Goal: Answer question/provide support: Share knowledge or assist other users

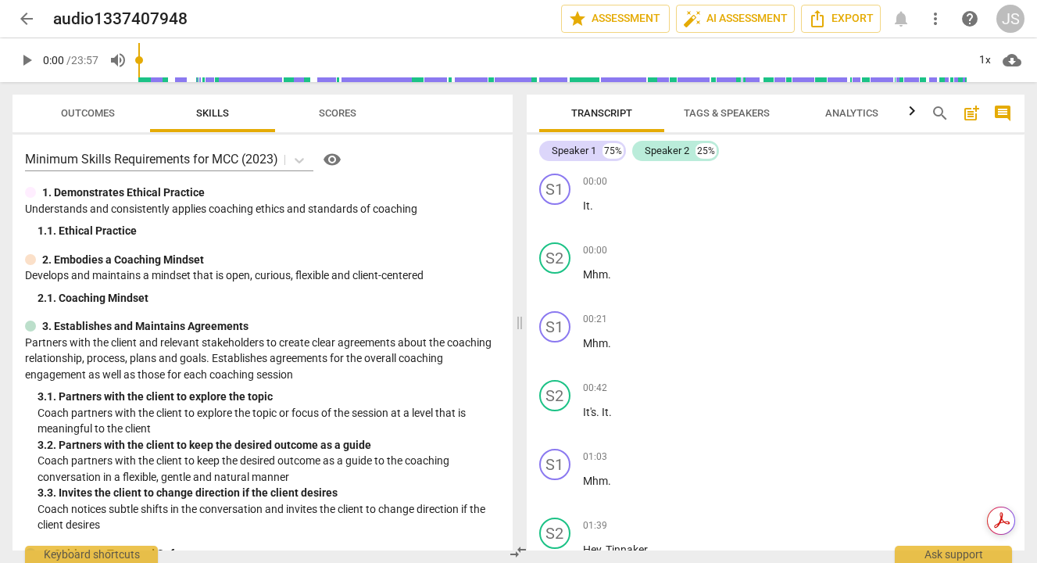
click at [27, 57] on span "play_arrow" at bounding box center [26, 60] width 19 height 19
click at [84, 110] on span "Outcomes" at bounding box center [88, 113] width 54 height 12
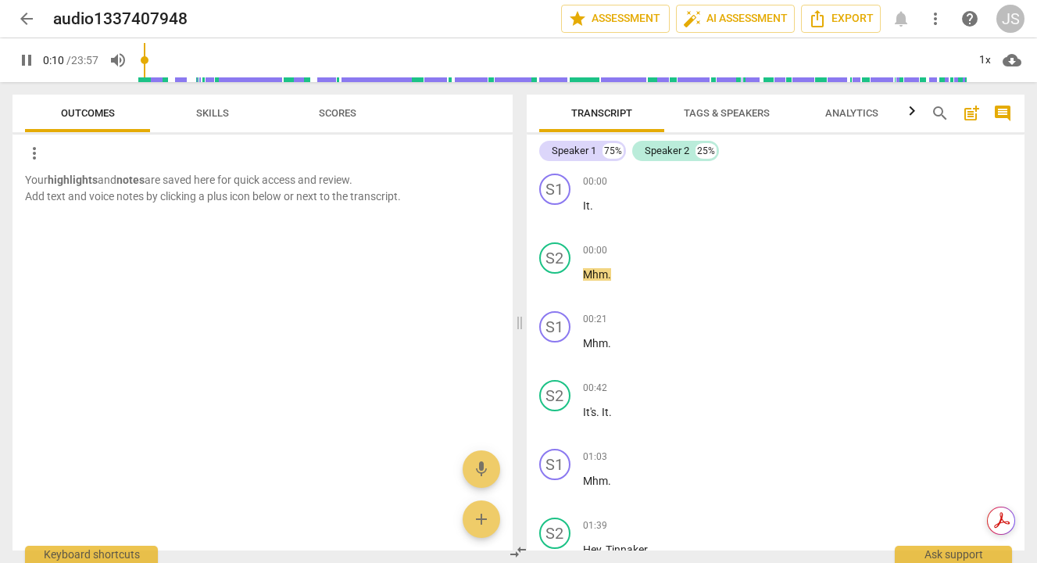
click at [68, 113] on span "Outcomes" at bounding box center [88, 113] width 54 height 12
click at [216, 110] on span "Skills" at bounding box center [212, 113] width 33 height 12
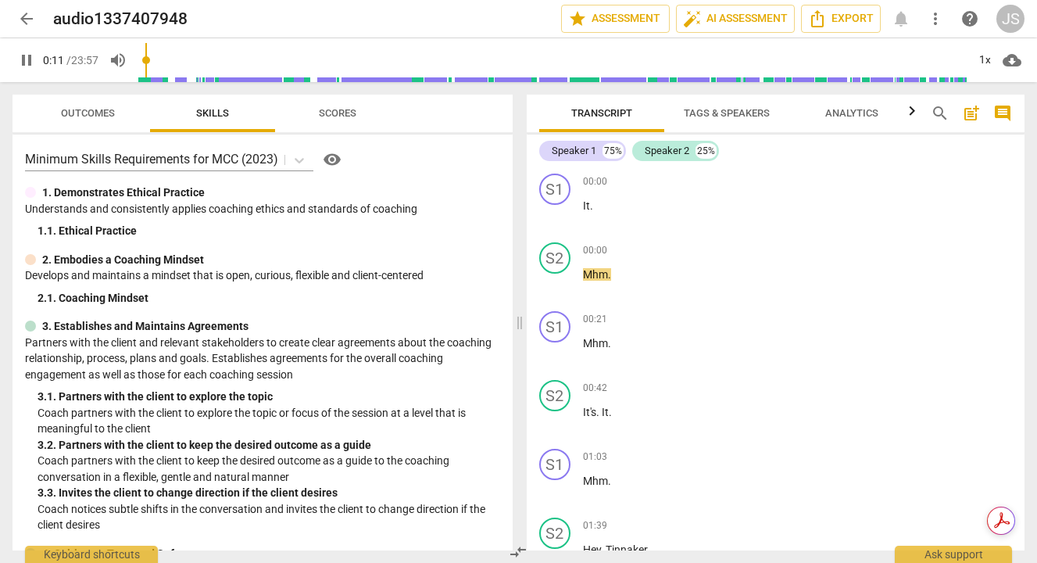
click at [342, 105] on span "Scores" at bounding box center [337, 113] width 75 height 21
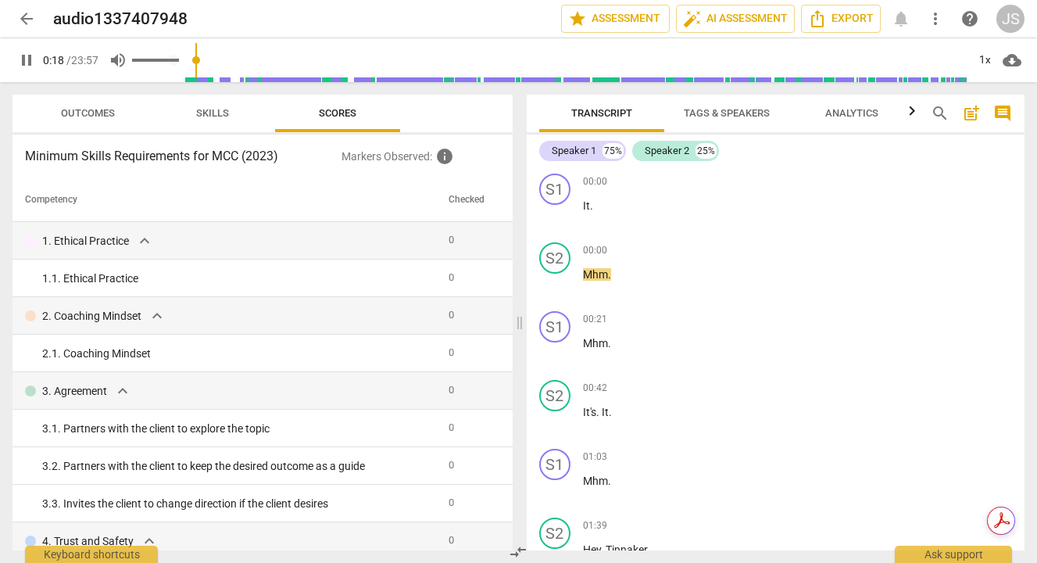
type input "19"
click at [116, 56] on span "volume_up" at bounding box center [118, 60] width 19 height 19
type input "0"
type input "20"
click at [116, 56] on span "volume_off" at bounding box center [118, 60] width 19 height 19
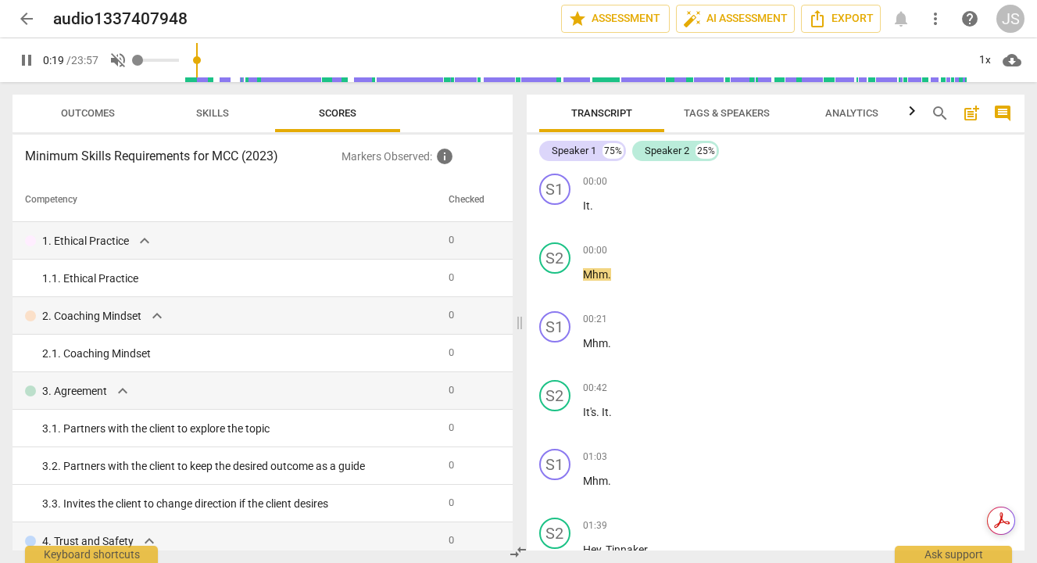
type input "1"
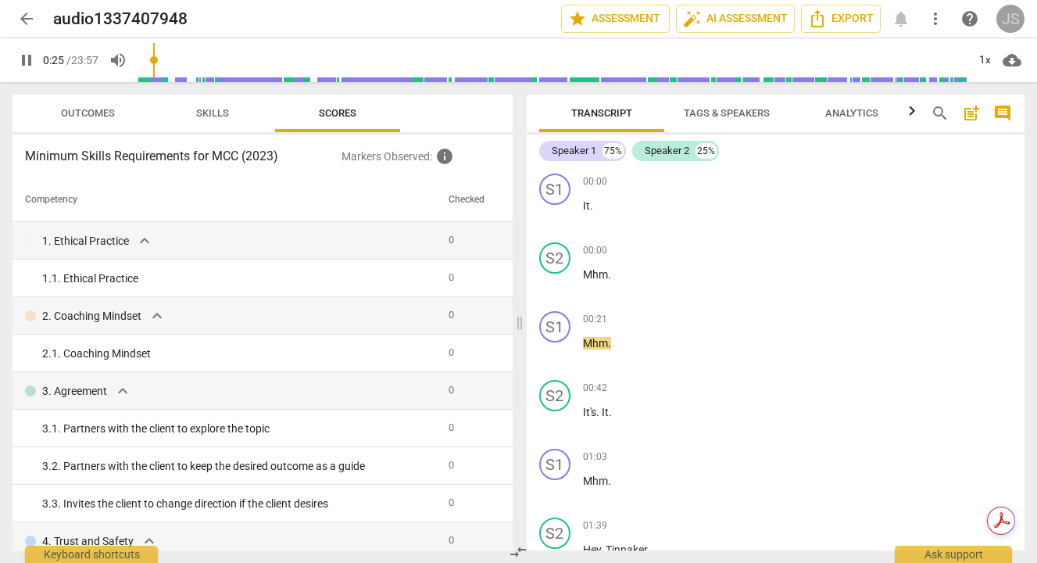
click at [1017, 16] on div "JS" at bounding box center [1010, 19] width 28 height 28
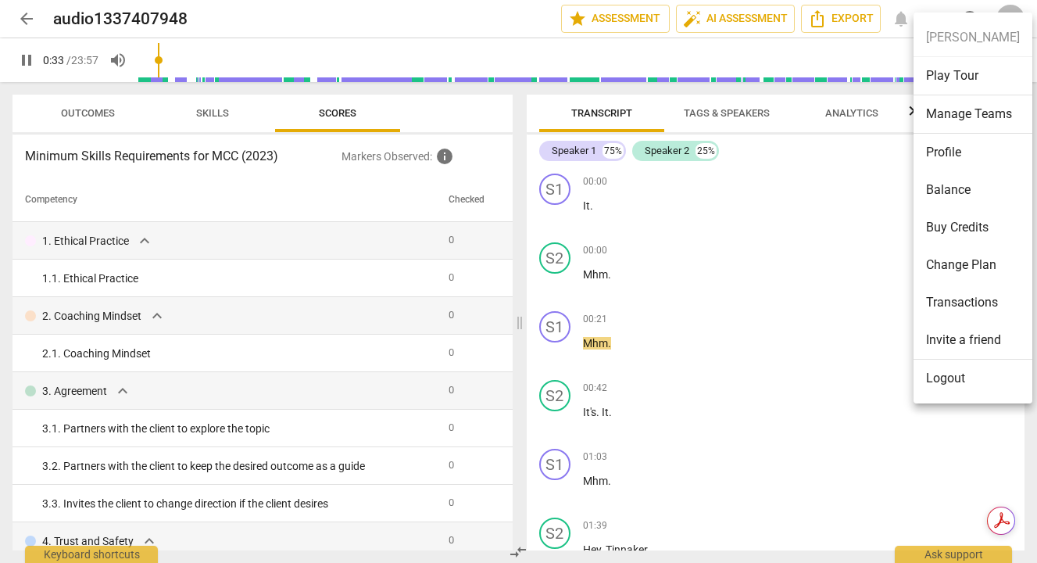
click at [944, 1] on div at bounding box center [518, 281] width 1037 height 563
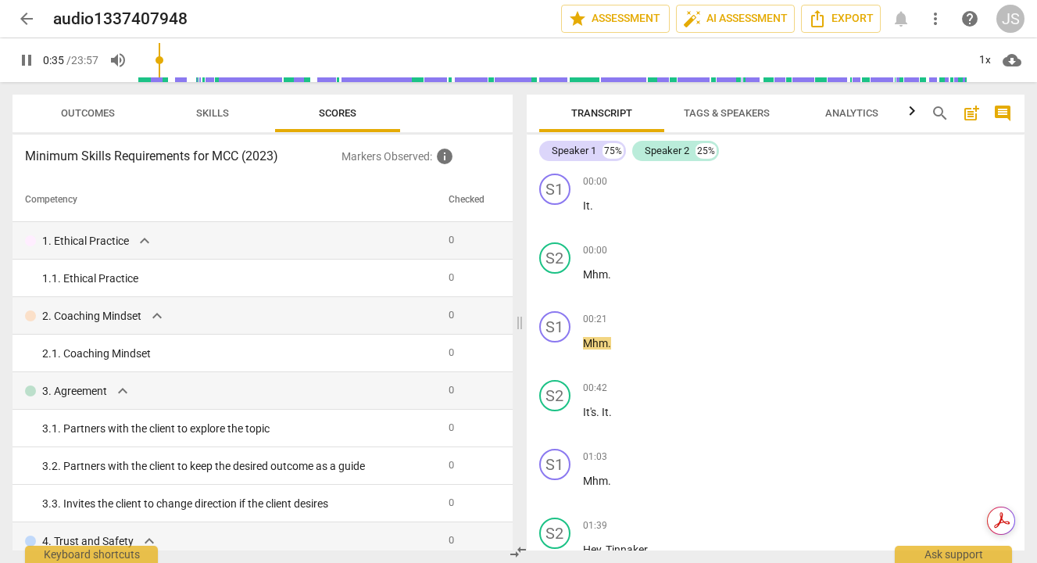
click at [935, 20] on span "more_vert" at bounding box center [935, 18] width 19 height 19
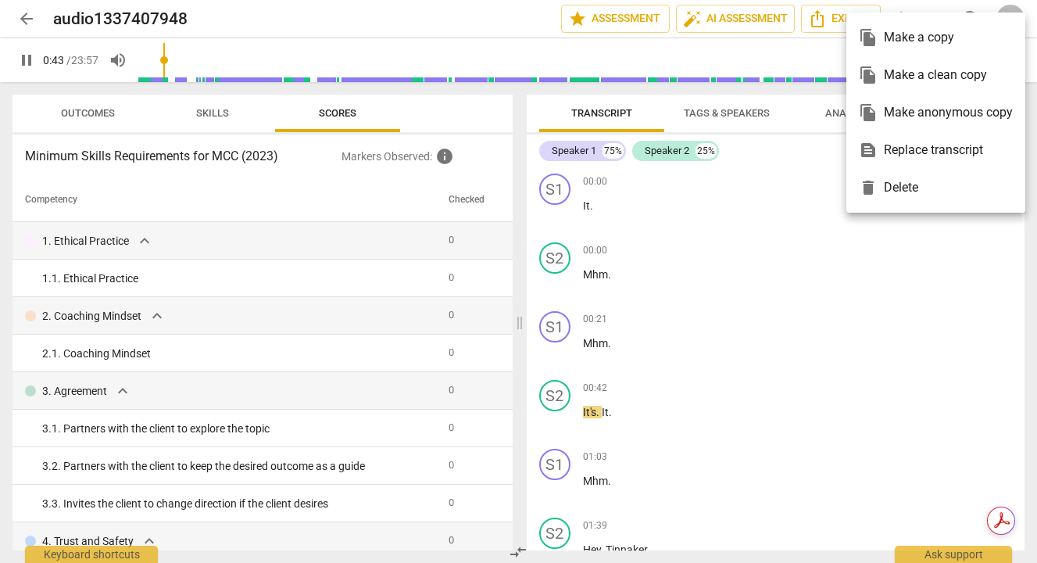
click at [293, 221] on div at bounding box center [518, 281] width 1037 height 563
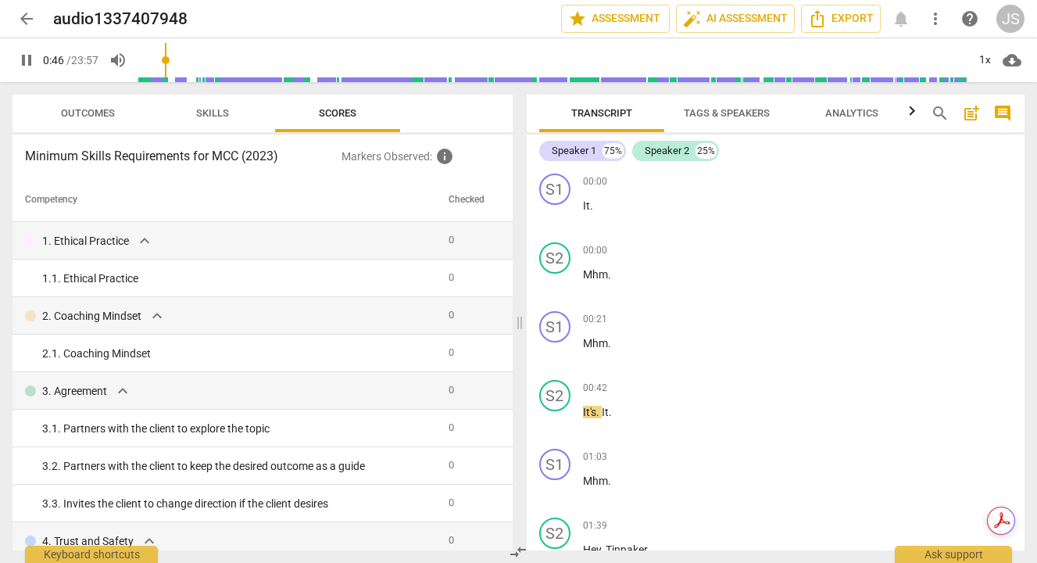
click at [210, 113] on span "Skills" at bounding box center [212, 113] width 33 height 12
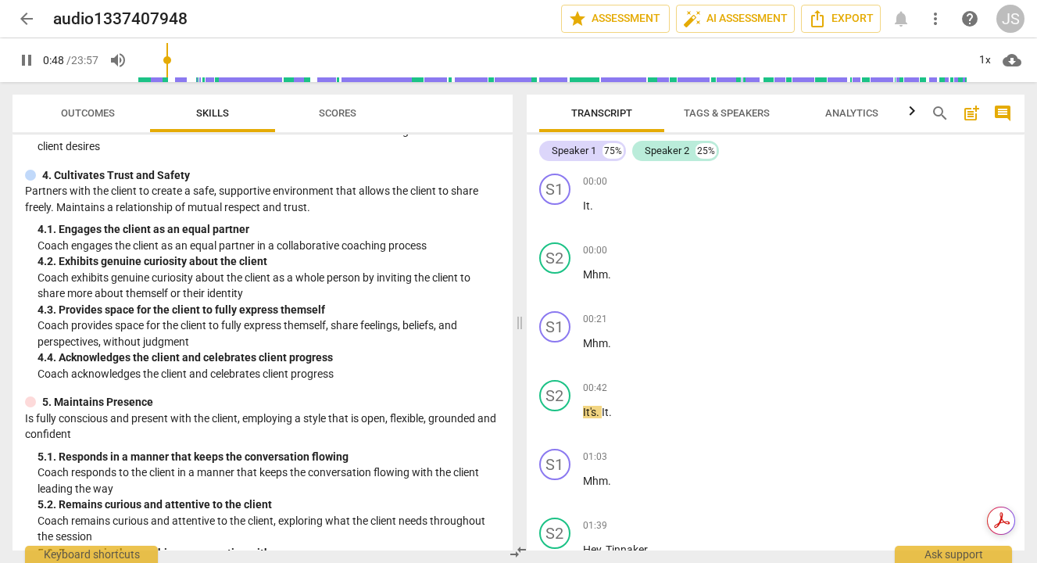
scroll to position [1066, 0]
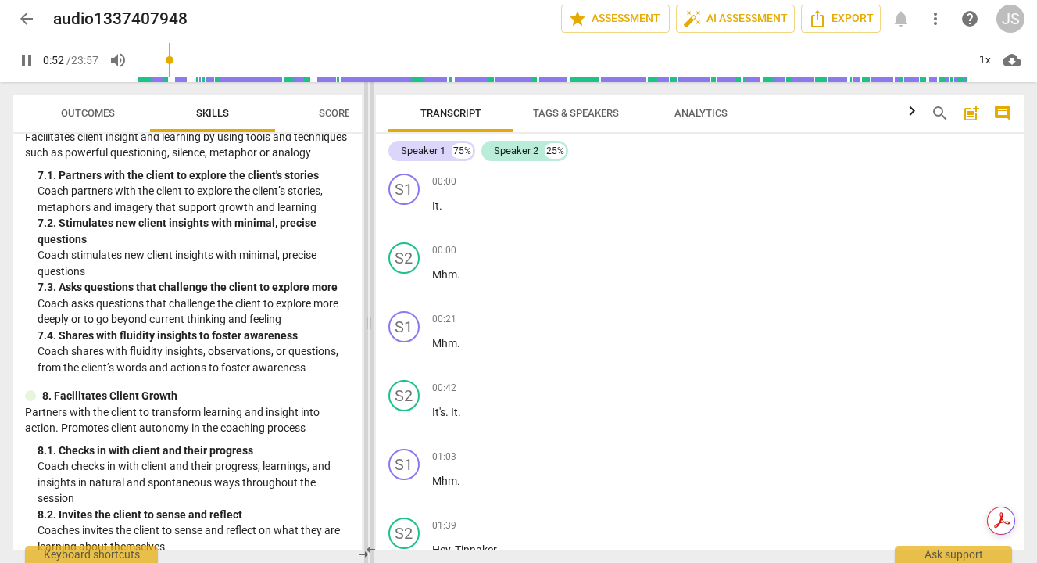
drag, startPoint x: 520, startPoint y: 258, endPoint x: 373, endPoint y: 257, distance: 146.9
click at [372, 257] on span at bounding box center [368, 322] width 9 height 481
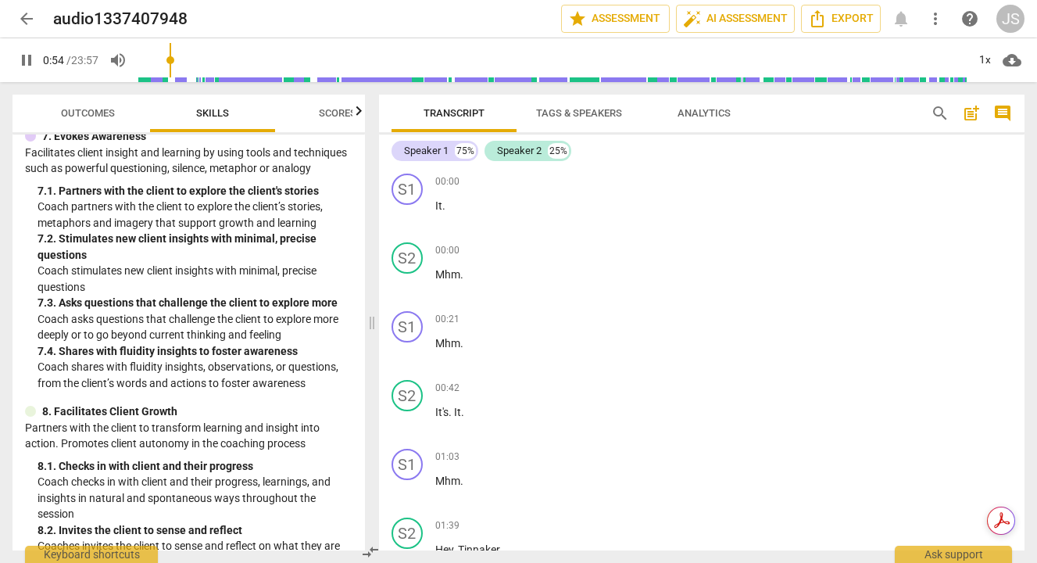
click at [970, 113] on span "post_add" at bounding box center [971, 113] width 19 height 19
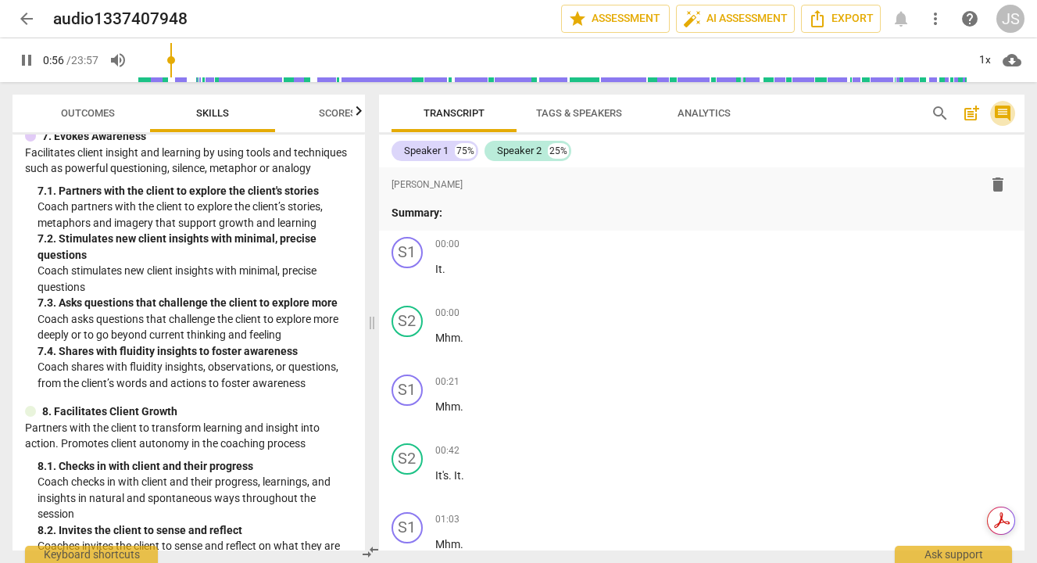
click at [1006, 110] on span "comment" at bounding box center [1002, 113] width 19 height 19
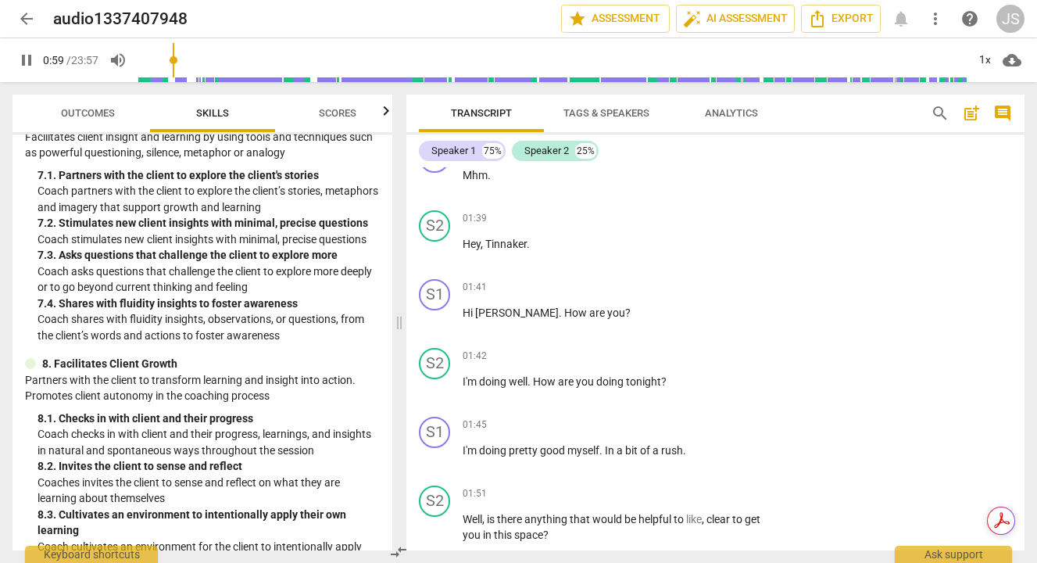
scroll to position [0, 0]
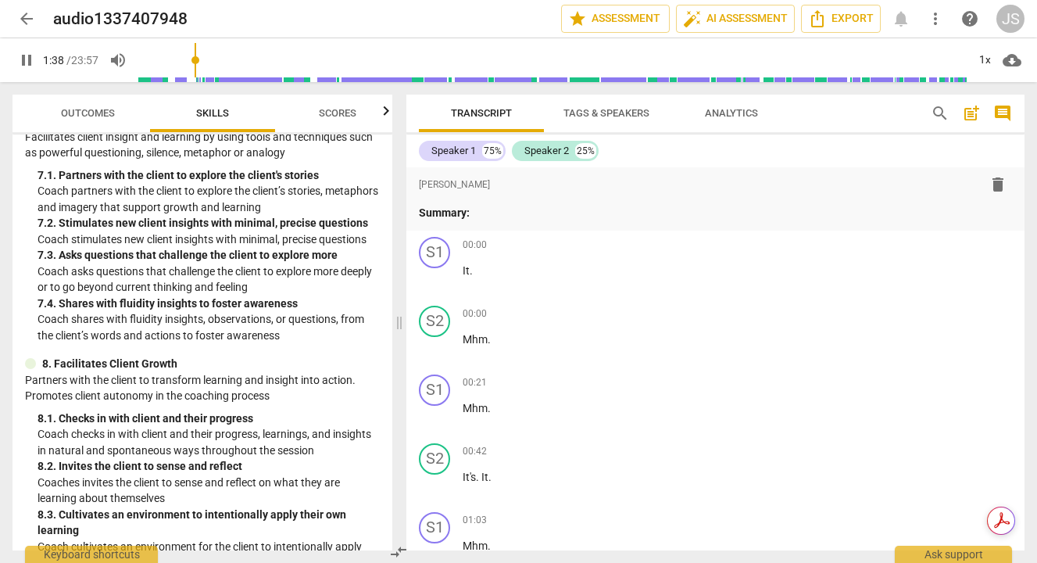
drag, startPoint x: 179, startPoint y: 60, endPoint x: 198, endPoint y: 64, distance: 19.2
click at [198, 64] on input "range" at bounding box center [552, 60] width 828 height 50
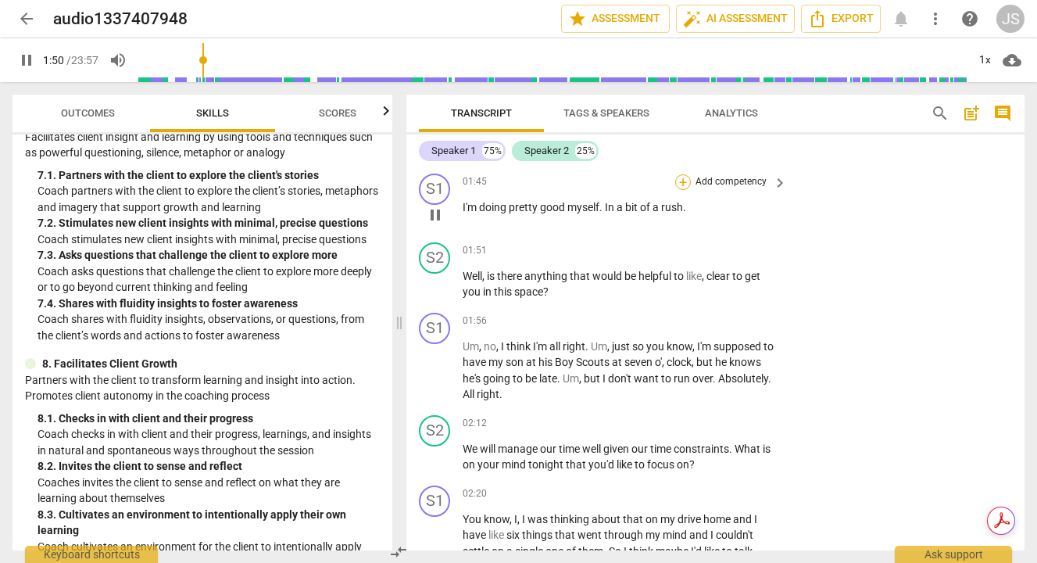
scroll to position [624, 0]
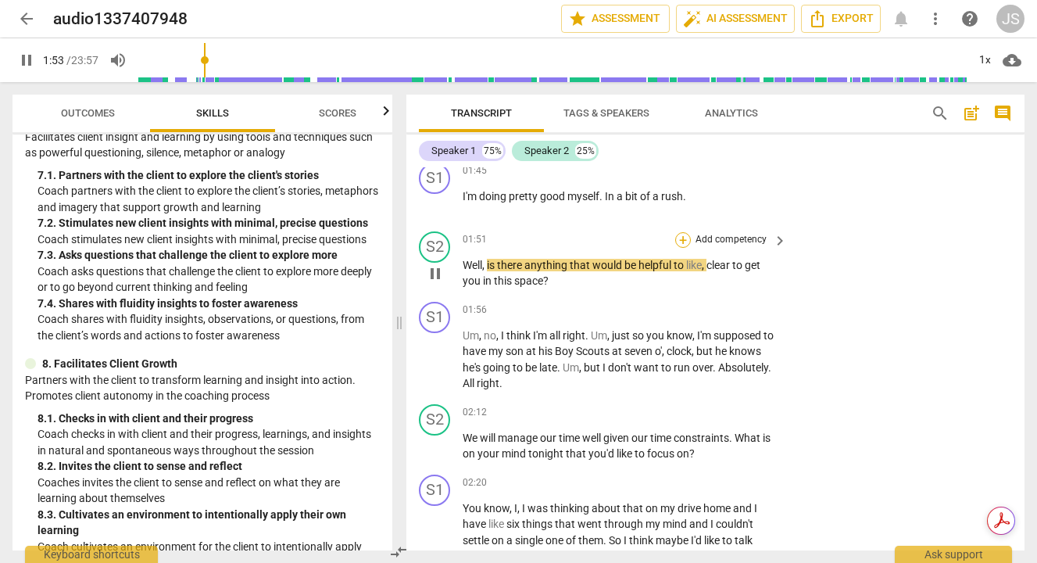
click at [684, 238] on div "+" at bounding box center [683, 240] width 16 height 16
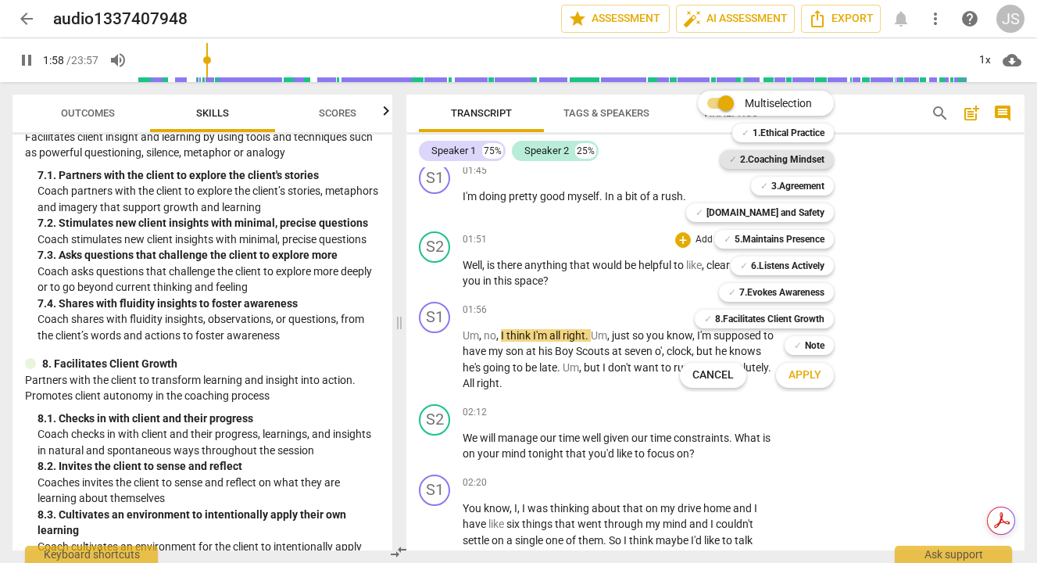
click at [784, 157] on b "2.Coaching Mindset" at bounding box center [782, 159] width 84 height 19
click at [802, 369] on span "Apply" at bounding box center [804, 375] width 33 height 16
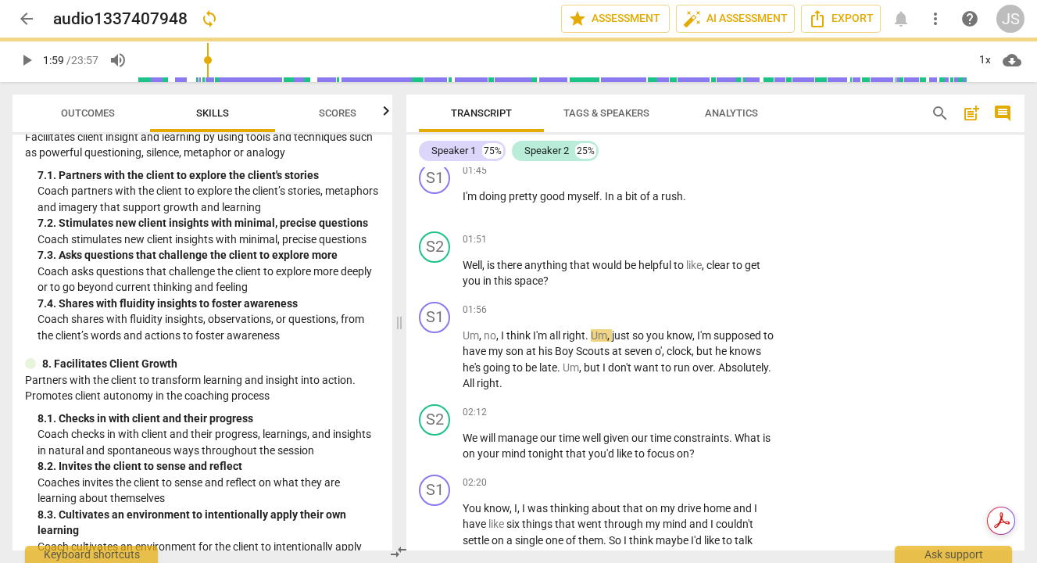
type input "120"
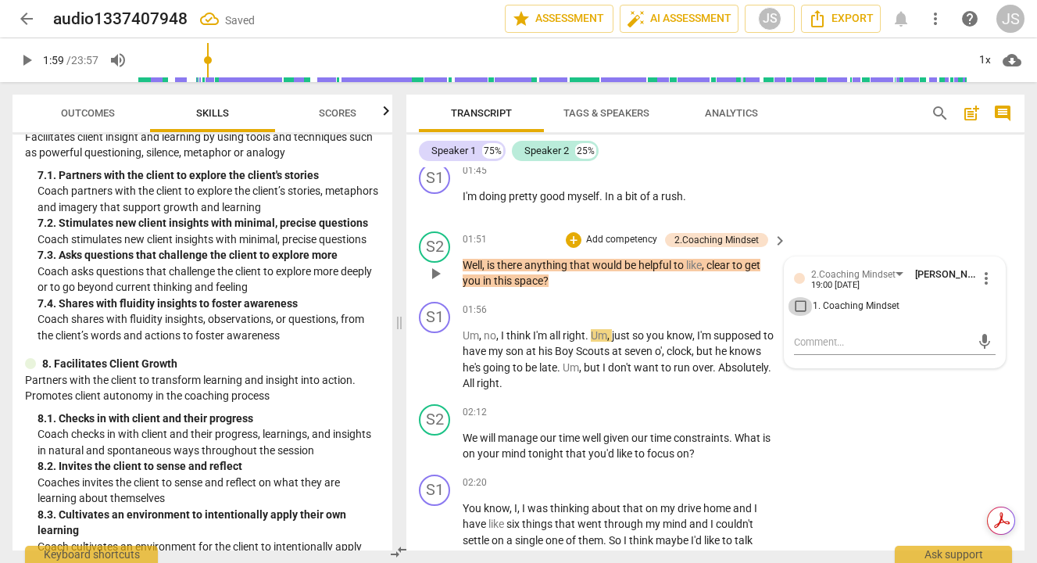
click at [794, 306] on input "1. Coaching Mindset" at bounding box center [800, 306] width 25 height 19
checkbox input "true"
click at [809, 343] on textarea at bounding box center [882, 341] width 177 height 15
type textarea "H"
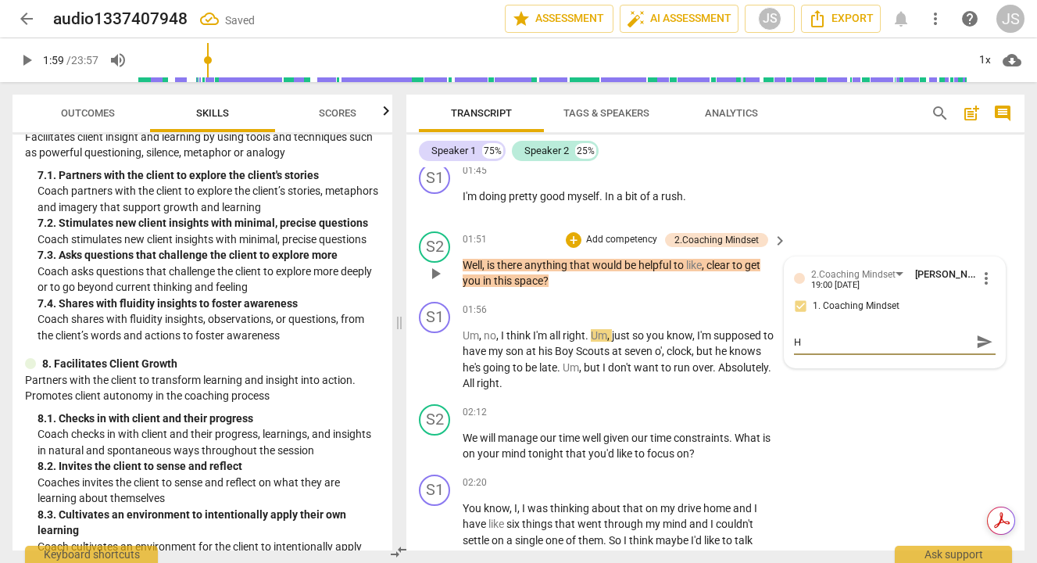
type textarea "He"
type textarea "Hel"
type textarea "Help"
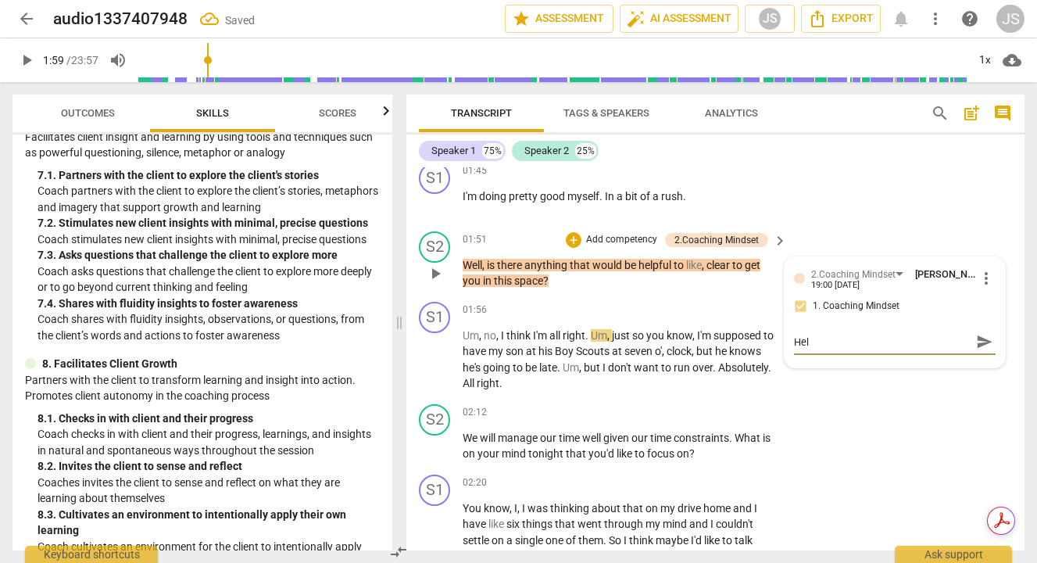
type textarea "Help"
type textarea "Helps"
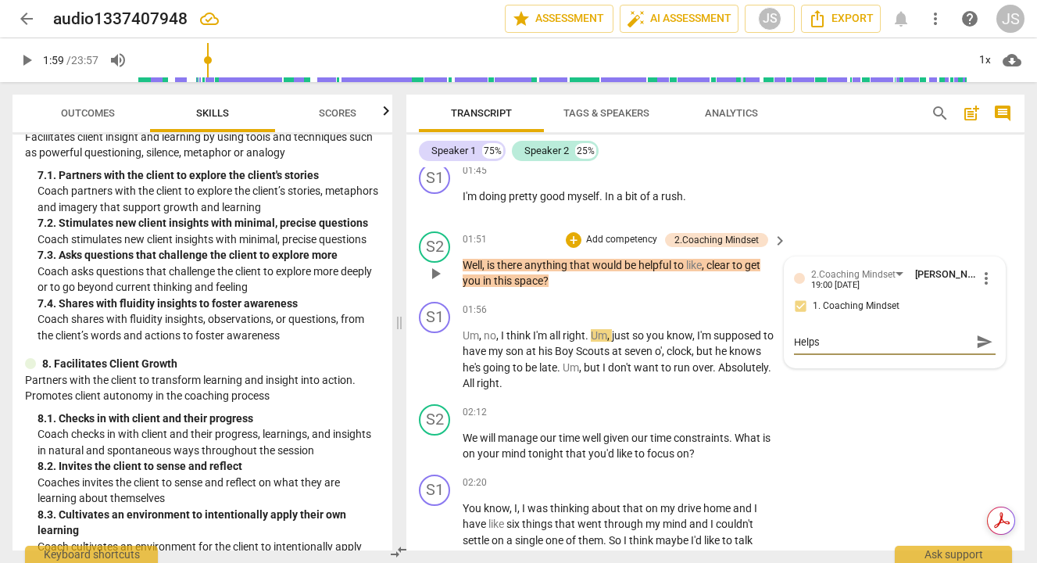
type textarea "Helps c"
type textarea "Helps cl"
type textarea "Helps cli"
type textarea "Helps clie"
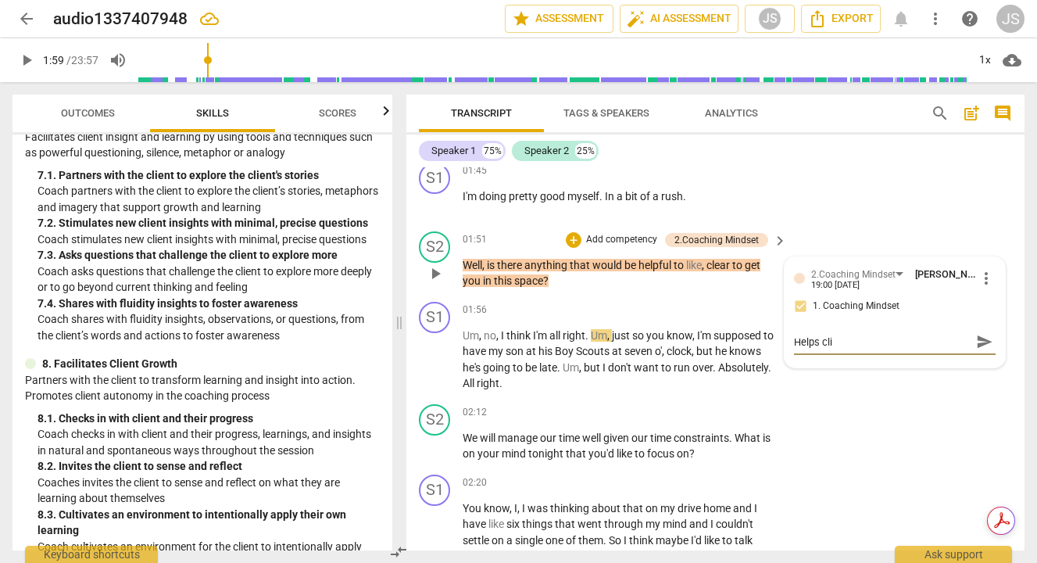
type textarea "Helps clie"
type textarea "Helps clien"
type textarea "Helps client"
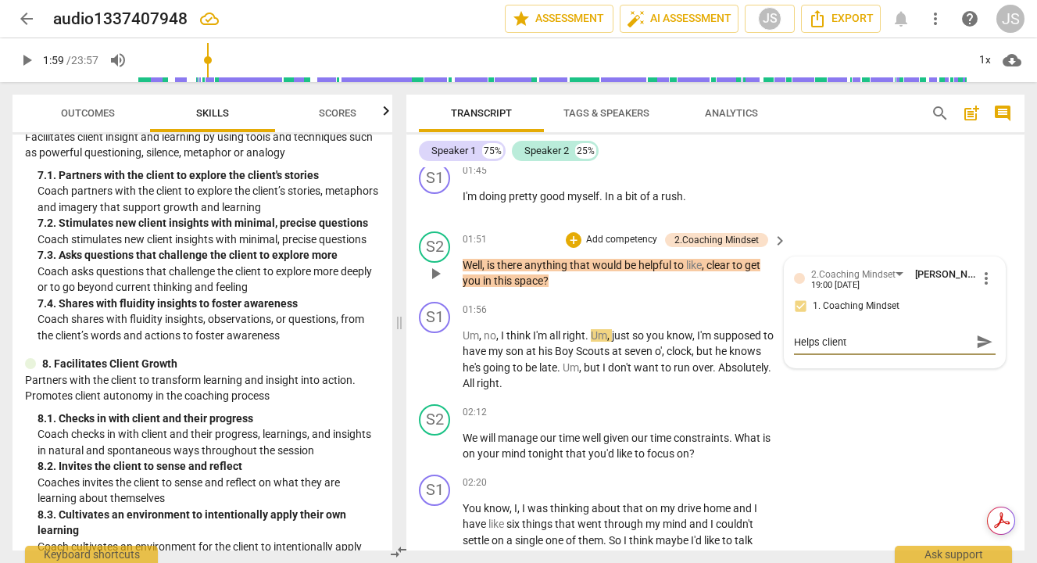
type textarea "Helps client p"
type textarea "Helps client pr"
type textarea "Helps client pre"
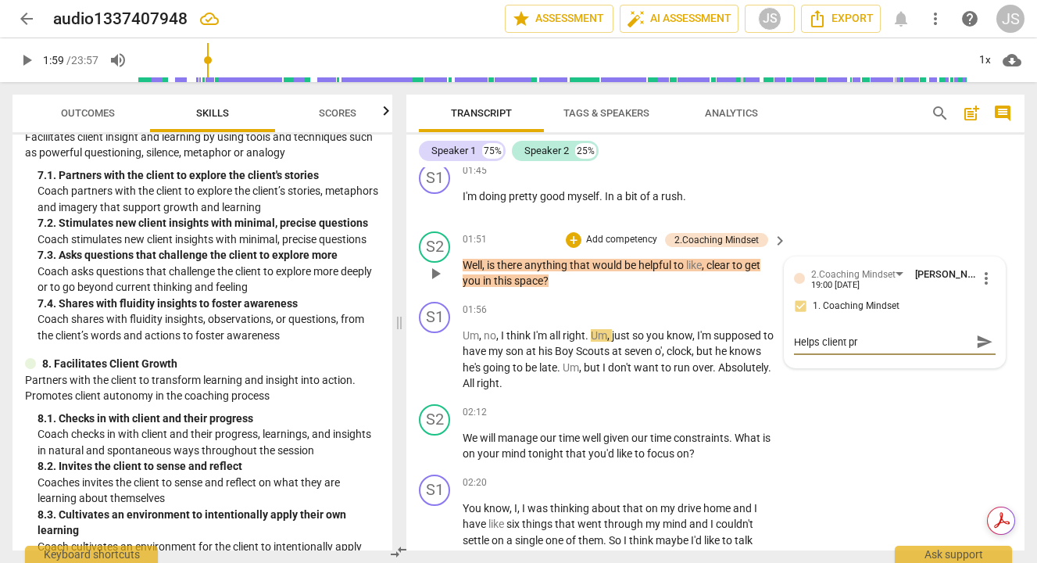
type textarea "Helps client pre"
type textarea "Helps client prep"
type textarea "Helps client prepa"
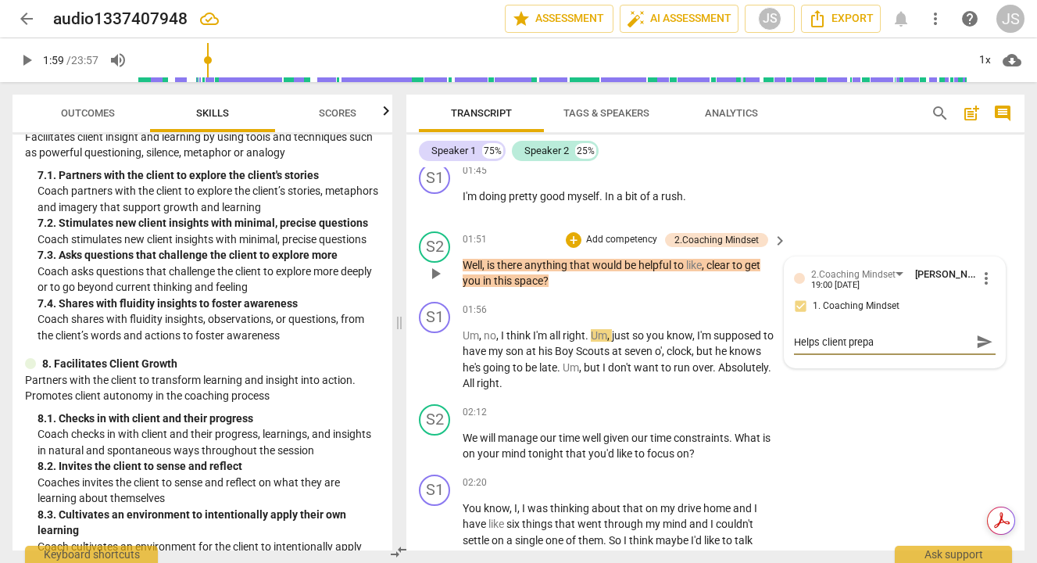
type textarea "Helps client prepar"
type textarea "Helps client prepare"
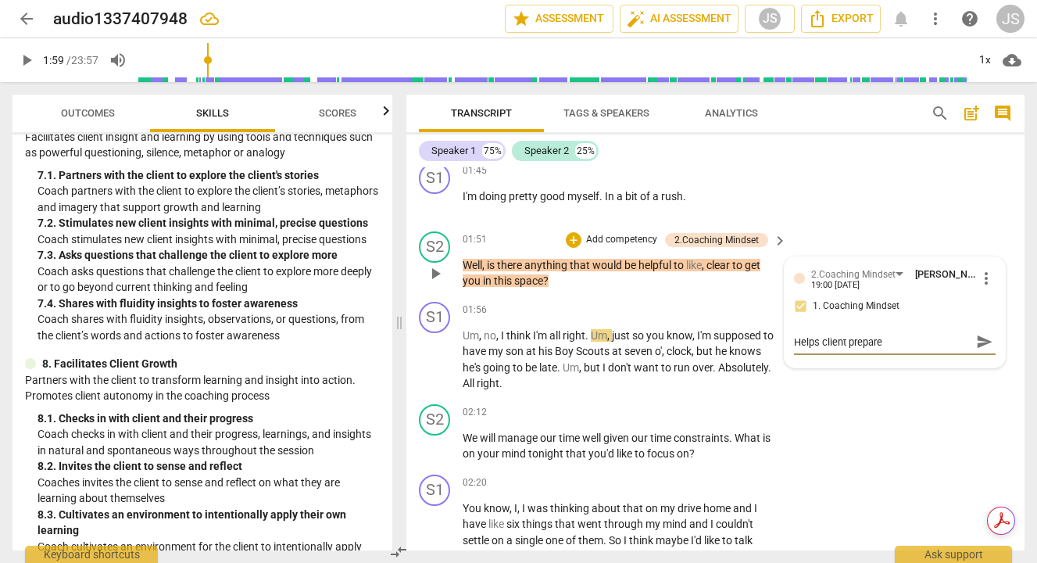
type textarea "Helps client prepare"
type textarea "Helps client prepare f"
type textarea "Helps client prepare fo"
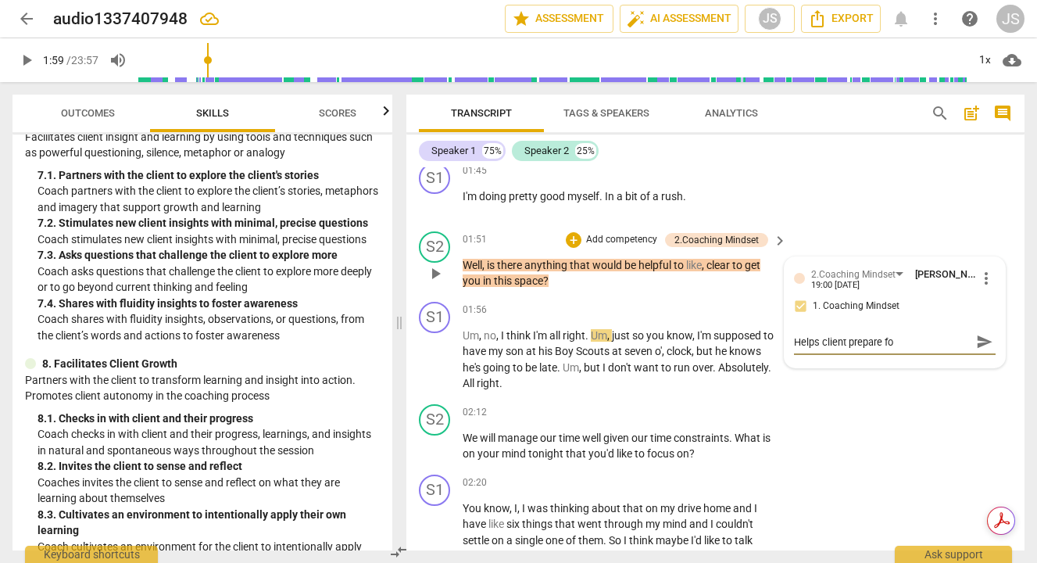
type textarea "Helps client prepare for"
type textarea "Helps client prepare for s"
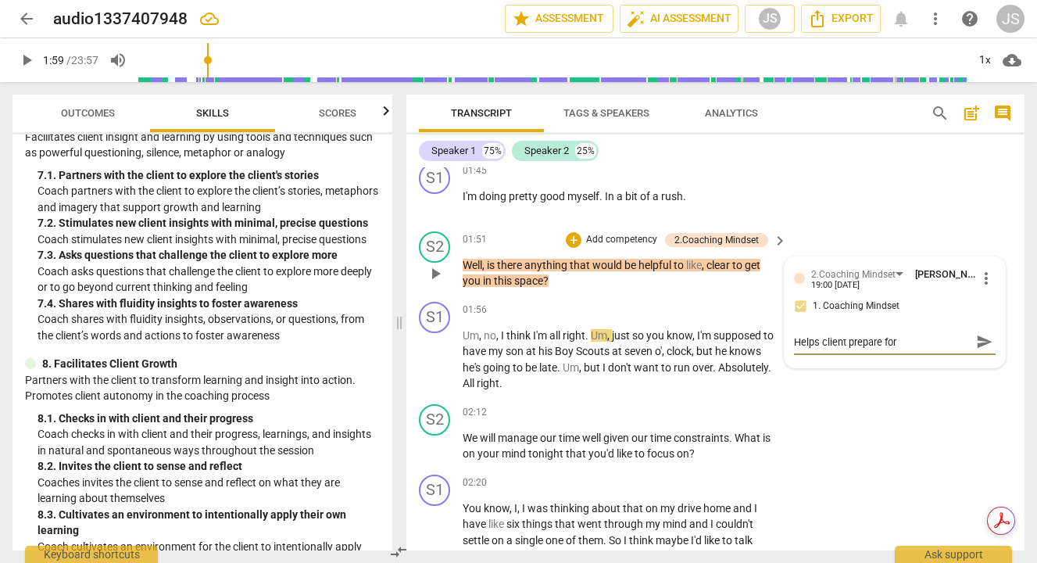
type textarea "Helps client prepare for s"
type textarea "Helps client prepare for se"
type textarea "Helps client prepare for ses"
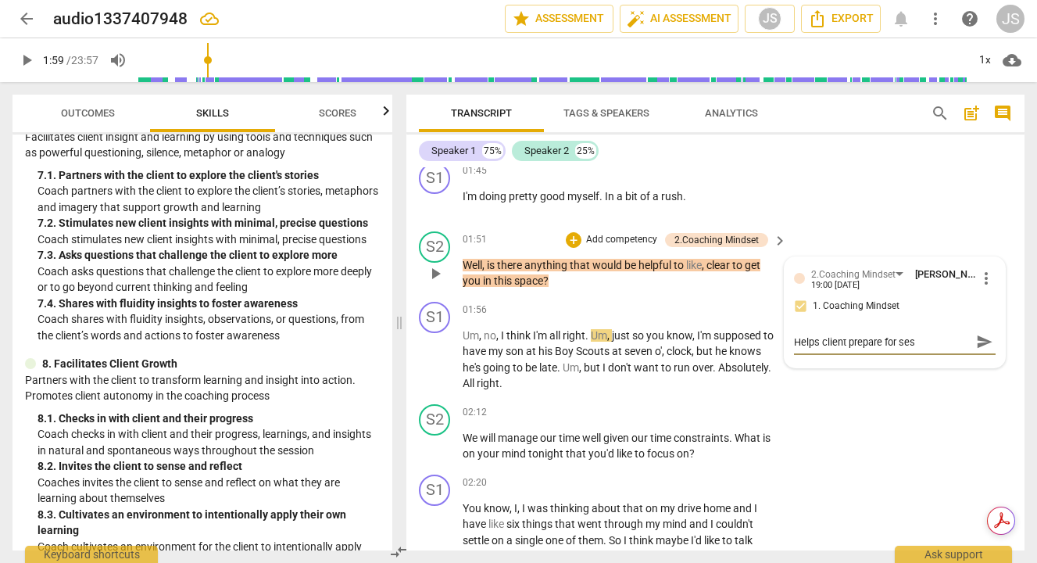
type textarea "Helps client prepare for sess"
type textarea "Helps client prepare for sessi"
type textarea "Helps client prepare for sessio"
type textarea "Helps client prepare for session"
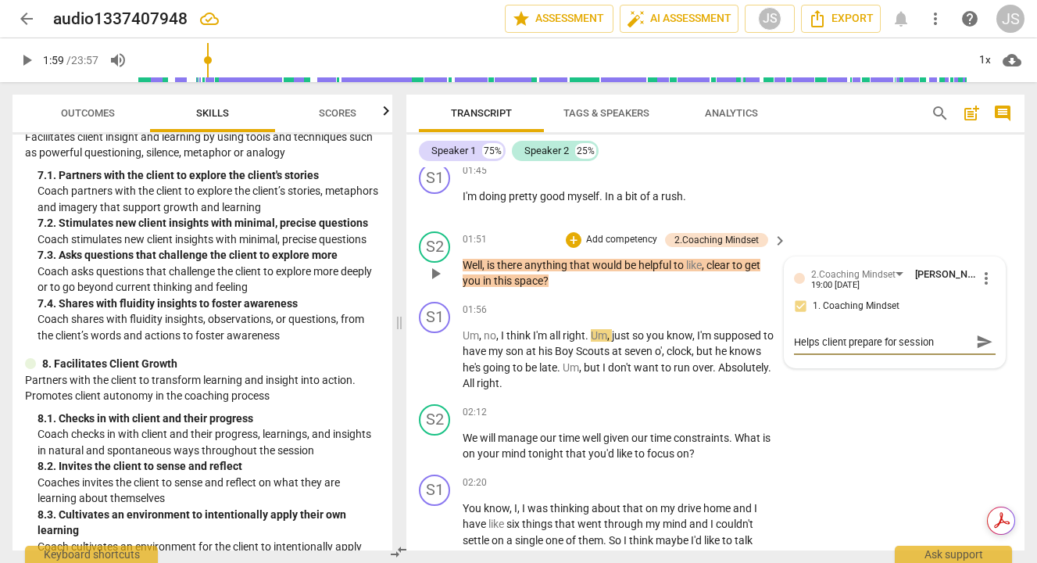
type textarea "Helps client prepare for session"
click at [980, 339] on span "send" at bounding box center [984, 341] width 17 height 17
click at [573, 235] on div "+" at bounding box center [574, 240] width 16 height 16
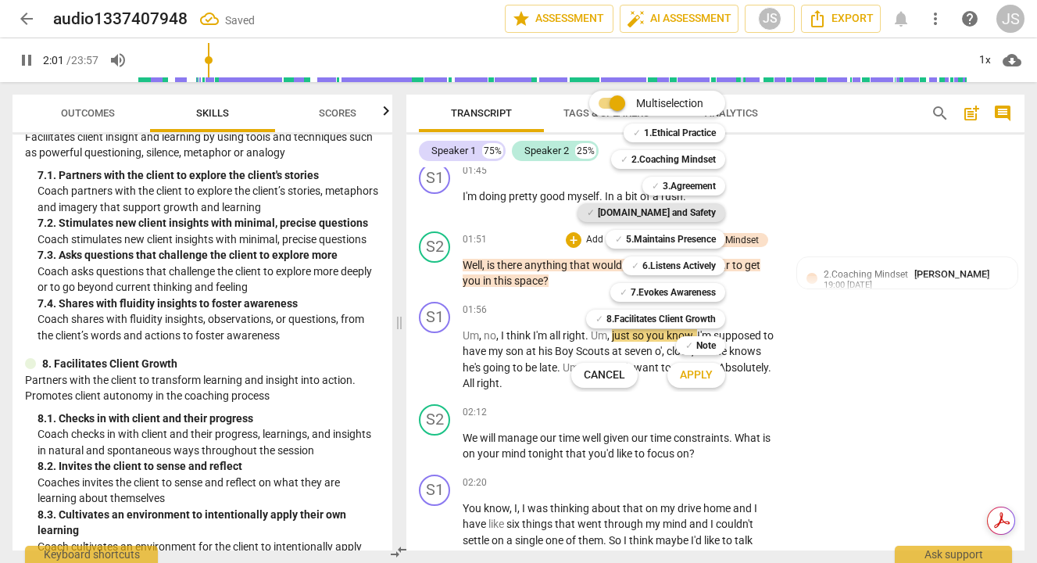
click at [670, 209] on b "[DOMAIN_NAME] and Safety" at bounding box center [657, 212] width 118 height 19
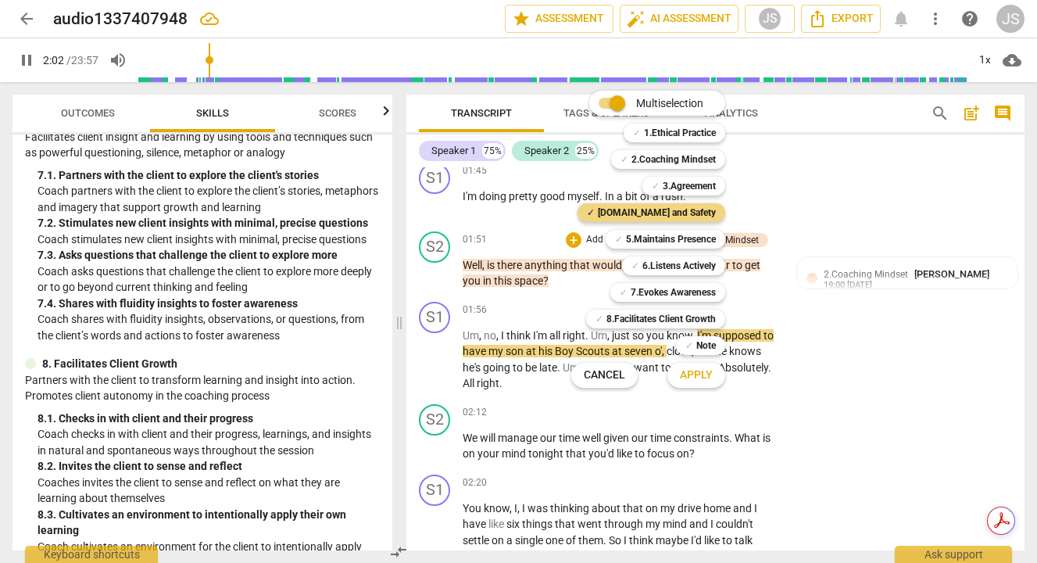
click at [699, 376] on span "Apply" at bounding box center [696, 375] width 33 height 16
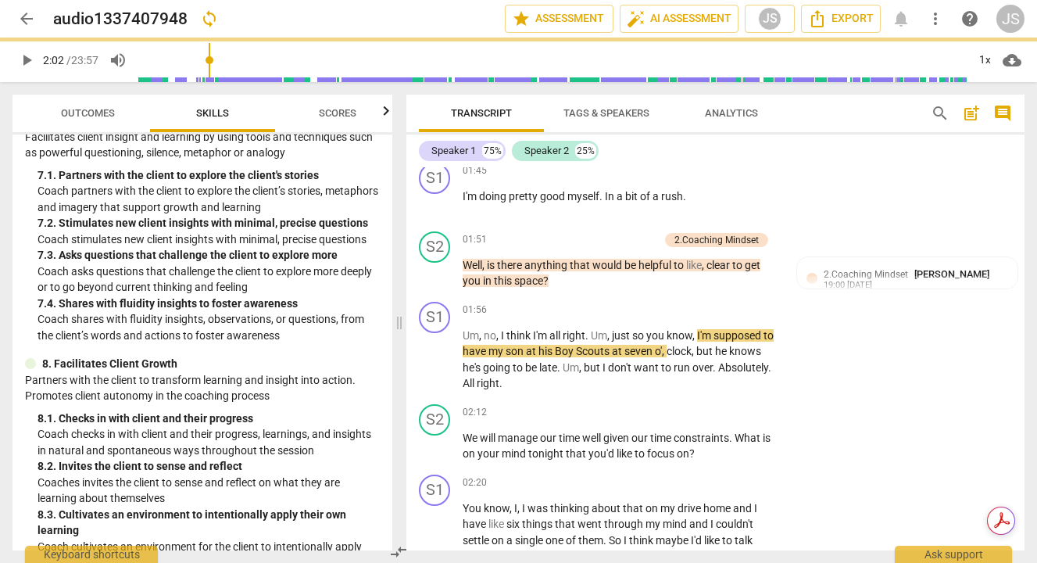
type input "122"
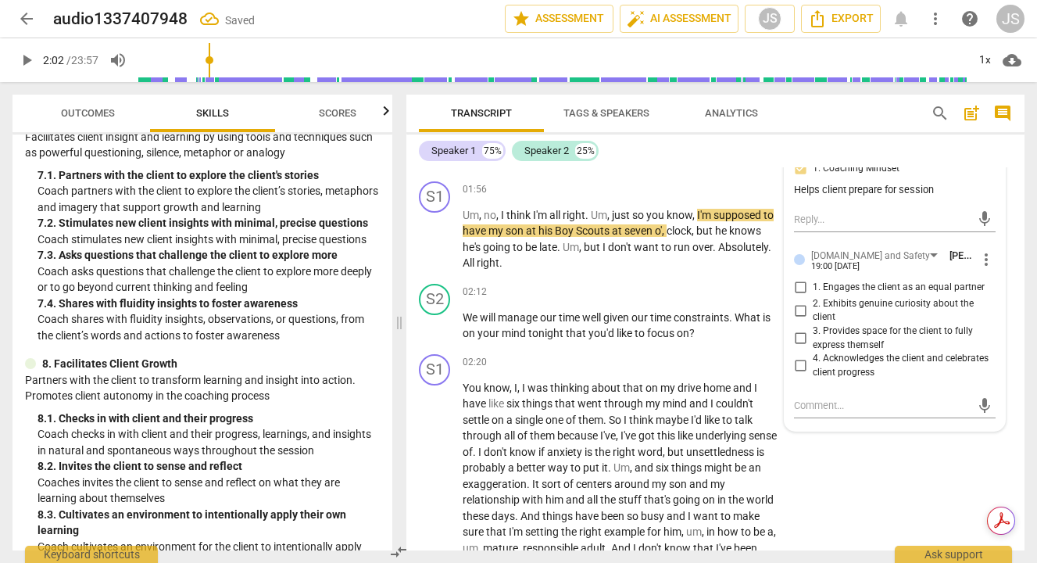
scroll to position [763, 0]
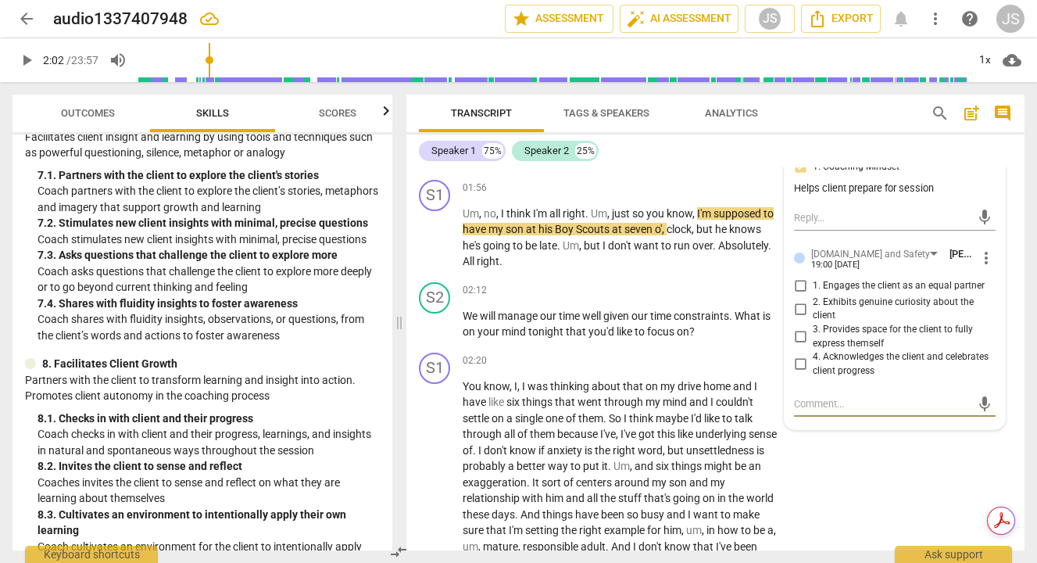
click at [794, 407] on textarea at bounding box center [882, 403] width 177 height 15
type textarea "C"
type textarea "Cr"
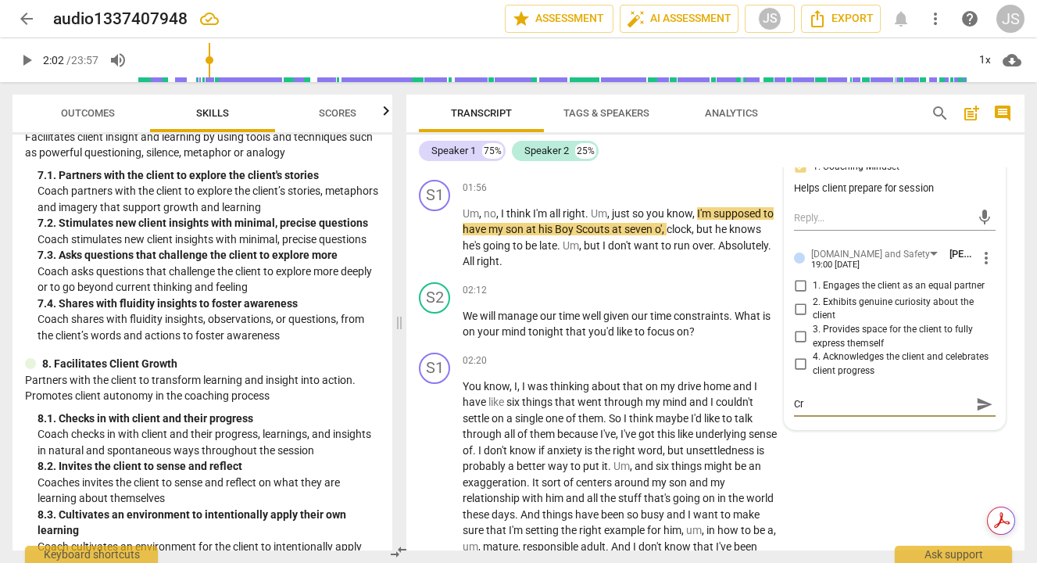
type textarea "Cre"
type textarea "Crea"
type textarea "Creat"
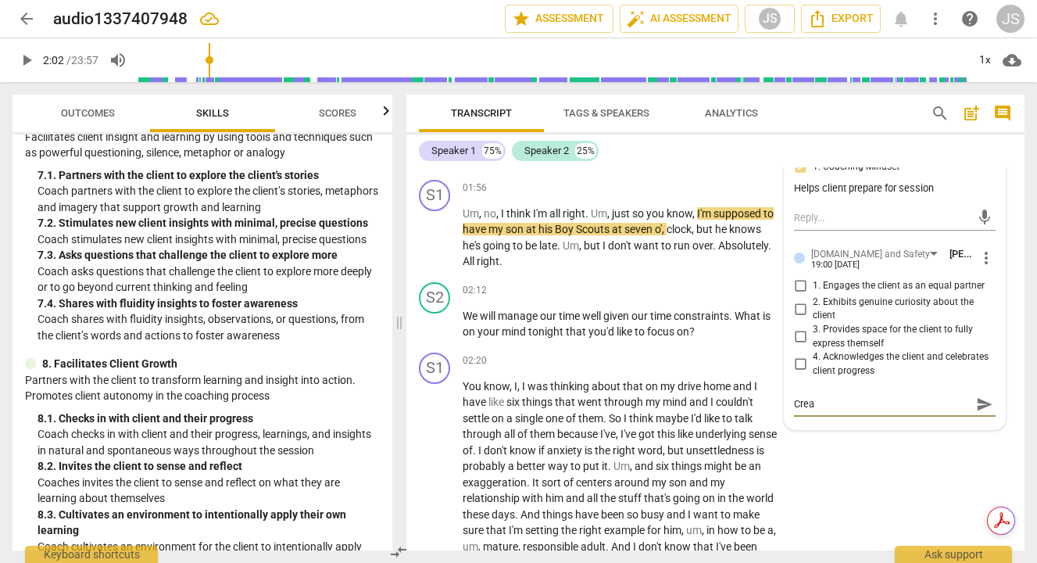
type textarea "Creat"
type textarea "Create"
type textarea "Creates"
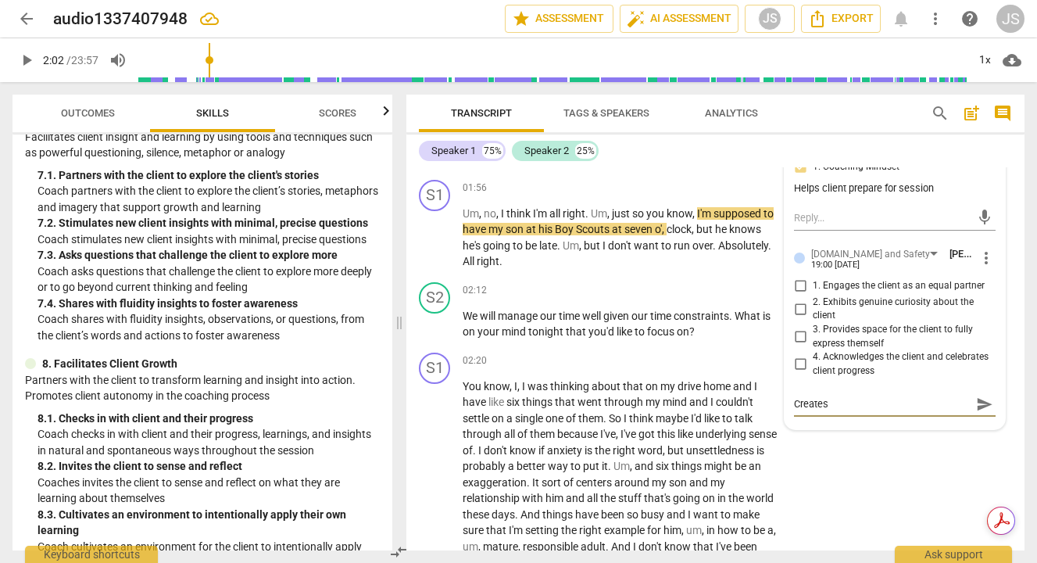
type textarea "Creates"
type textarea "Creates c"
type textarea "Creates co"
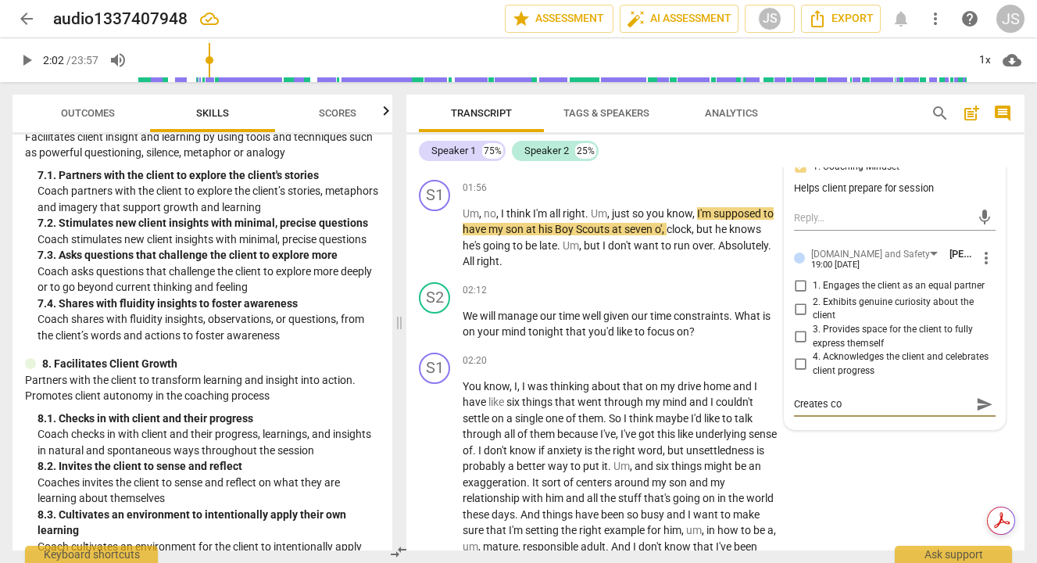
type textarea "Creates con"
type textarea "Creates conn"
type textarea "Creates conne"
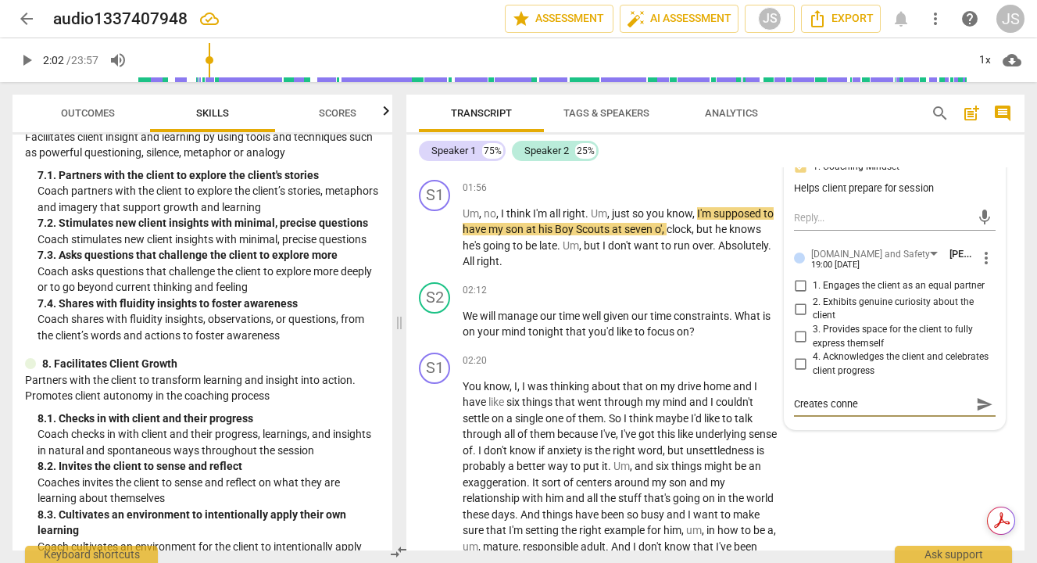
type textarea "Creates connec"
type textarea "Creates connect"
type textarea "Creates connecti"
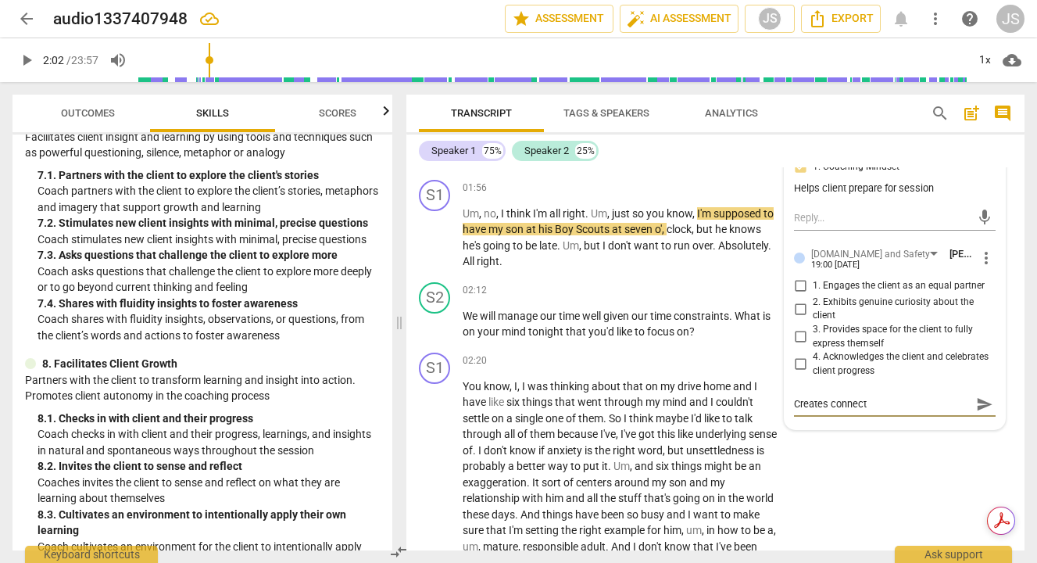
type textarea "Creates connecti"
type textarea "Creates connectin"
type textarea "Creates connectino"
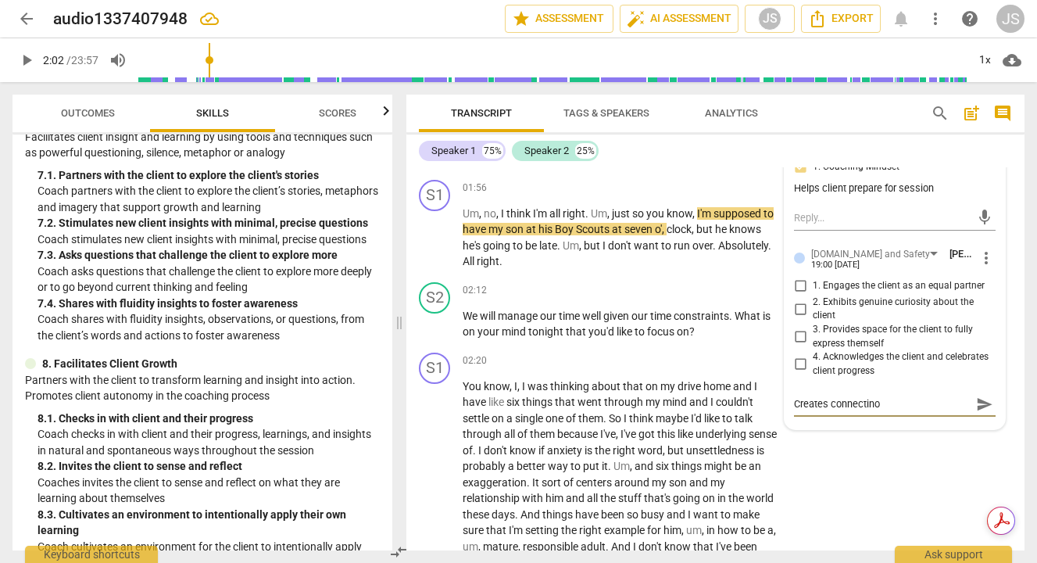
type textarea "Creates connectin"
type textarea "Creates connecti"
type textarea "Creates connectio"
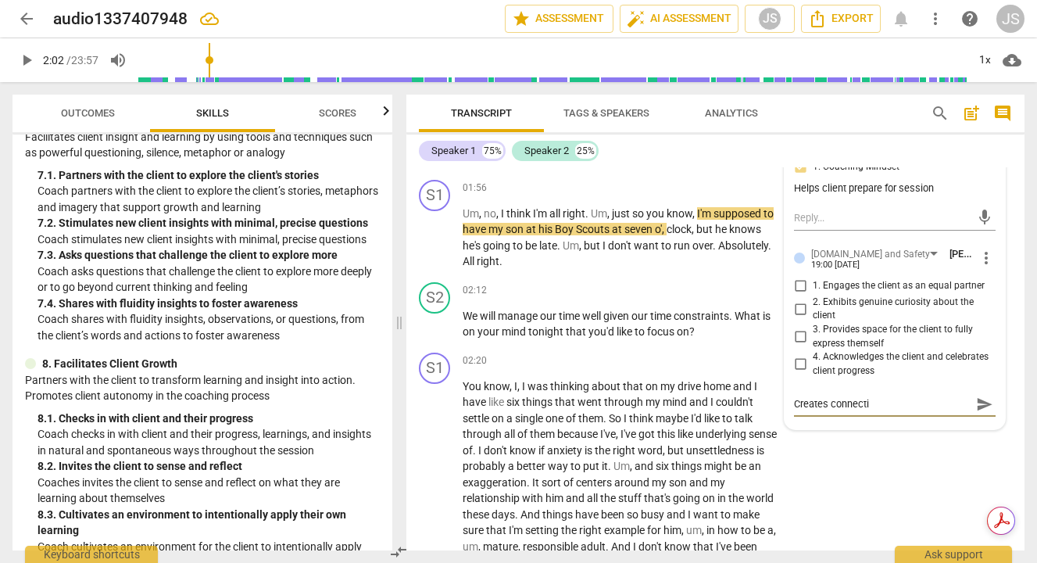
type textarea "Creates connectio"
type textarea "Creates connection"
type textarea "Creates connectiong"
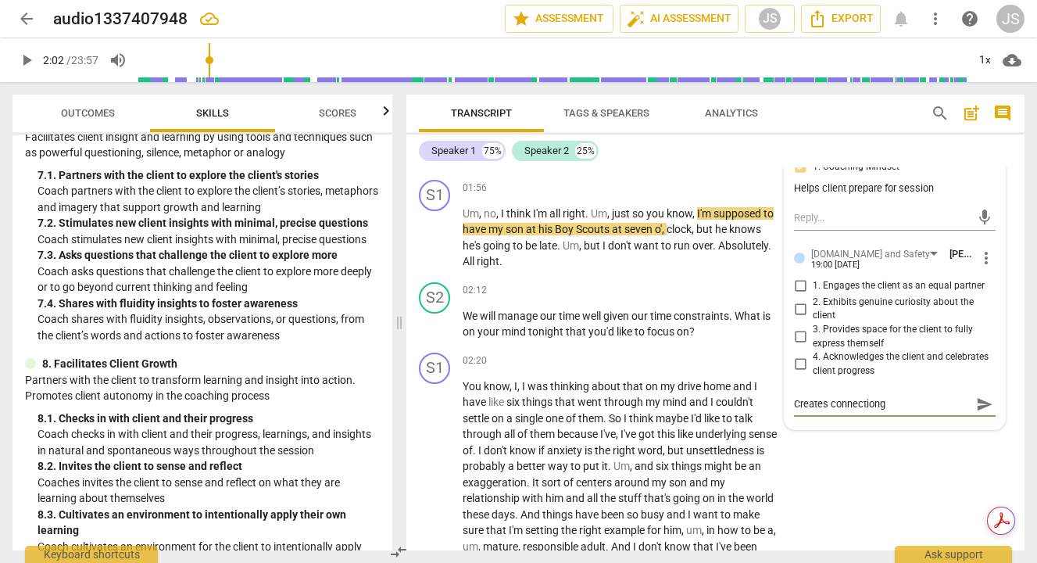
type textarea "Creates connectiong"
type textarea "Creates connection"
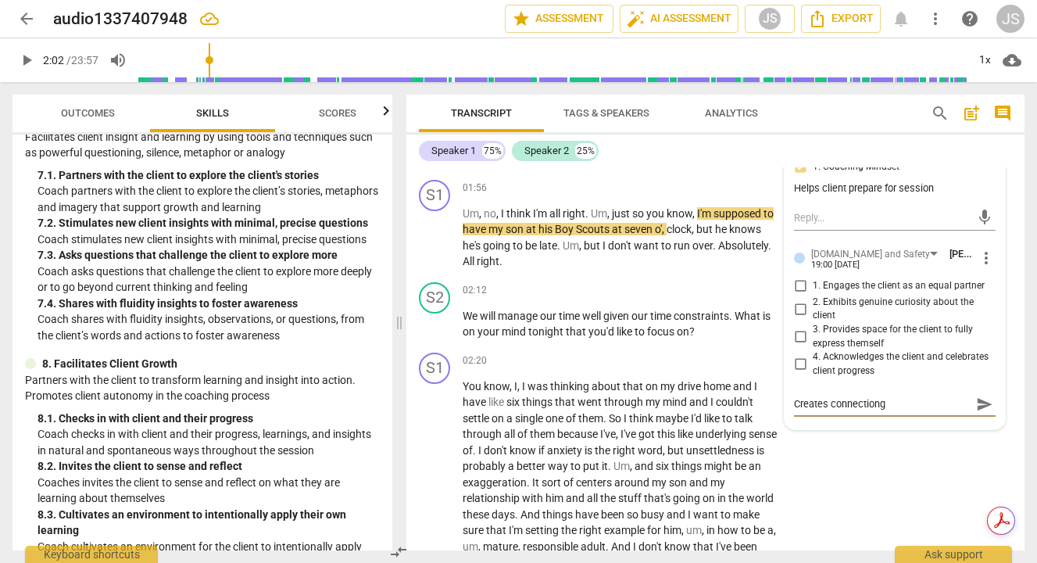
type textarea "Creates connection"
type textarea "Creates connection a"
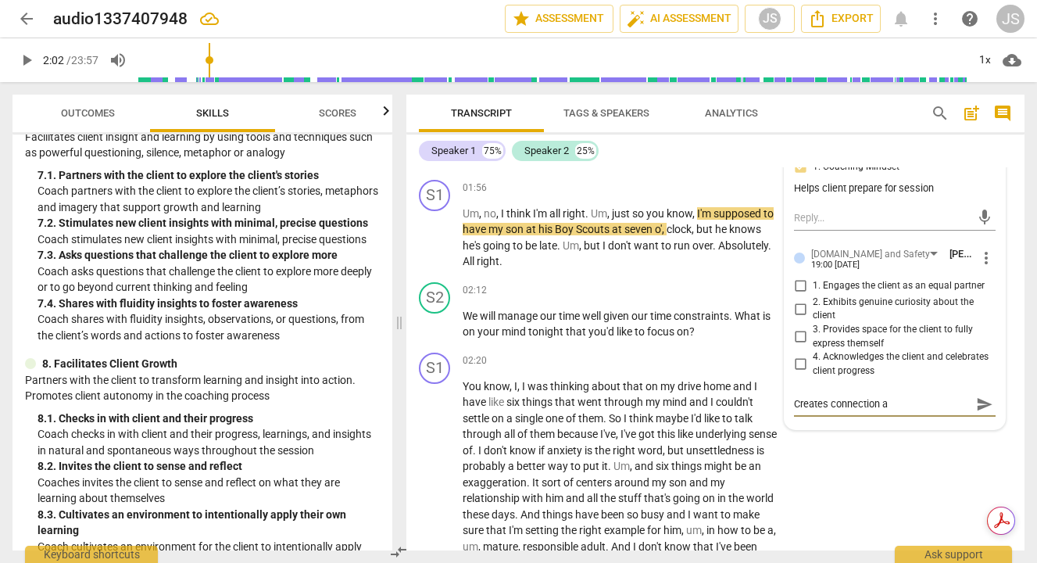
type textarea "Creates connection an"
type textarea "Creates connection and"
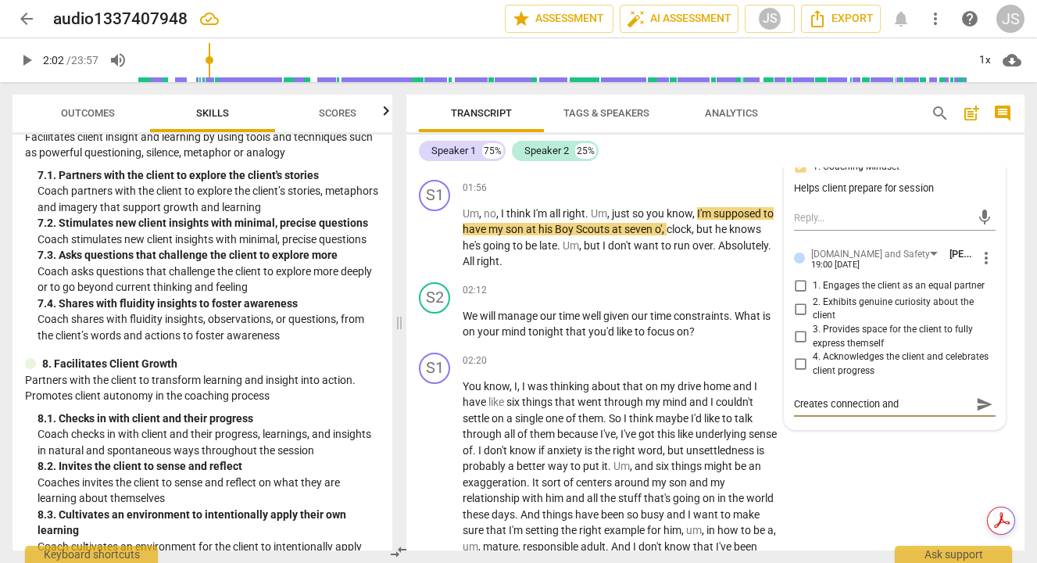
type textarea "Creates connection and"
type textarea "Creates connection and w"
type textarea "Creates connection and wa"
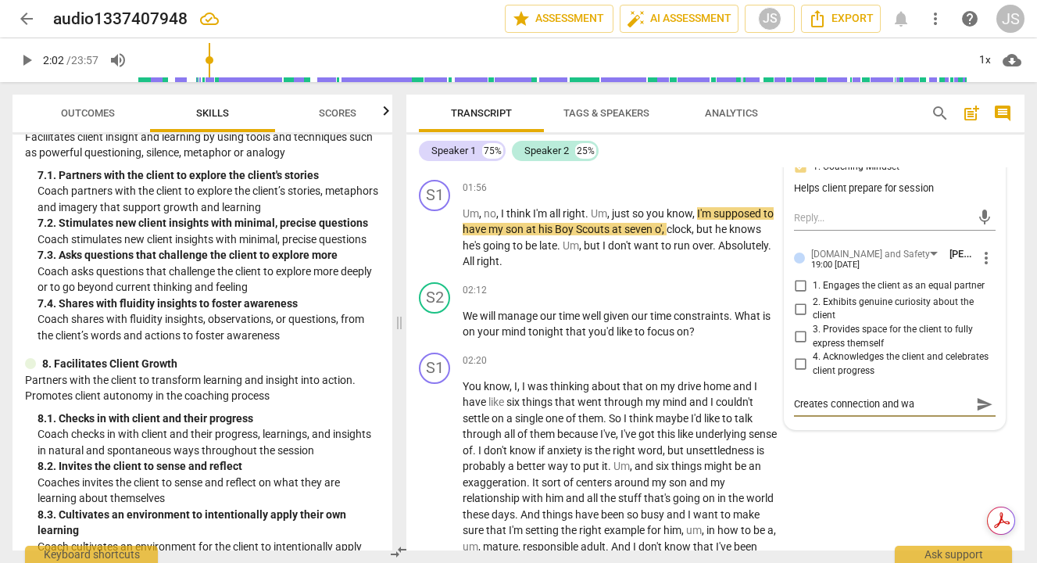
type textarea "Creates connection and war"
type textarea "Creates connection and warm"
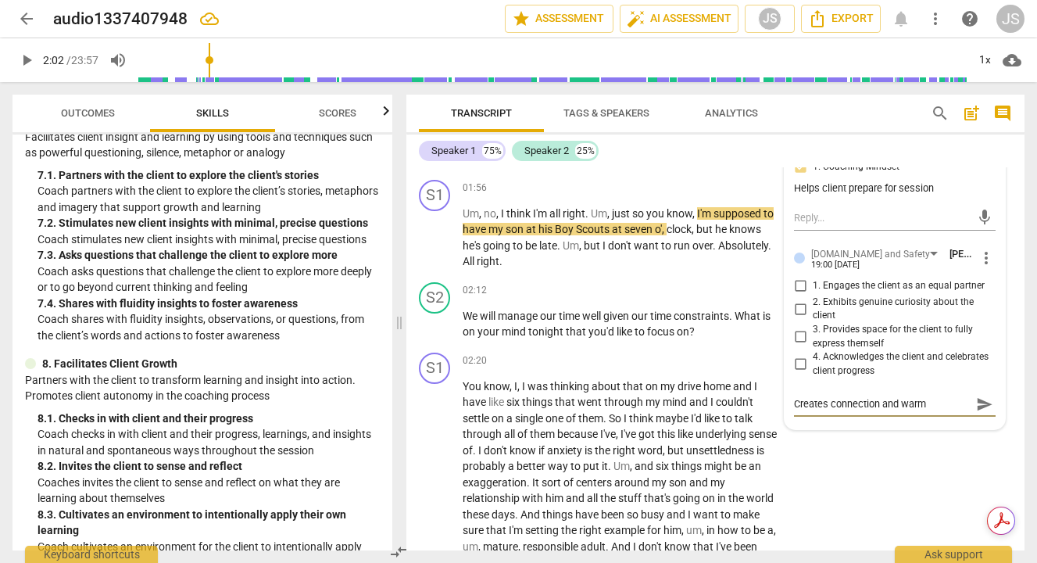
type textarea "Creates connection and warm"
type textarea "Creates connection and warm w"
type textarea "Creates connection and warm we"
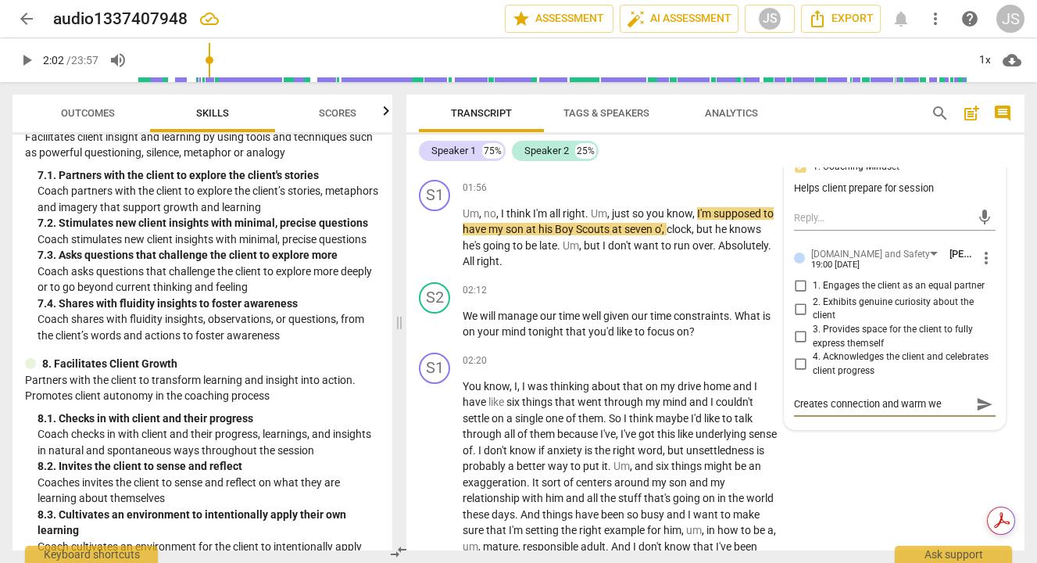
type textarea "Creates connection and warm wel"
type textarea "Creates connection and warm welc"
type textarea "Creates connection and warm welco"
type textarea "Creates connection and warm welcom"
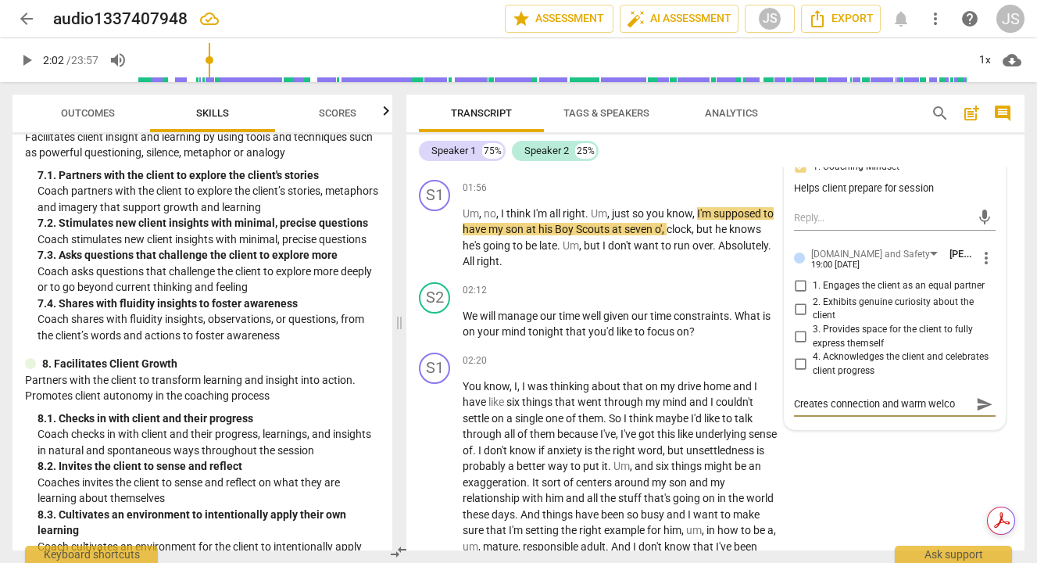
type textarea "Creates connection and warm welcom"
type textarea "Creates connection and warm welcome"
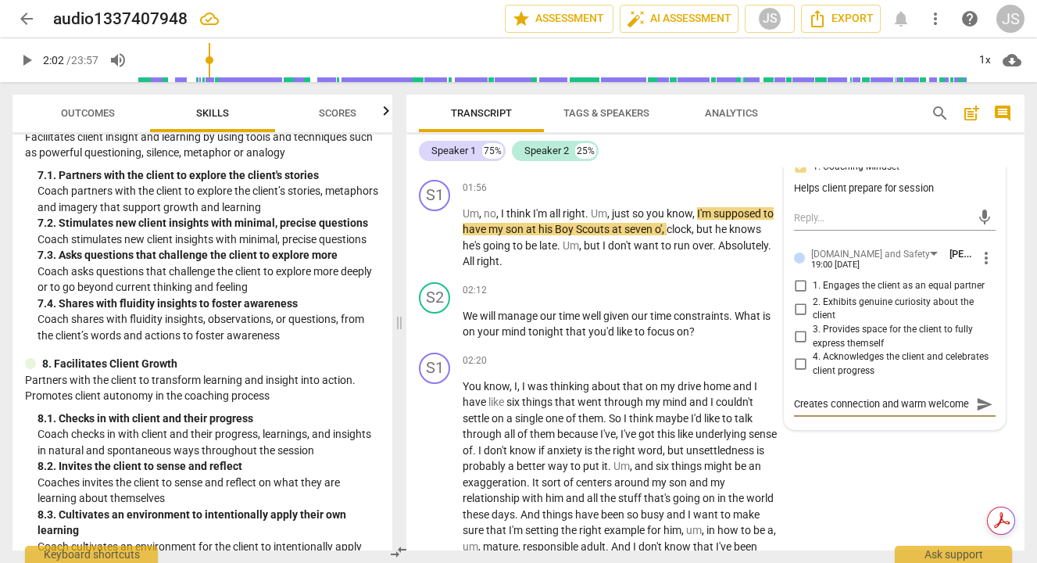
type textarea "Creates connection and warm welcome"
type textarea "Creates connection and warm welcome w"
type textarea "Creates connection and warm welcome wi"
type textarea "Creates connection and warm welcome wit"
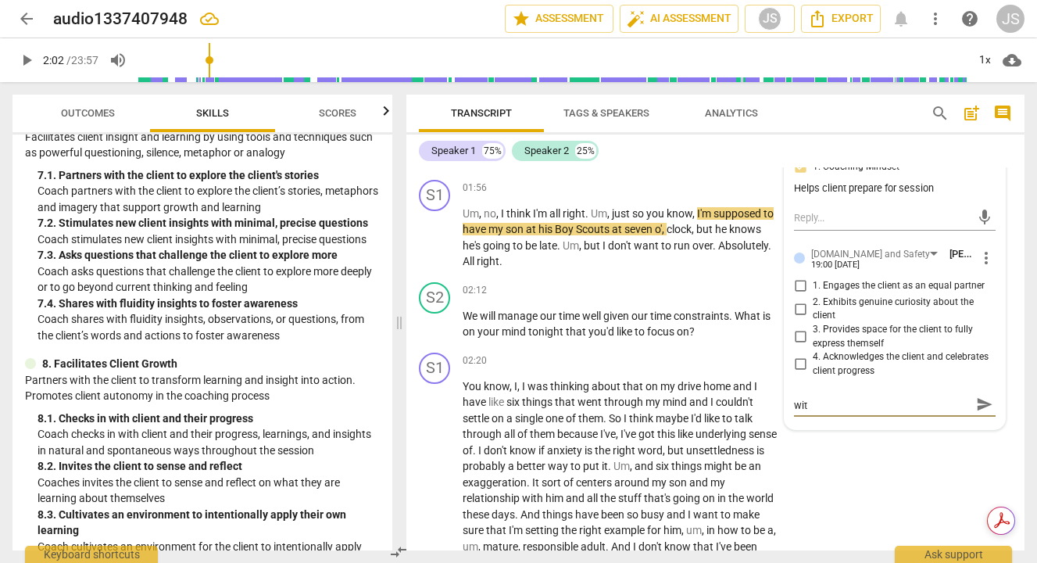
type textarea "Creates connection and warm welcome with"
type textarea "Creates connection and warm welcome with l"
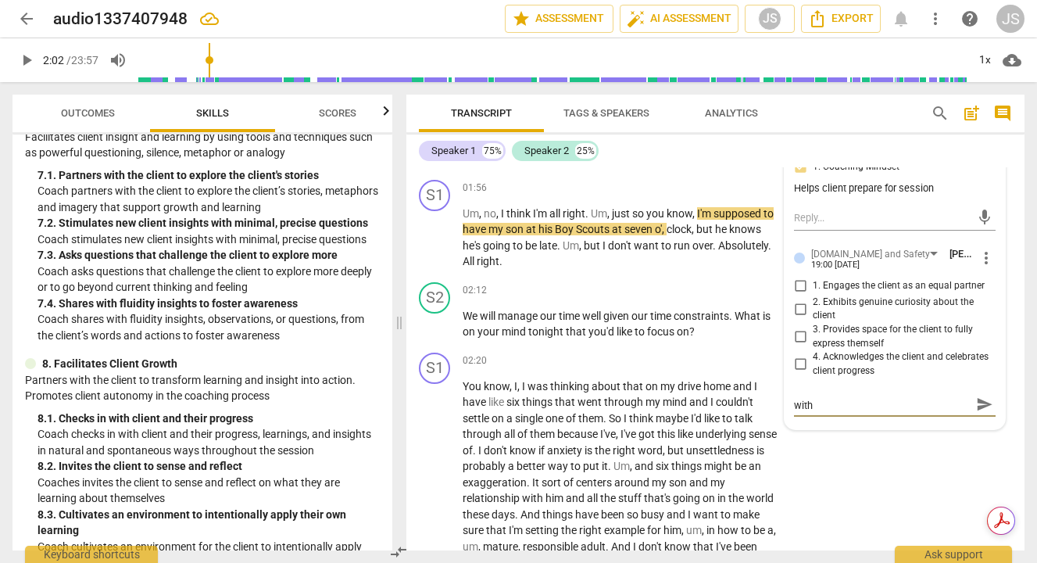
type textarea "Creates connection and warm welcome with l"
type textarea "Creates connection and warm welcome with la"
type textarea "Creates connection and warm welcome with lau"
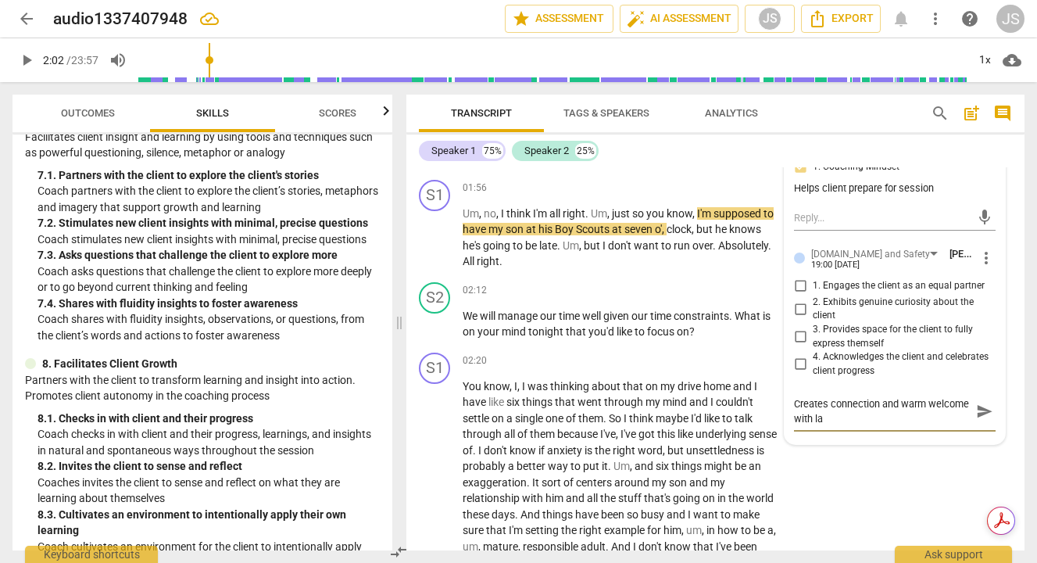
type textarea "Creates connection and warm welcome with lau"
type textarea "Creates connection and warm welcome with lauf"
type textarea "Creates connection and warm welcome with lau"
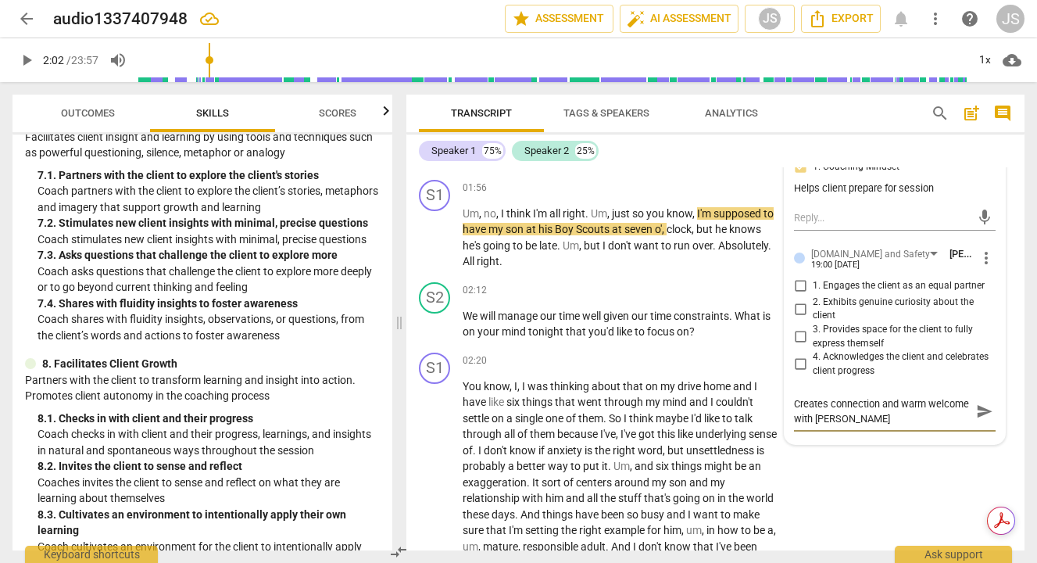
type textarea "Creates connection and warm welcome with laug"
type textarea "Creates connection and warm welcome with laugh"
type textarea "Creates connection and warm welcome with laught"
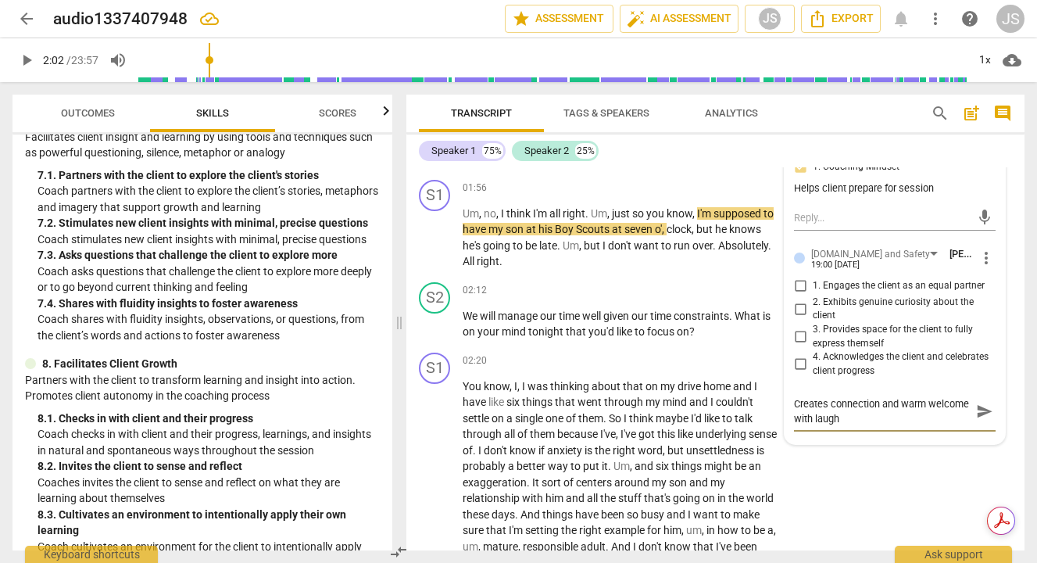
type textarea "Creates connection and warm welcome with laught"
type textarea "Creates connection and warm welcome with laughte"
type textarea "Creates connection and warm welcome with laughter"
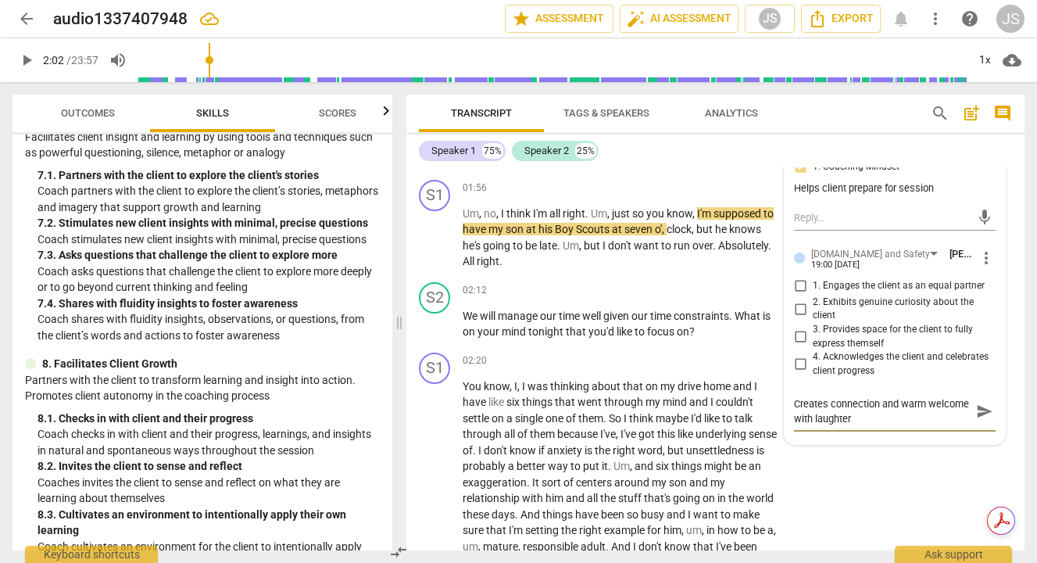
type textarea "Creates connection and warm welcome with laughter"
click at [977, 415] on span "send" at bounding box center [984, 418] width 17 height 17
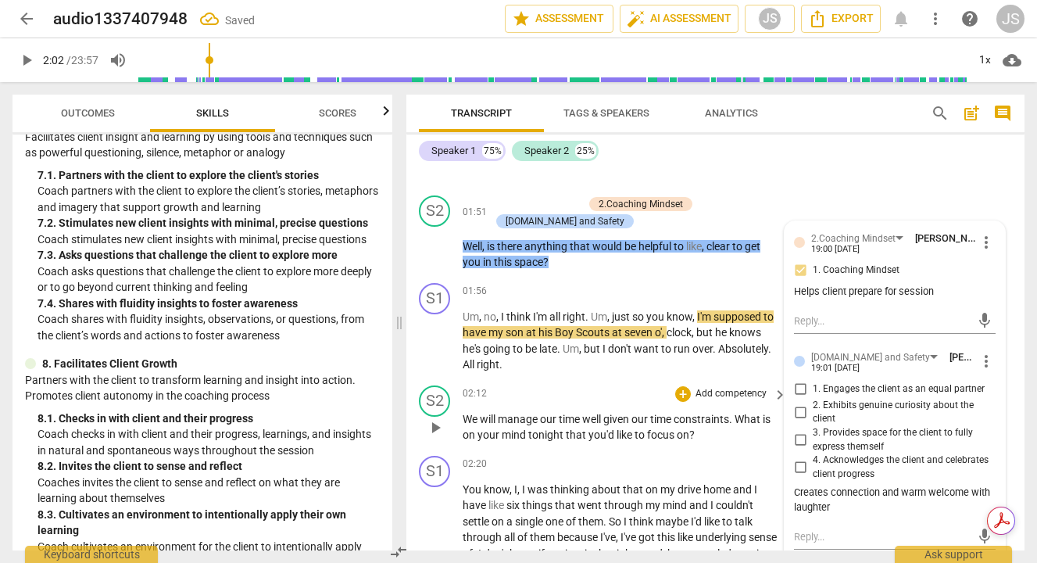
scroll to position [662, 0]
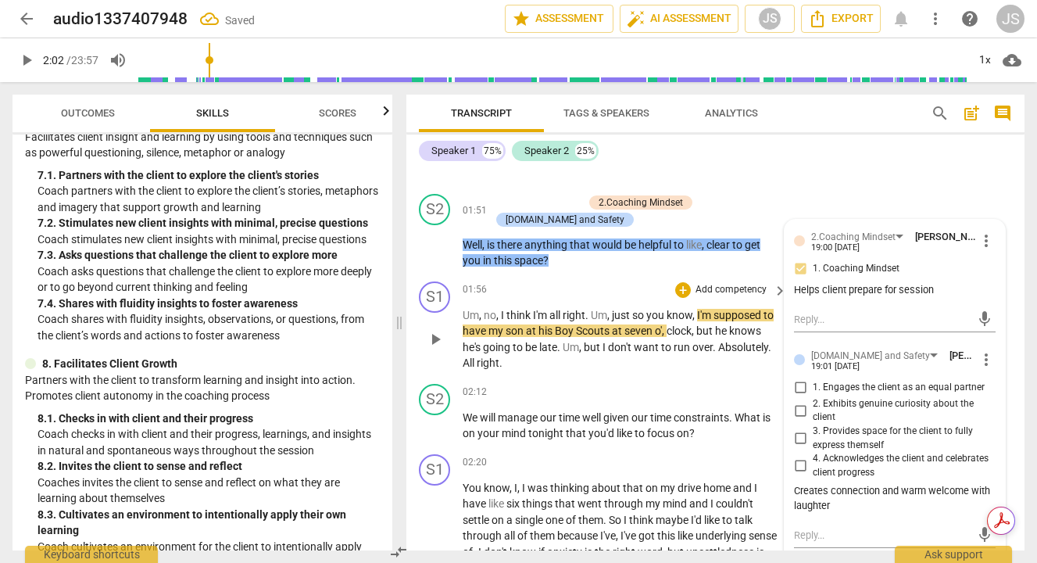
click at [433, 334] on span "play_arrow" at bounding box center [435, 339] width 19 height 19
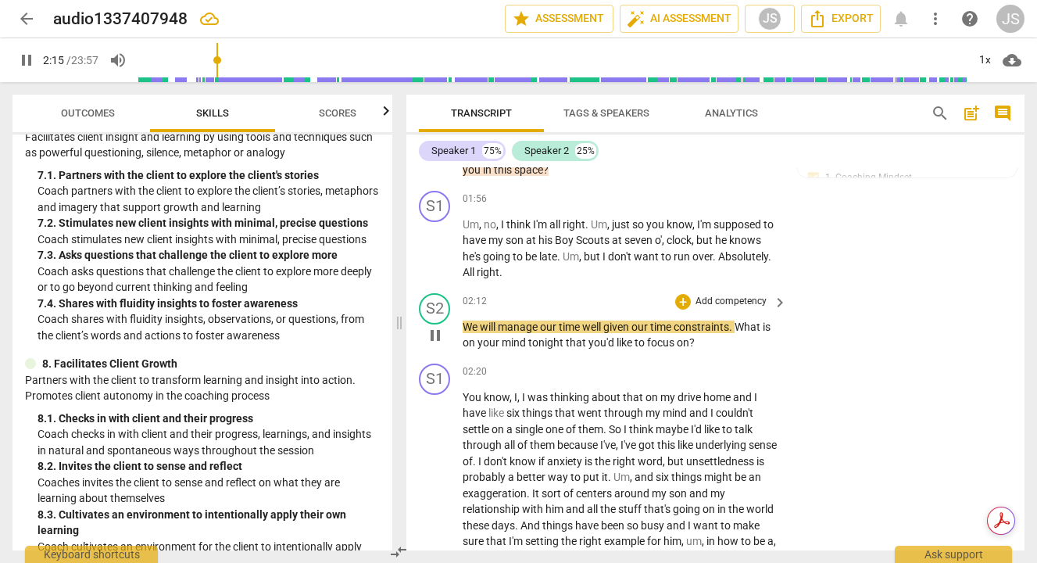
scroll to position [742, 0]
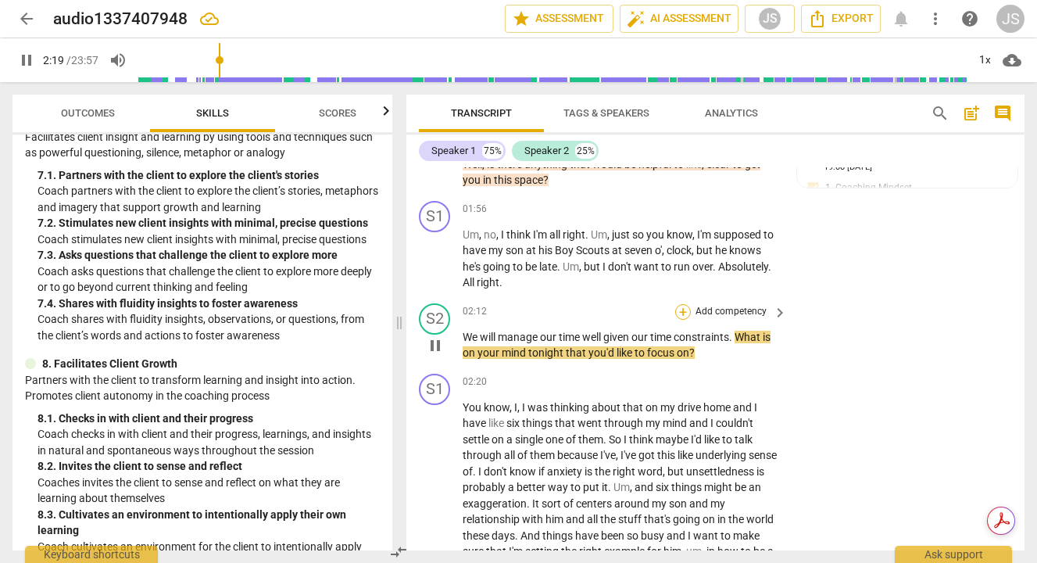
click at [681, 308] on div "+" at bounding box center [683, 312] width 16 height 16
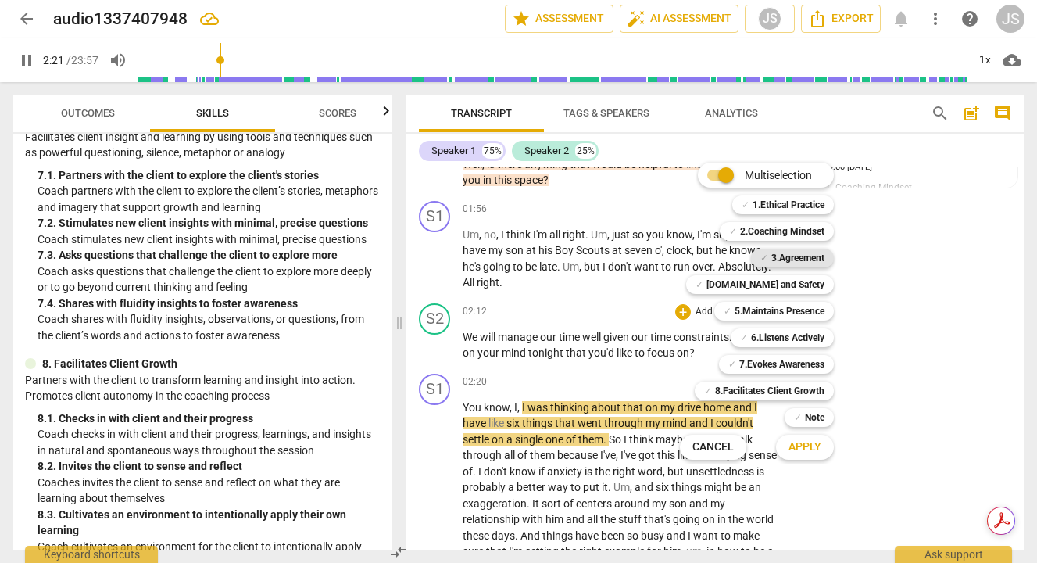
click at [798, 255] on b "3.Agreement" at bounding box center [797, 257] width 53 height 19
click at [809, 439] on span "Apply" at bounding box center [804, 447] width 33 height 16
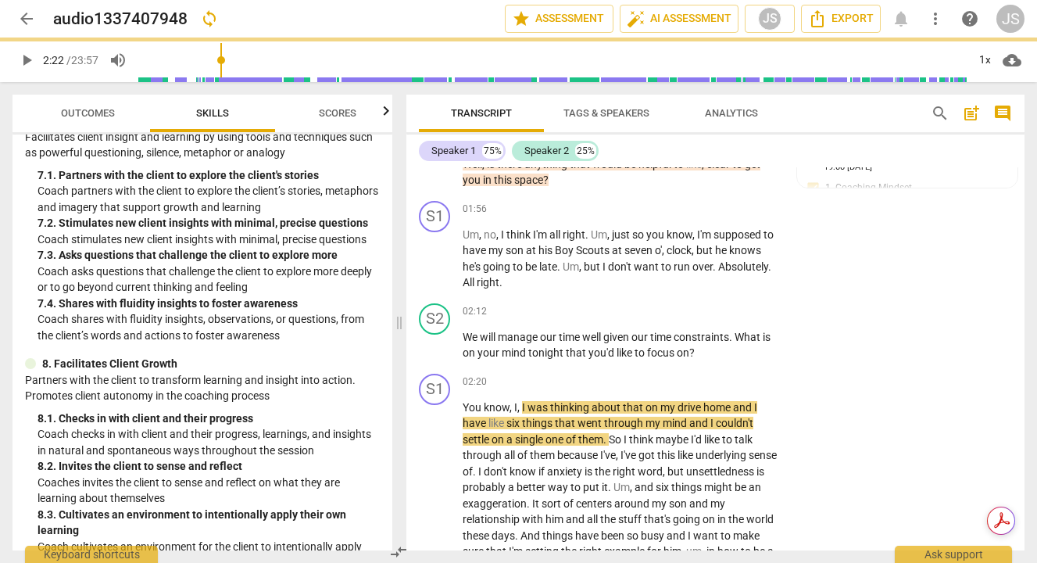
type input "142"
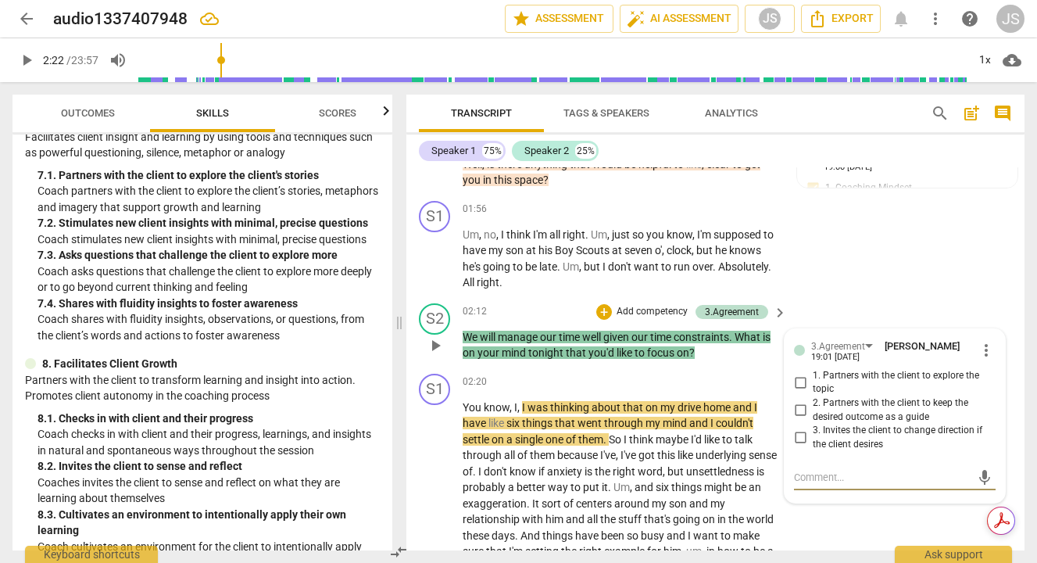
click at [798, 381] on input "1. Partners with the client to explore the topic" at bounding box center [800, 382] width 25 height 19
checkbox input "true"
click at [767, 18] on div "JS" at bounding box center [769, 18] width 23 height 23
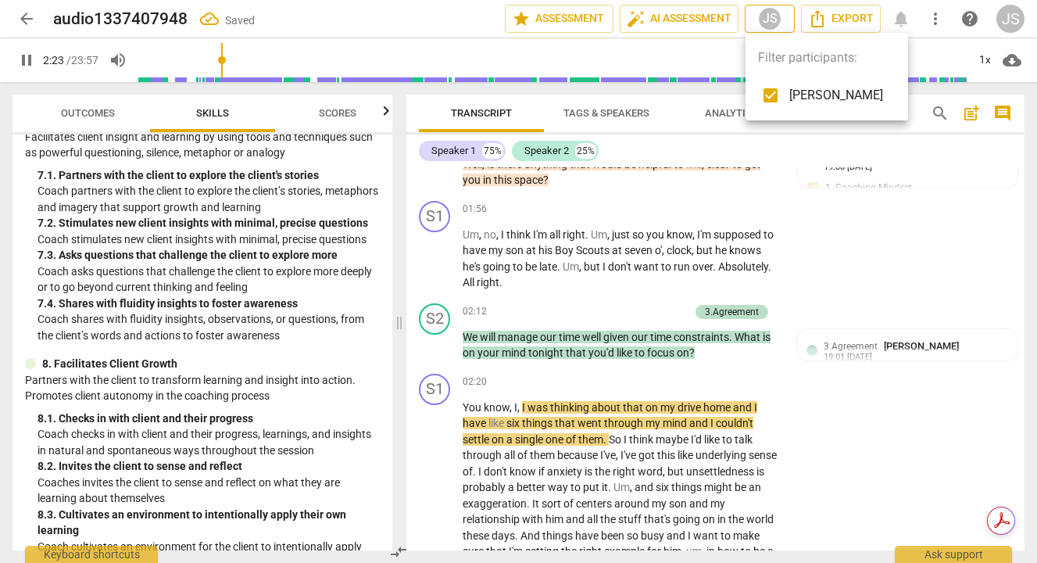
click at [767, 18] on div at bounding box center [518, 281] width 1037 height 563
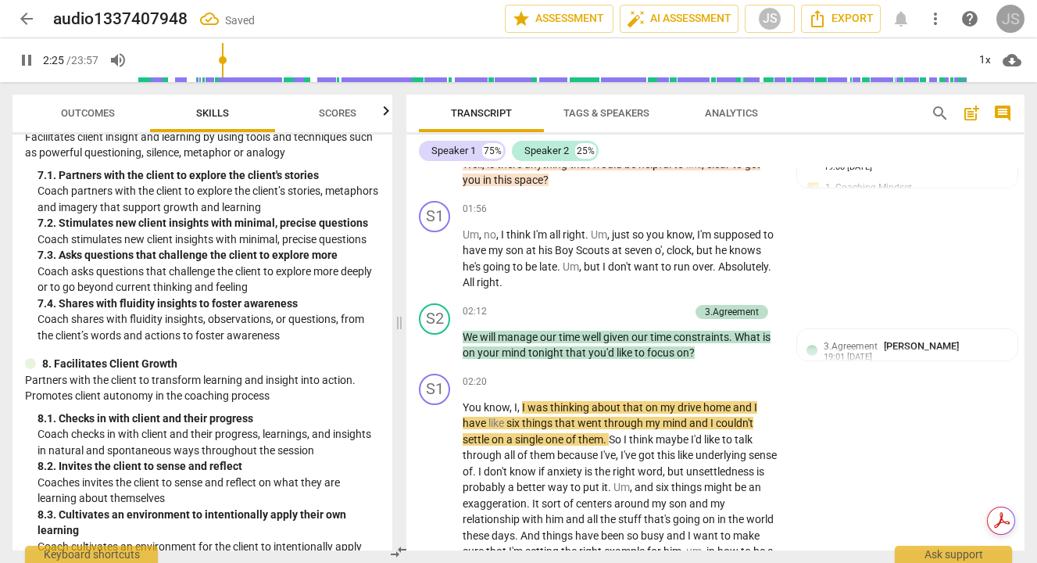
click at [1011, 20] on div "JS" at bounding box center [1010, 19] width 28 height 28
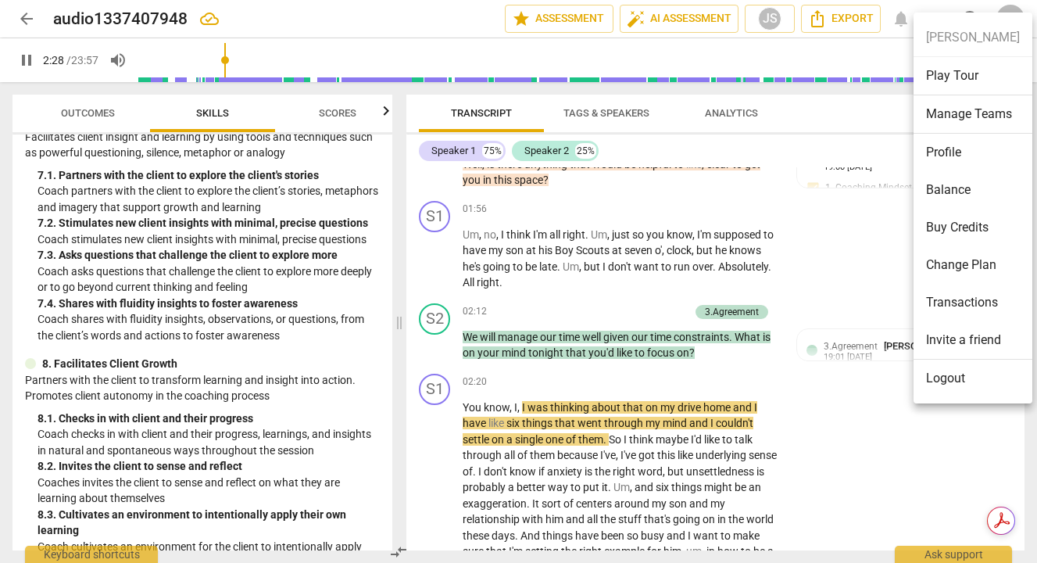
type input "149"
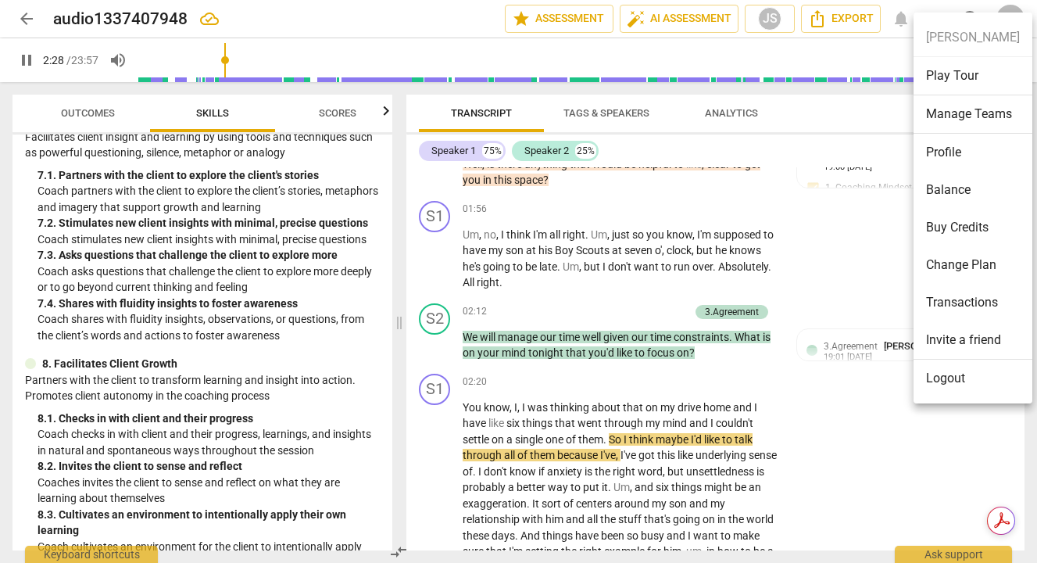
click at [949, 145] on li "Profile" at bounding box center [972, 153] width 119 height 38
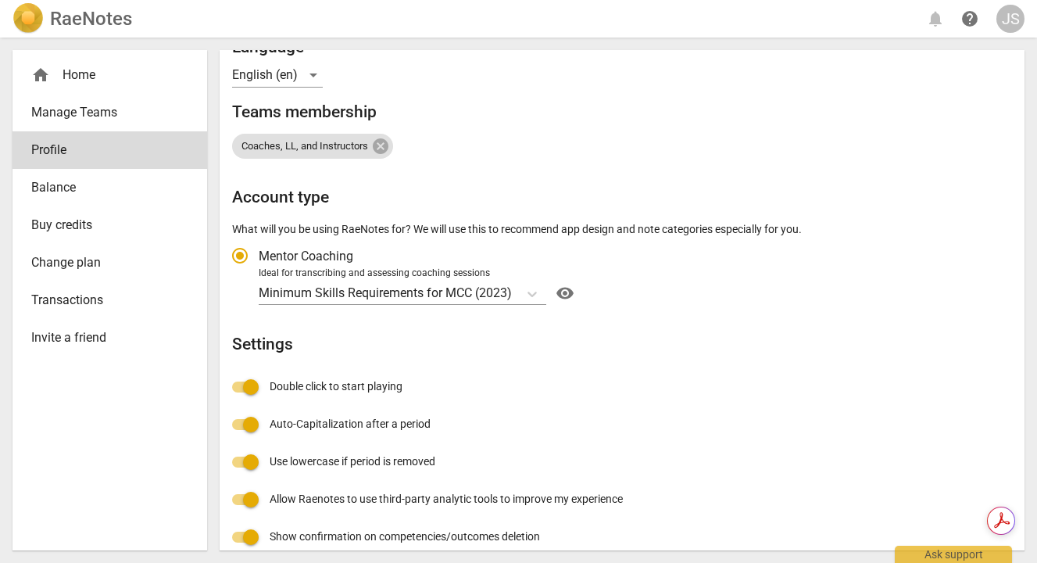
scroll to position [209, 0]
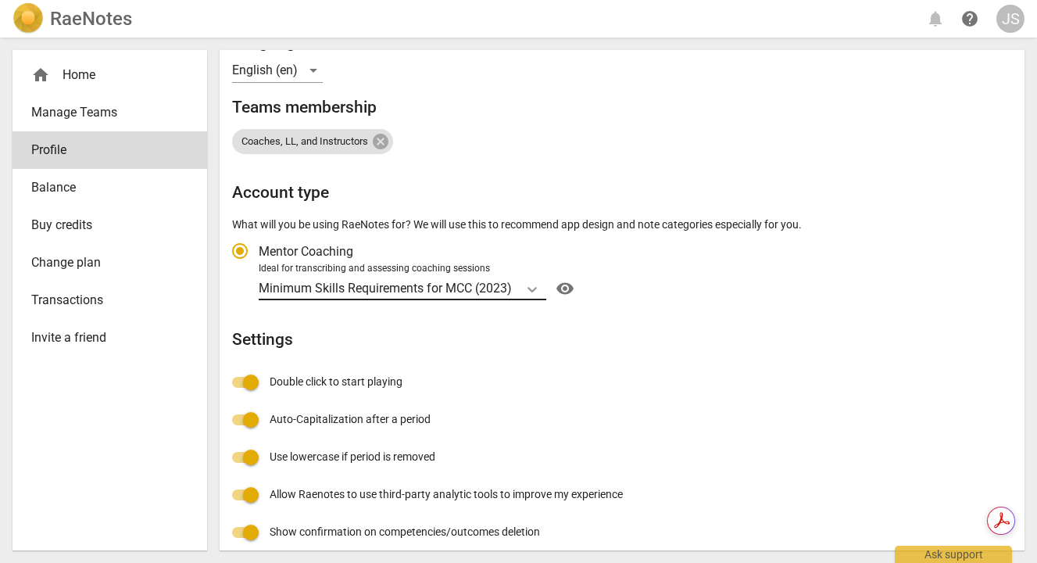
click at [534, 284] on icon "Account type" at bounding box center [532, 289] width 16 height 16
click at [0, 0] on input "Ideal for transcribing and assessing coaching sessions Minimum Skills Requireme…" at bounding box center [0, 0] width 0 height 0
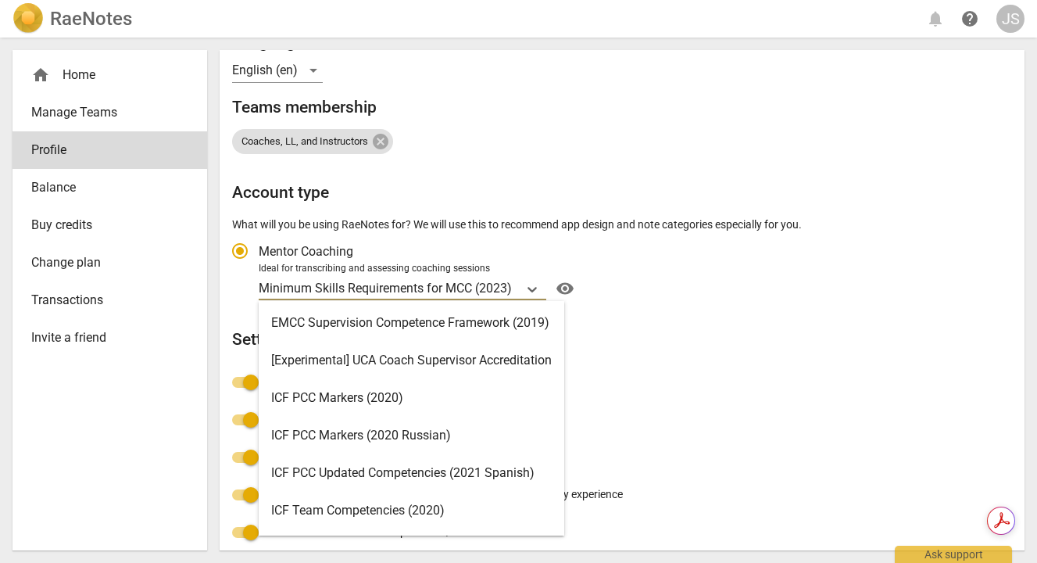
click at [388, 290] on p "Minimum Skills Requirements for MCC (2023)" at bounding box center [385, 288] width 253 height 18
click at [0, 0] on input "Ideal for transcribing and assessing coaching sessions Minimum Skills Requireme…" at bounding box center [0, 0] width 0 height 0
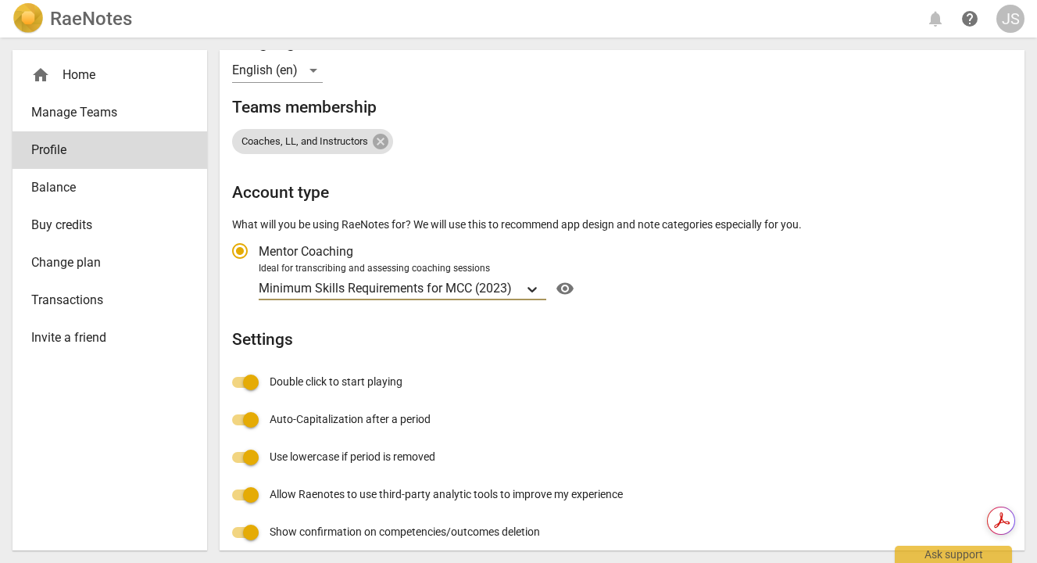
click at [536, 284] on icon "Account type" at bounding box center [532, 289] width 16 height 16
click at [0, 0] on input "Ideal for transcribing and assessing coaching sessions Minimum Skills Requireme…" at bounding box center [0, 0] width 0 height 0
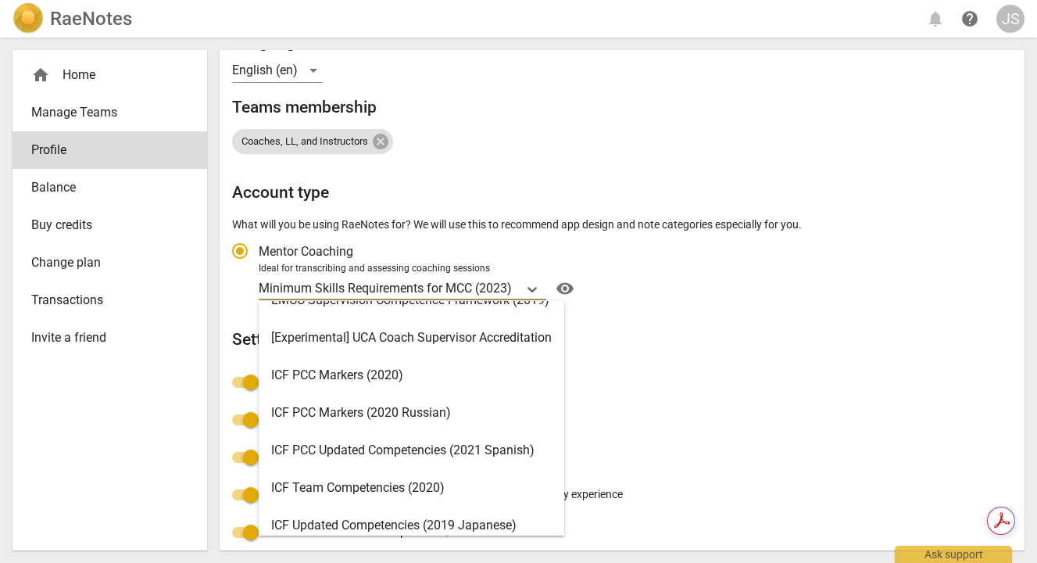
scroll to position [0, 0]
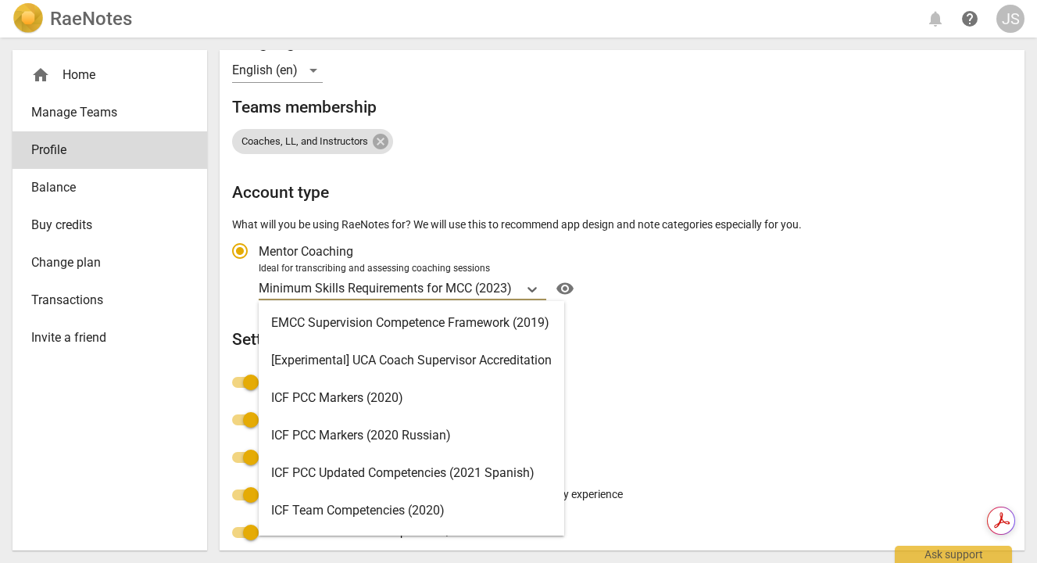
click at [323, 399] on div "ICF PCC Markers (2020)" at bounding box center [411, 398] width 305 height 38
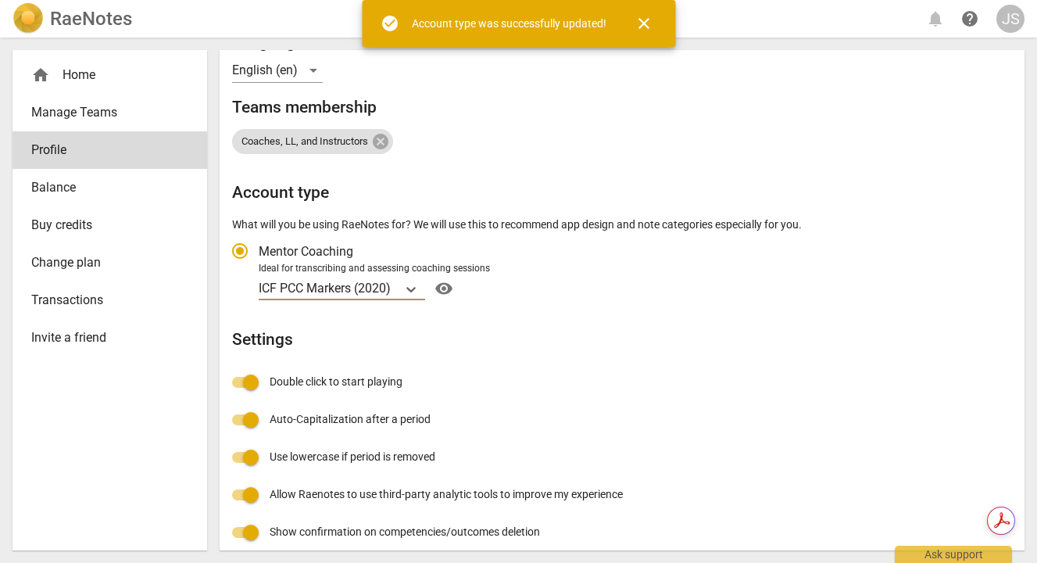
radio input "false"
click at [837, 16] on div "RaeNotes notifications help JS" at bounding box center [519, 18] width 1012 height 31
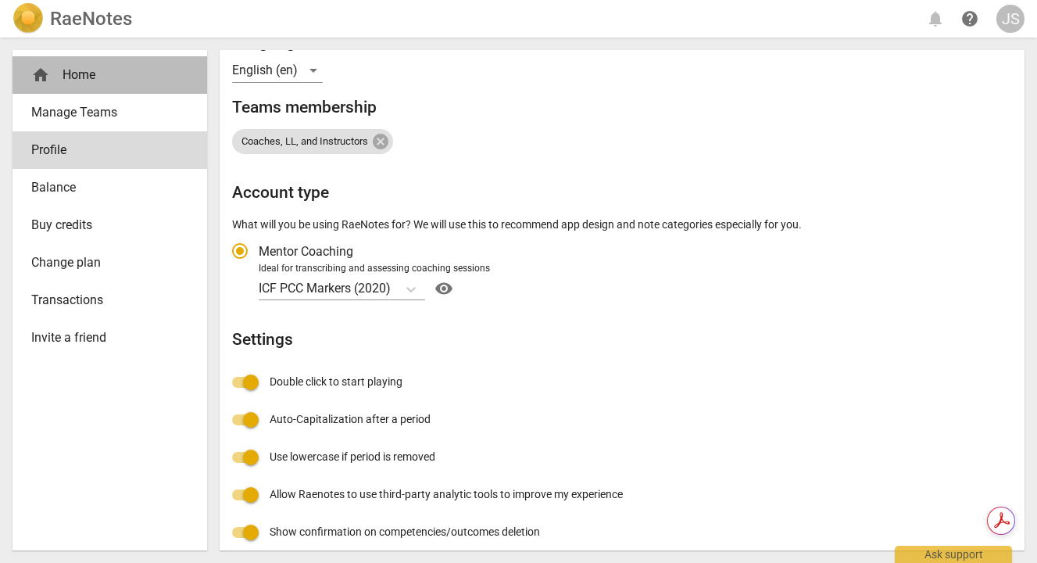
click at [71, 70] on div "home Home" at bounding box center [103, 75] width 145 height 19
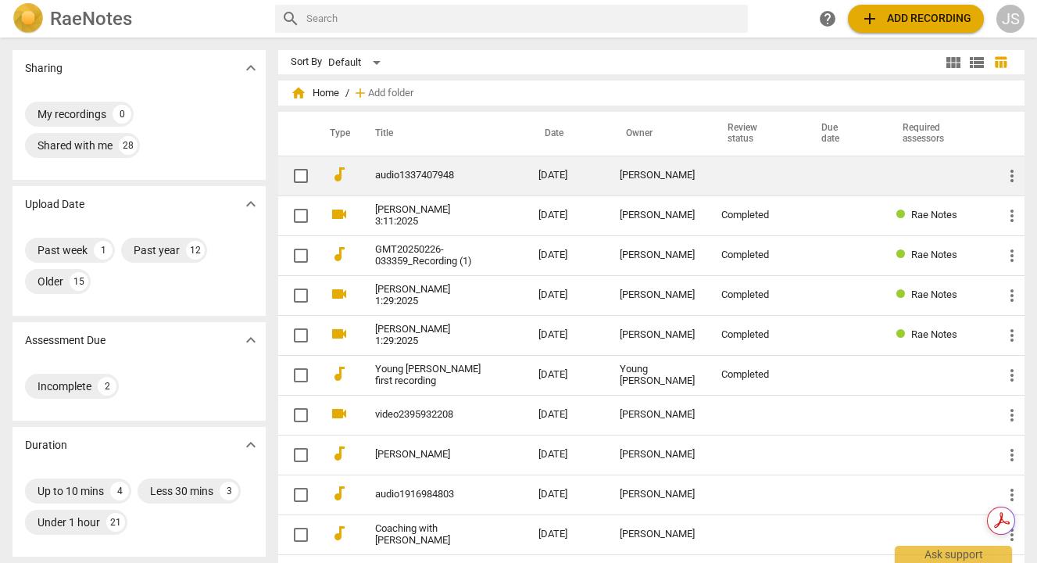
click at [642, 163] on td "[PERSON_NAME]" at bounding box center [658, 175] width 102 height 40
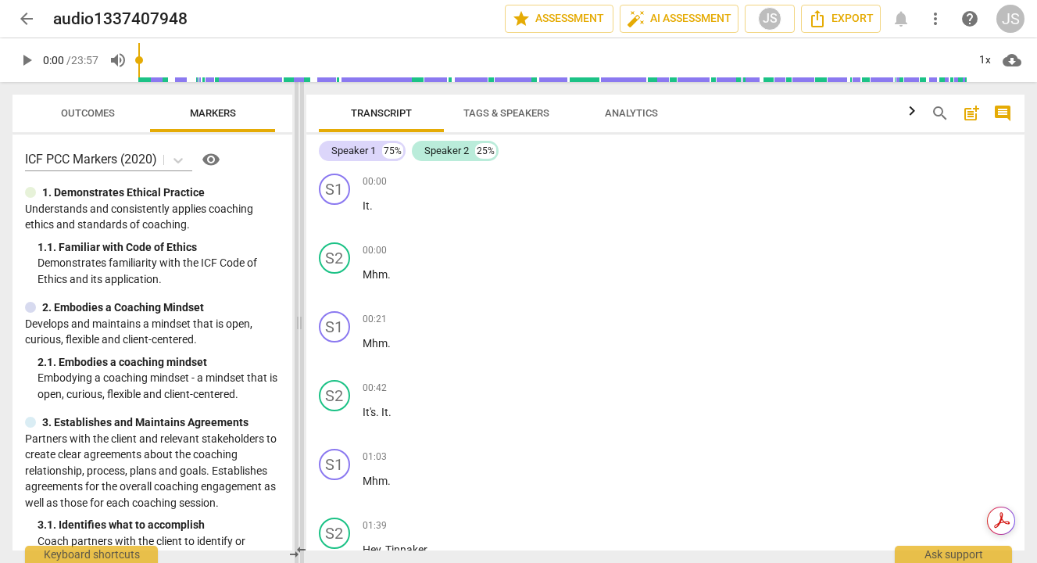
drag, startPoint x: 519, startPoint y: 326, endPoint x: 297, endPoint y: 329, distance: 221.9
click at [296, 329] on span at bounding box center [299, 322] width 9 height 481
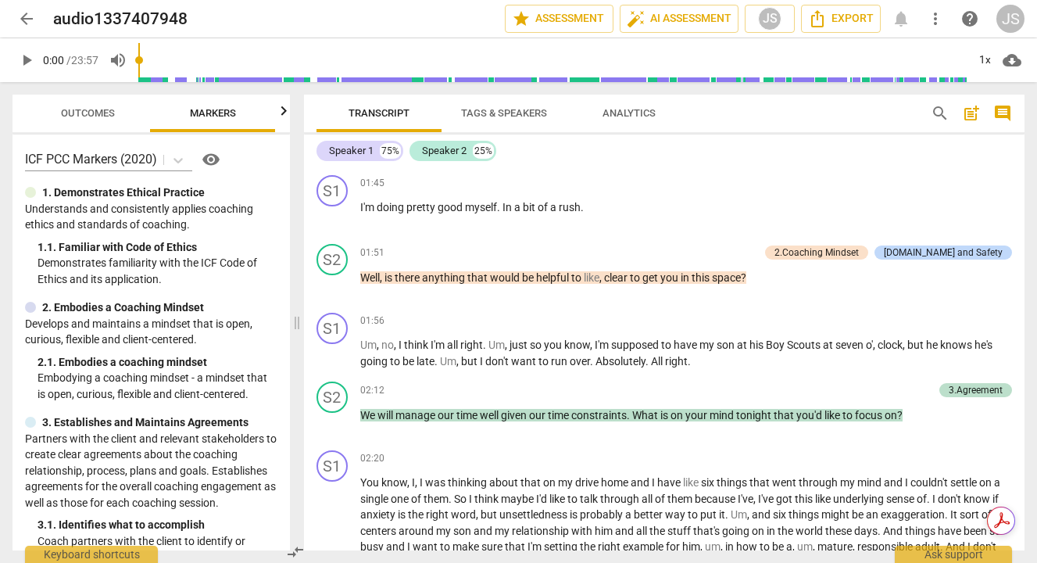
scroll to position [545, 0]
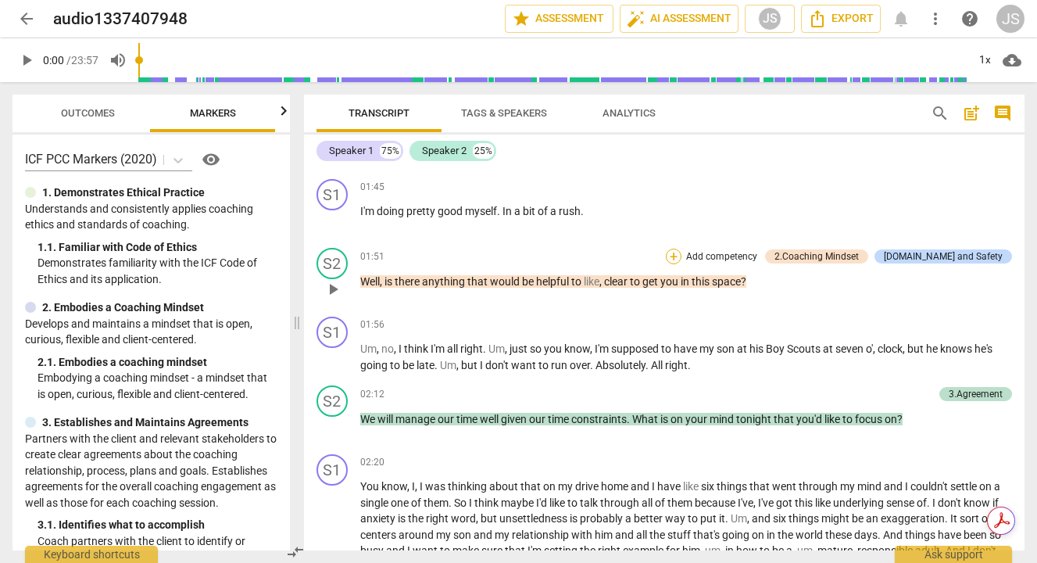
click at [681, 257] on div "+" at bounding box center [674, 256] width 16 height 16
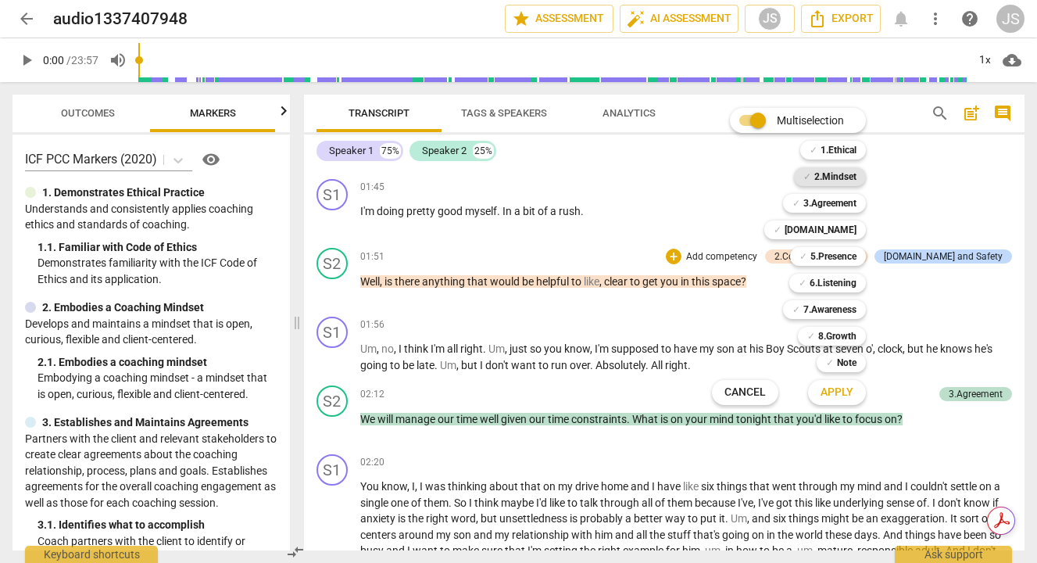
click at [837, 176] on b "2.Mindset" at bounding box center [835, 176] width 42 height 19
click at [843, 390] on span "Apply" at bounding box center [836, 392] width 33 height 16
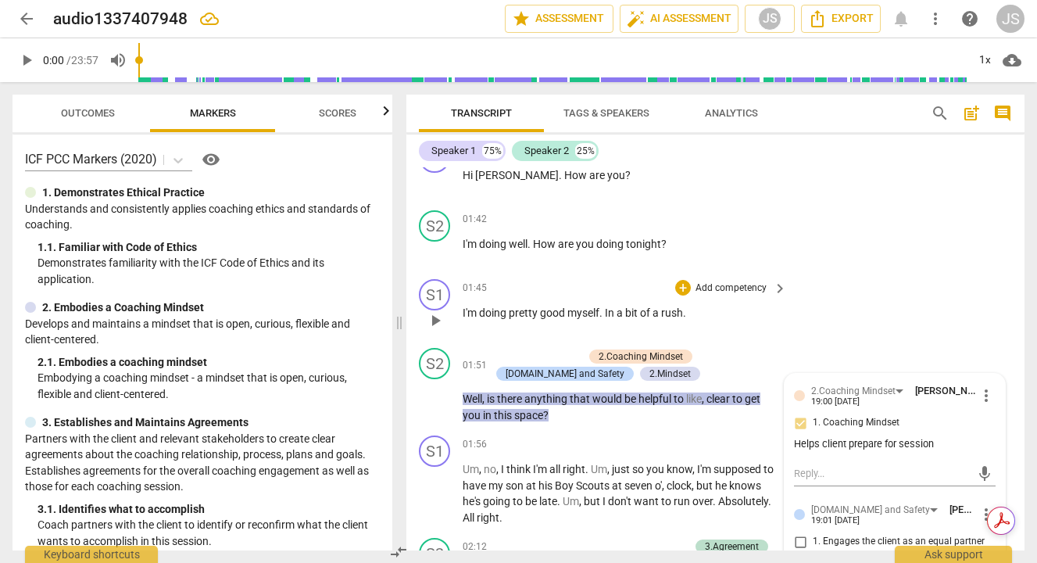
scroll to position [441, 0]
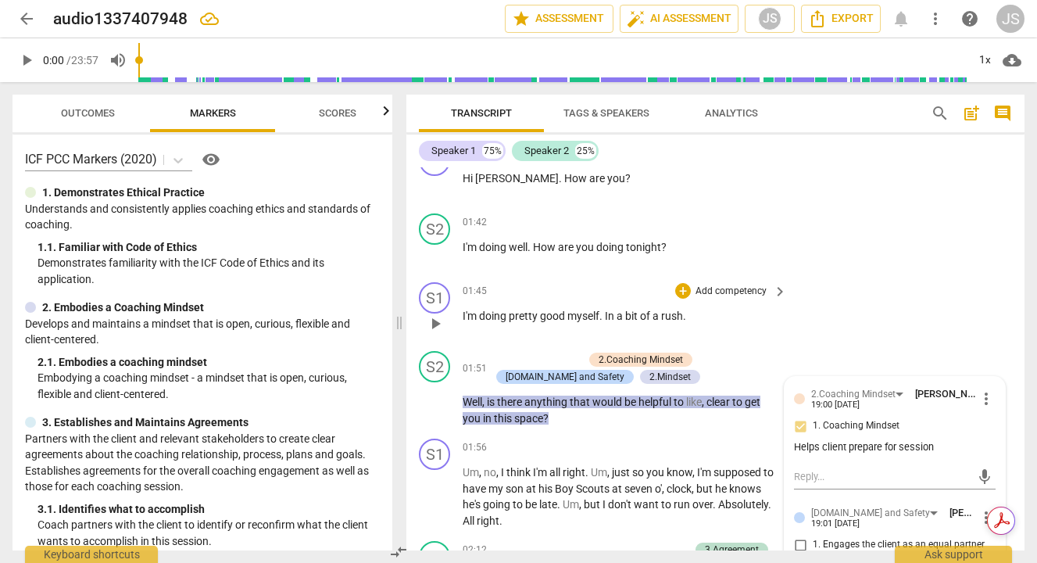
click at [778, 332] on div "01:45 + Add competency keyboard_arrow_right I'm doing pretty good myself . In a…" at bounding box center [626, 310] width 326 height 56
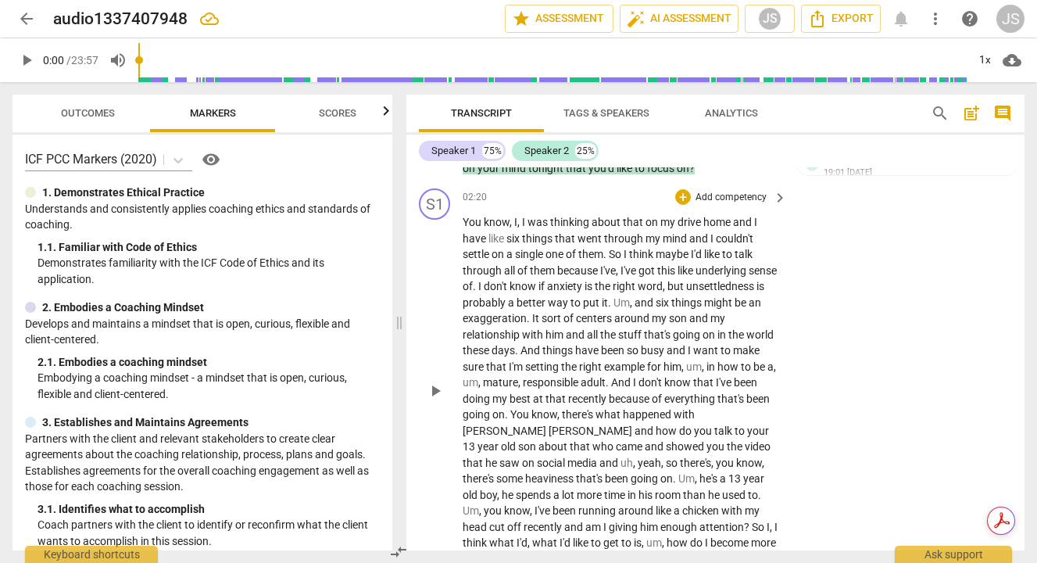
scroll to position [878, 0]
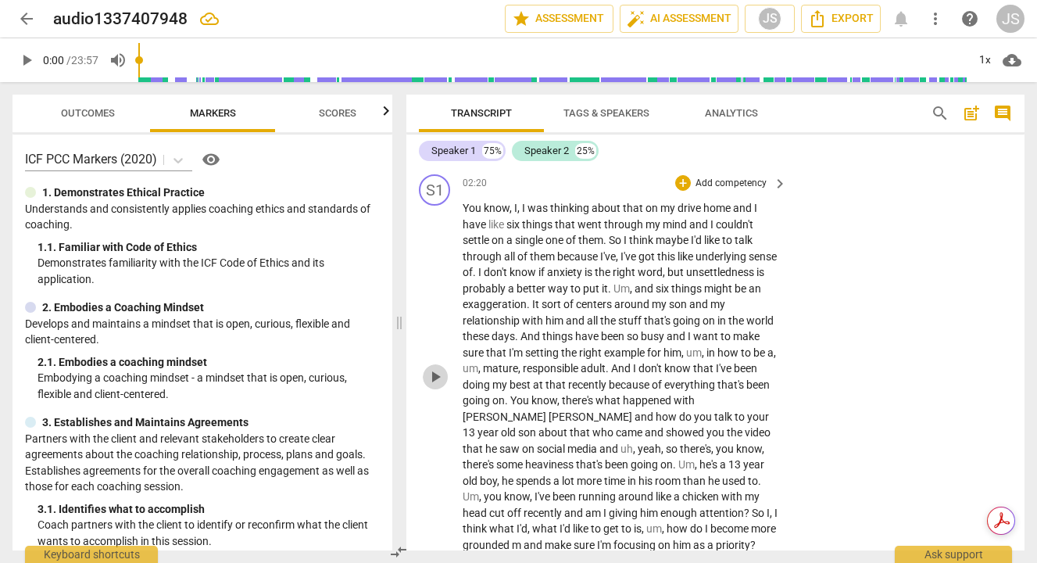
click at [438, 376] on span "play_arrow" at bounding box center [435, 376] width 19 height 19
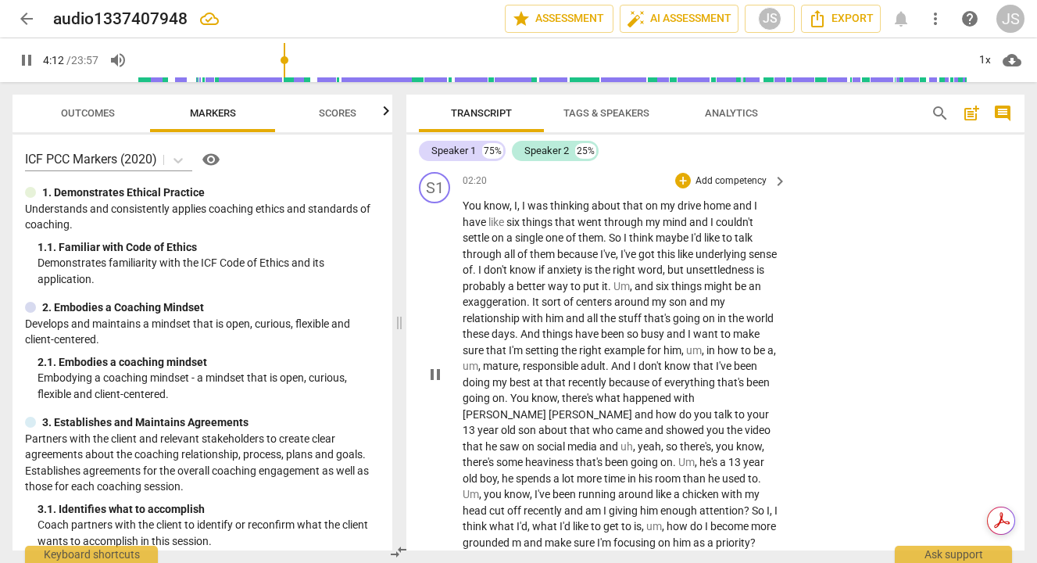
scroll to position [1303, 0]
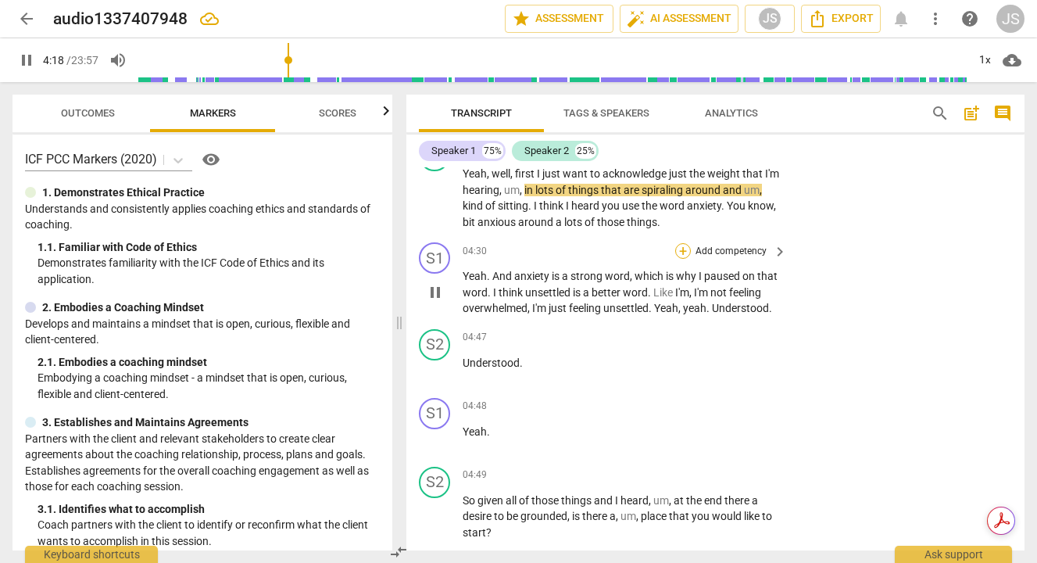
click at [677, 253] on div "+" at bounding box center [683, 251] width 16 height 16
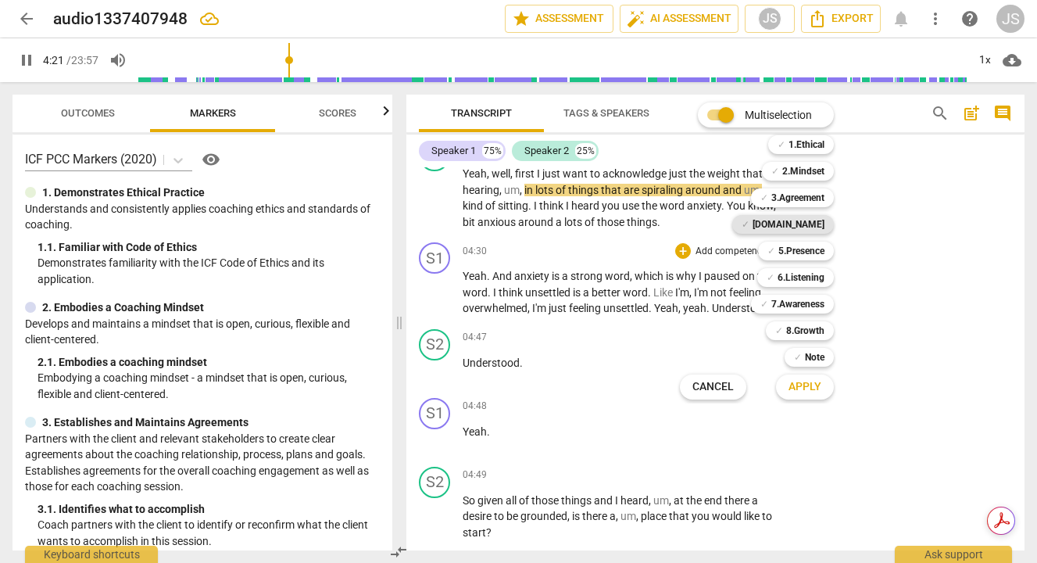
click at [813, 222] on b "[DOMAIN_NAME]" at bounding box center [788, 224] width 72 height 19
click at [805, 389] on span "Apply" at bounding box center [804, 387] width 33 height 16
type input "262"
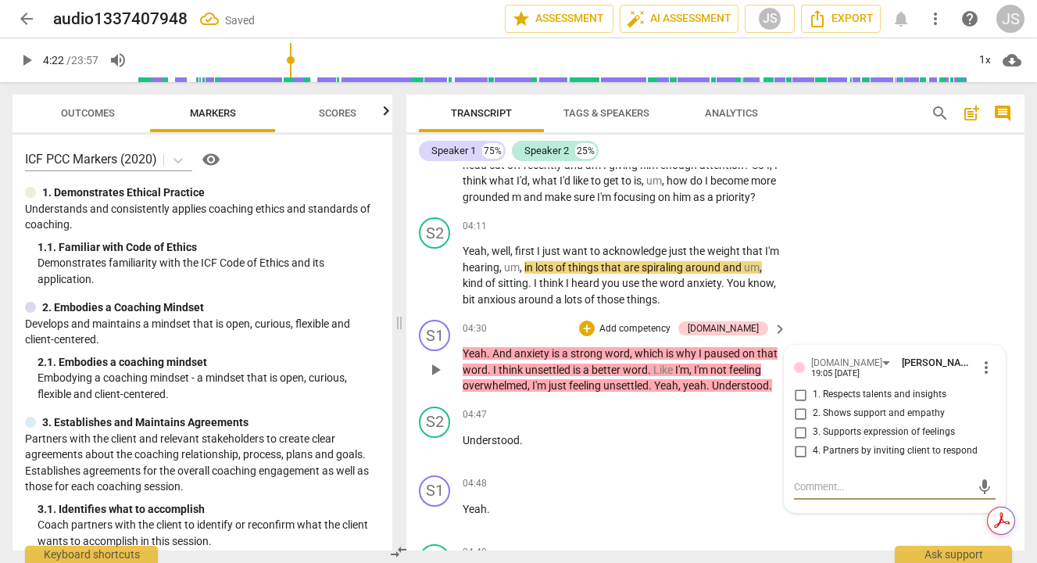
scroll to position [1199, 0]
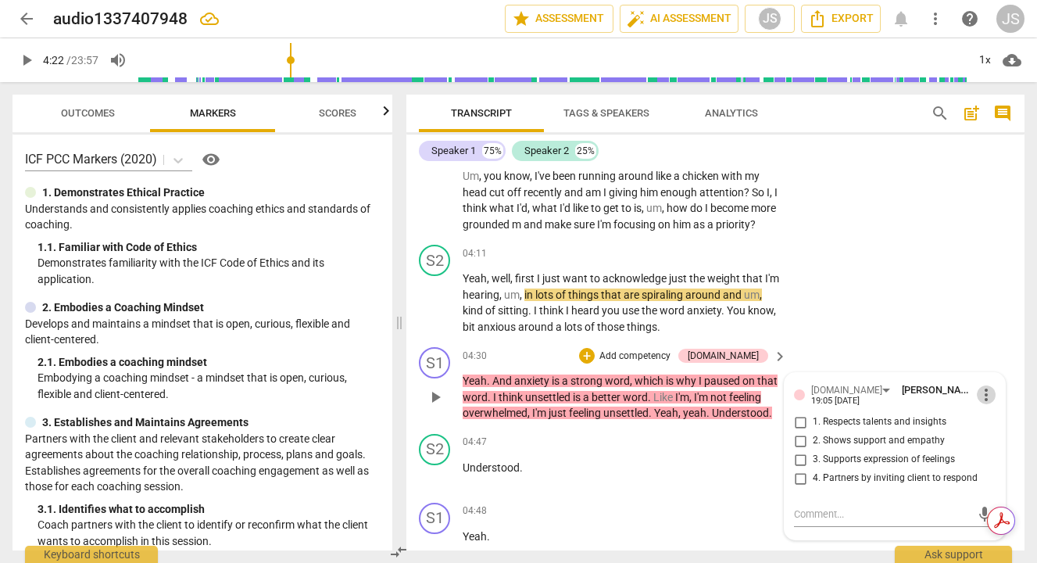
click at [981, 393] on span "more_vert" at bounding box center [986, 394] width 19 height 19
click at [995, 423] on li "Delete" at bounding box center [997, 424] width 54 height 30
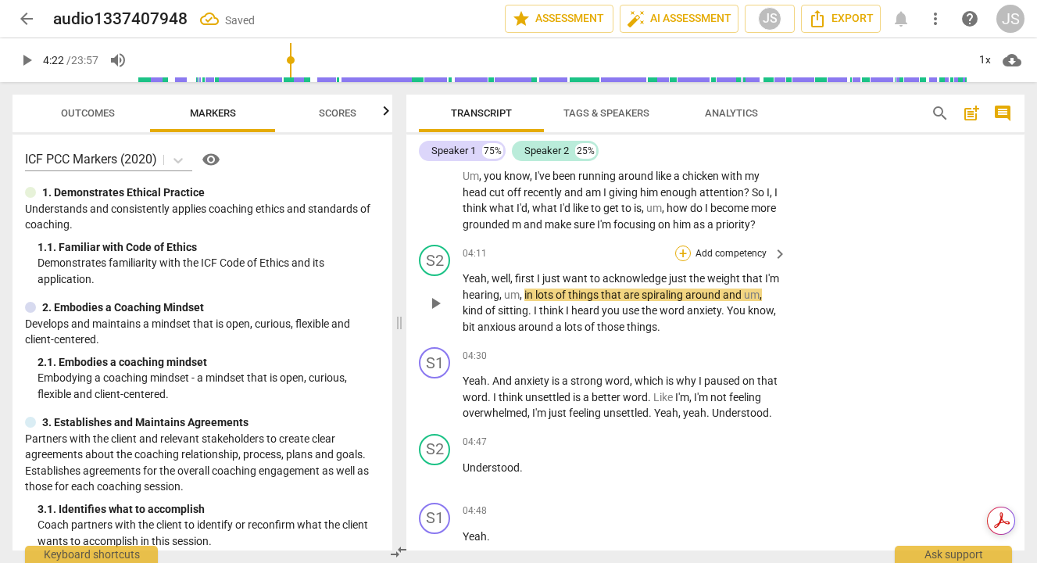
click at [679, 253] on div "+" at bounding box center [683, 253] width 16 height 16
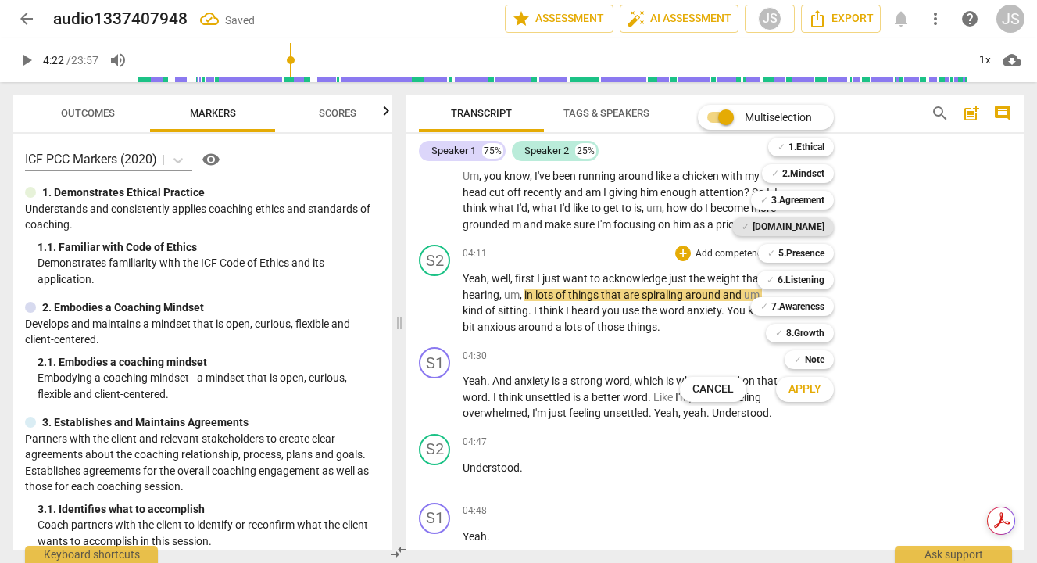
click at [800, 223] on b "[DOMAIN_NAME]" at bounding box center [788, 226] width 72 height 19
click at [802, 393] on span "Apply" at bounding box center [804, 389] width 33 height 16
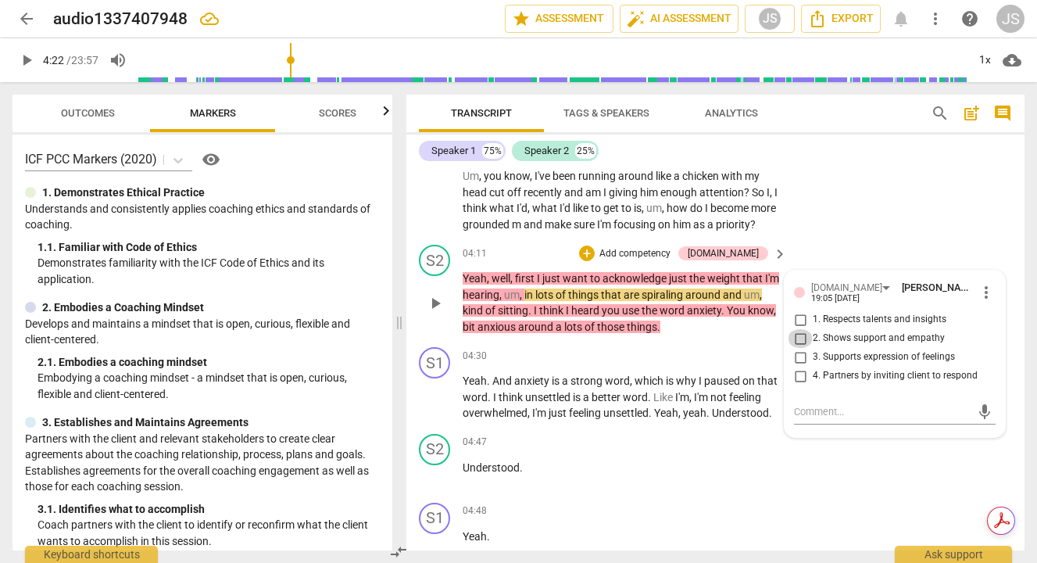
click at [798, 338] on input "2. Shows support and empathy" at bounding box center [800, 338] width 25 height 19
checkbox input "true"
click at [797, 358] on input "3. Supports expression of feelings" at bounding box center [800, 357] width 25 height 19
checkbox input "true"
click at [435, 303] on span "play_arrow" at bounding box center [435, 303] width 19 height 19
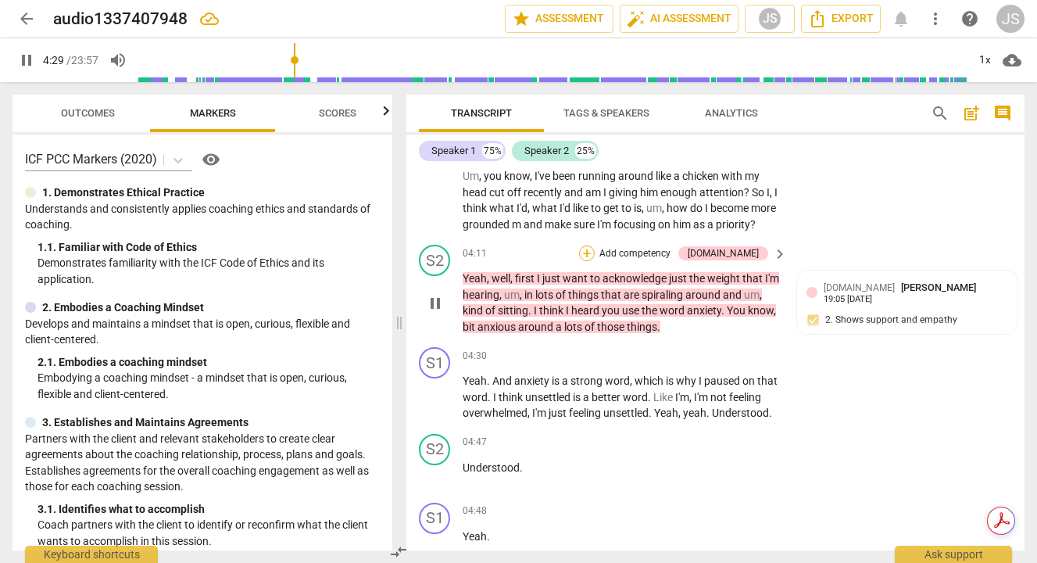
click at [595, 254] on div "+" at bounding box center [587, 253] width 16 height 16
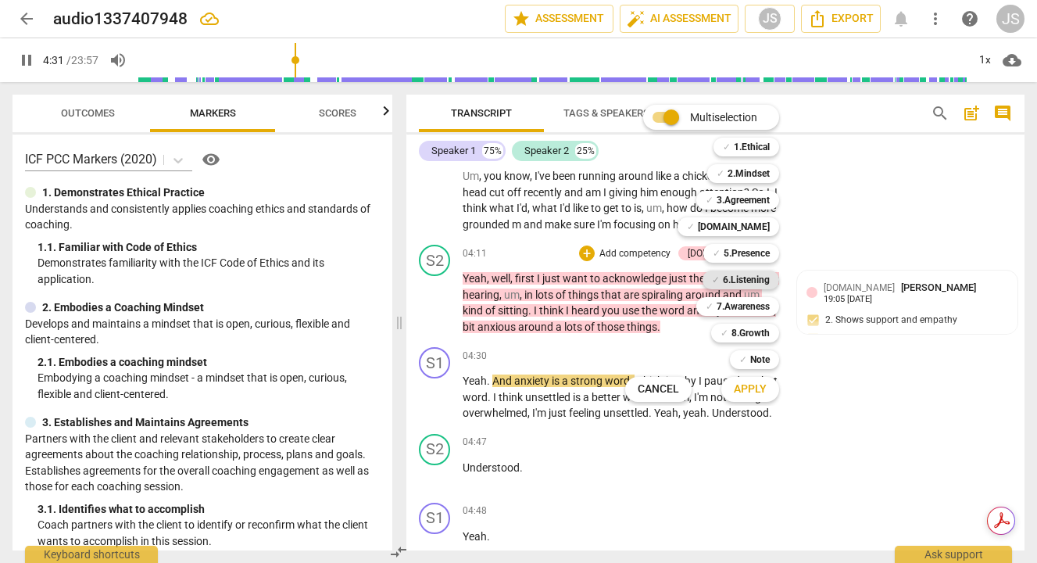
click at [730, 275] on b "6.Listening" at bounding box center [746, 279] width 47 height 19
click at [745, 391] on span "Apply" at bounding box center [750, 389] width 33 height 16
type input "273"
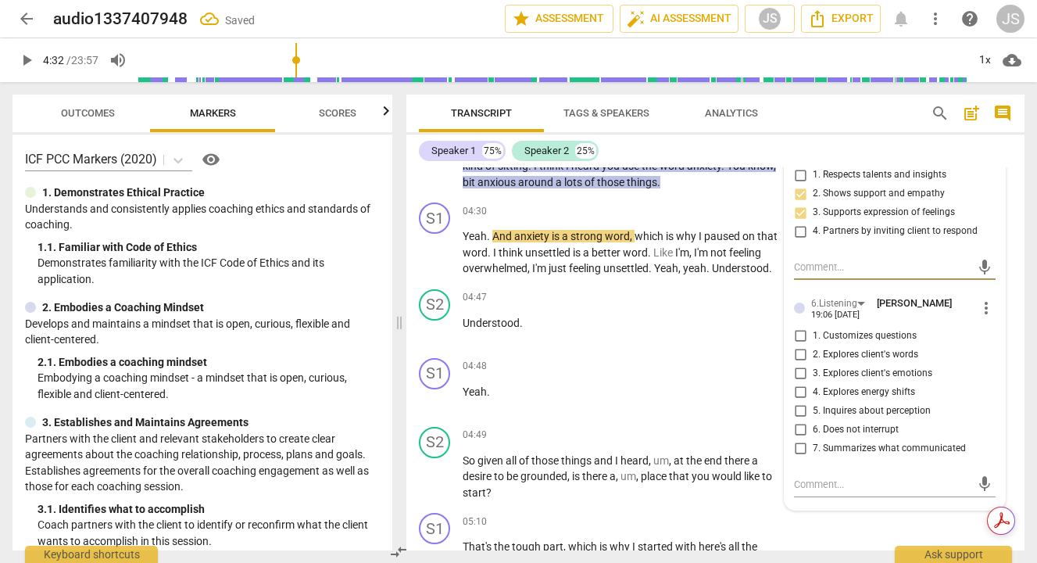
scroll to position [1345, 0]
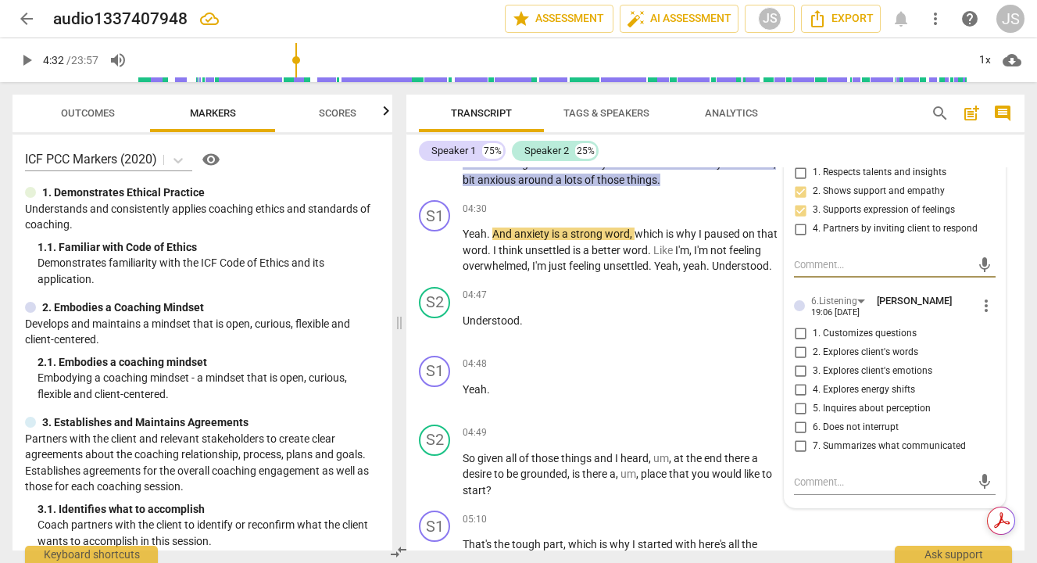
click at [795, 352] on input "2. Explores client's words" at bounding box center [800, 352] width 25 height 19
checkbox input "true"
click at [797, 373] on input "3. Explores client's emotions" at bounding box center [800, 371] width 25 height 19
checkbox input "true"
click at [795, 447] on input "7. Summarizes what communicated" at bounding box center [800, 446] width 25 height 19
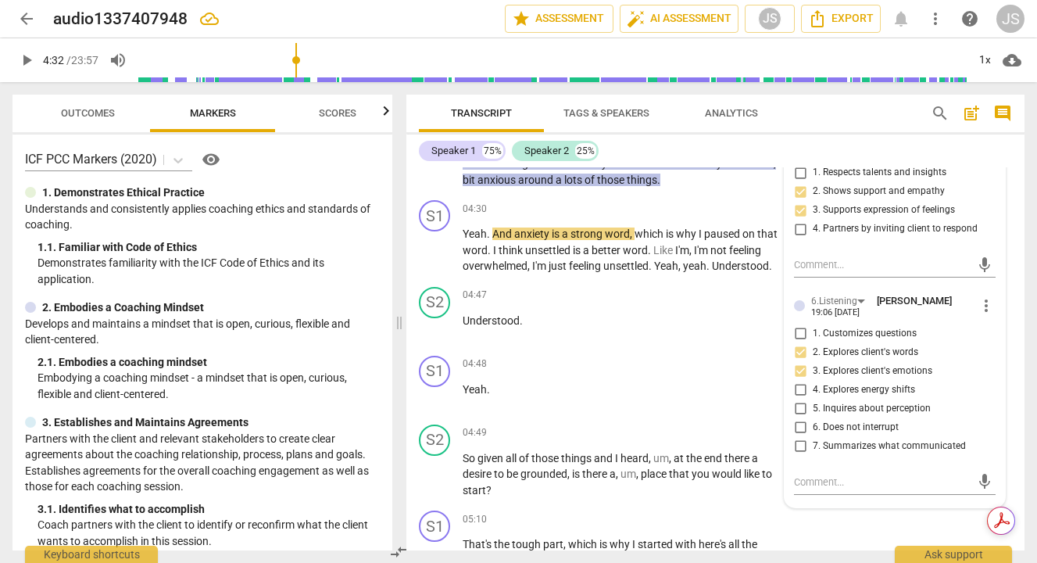
checkbox input "true"
click at [798, 373] on input "3. Explores client's emotions" at bounding box center [800, 371] width 25 height 19
checkbox input "false"
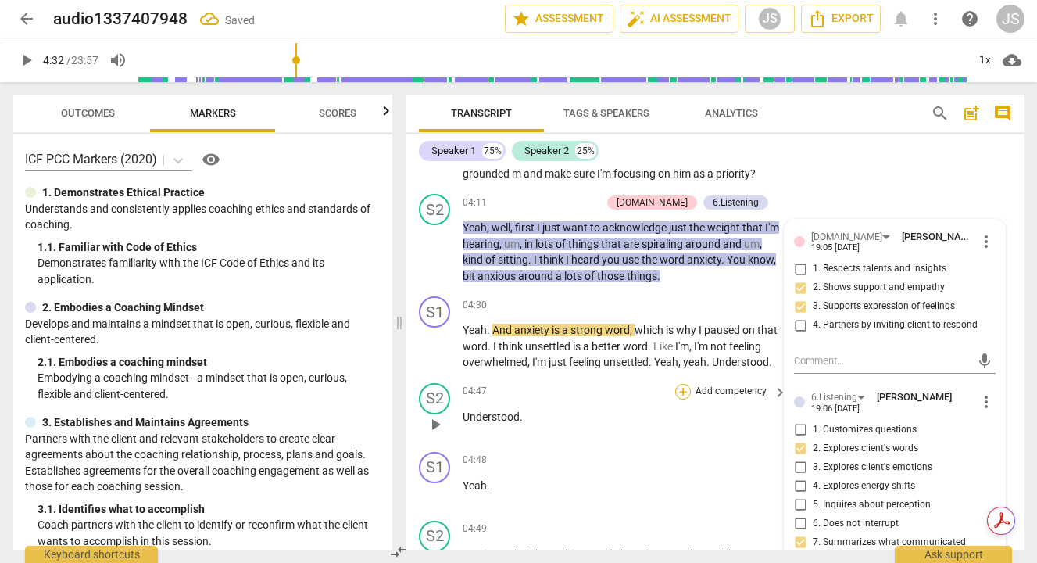
scroll to position [1251, 0]
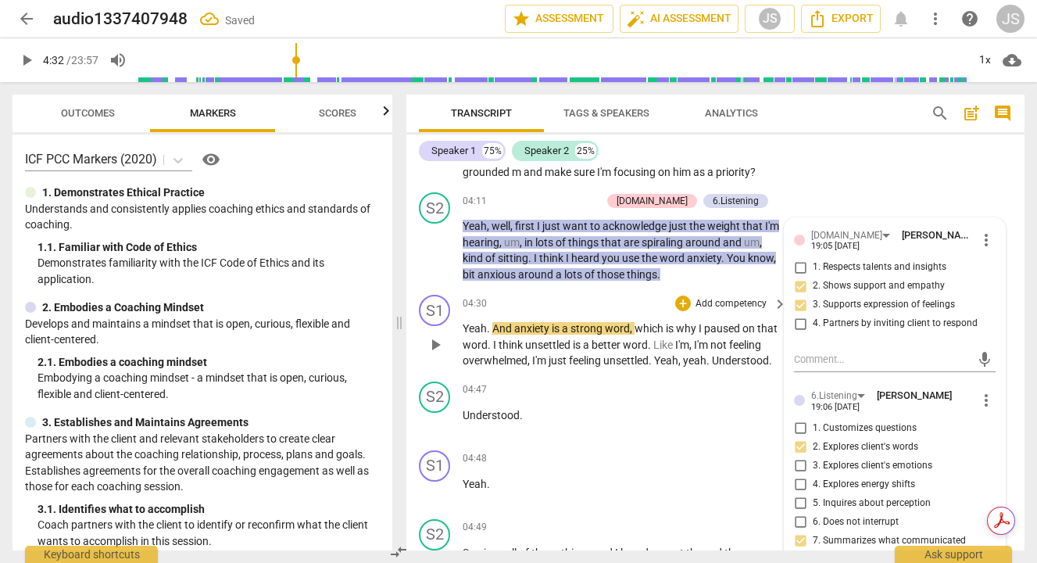
click at [436, 354] on span "play_arrow" at bounding box center [435, 344] width 19 height 19
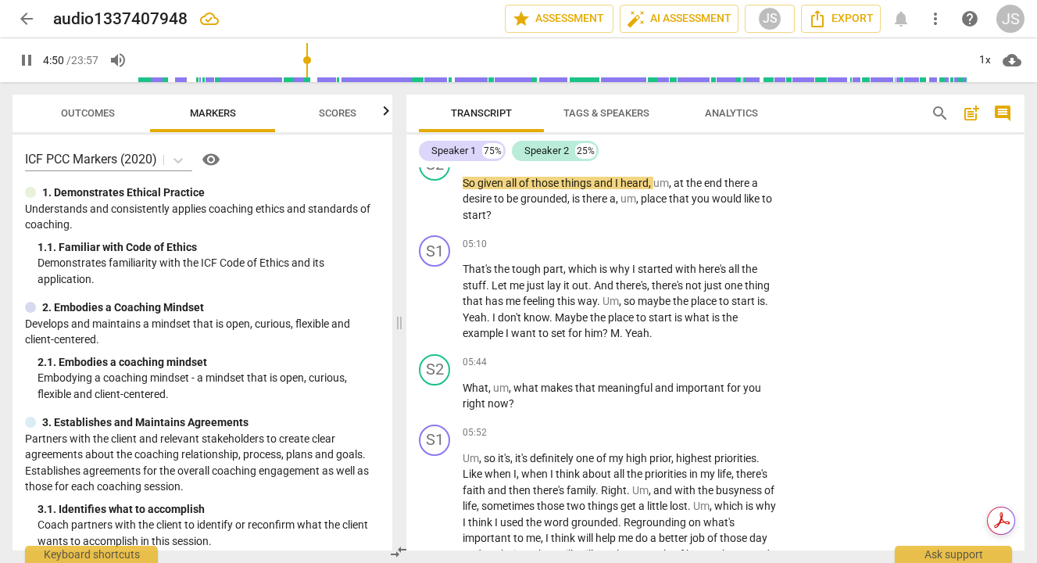
scroll to position [1620, 0]
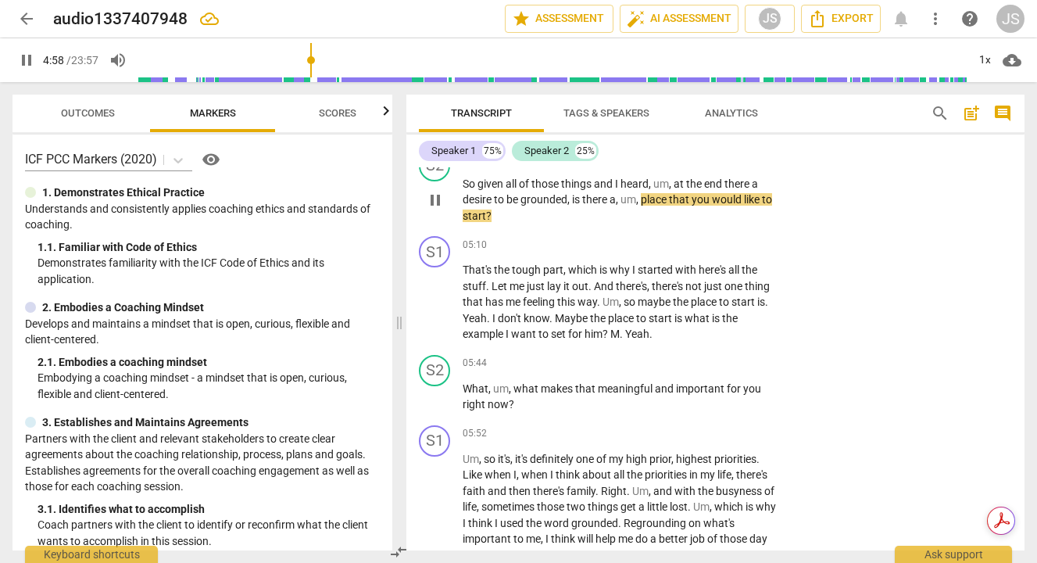
click at [681, 166] on div "+" at bounding box center [683, 159] width 16 height 16
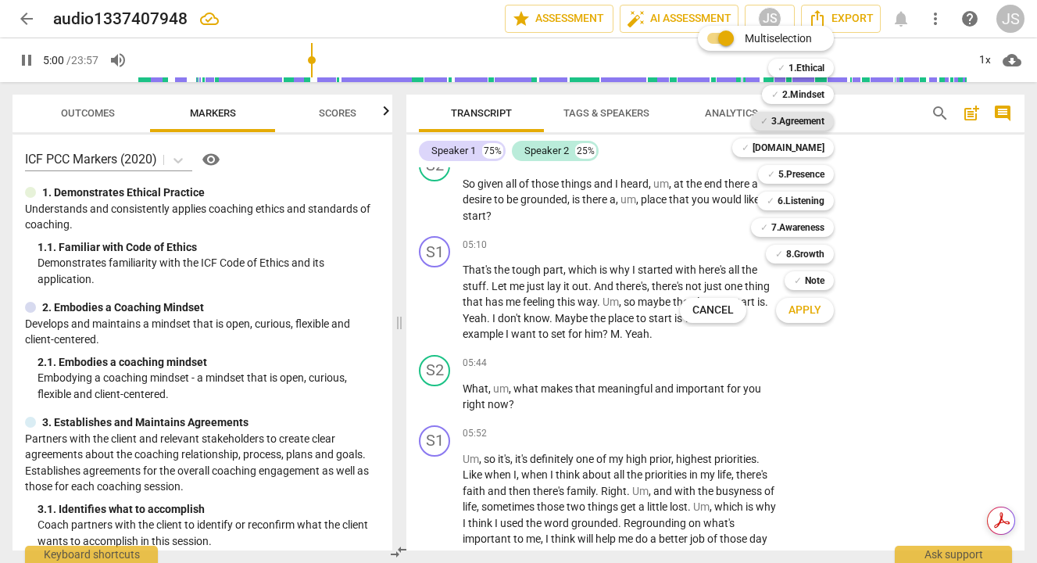
click at [802, 117] on b "3.Agreement" at bounding box center [797, 121] width 53 height 19
click at [809, 309] on span "Apply" at bounding box center [804, 310] width 33 height 16
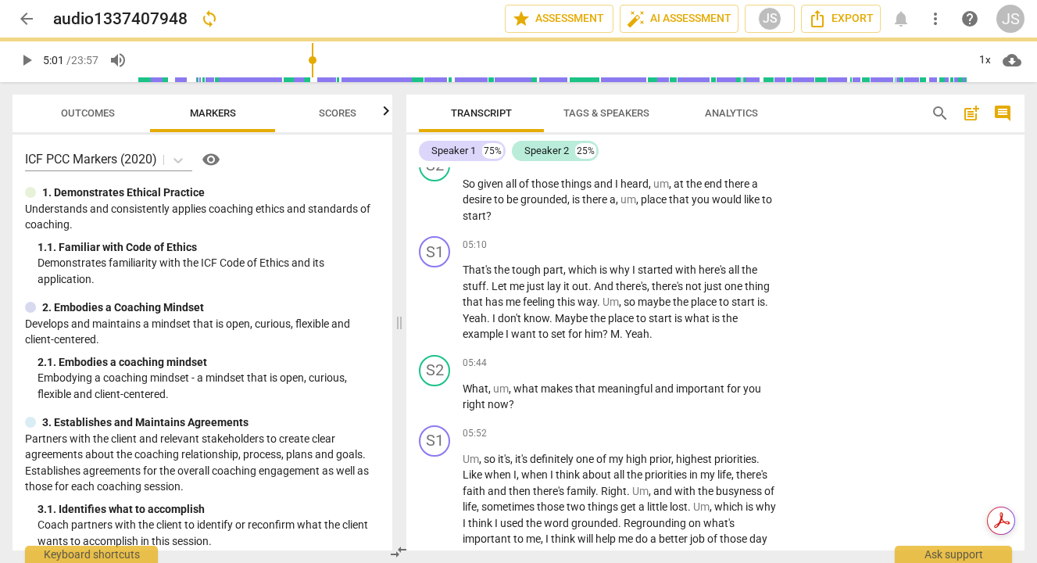
type input "302"
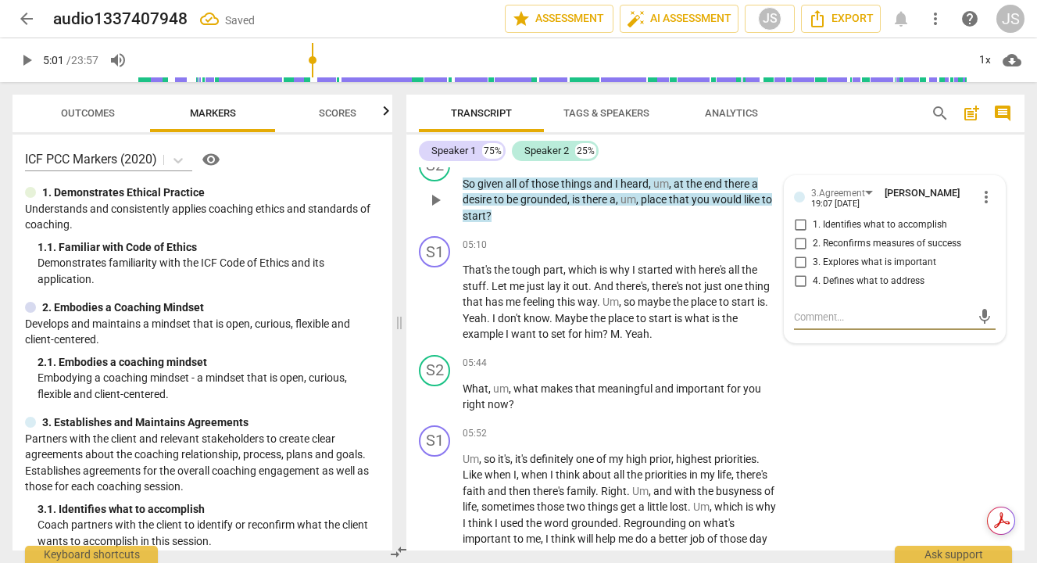
click at [798, 253] on input "2. Reconfirms measures of success" at bounding box center [800, 243] width 25 height 19
checkbox input "true"
click at [795, 234] on input "1. Identifies what to accomplish" at bounding box center [800, 225] width 25 height 19
checkbox input "true"
click at [605, 166] on div "+" at bounding box center [604, 159] width 16 height 16
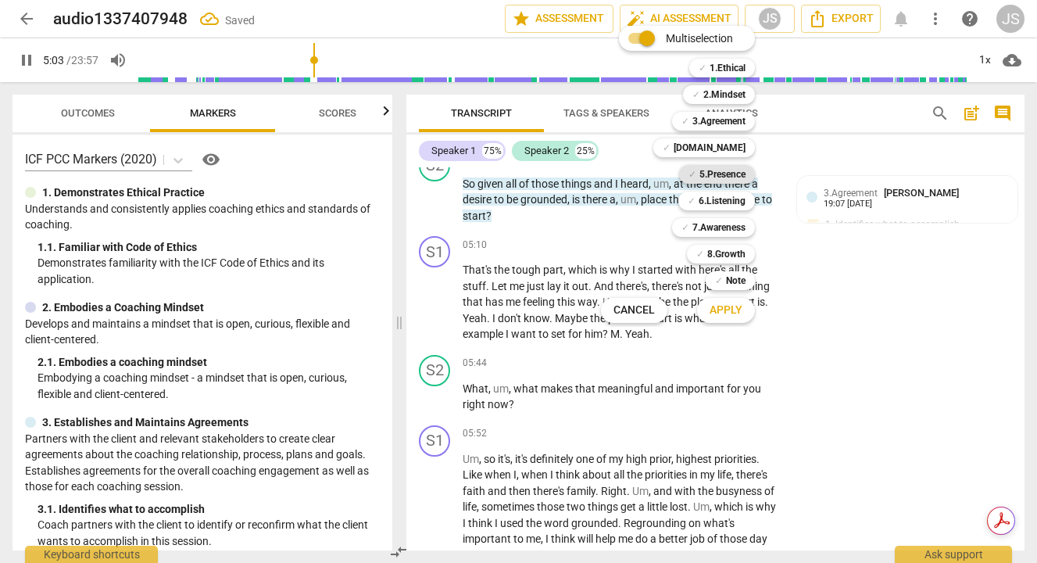
click at [725, 174] on b "5.Presence" at bounding box center [722, 174] width 46 height 19
click at [730, 311] on span "Apply" at bounding box center [725, 310] width 33 height 16
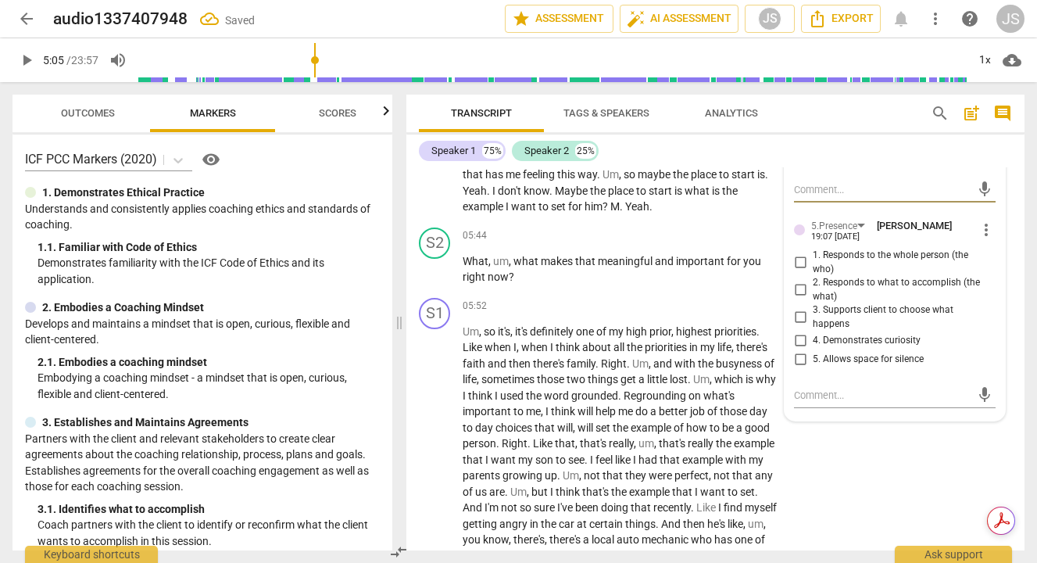
scroll to position [1749, 0]
click at [799, 298] on input "2. Responds to what to accomplish (the what)" at bounding box center [800, 288] width 25 height 19
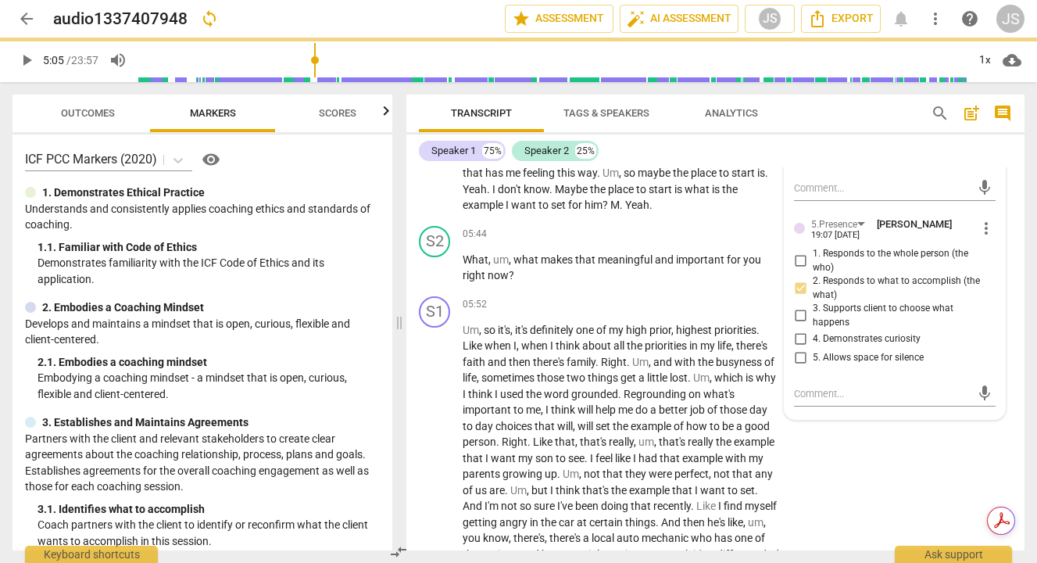
click at [795, 325] on input "3. Supports client to choose what happens" at bounding box center [800, 315] width 25 height 19
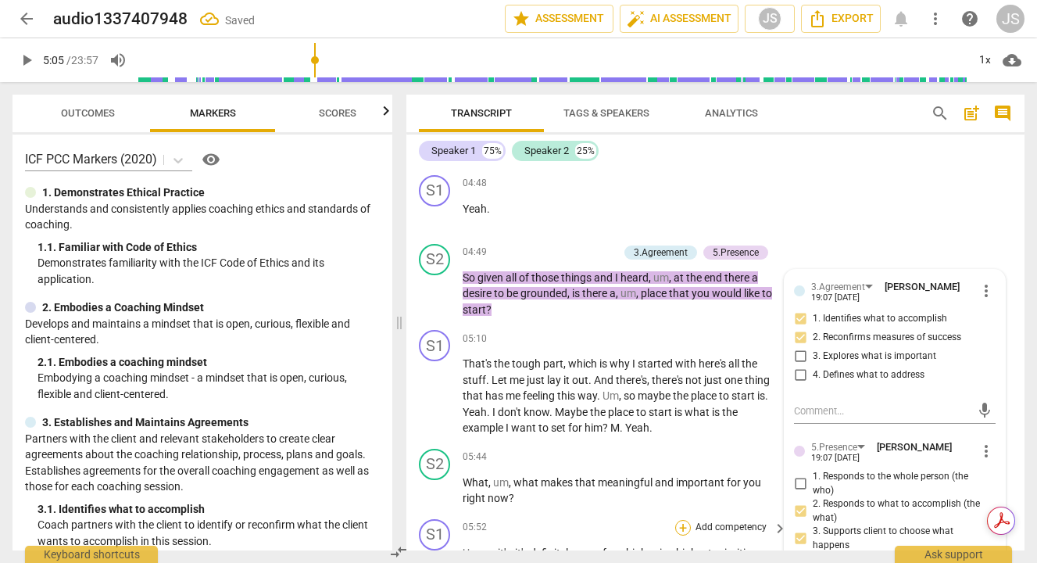
scroll to position [1522, 0]
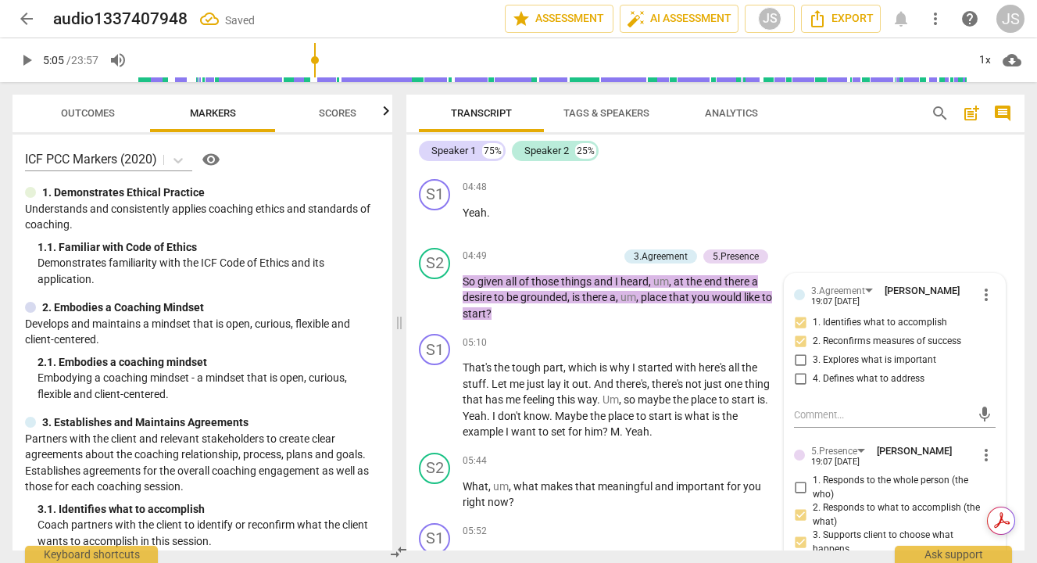
click at [1009, 20] on div "JS" at bounding box center [1010, 19] width 28 height 28
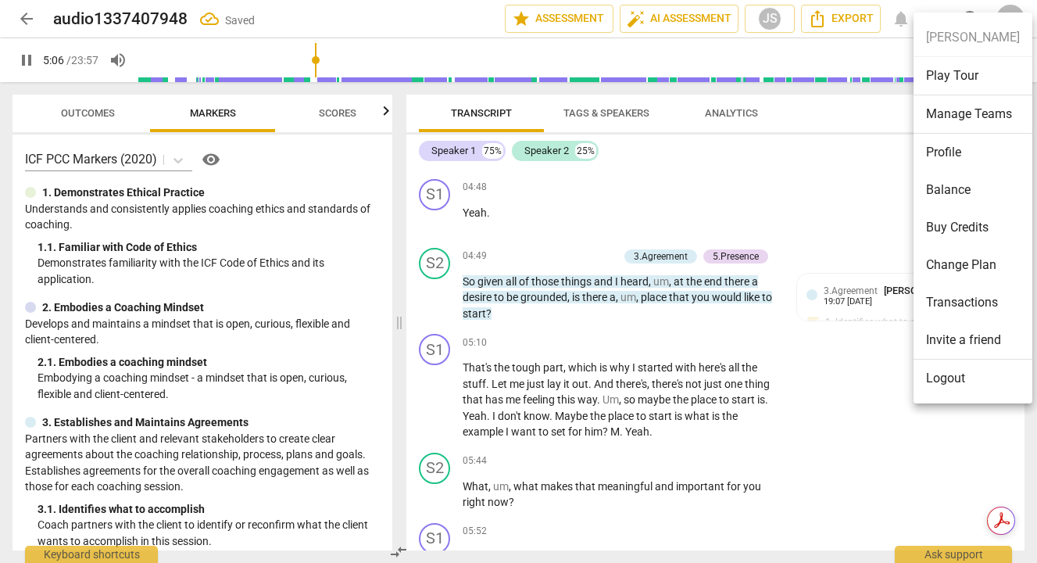
click at [941, 149] on li "Profile" at bounding box center [972, 153] width 119 height 38
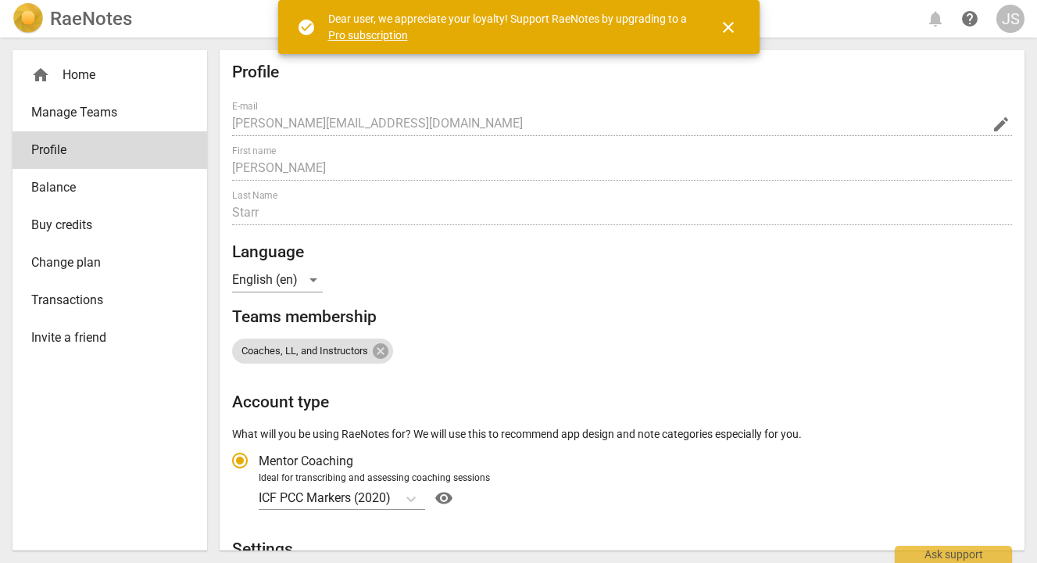
radio input "false"
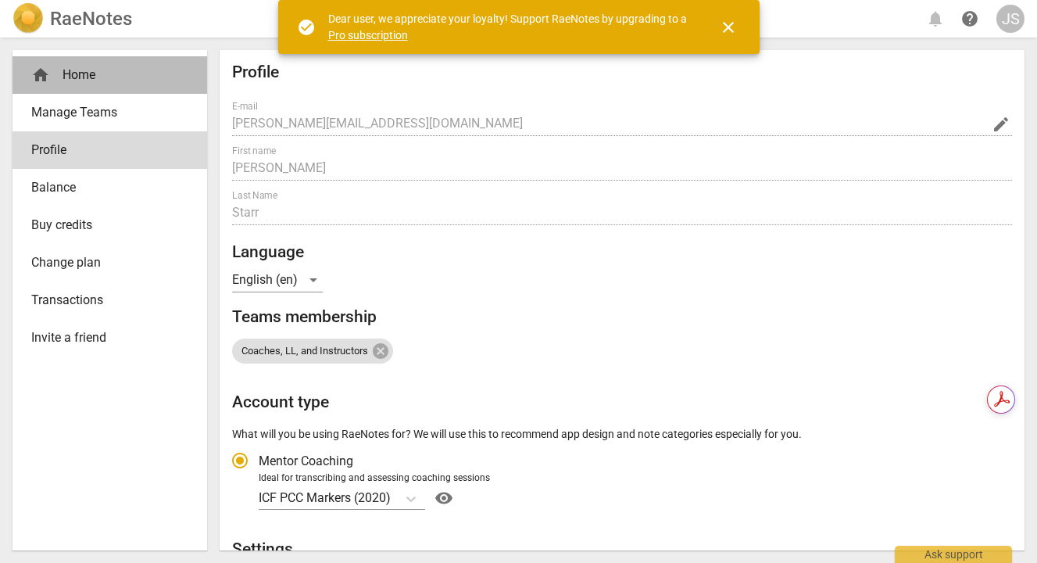
click at [76, 77] on div "home Home" at bounding box center [103, 75] width 145 height 19
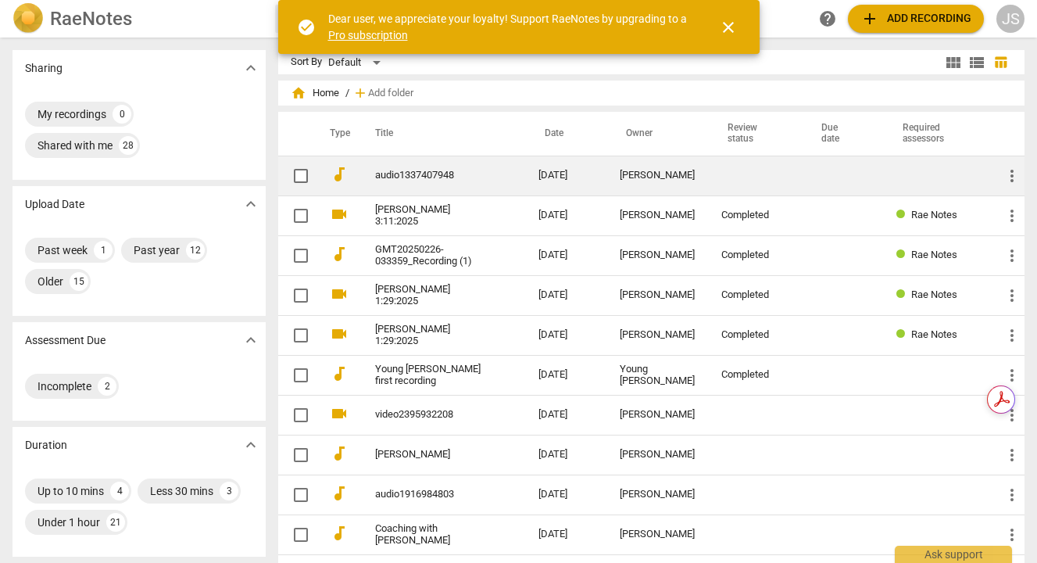
click at [644, 166] on td "[PERSON_NAME]" at bounding box center [658, 175] width 102 height 40
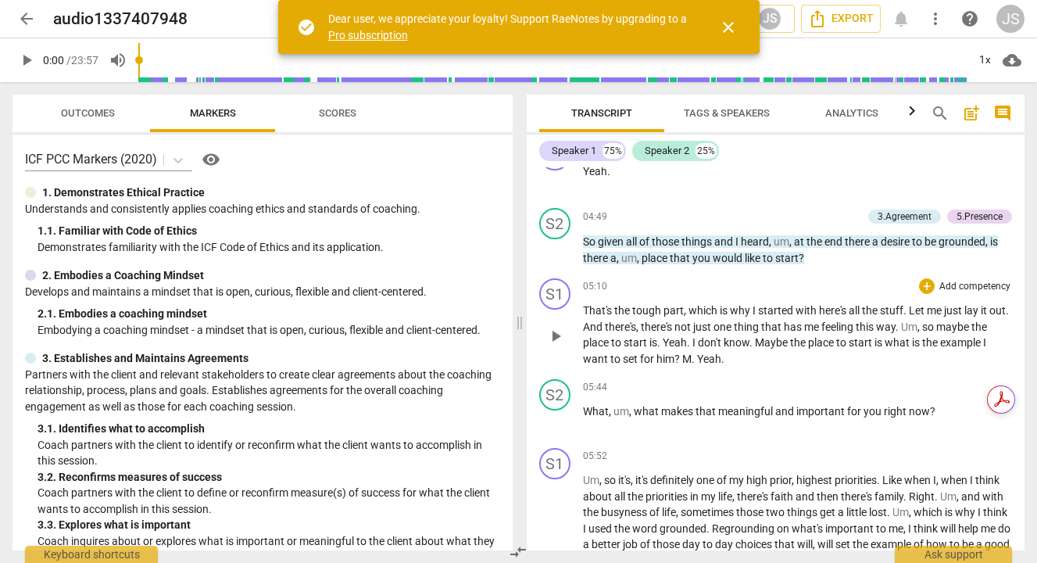
scroll to position [1409, 0]
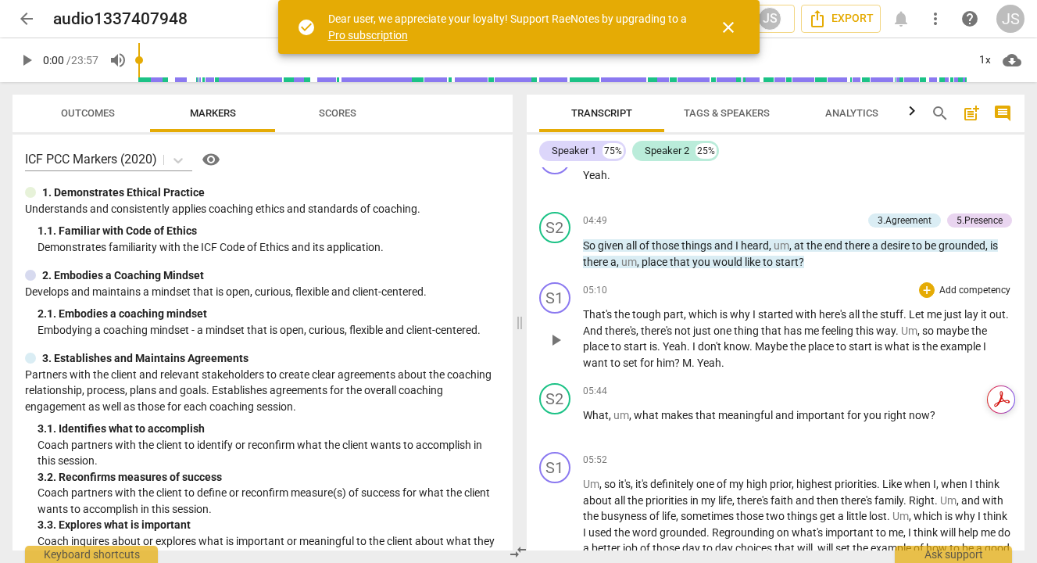
click at [556, 337] on span "play_arrow" at bounding box center [555, 340] width 19 height 19
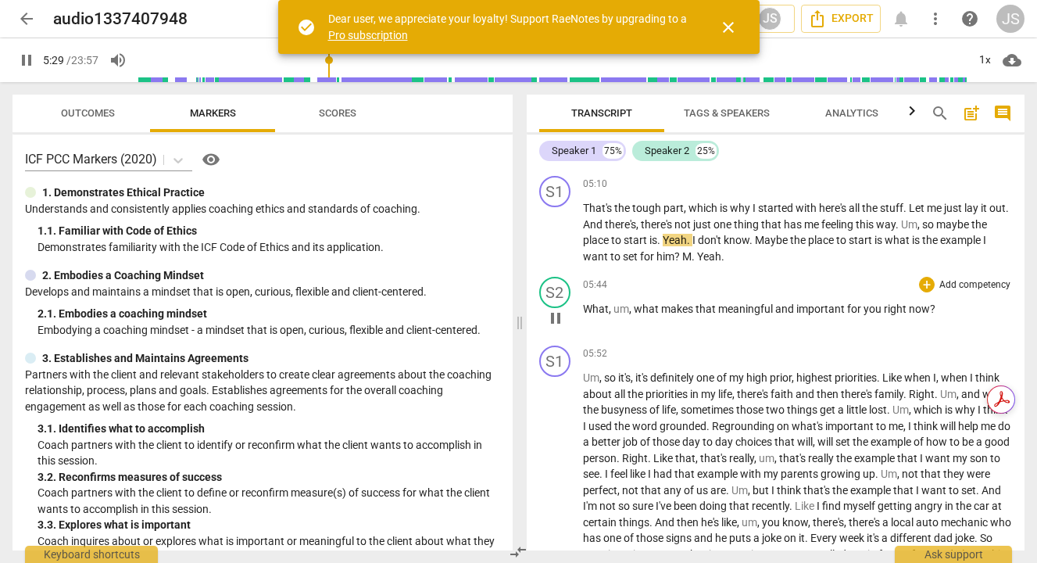
scroll to position [1516, 0]
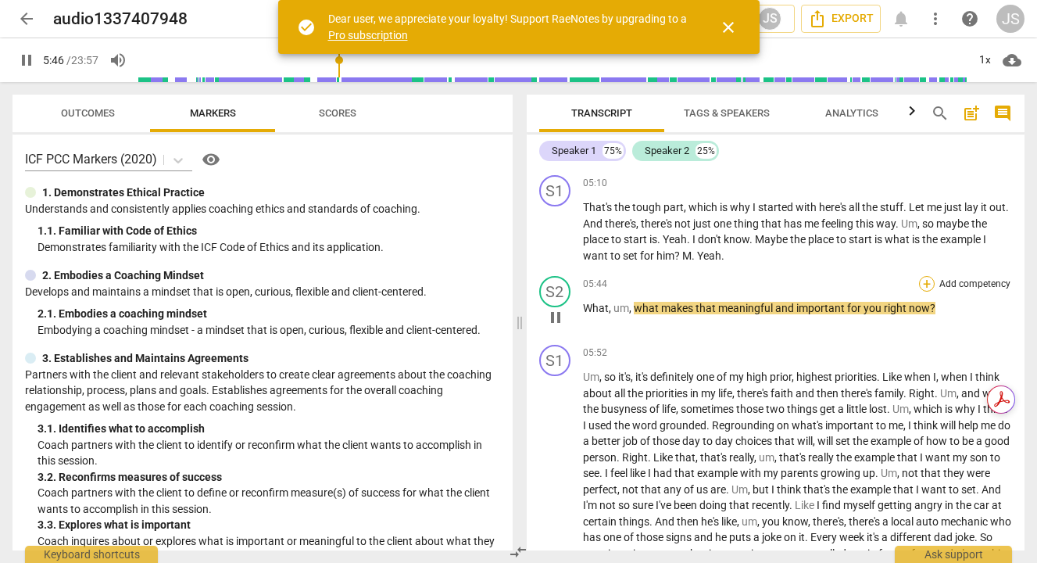
click at [922, 280] on div "+" at bounding box center [927, 284] width 16 height 16
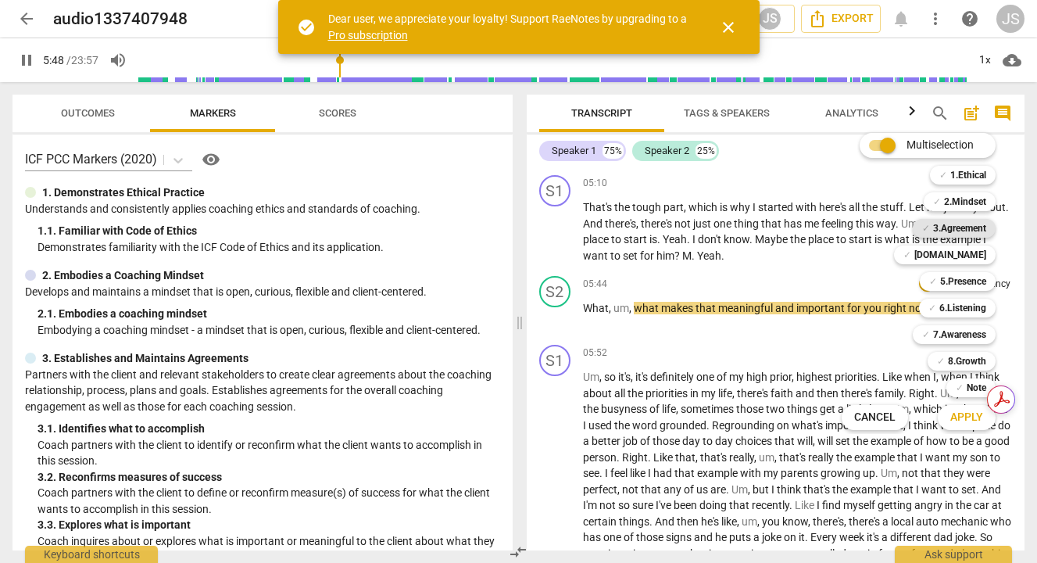
click at [971, 227] on b "3.Agreement" at bounding box center [959, 228] width 53 height 19
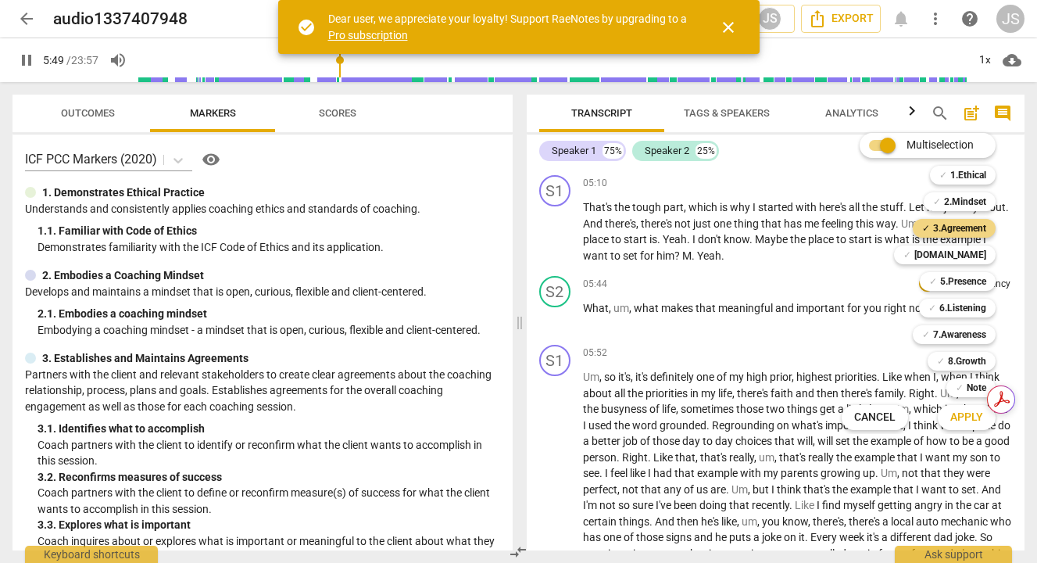
click at [956, 410] on span "Apply" at bounding box center [966, 417] width 33 height 16
type input "349"
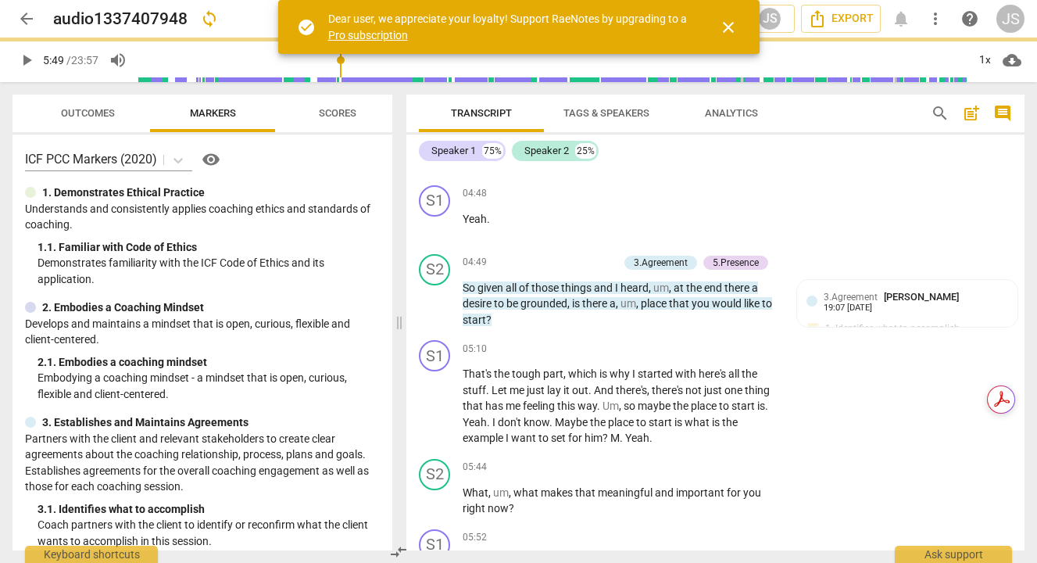
scroll to position [1699, 0]
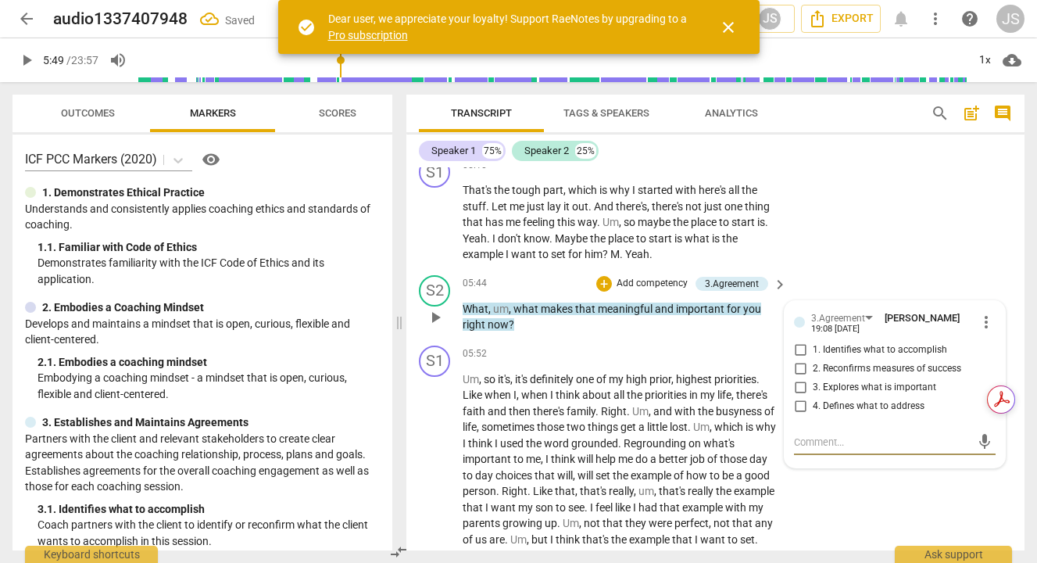
click at [795, 397] on input "3. Explores what is important" at bounding box center [800, 387] width 25 height 19
checkbox input "true"
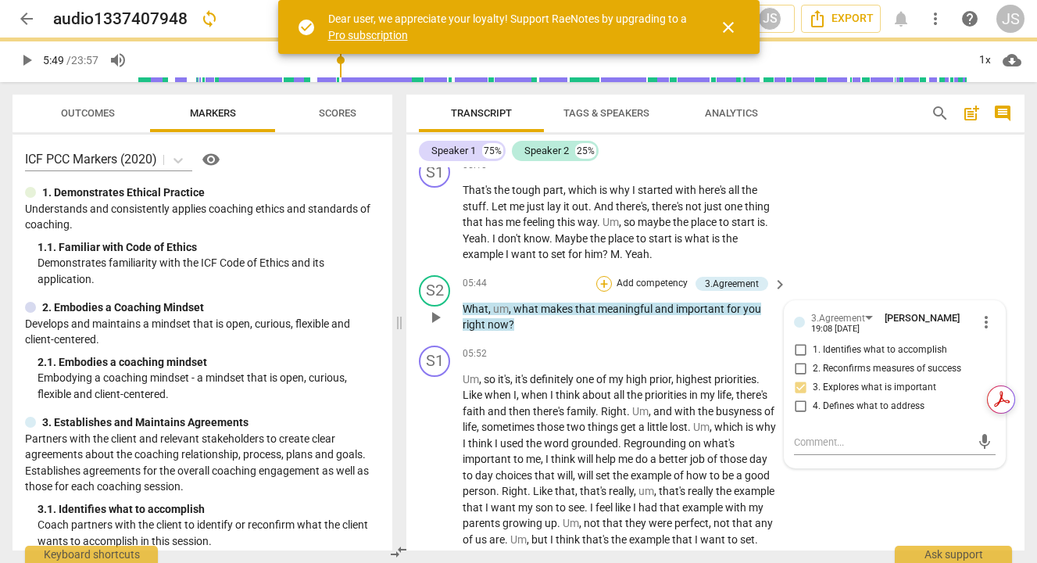
click at [599, 291] on div "+" at bounding box center [604, 284] width 16 height 16
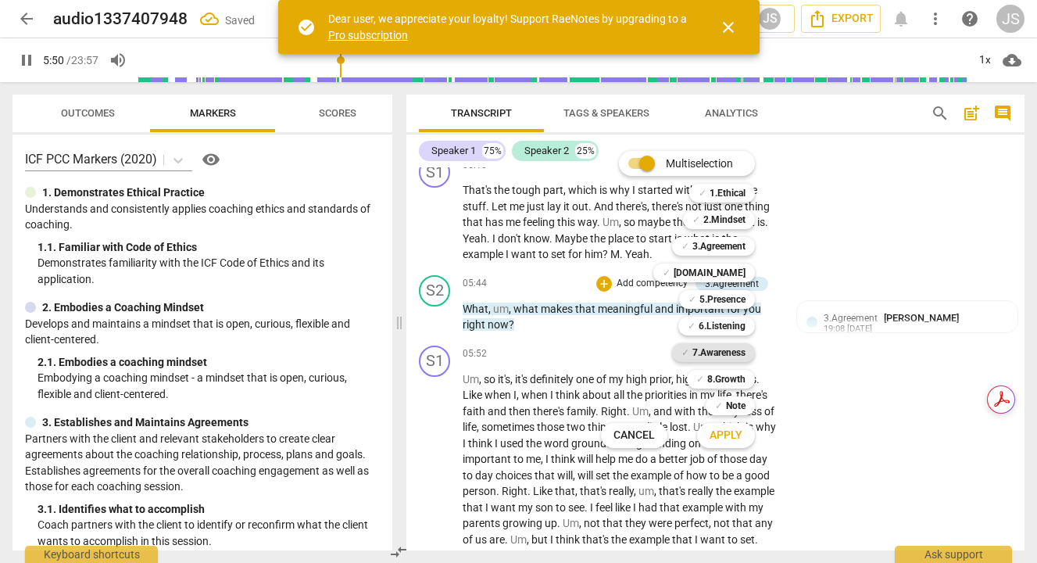
click at [714, 345] on b "7.Awareness" at bounding box center [718, 352] width 53 height 19
click at [739, 421] on button "Apply" at bounding box center [726, 435] width 58 height 28
type input "351"
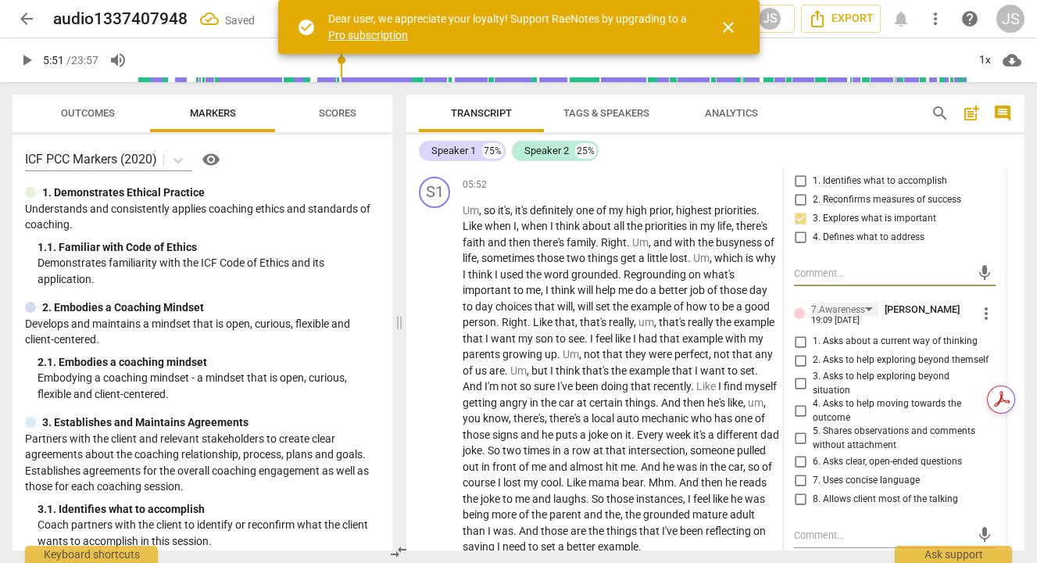
scroll to position [1875, 0]
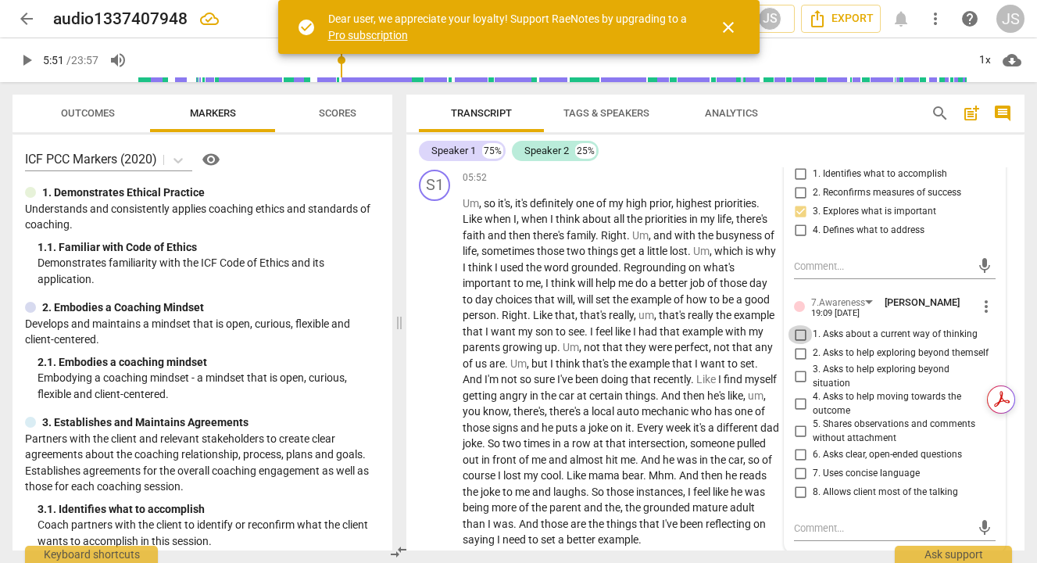
click at [796, 344] on input "1. Asks about a current way of thinking" at bounding box center [800, 334] width 25 height 19
checkbox input "true"
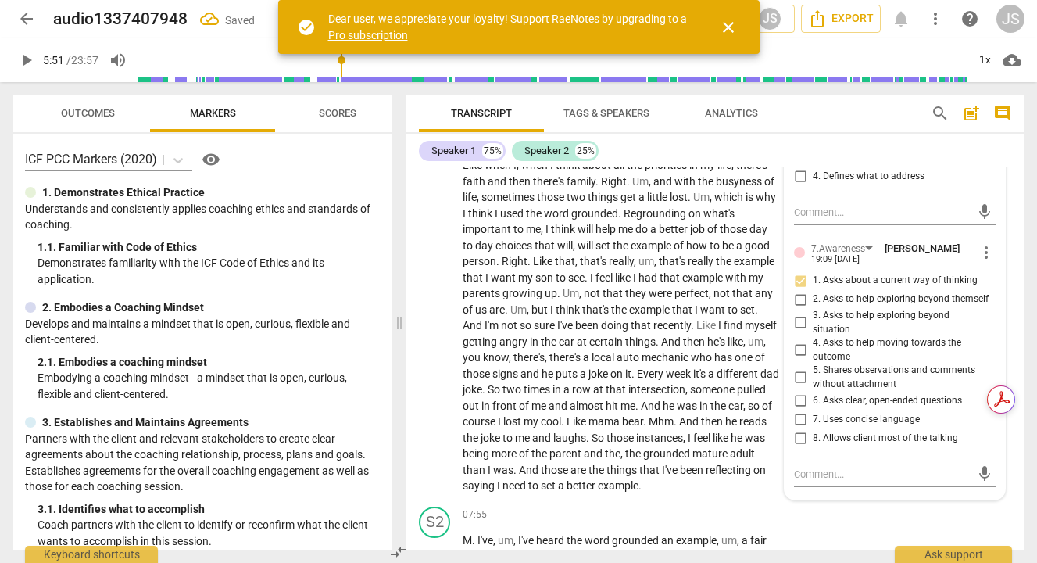
scroll to position [1939, 0]
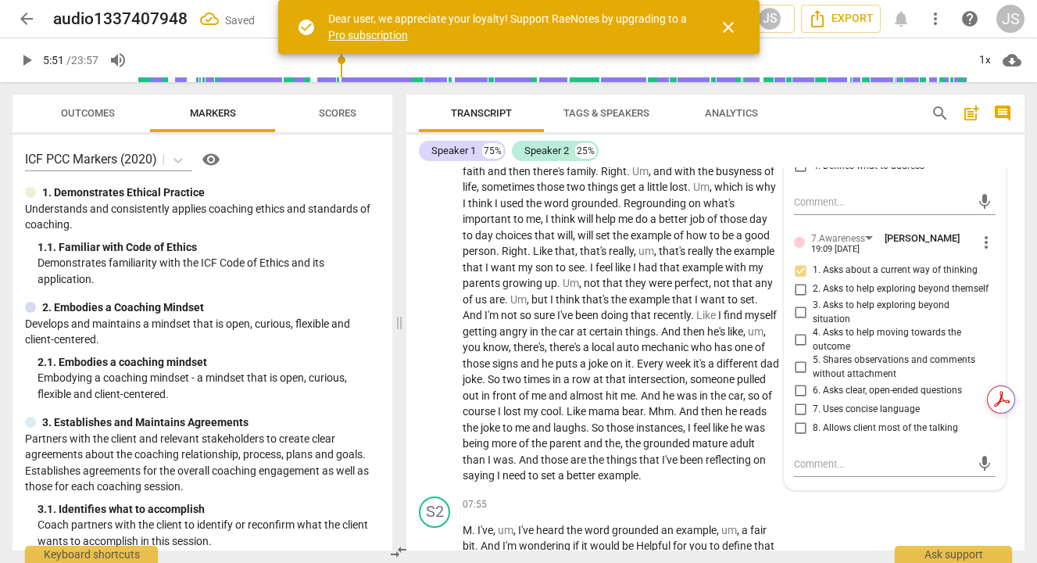
click at [795, 342] on input "4. Asks to help moving towards the outcome" at bounding box center [800, 340] width 25 height 19
checkbox input "true"
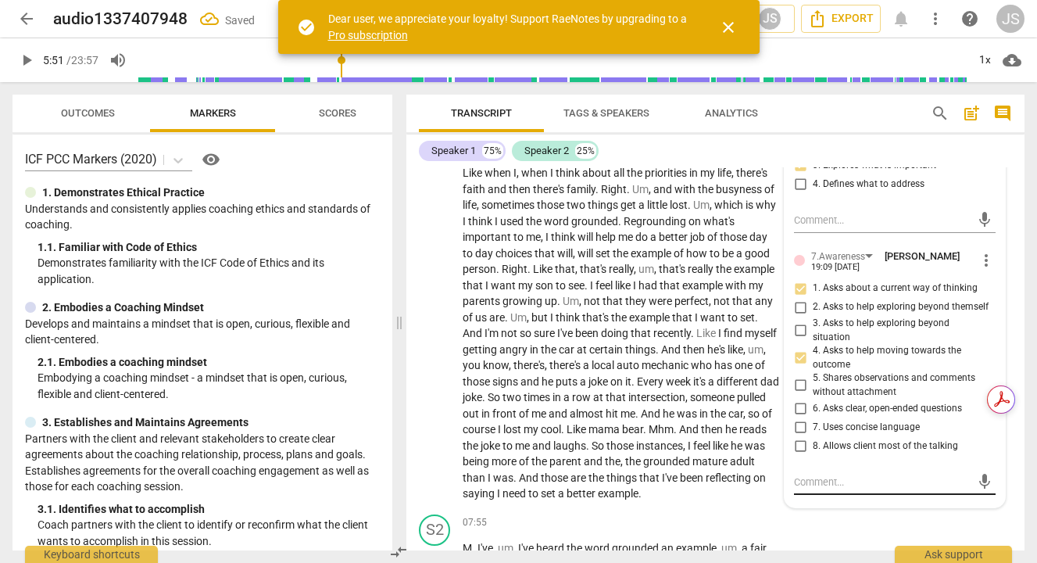
scroll to position [1902, 0]
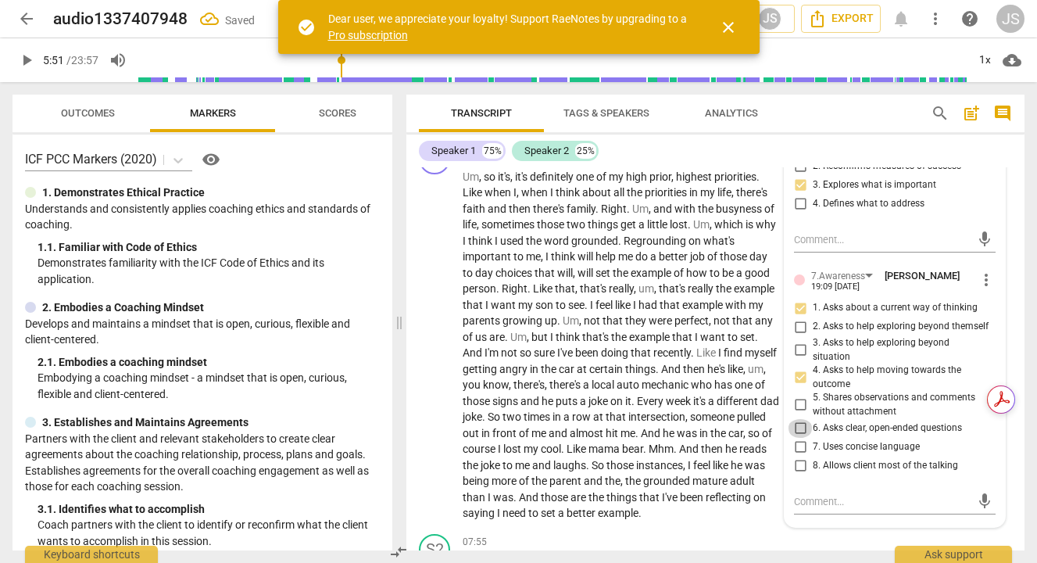
click at [791, 436] on input "6. Asks clear, open-ended questions" at bounding box center [800, 428] width 25 height 19
checkbox input "true"
click at [795, 456] on input "7. Uses concise language" at bounding box center [800, 447] width 25 height 19
checkbox input "true"
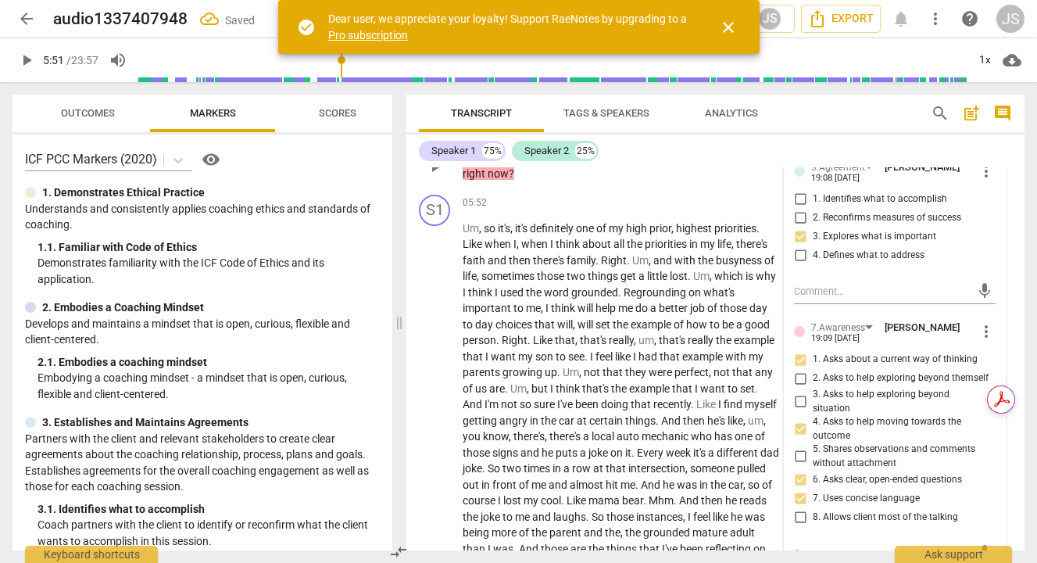
scroll to position [1860, 0]
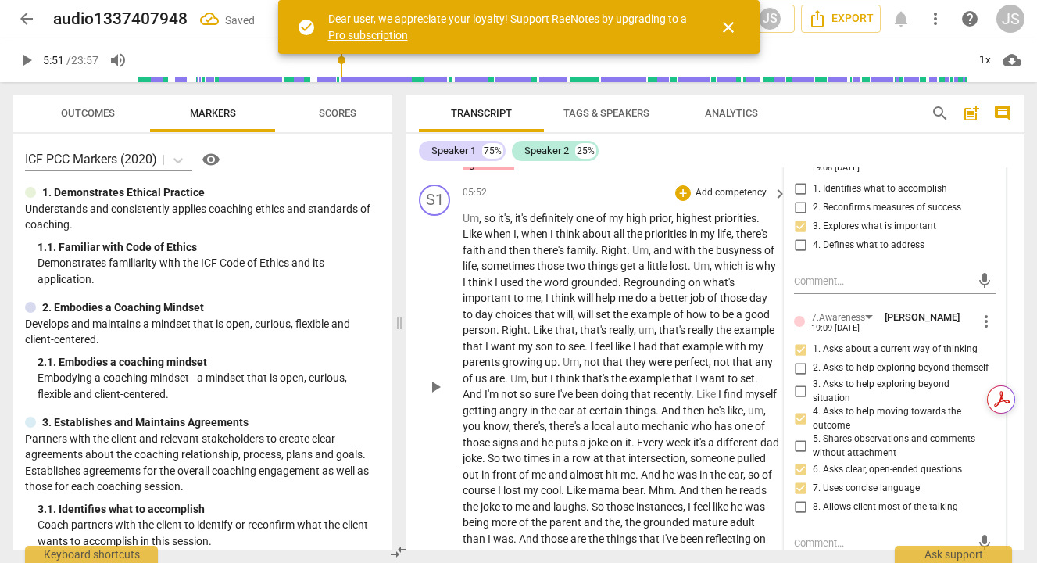
click at [434, 396] on span "play_arrow" at bounding box center [435, 386] width 19 height 19
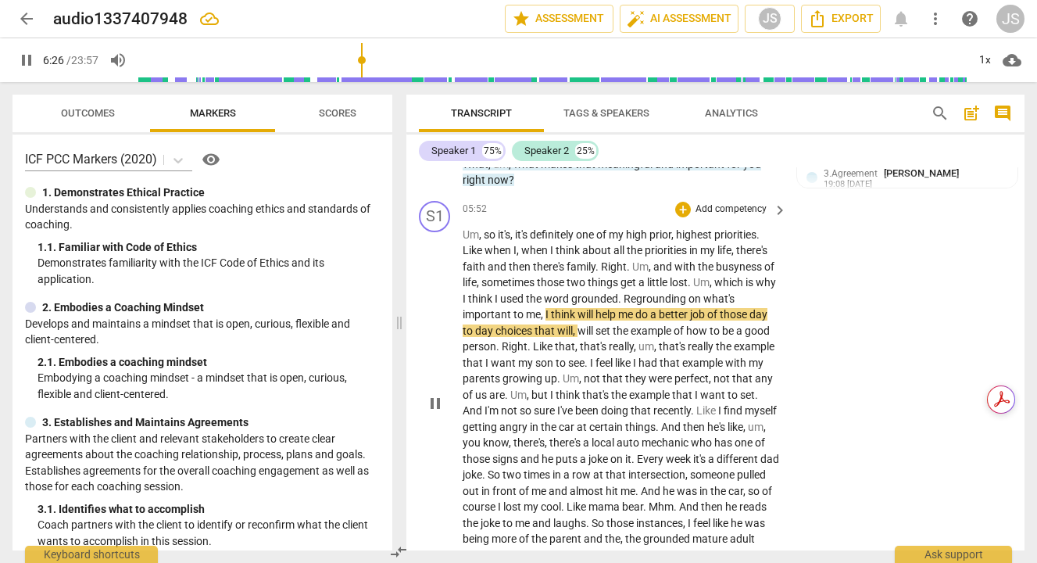
scroll to position [1841, 0]
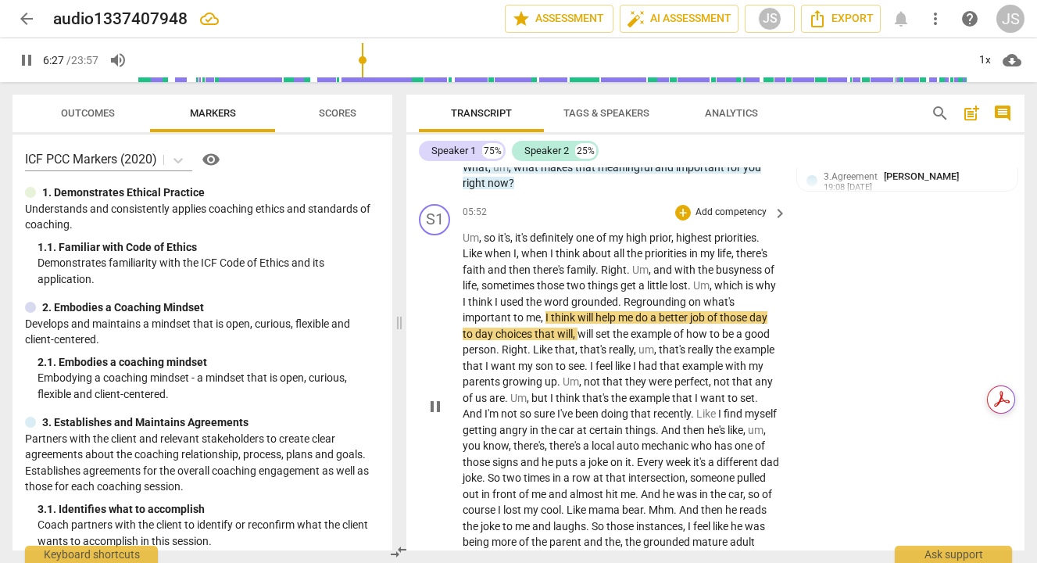
click at [716, 220] on p "Add competency" at bounding box center [731, 212] width 74 height 14
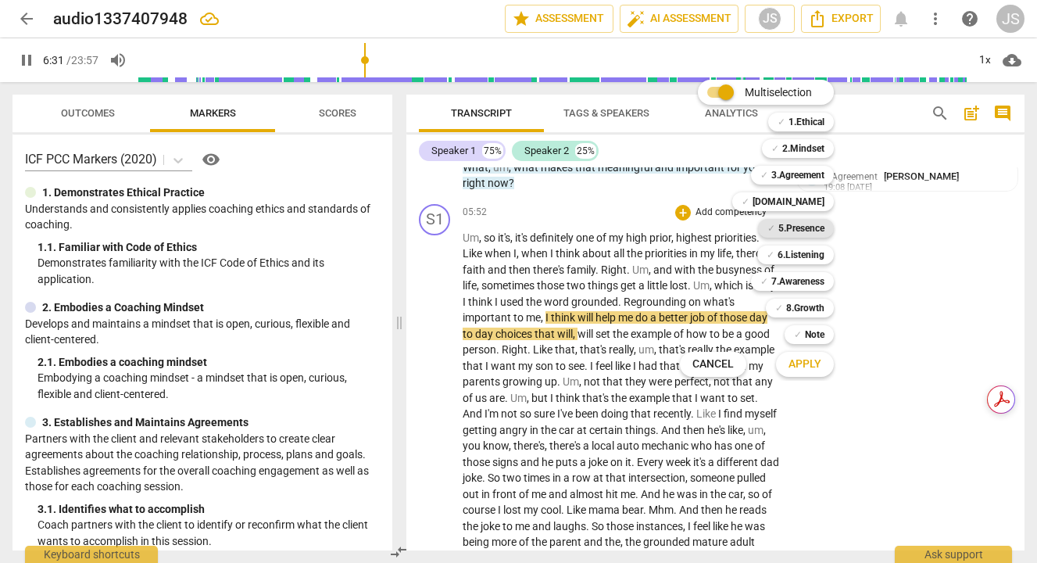
click at [788, 228] on b "5.Presence" at bounding box center [801, 228] width 46 height 19
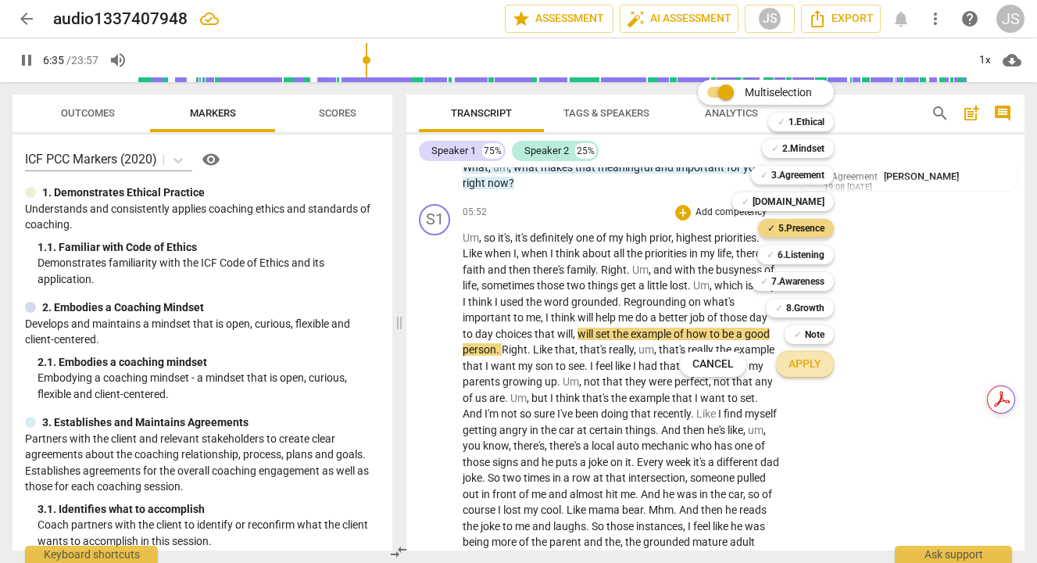
click at [802, 364] on span "Apply" at bounding box center [804, 364] width 33 height 16
type input "395"
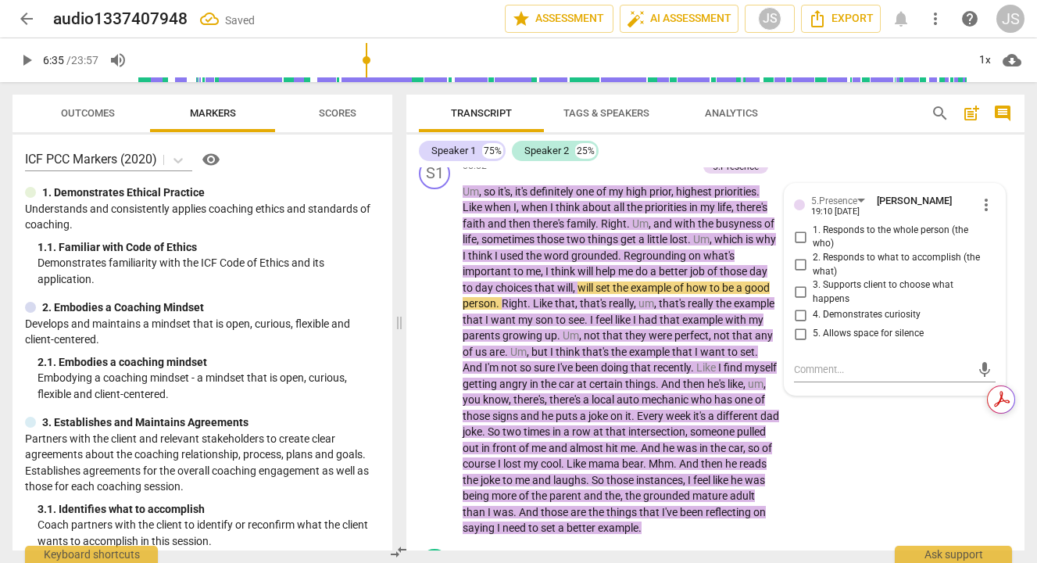
scroll to position [1891, 0]
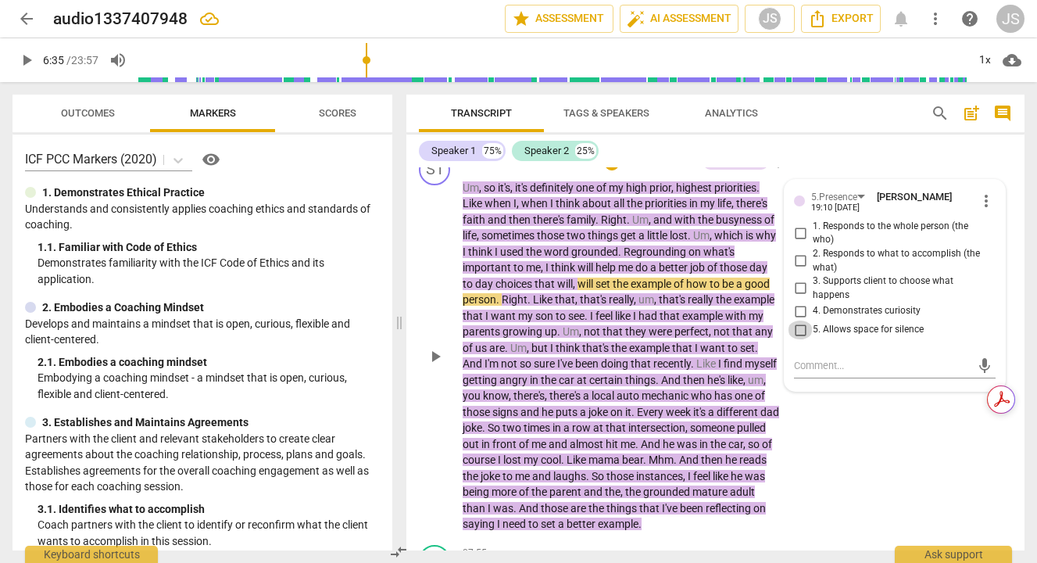
click at [797, 339] on input "5. Allows space for silence" at bounding box center [800, 329] width 25 height 19
checkbox input "true"
click at [435, 366] on span "play_arrow" at bounding box center [435, 356] width 19 height 19
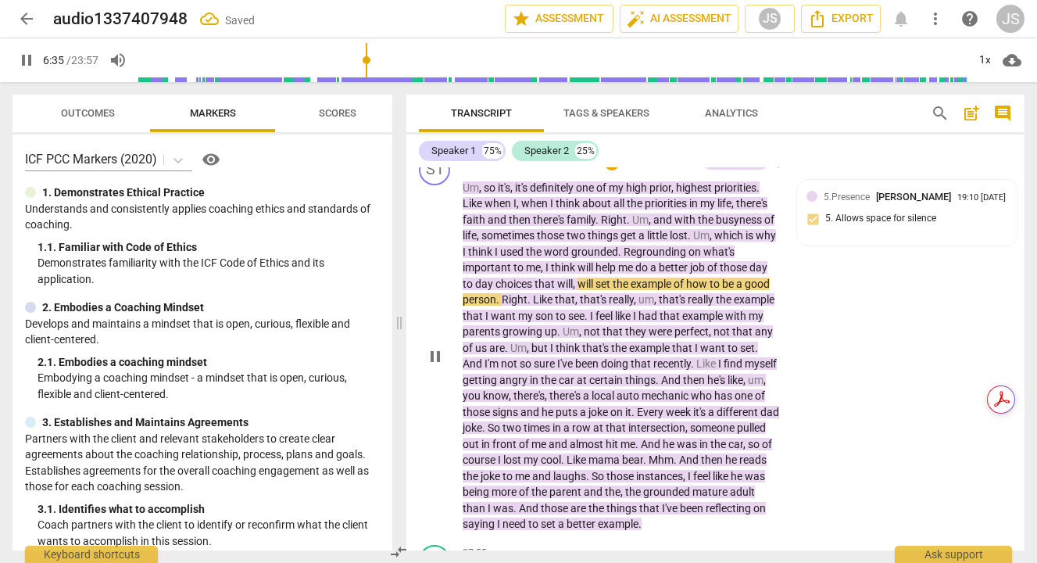
click at [435, 366] on span "pause" at bounding box center [435, 356] width 19 height 19
type input "396"
click at [879, 237] on div "5.Presence [PERSON_NAME] 19:10 [DATE] 5. Allows space for silence" at bounding box center [907, 213] width 202 height 48
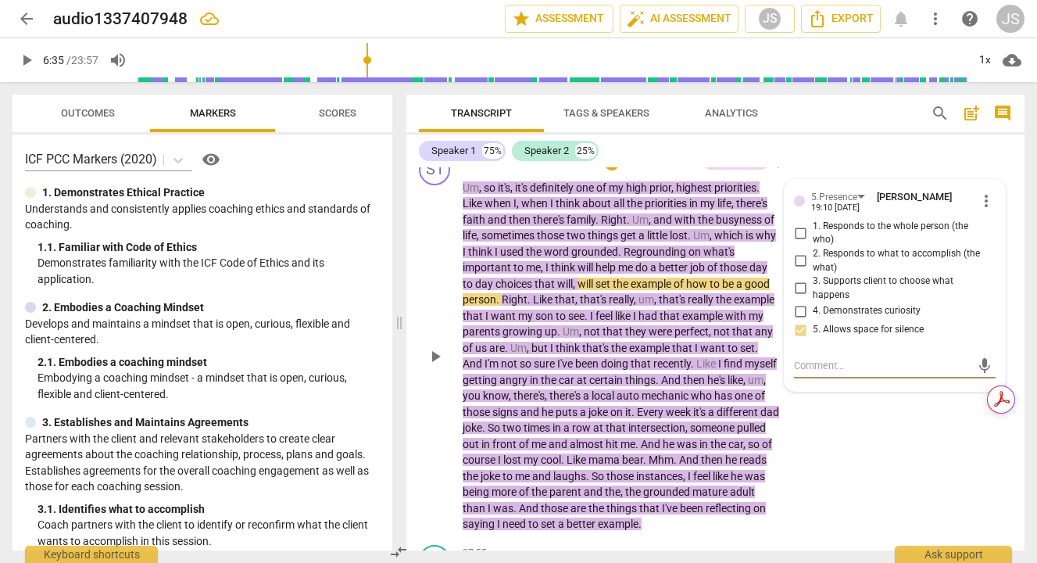
click at [830, 373] on textarea at bounding box center [882, 365] width 177 height 15
type textarea "S"
type textarea "Sp"
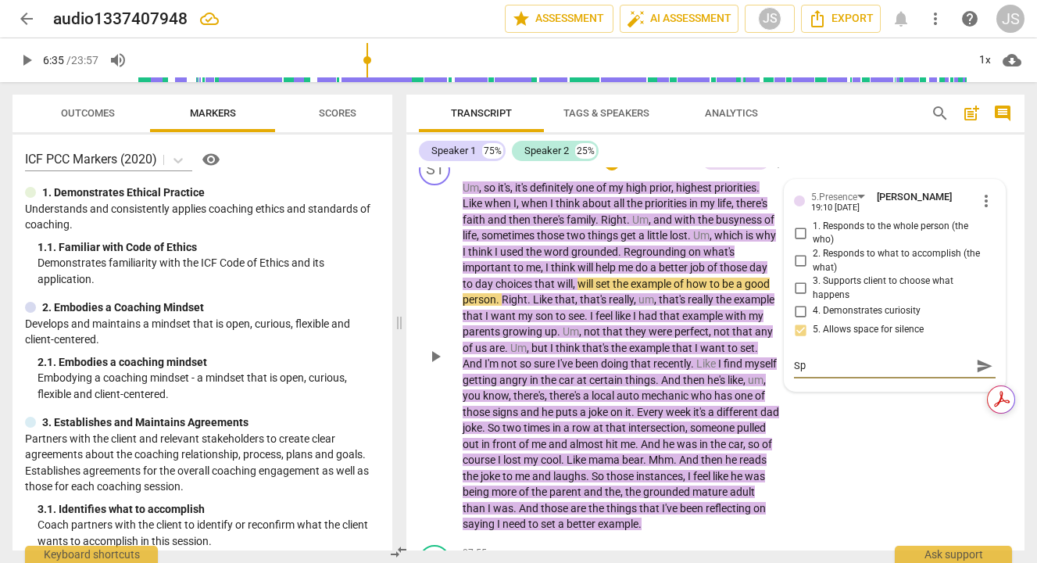
type textarea "Spa"
type textarea "Spac"
type textarea "Spaci"
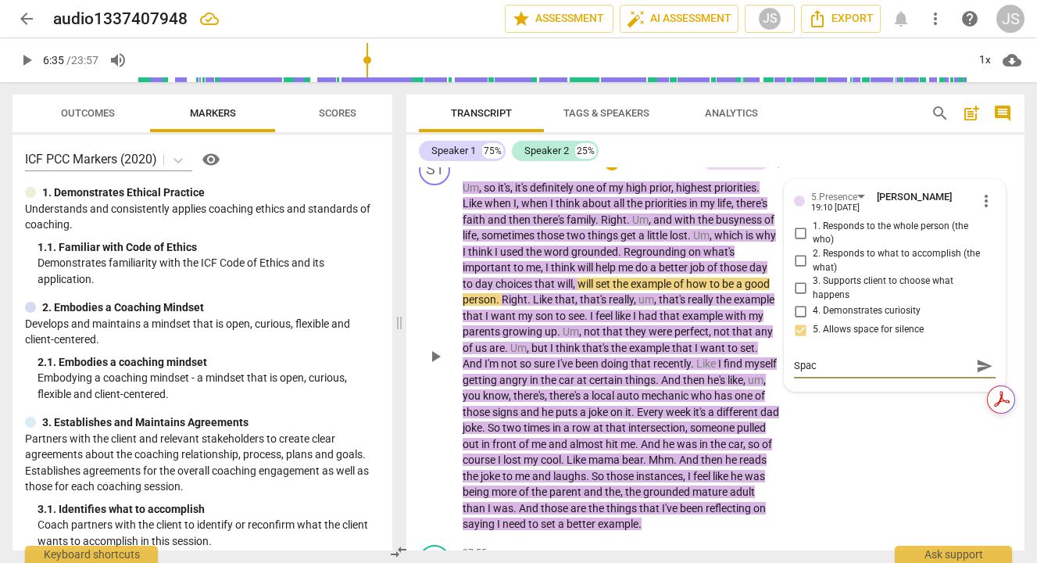
type textarea "Spaci"
type textarea "Spacio"
type textarea "Spaciou"
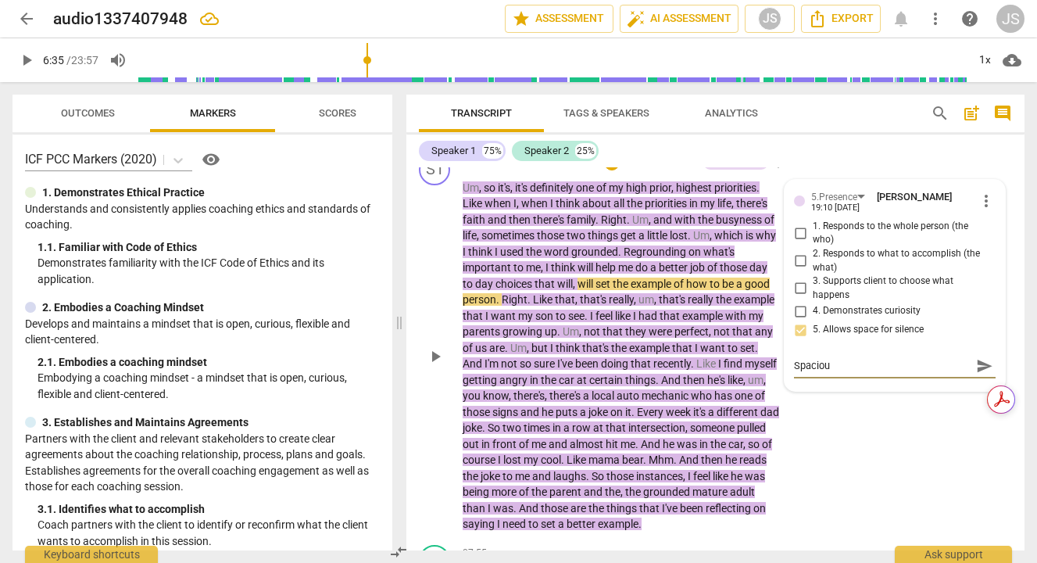
type textarea "Spacious"
type textarea "Spacious l"
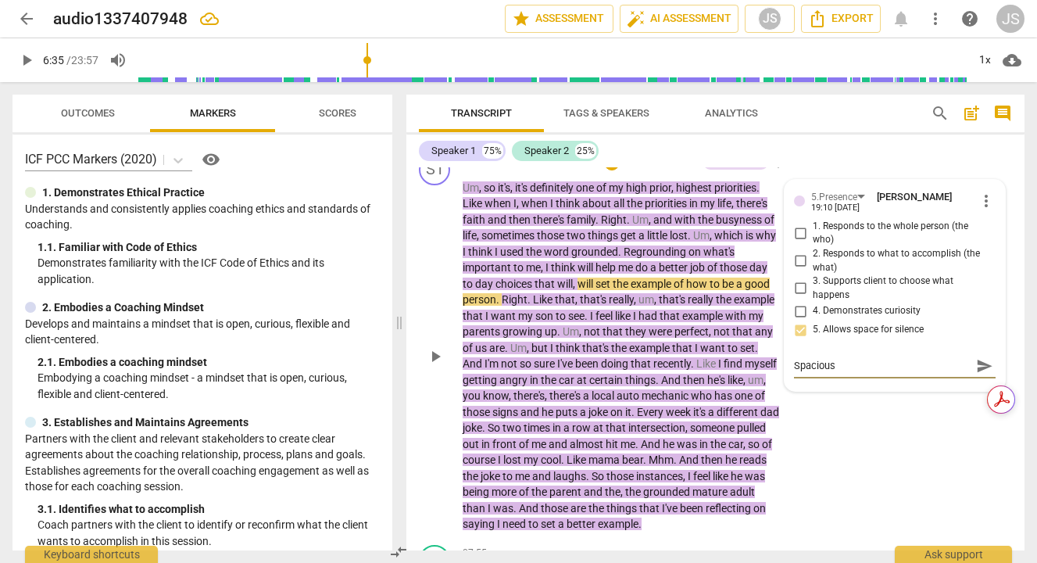
type textarea "Spacious l"
type textarea "Spacious li"
type textarea "Spacious lis"
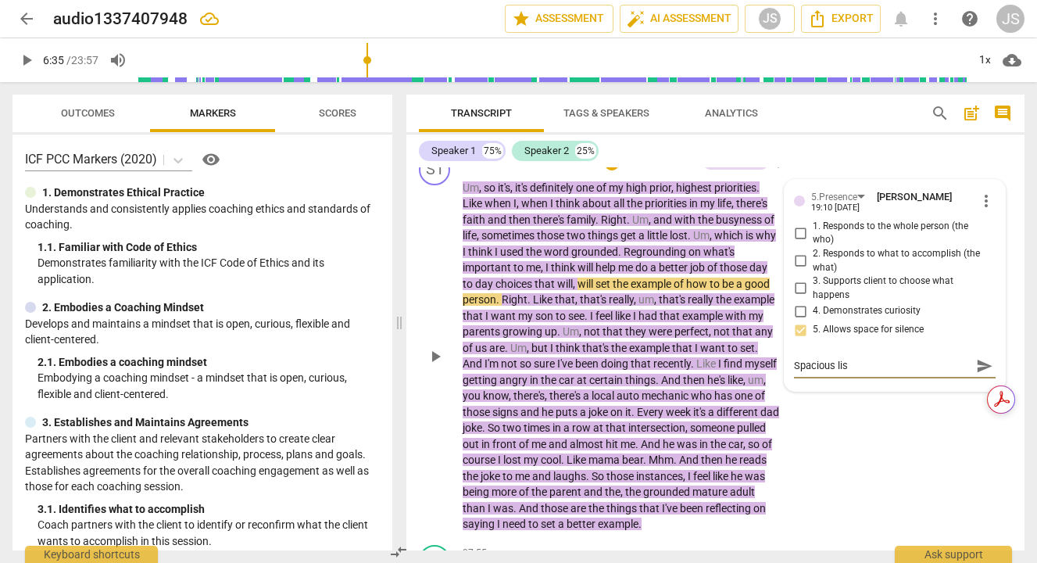
type textarea "Spacious list"
type textarea "Spacious listi"
type textarea "Spacious listin"
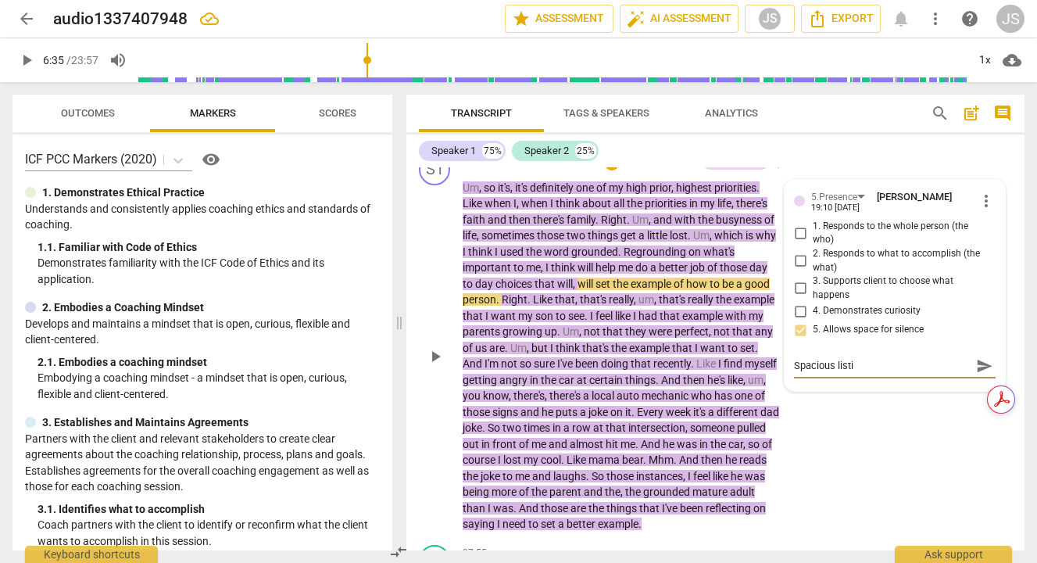
type textarea "Spacious listin"
type textarea "Spacious listi"
type textarea "Spacious list"
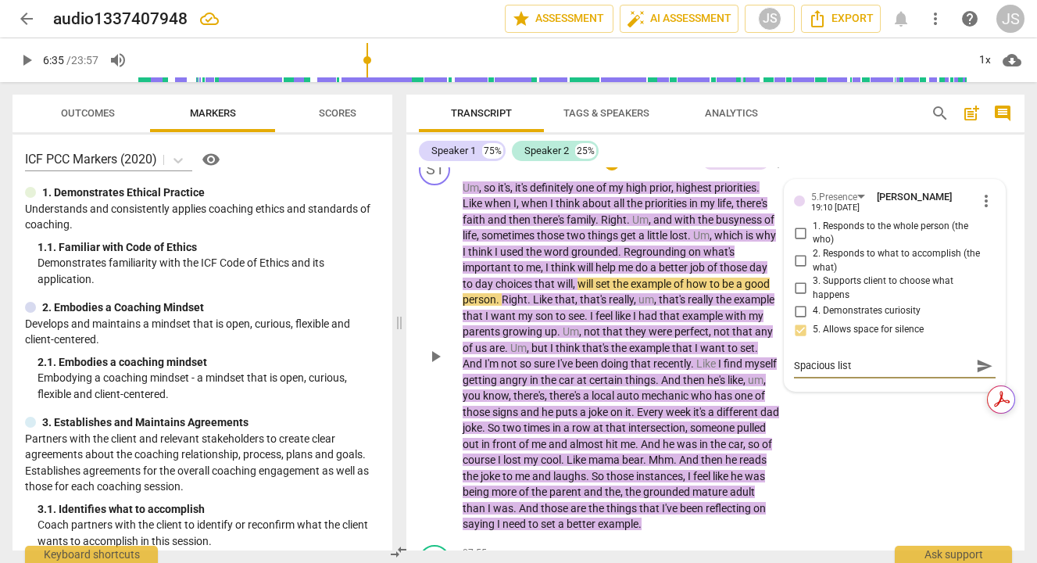
type textarea "Spacious liste"
type textarea "Spacious listen"
type textarea "Spacious listeni"
type textarea "Spacious listenin"
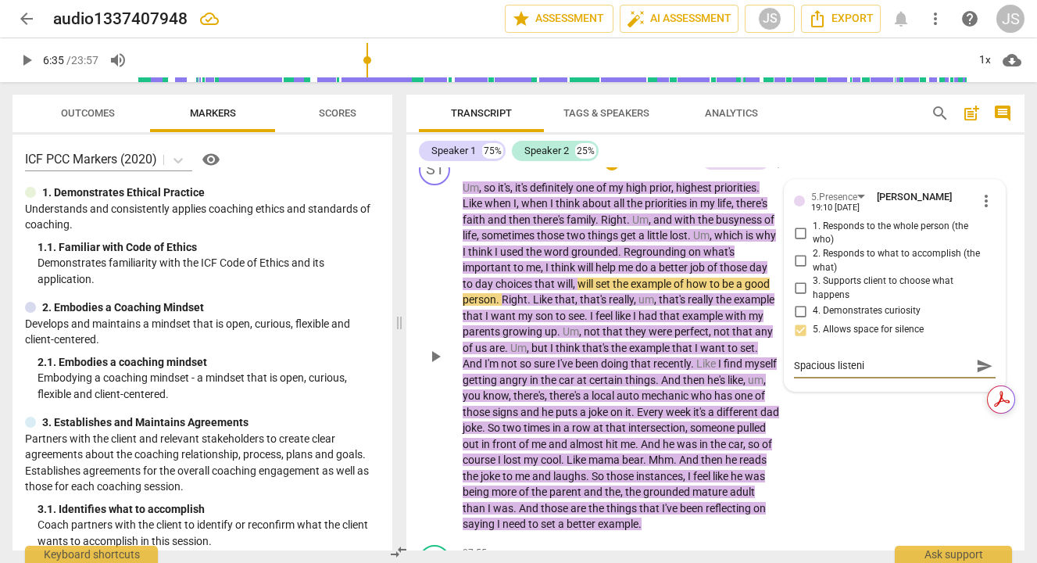
type textarea "Spacious listenin"
type textarea "Spacious listening"
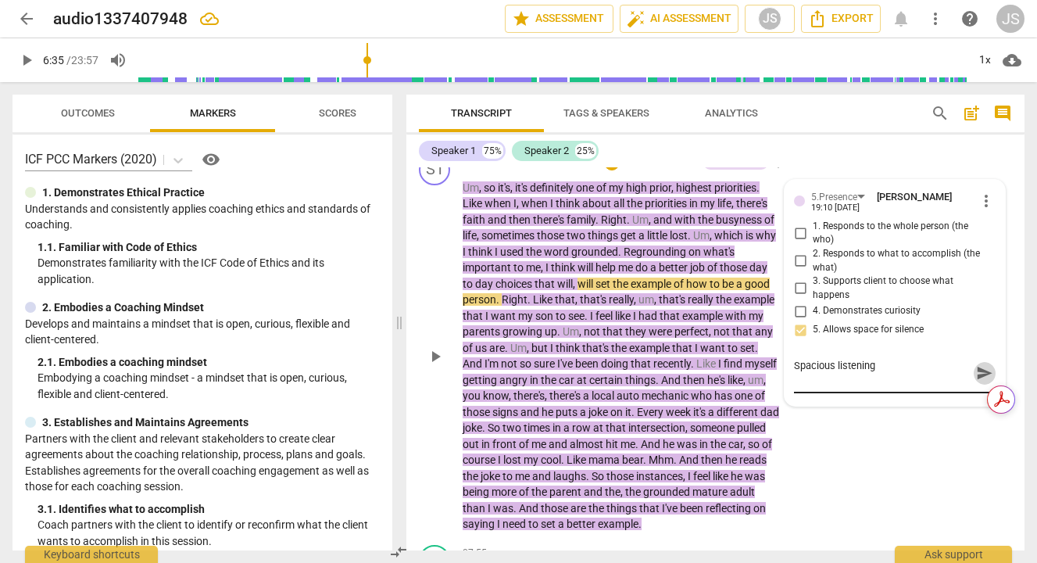
click at [982, 381] on span "send" at bounding box center [984, 372] width 17 height 17
click at [438, 366] on span "play_arrow" at bounding box center [435, 356] width 19 height 19
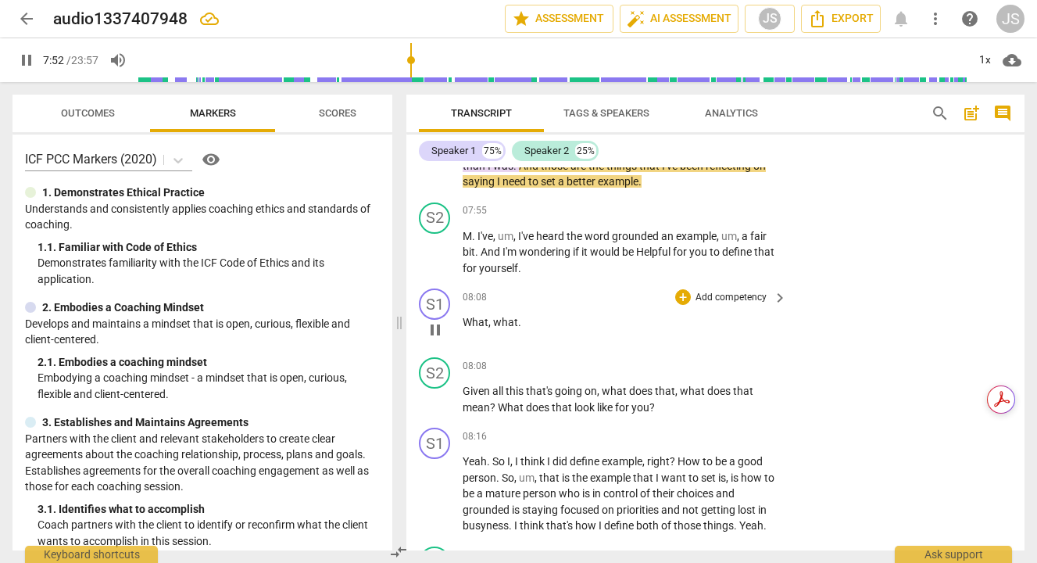
scroll to position [2235, 0]
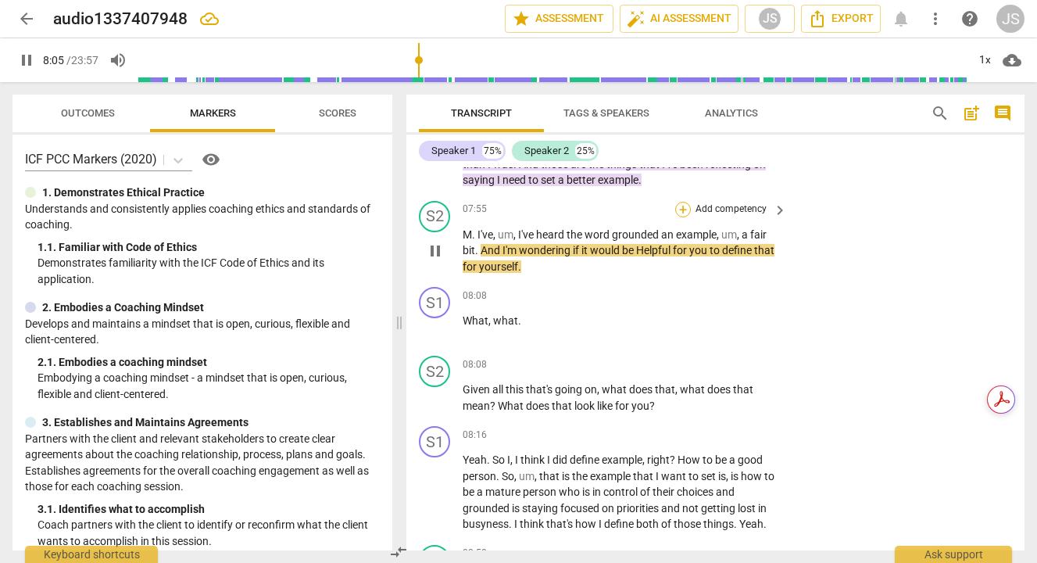
click at [682, 217] on div "+" at bounding box center [683, 210] width 16 height 16
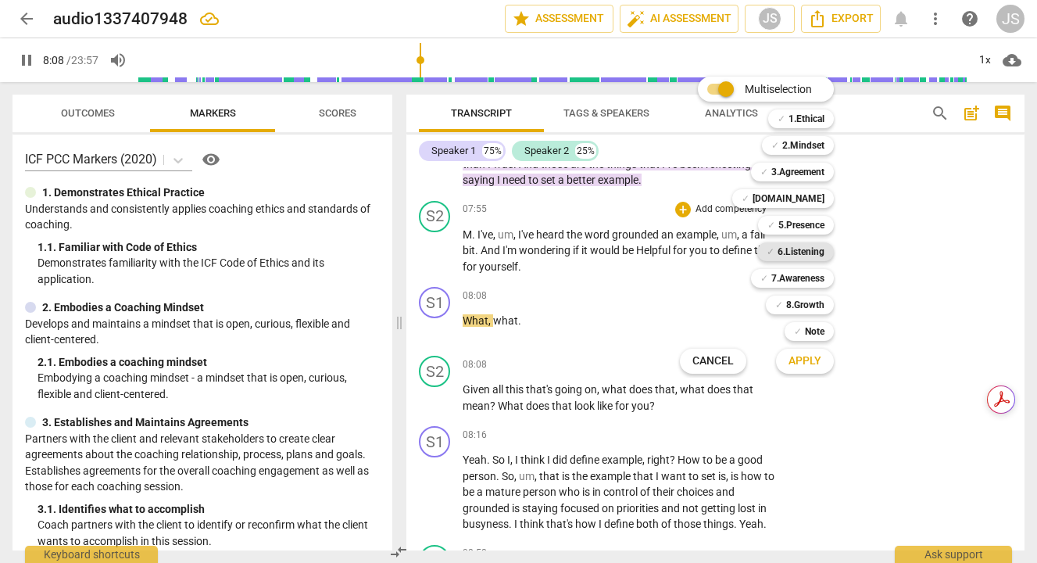
click at [806, 251] on b "6.Listening" at bounding box center [800, 251] width 47 height 19
click at [794, 364] on span "Apply" at bounding box center [804, 361] width 33 height 16
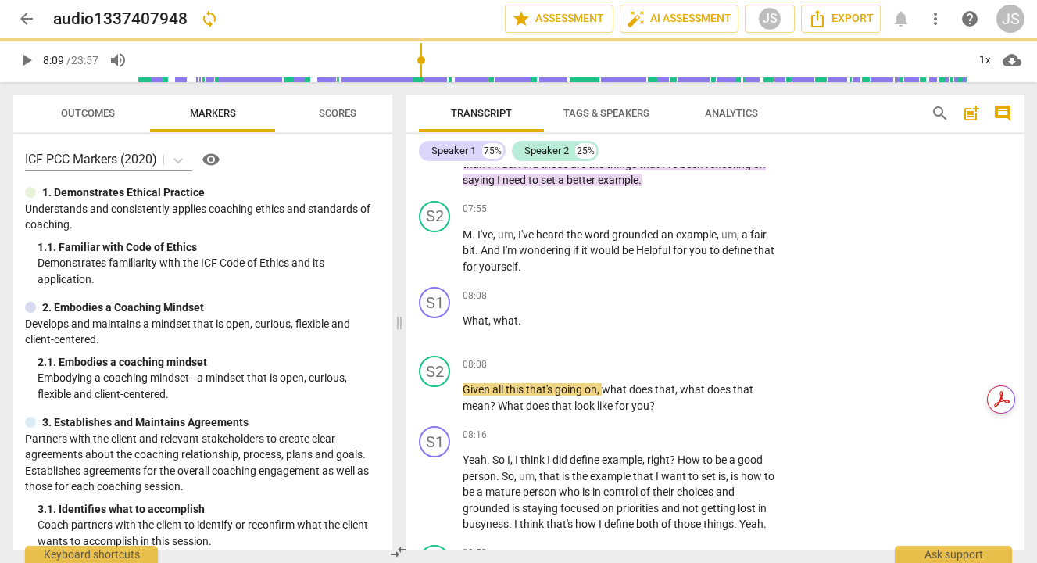
type input "490"
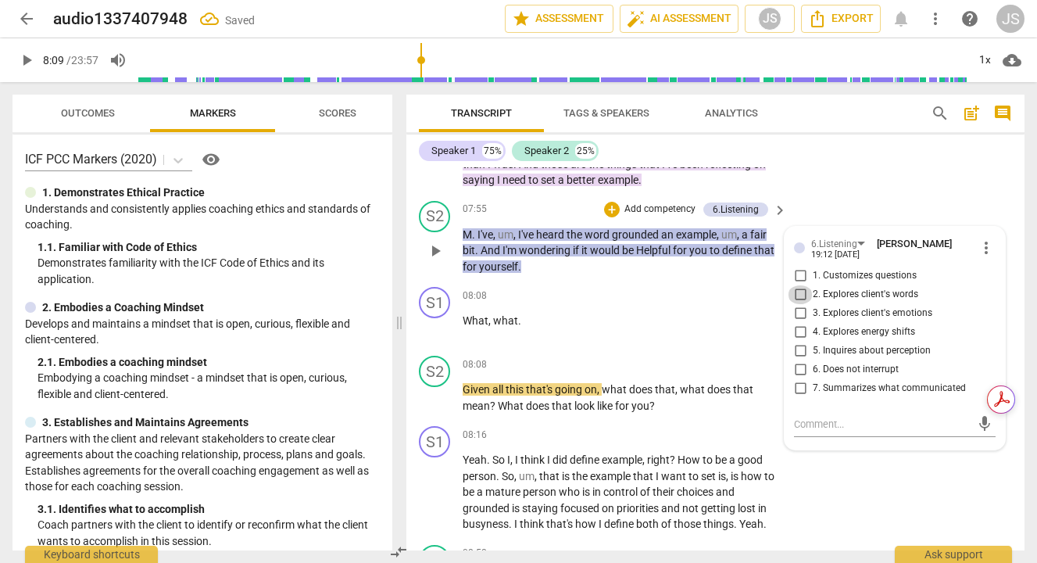
click at [794, 304] on input "2. Explores client's words" at bounding box center [800, 294] width 25 height 19
checkbox input "true"
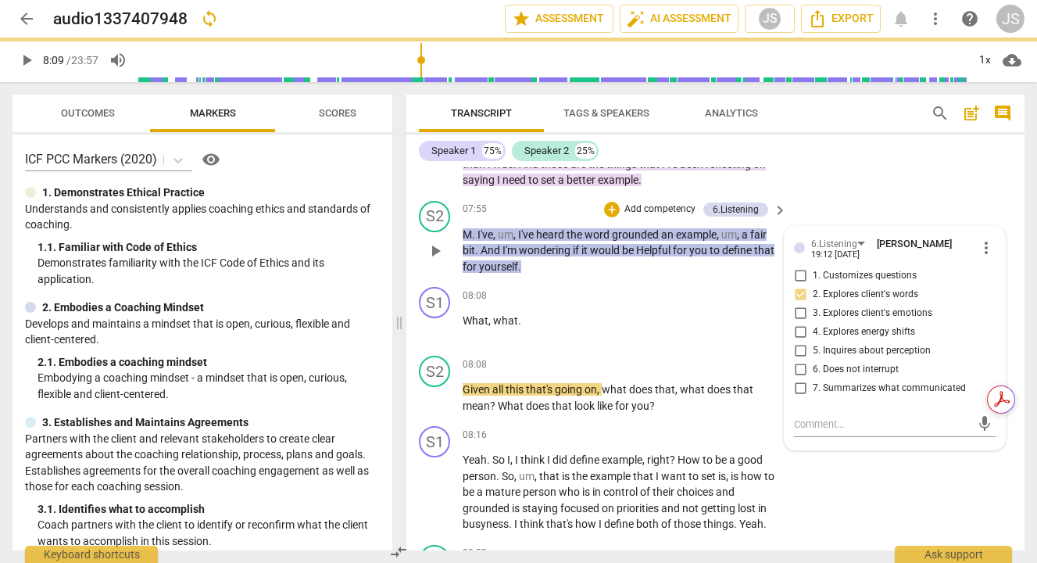
click at [797, 285] on input "1. Customizes questions" at bounding box center [800, 275] width 25 height 19
checkbox input "true"
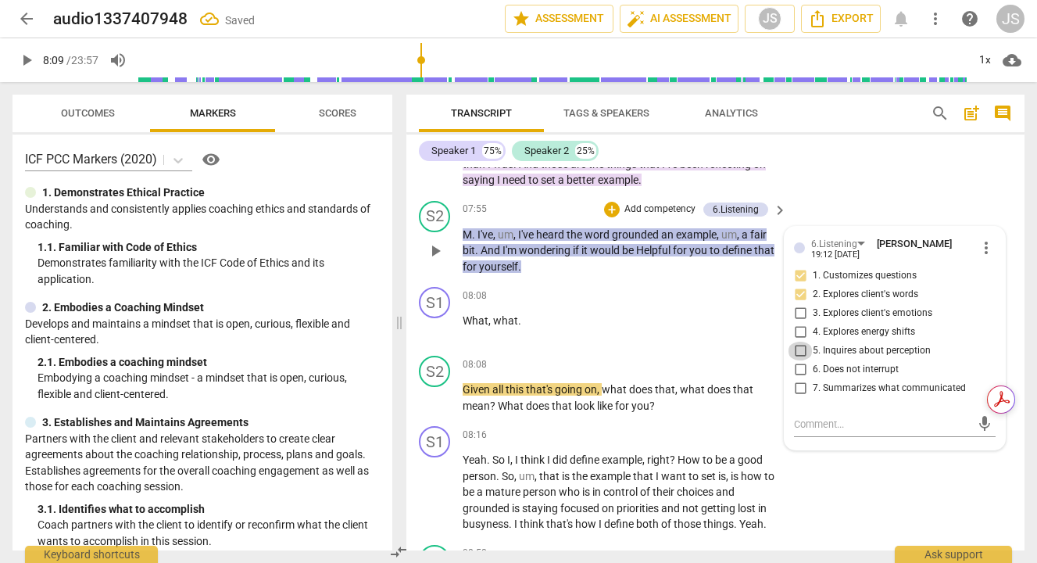
click at [797, 360] on input "5. Inquires about perception" at bounding box center [800, 350] width 25 height 19
checkbox input "true"
click at [437, 407] on span "play_arrow" at bounding box center [435, 397] width 19 height 19
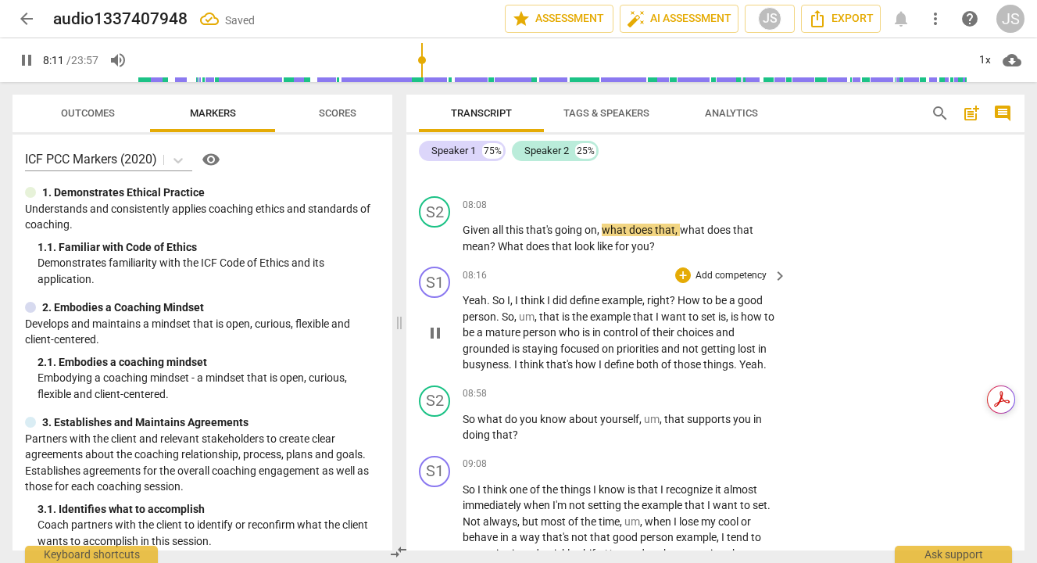
scroll to position [2395, 0]
click at [680, 212] on div "+" at bounding box center [683, 204] width 16 height 16
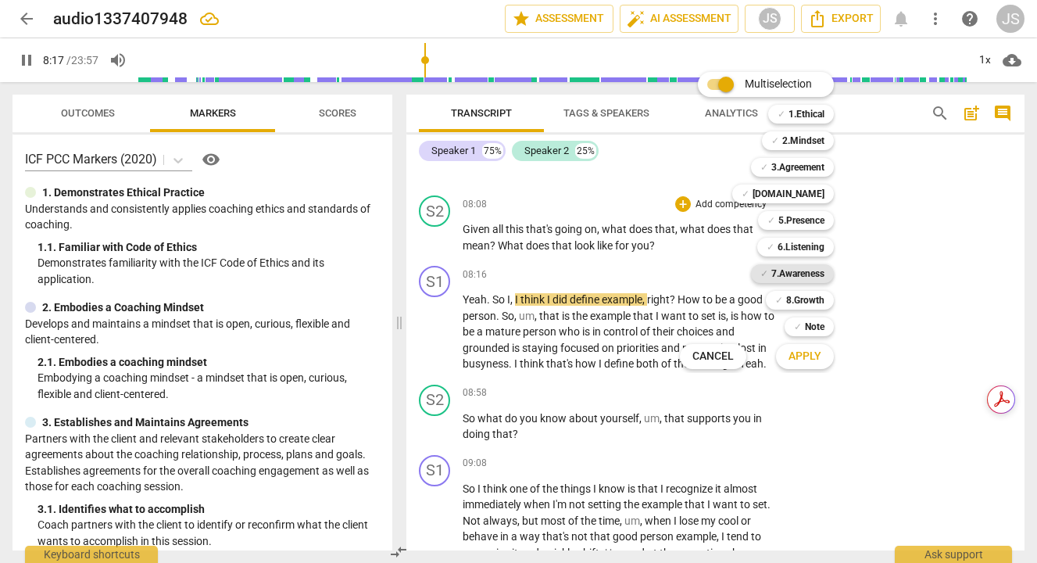
click at [798, 273] on b "7.Awareness" at bounding box center [797, 273] width 53 height 19
click at [800, 360] on span "Apply" at bounding box center [804, 356] width 33 height 16
type input "498"
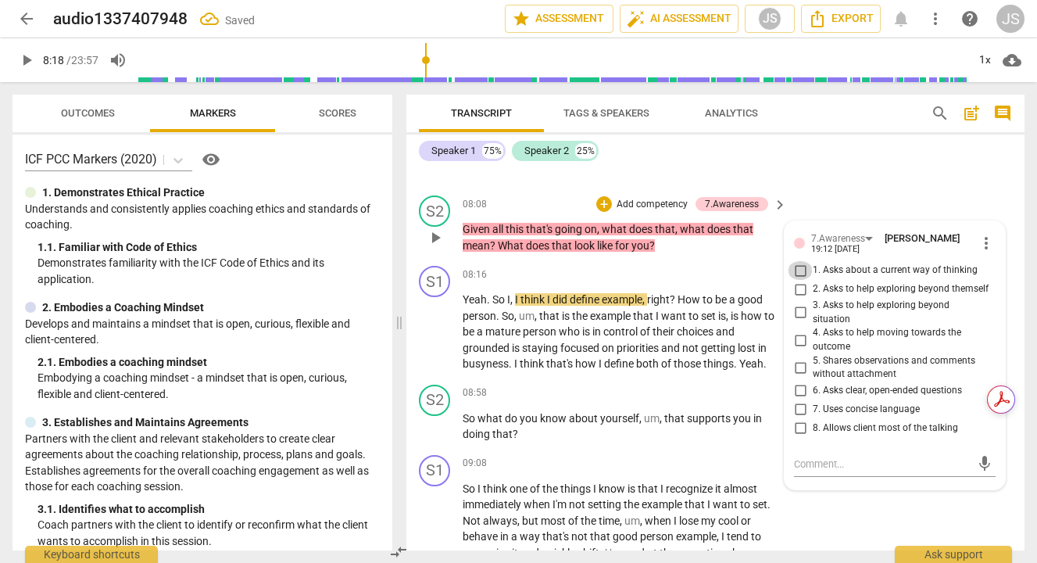
click at [795, 280] on input "1. Asks about a current way of thinking" at bounding box center [800, 270] width 25 height 19
checkbox input "true"
click at [796, 377] on input "5. Shares observations and comments without attachment" at bounding box center [800, 367] width 25 height 19
checkbox input "true"
click at [431, 341] on span "play_arrow" at bounding box center [435, 332] width 19 height 19
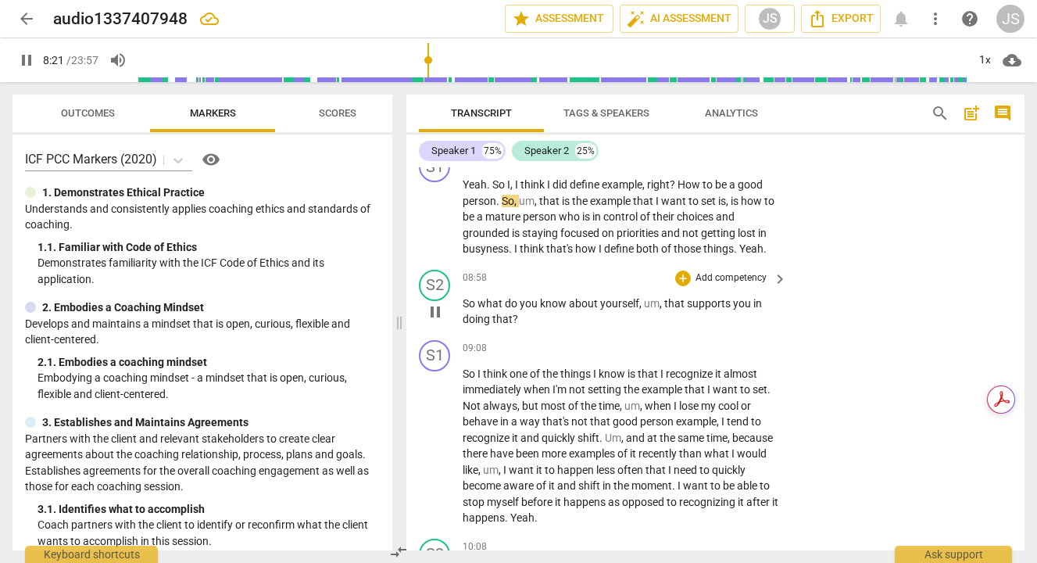
scroll to position [2506, 0]
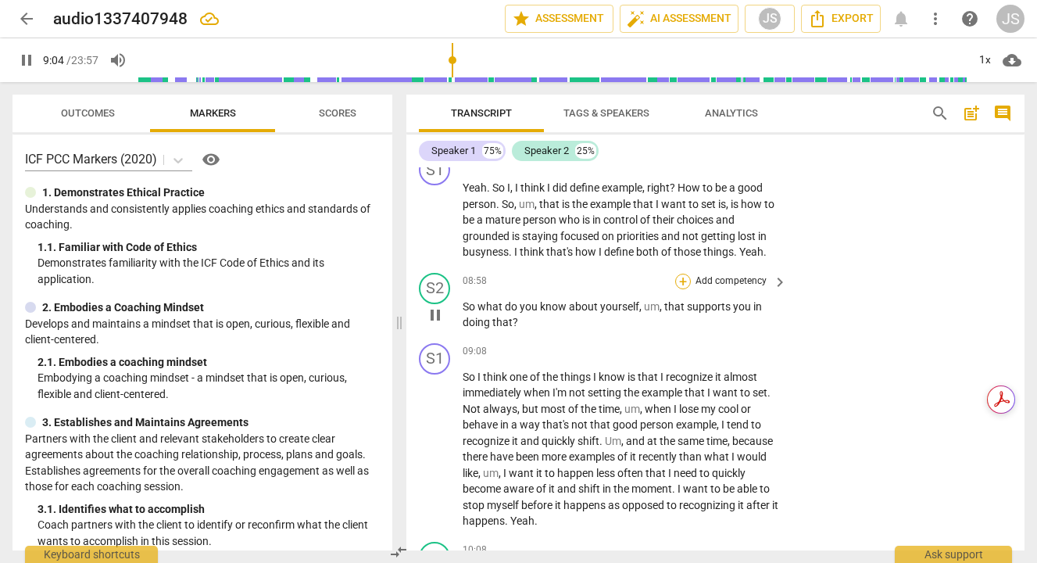
click at [684, 289] on div "+" at bounding box center [683, 281] width 16 height 16
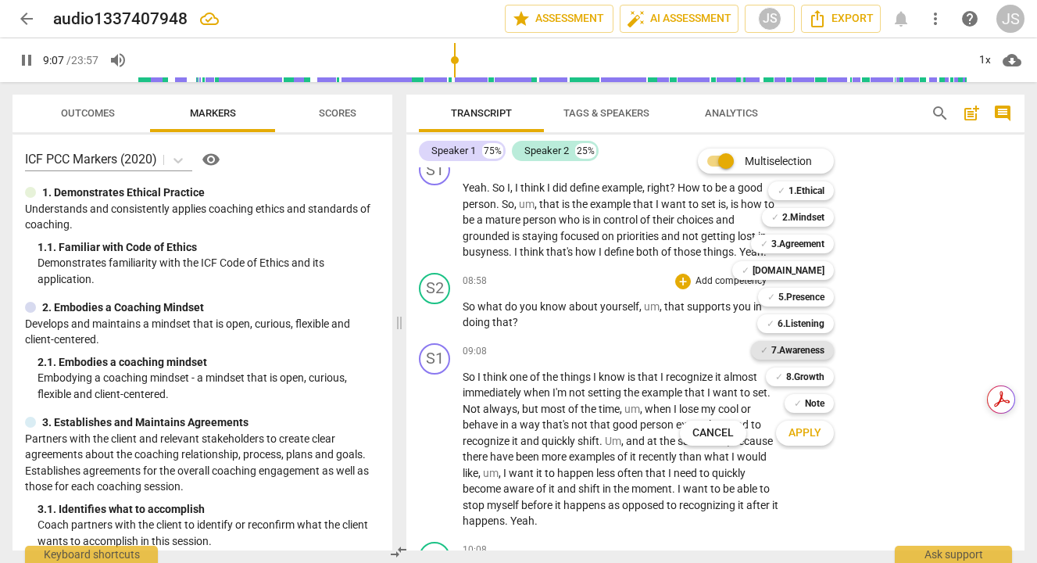
click at [804, 345] on b "7.Awareness" at bounding box center [797, 350] width 53 height 19
click at [801, 435] on span "Apply" at bounding box center [804, 433] width 33 height 16
type input "549"
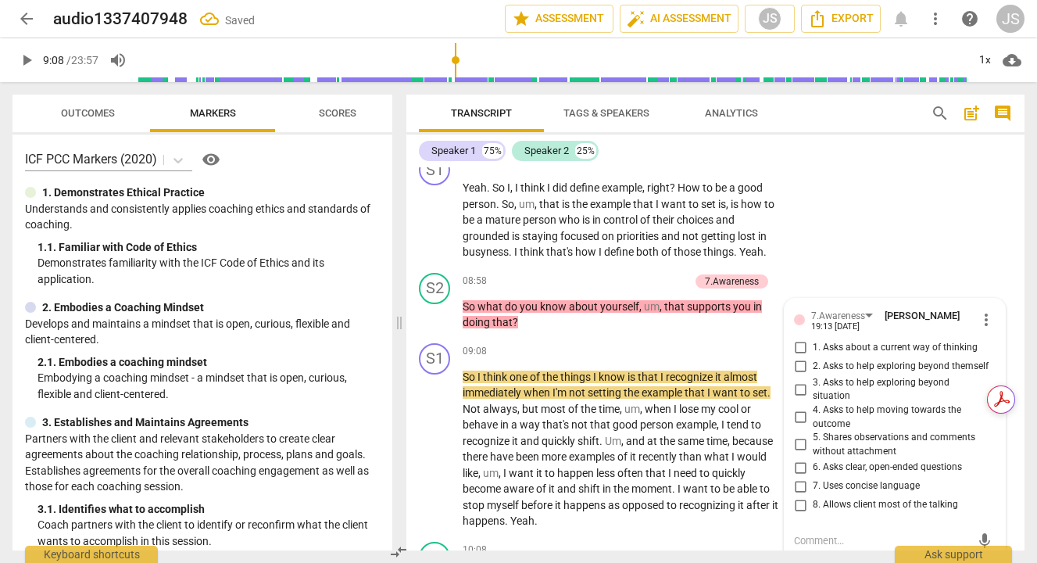
scroll to position [2510, 0]
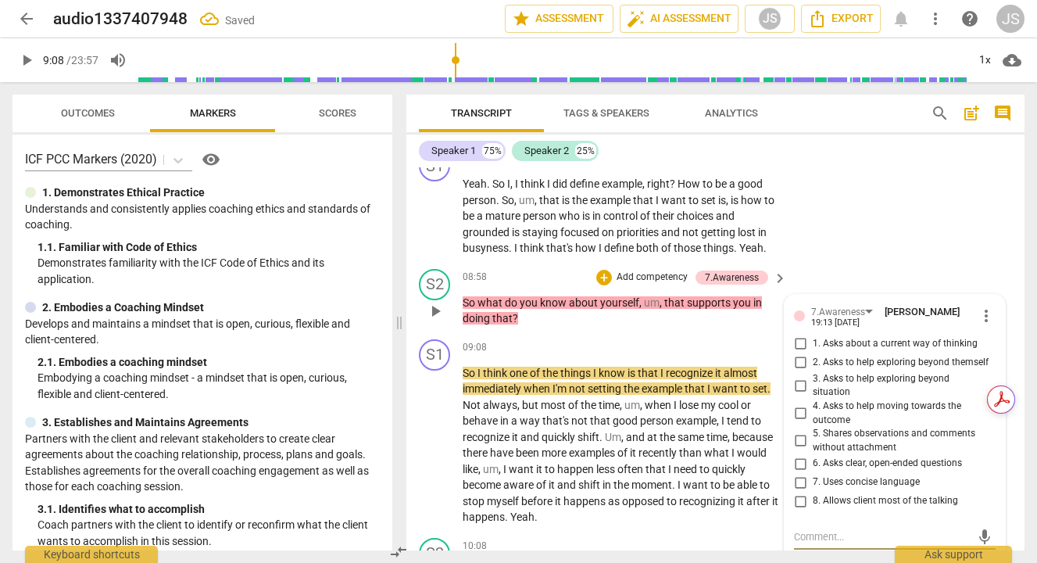
click at [797, 353] on input "1. Asks about a current way of thinking" at bounding box center [800, 343] width 25 height 19
checkbox input "true"
click at [795, 471] on input "6. Asks clear, open-ended questions" at bounding box center [800, 463] width 25 height 19
checkbox input "true"
click at [797, 491] on input "7. Uses concise language" at bounding box center [800, 482] width 25 height 19
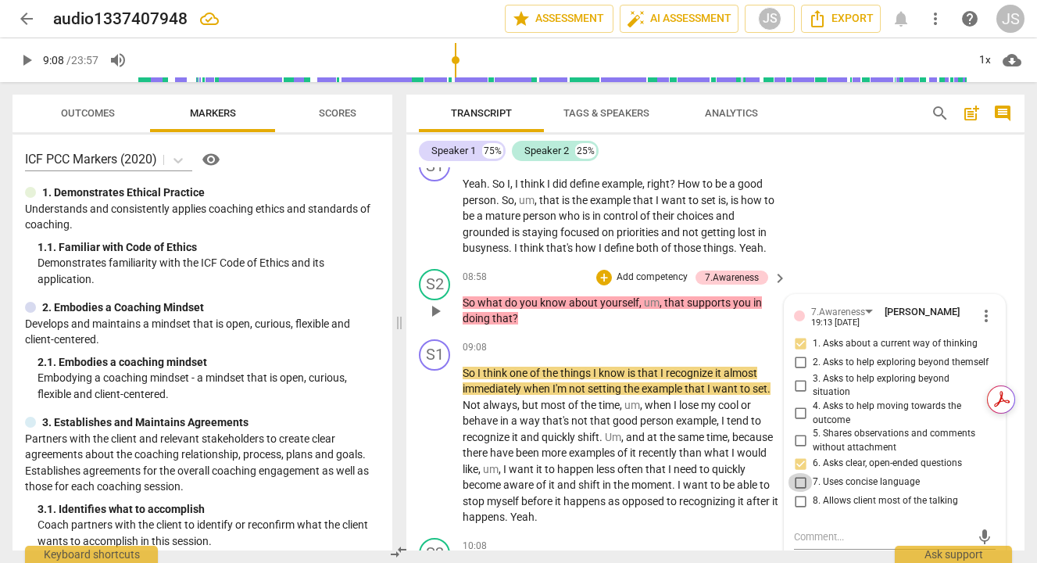
checkbox input "true"
click at [796, 506] on input "8. Allows client most of the talking" at bounding box center [800, 500] width 25 height 19
checkbox input "true"
click at [603, 285] on div "+" at bounding box center [604, 278] width 16 height 16
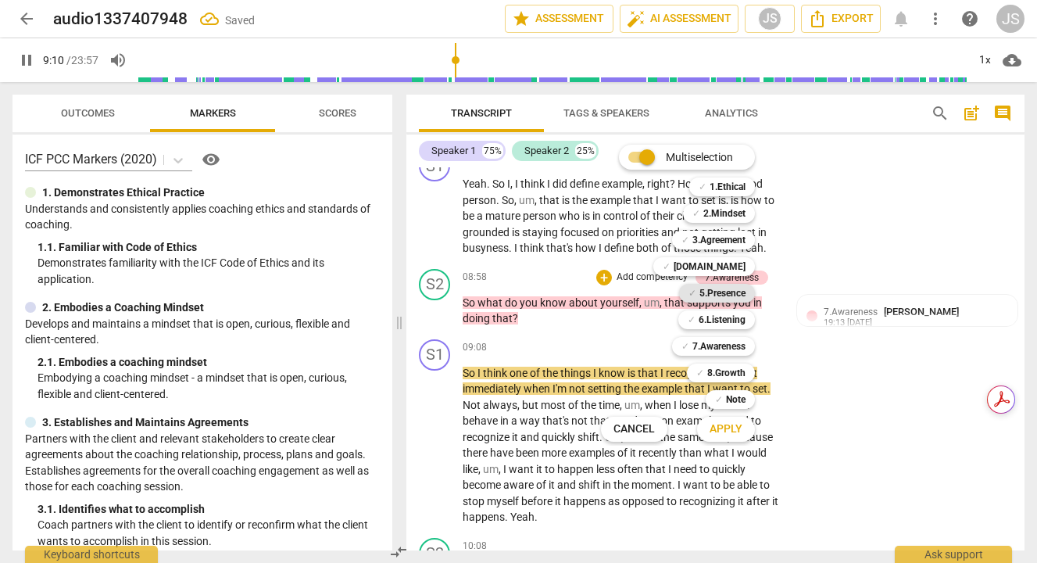
click at [723, 291] on b "5.Presence" at bounding box center [722, 293] width 46 height 19
click at [742, 427] on button "Apply" at bounding box center [726, 429] width 58 height 28
type input "551"
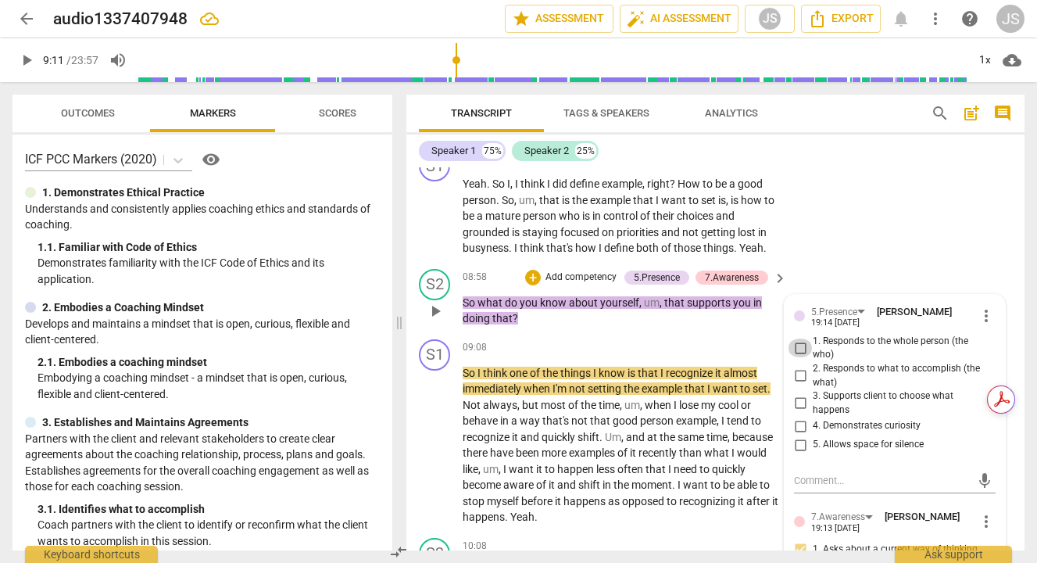
click at [797, 357] on input "1. Responds to the whole person (the who)" at bounding box center [800, 347] width 25 height 19
checkbox input "true"
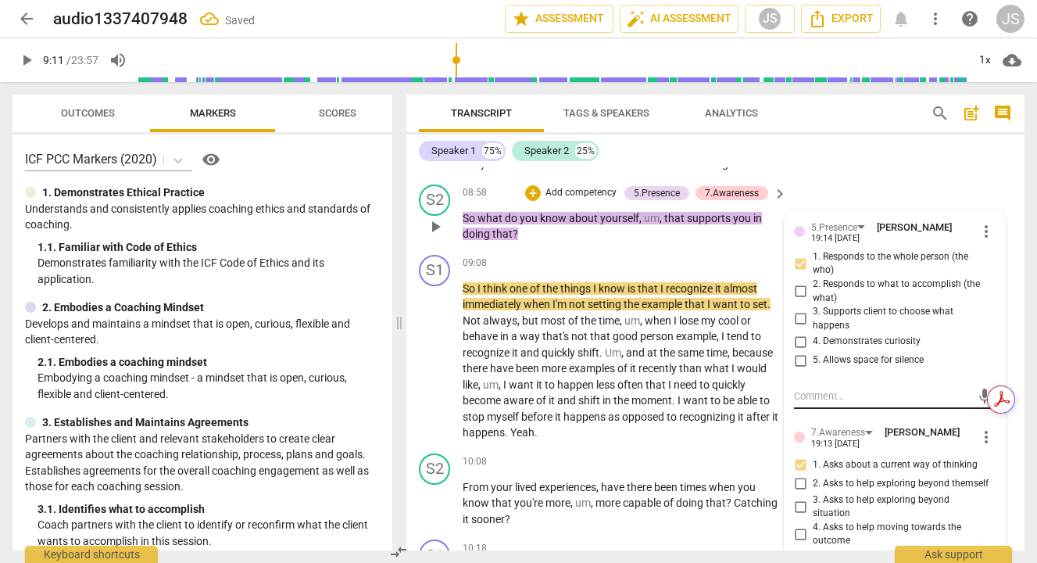
scroll to position [2596, 0]
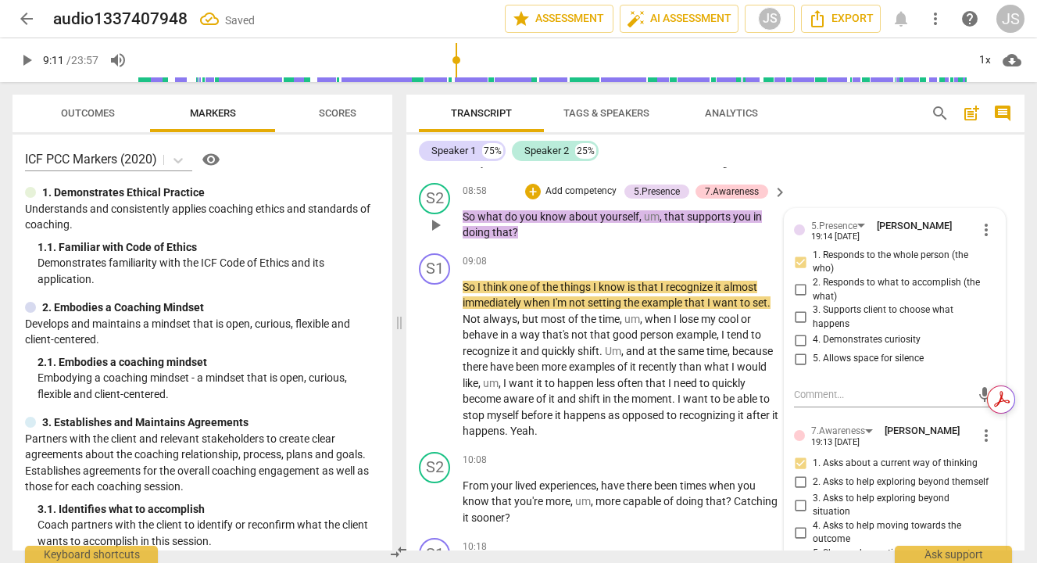
click at [795, 349] on input "4. Demonstrates curiosity" at bounding box center [800, 340] width 25 height 19
checkbox input "true"
click at [798, 402] on textarea at bounding box center [882, 394] width 177 height 15
type textarea "o"
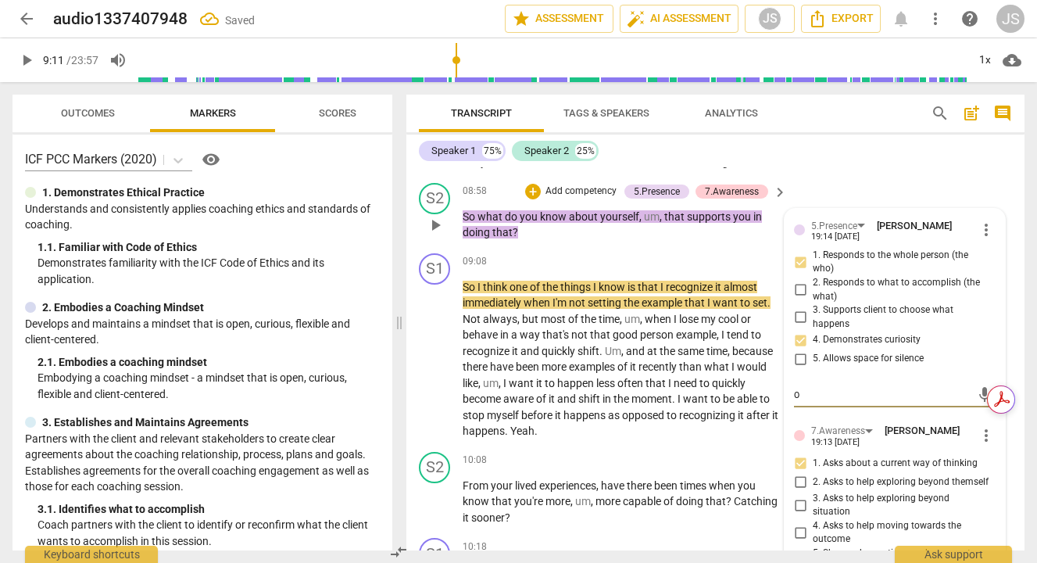
type textarea "ou"
type textarea "our"
type textarea "ou"
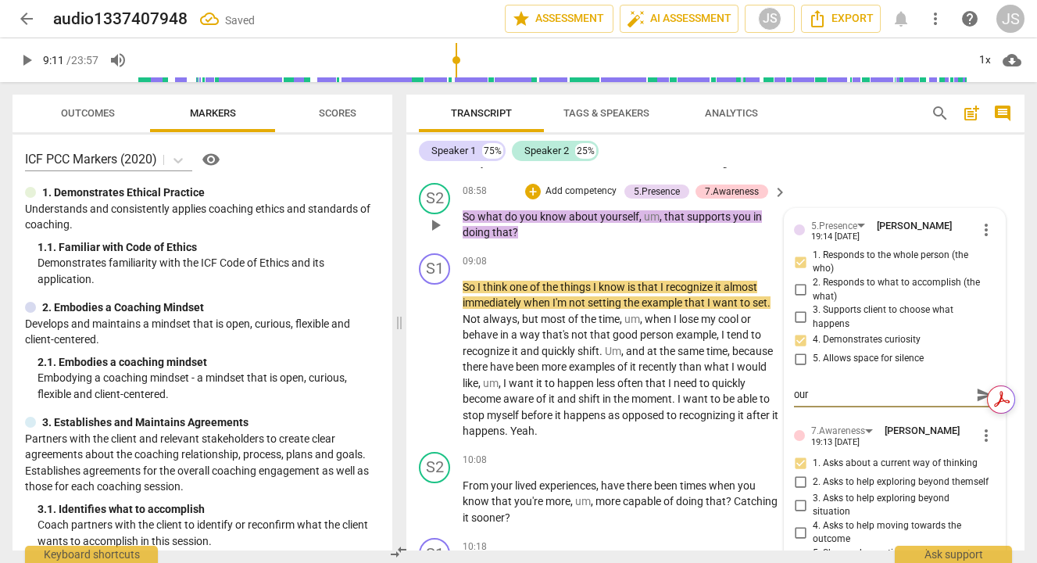
type textarea "ou"
type textarea "o"
type textarea "Y"
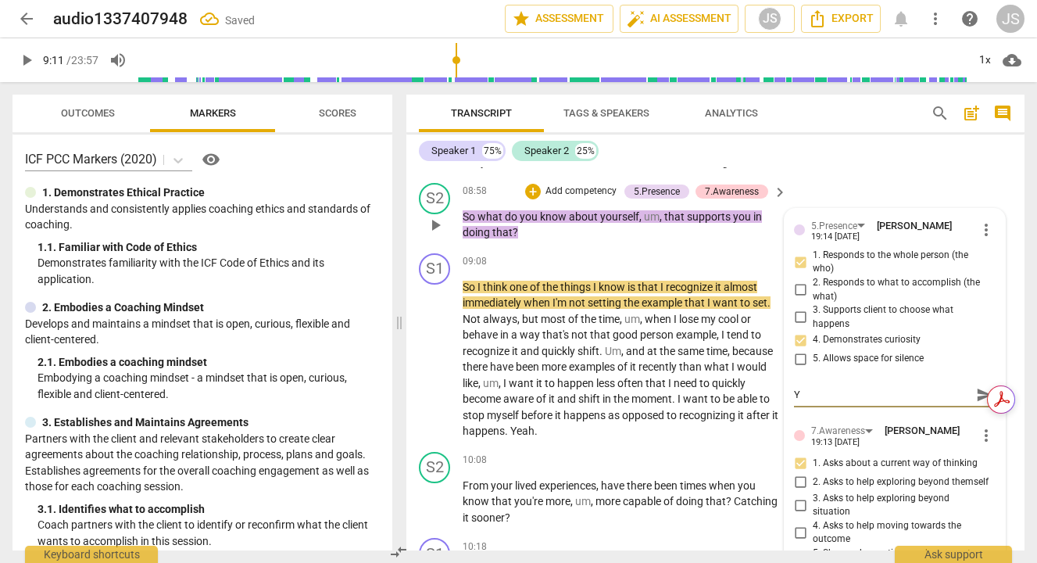
type textarea "Yo"
type textarea "You"
type textarea "Your"
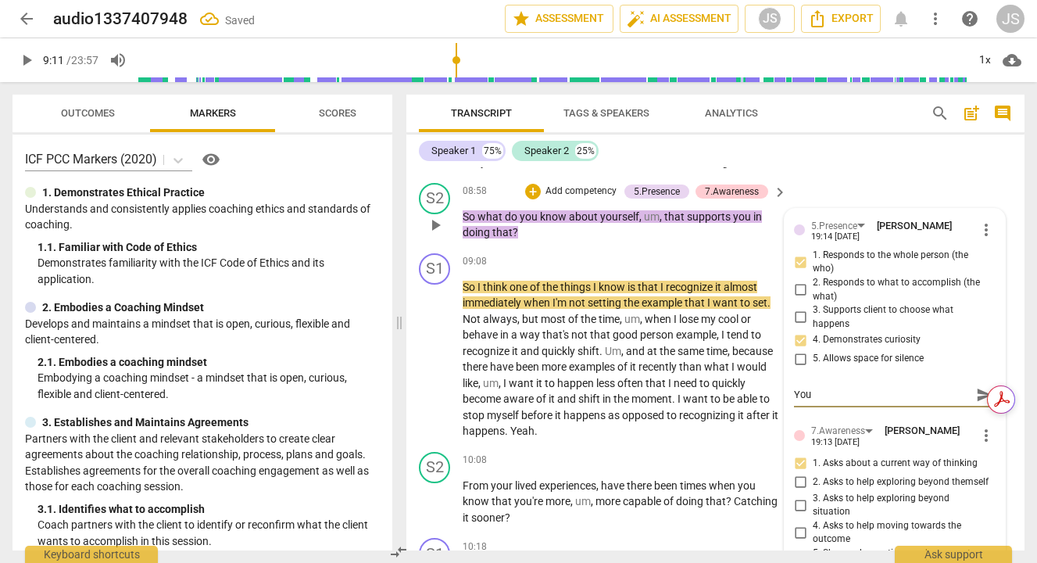
type textarea "Your"
type textarea "Your c"
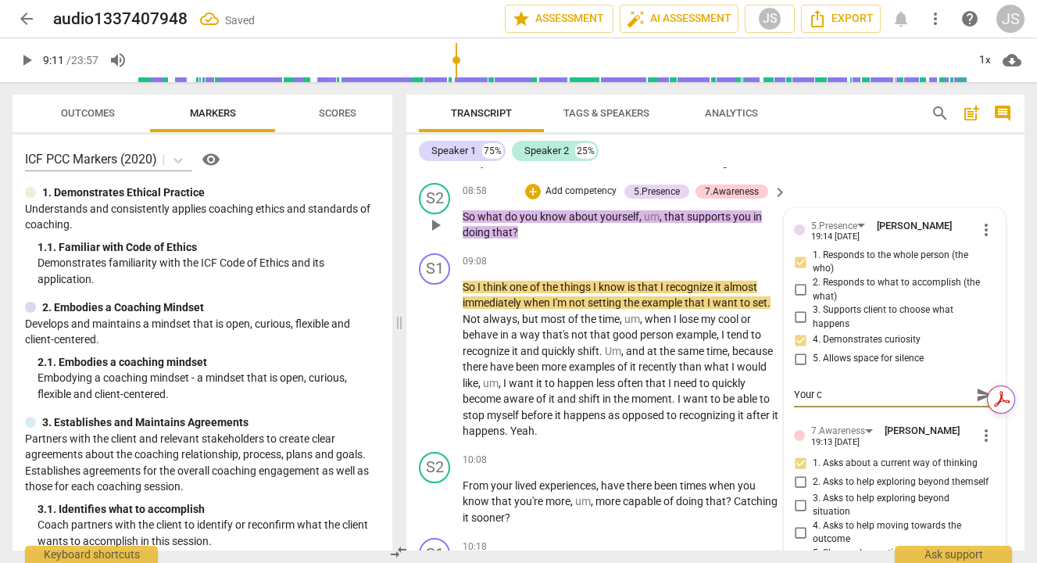
type textarea "Your ca"
type textarea "Your cad"
type textarea "Your cade"
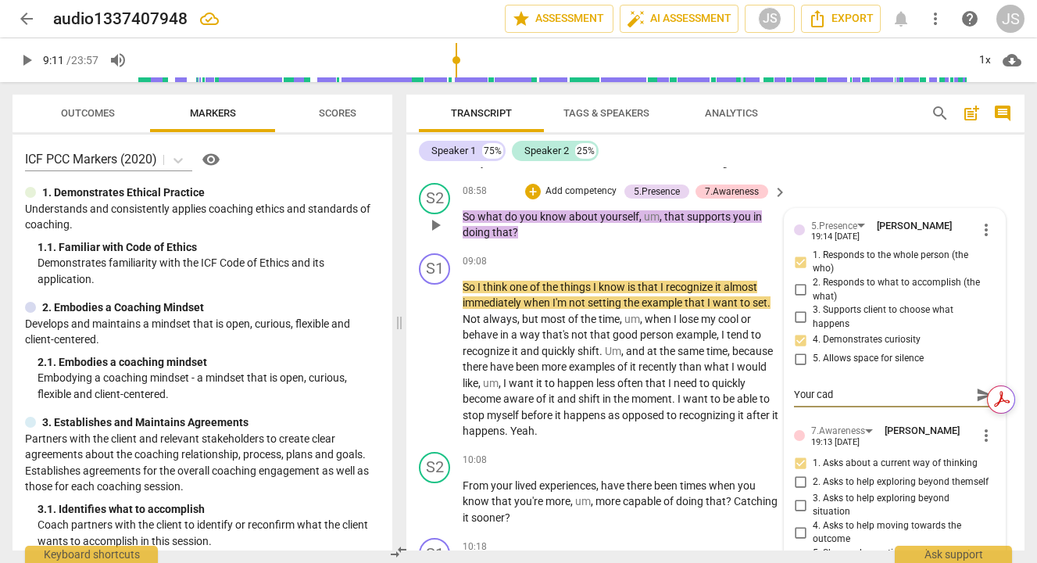
type textarea "Your cade"
type textarea "Your caden"
type textarea "Your cadenc"
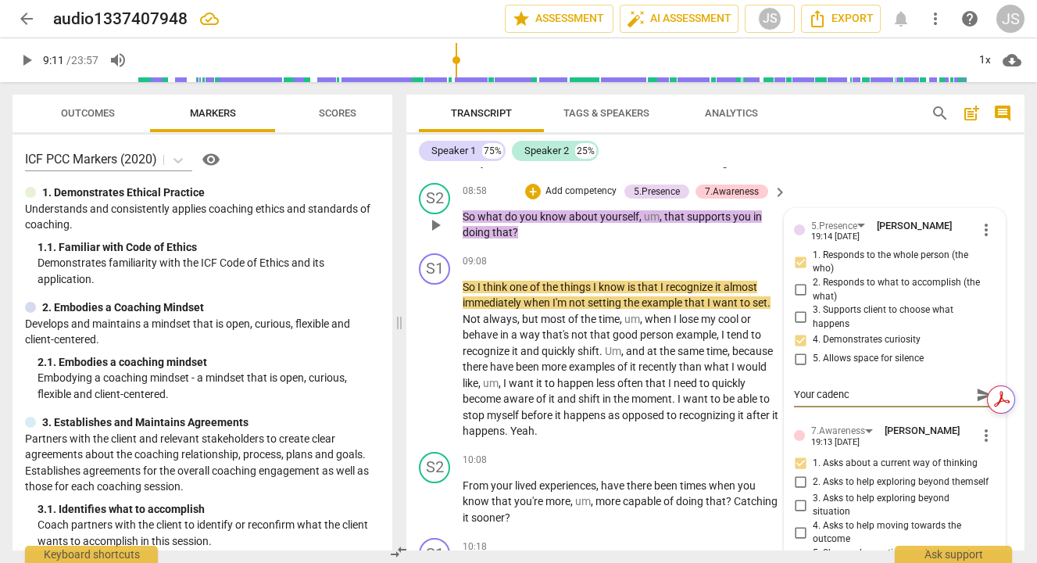
type textarea "Your cadence"
type textarea "Your cadence i"
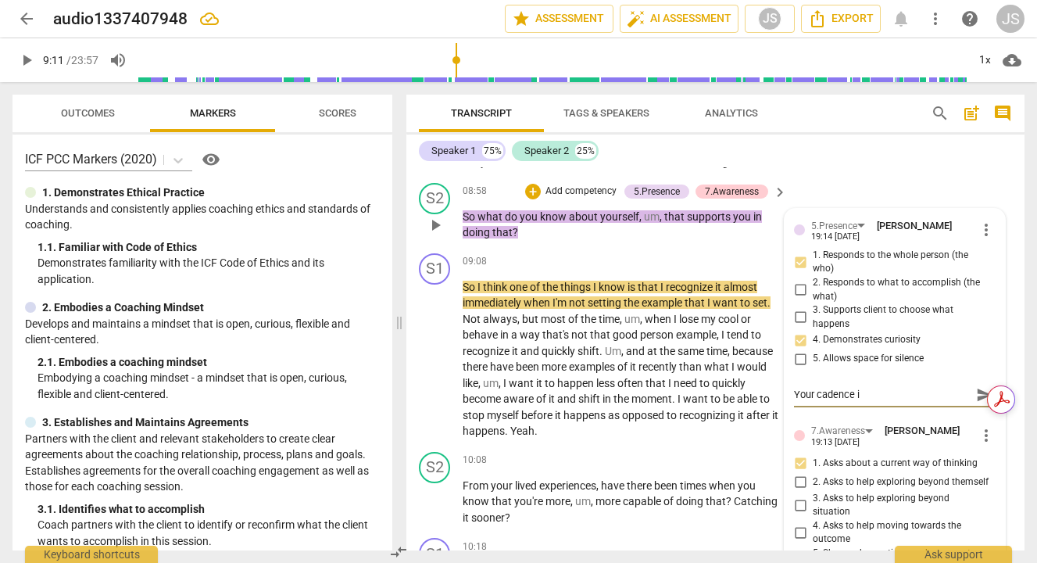
type textarea "Your cadence is"
type textarea "Your cadence is s"
type textarea "Your cadence is sp"
type textarea "Your cadence is spa"
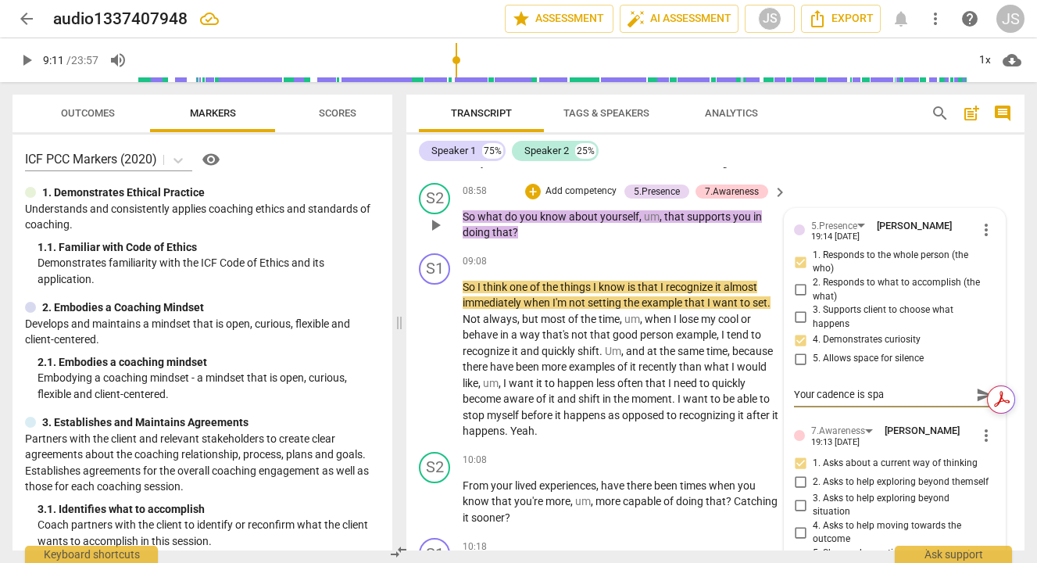
type textarea "Your cadence is spac"
type textarea "Your cadence is spaco"
type textarea "Your cadence is spacou"
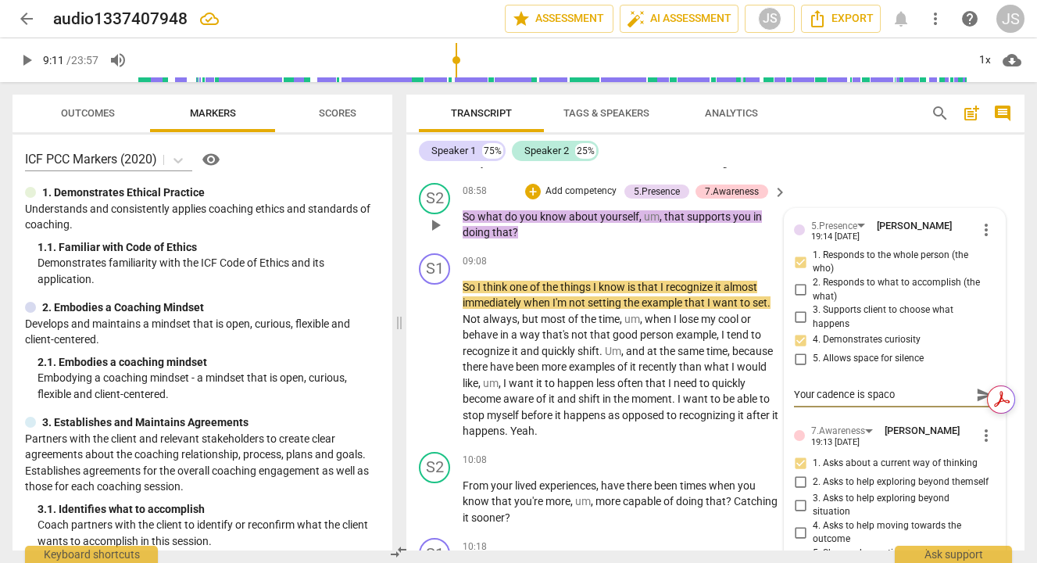
type textarea "Your cadence is spacou"
type textarea "Your cadence is spaco"
type textarea "Your cadence is spac"
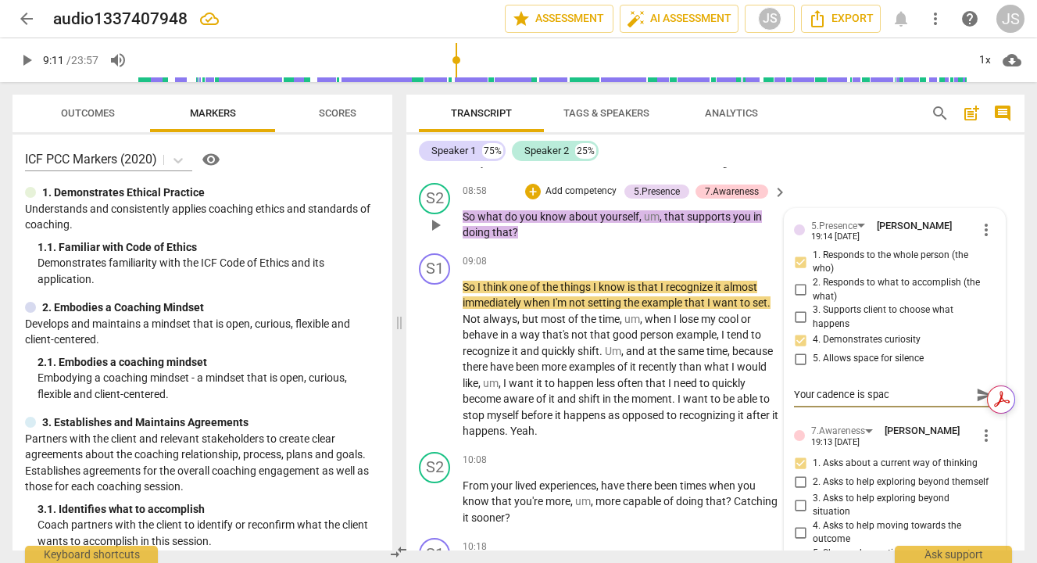
type textarea "Your cadence is spaci"
type textarea "Your cadence is spacio"
type textarea "Your cadence is spaciou"
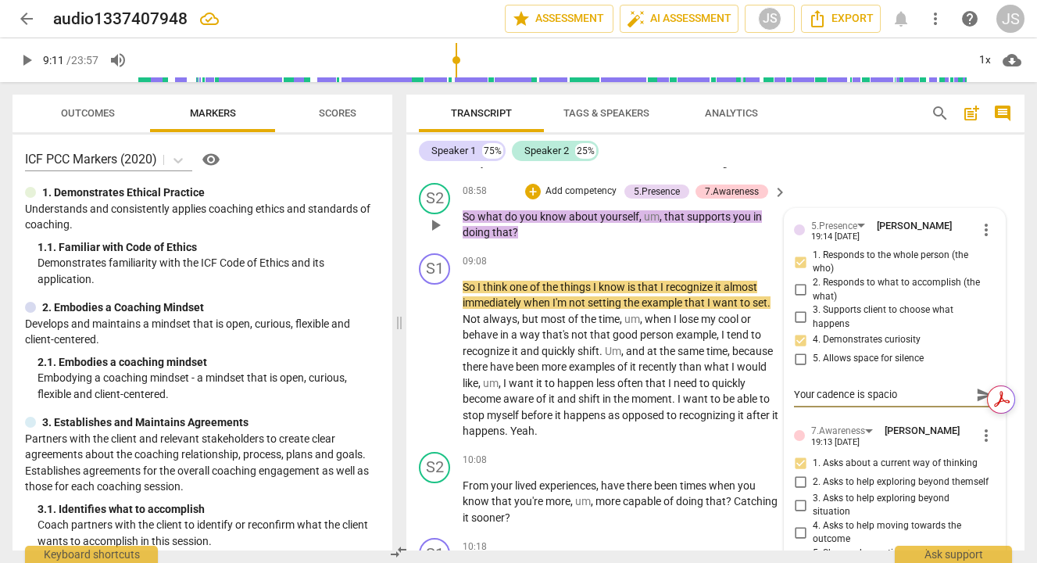
type textarea "Your cadence is spaciou"
type textarea "Your cadence is spacious"
click at [986, 408] on div at bounding box center [989, 399] width 52 height 28
click at [972, 414] on div "Get summaries and key insights using AI Assistant powered by Adobe Acrobat" at bounding box center [912, 399] width 133 height 42
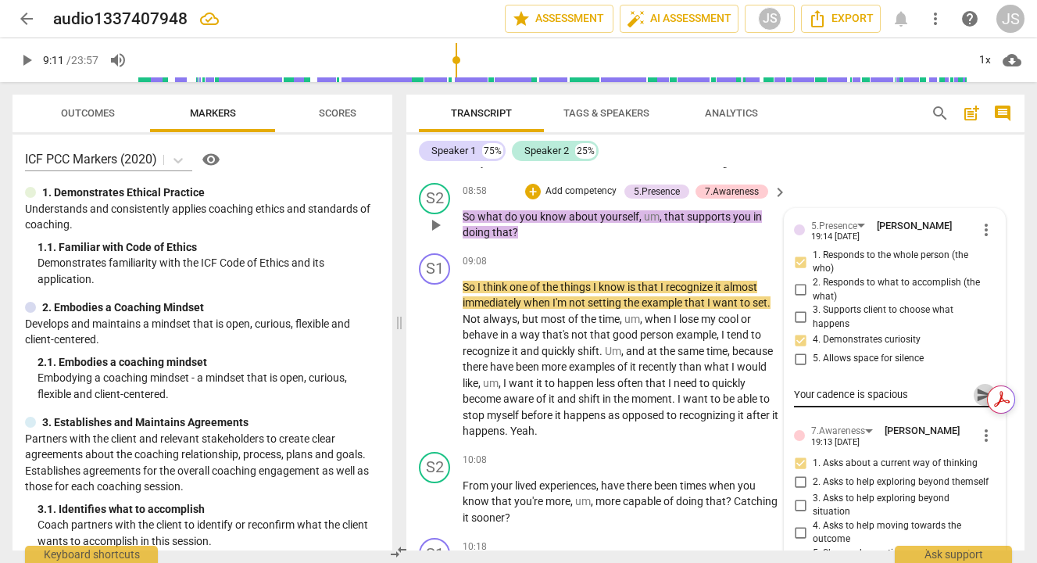
click at [976, 403] on span "send" at bounding box center [984, 394] width 17 height 17
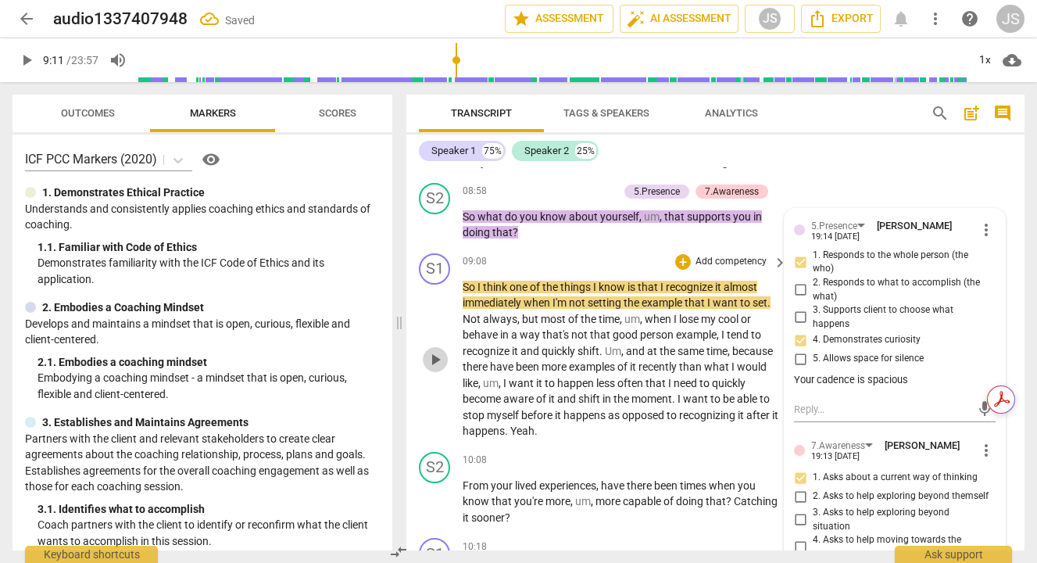
click at [434, 369] on span "play_arrow" at bounding box center [435, 359] width 19 height 19
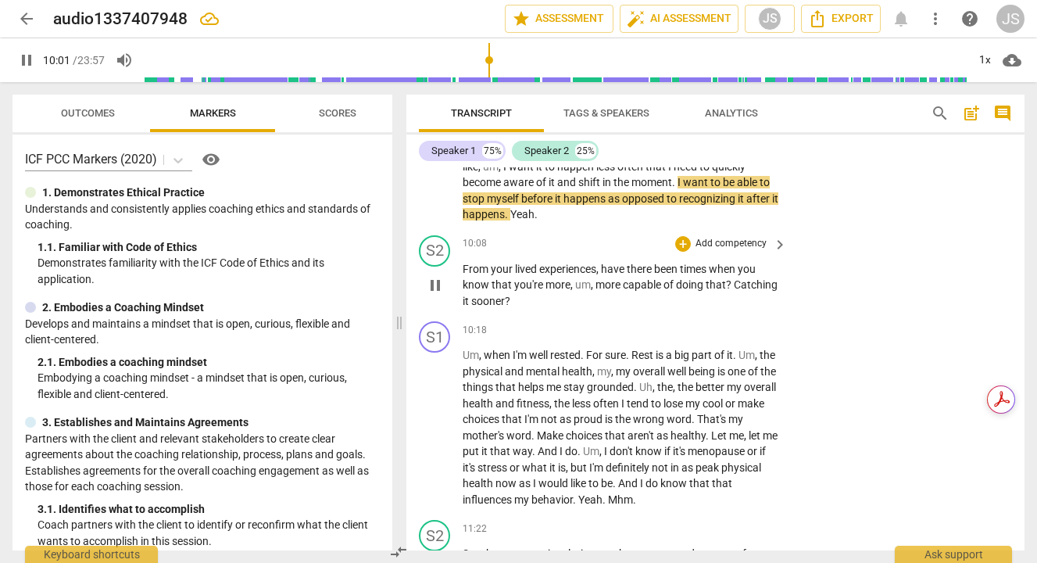
scroll to position [2814, 0]
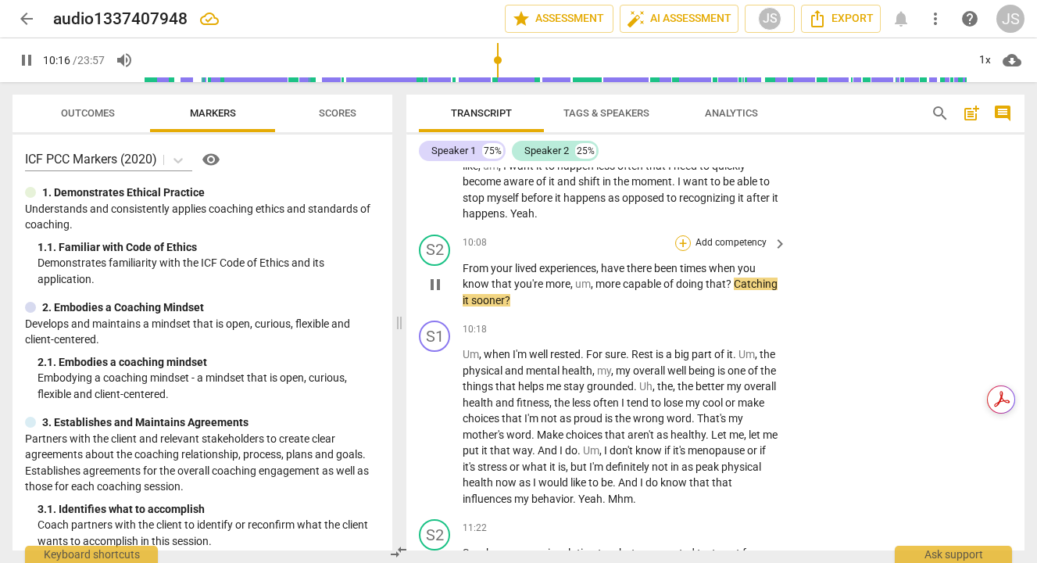
click at [685, 251] on div "+" at bounding box center [683, 243] width 16 height 16
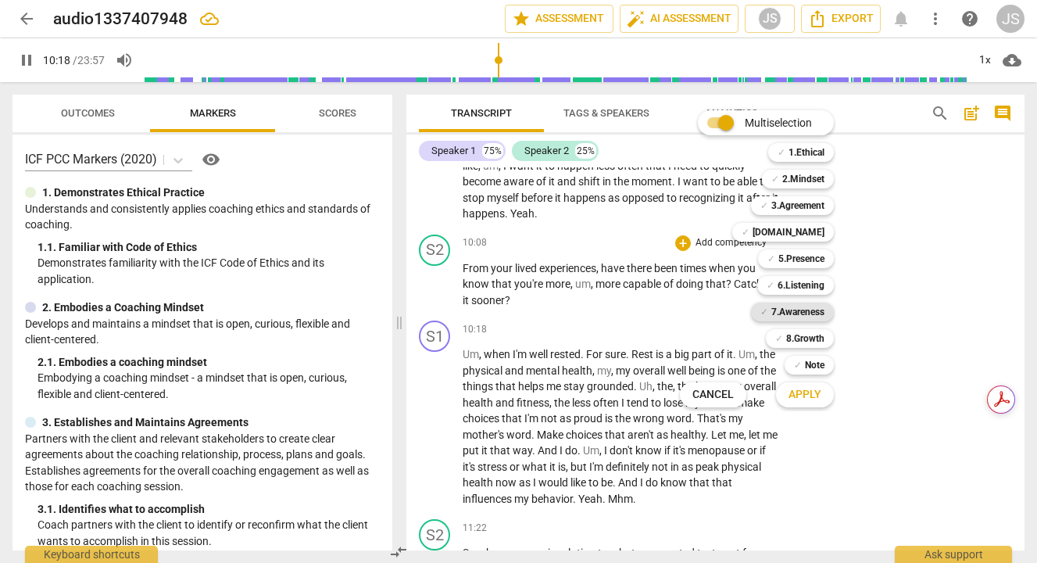
click at [777, 313] on b "7.Awareness" at bounding box center [797, 311] width 53 height 19
click at [816, 387] on span "Apply" at bounding box center [804, 395] width 33 height 16
type input "620"
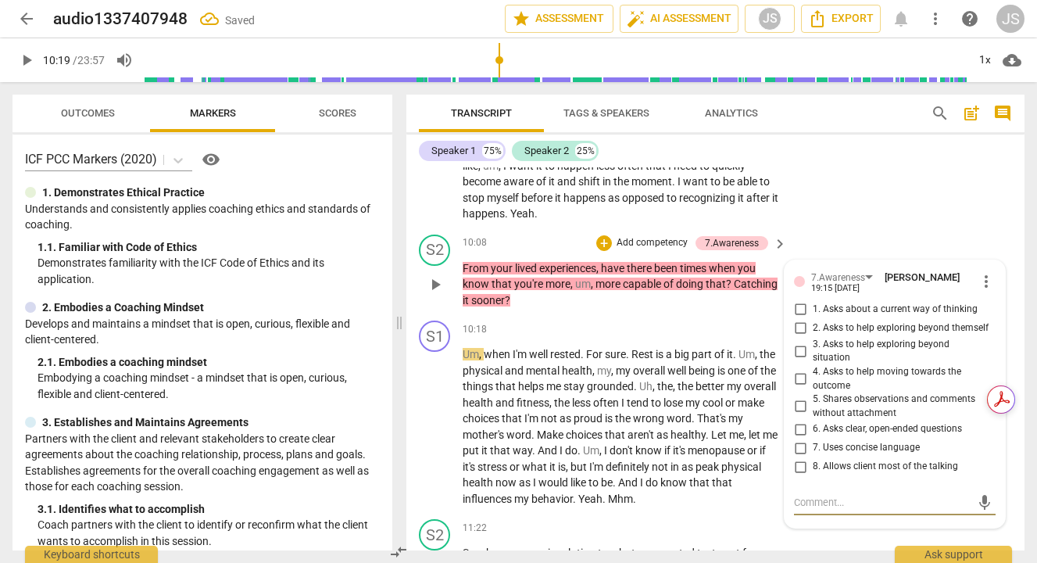
click at [796, 319] on input "1. Asks about a current way of thinking" at bounding box center [800, 309] width 25 height 19
checkbox input "true"
click at [798, 360] on input "3. Asks to help exploring beyond situation" at bounding box center [800, 350] width 25 height 19
checkbox input "true"
click at [795, 434] on input "6. Asks clear, open-ended questions" at bounding box center [800, 429] width 25 height 19
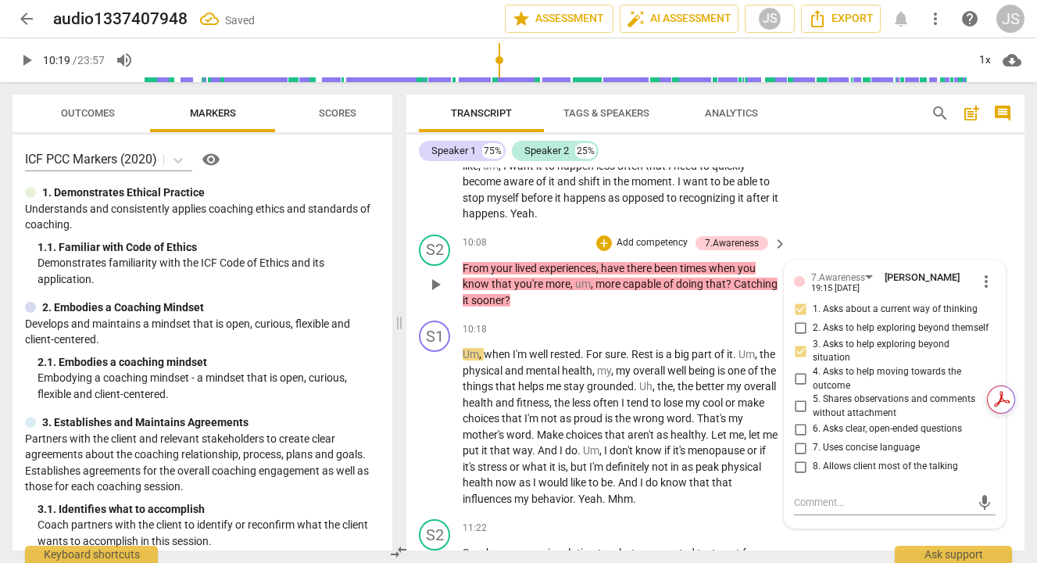
checkbox input "true"
click at [798, 452] on input "7. Uses concise language" at bounding box center [800, 447] width 25 height 19
checkbox input "true"
click at [437, 436] on span "play_arrow" at bounding box center [435, 426] width 19 height 19
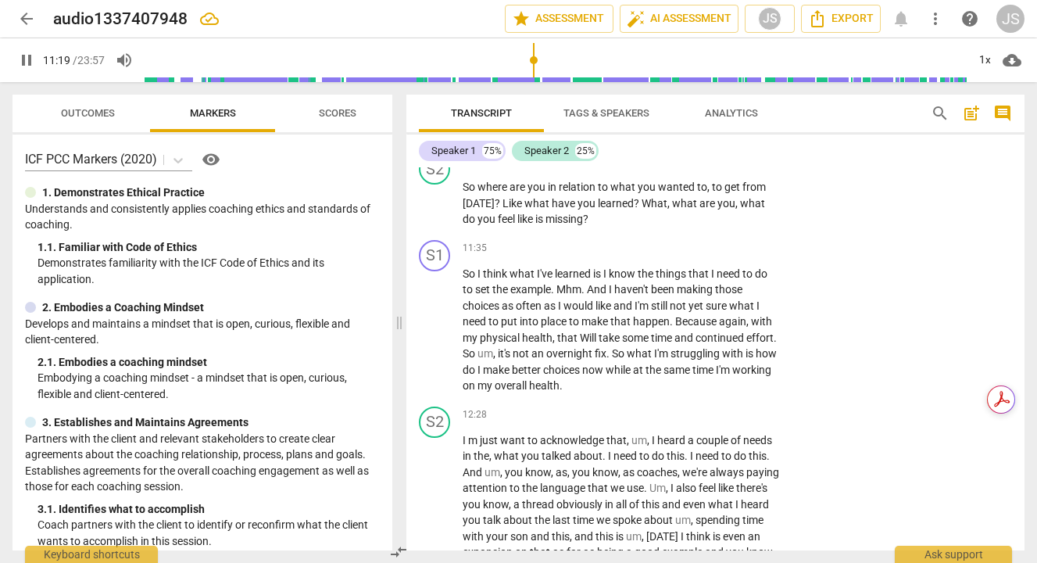
scroll to position [3181, 0]
click at [682, 168] on div "+" at bounding box center [683, 160] width 16 height 16
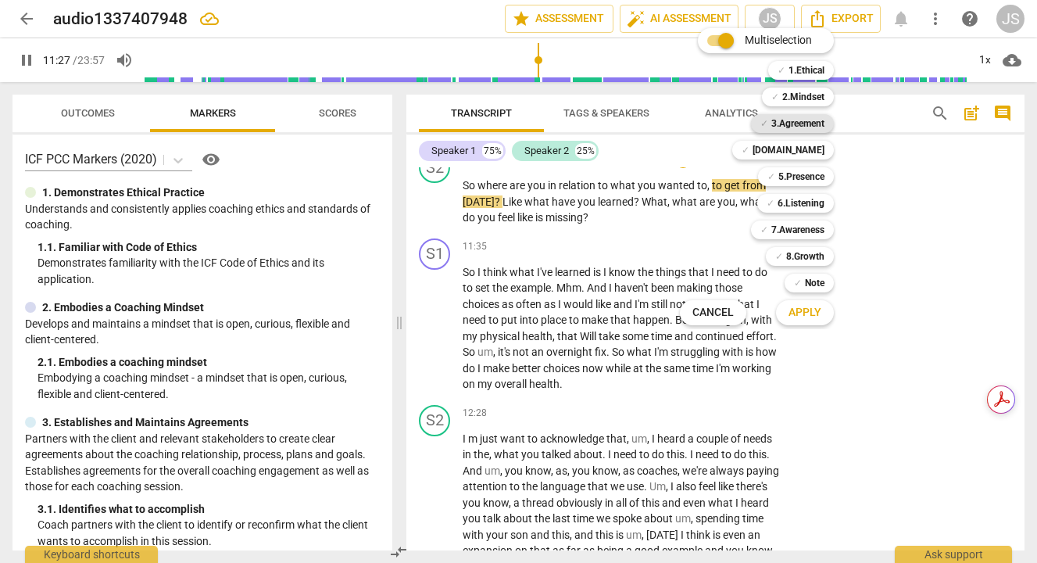
click at [799, 125] on b "3.Agreement" at bounding box center [797, 123] width 53 height 19
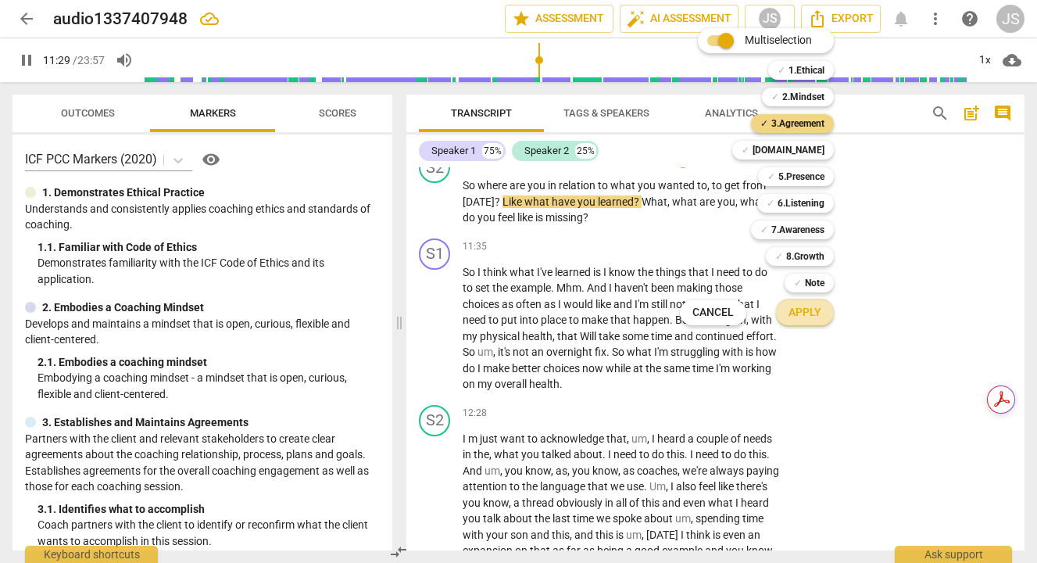
click at [820, 311] on button "Apply" at bounding box center [805, 312] width 58 height 28
type input "690"
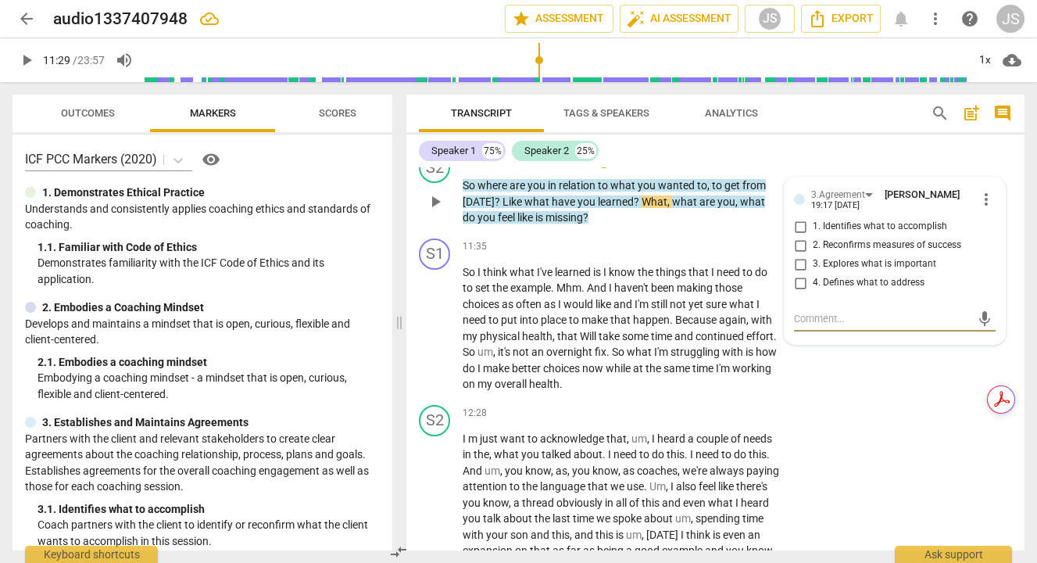
click at [800, 326] on textarea at bounding box center [882, 318] width 177 height 15
type textarea "C"
type textarea "Ch"
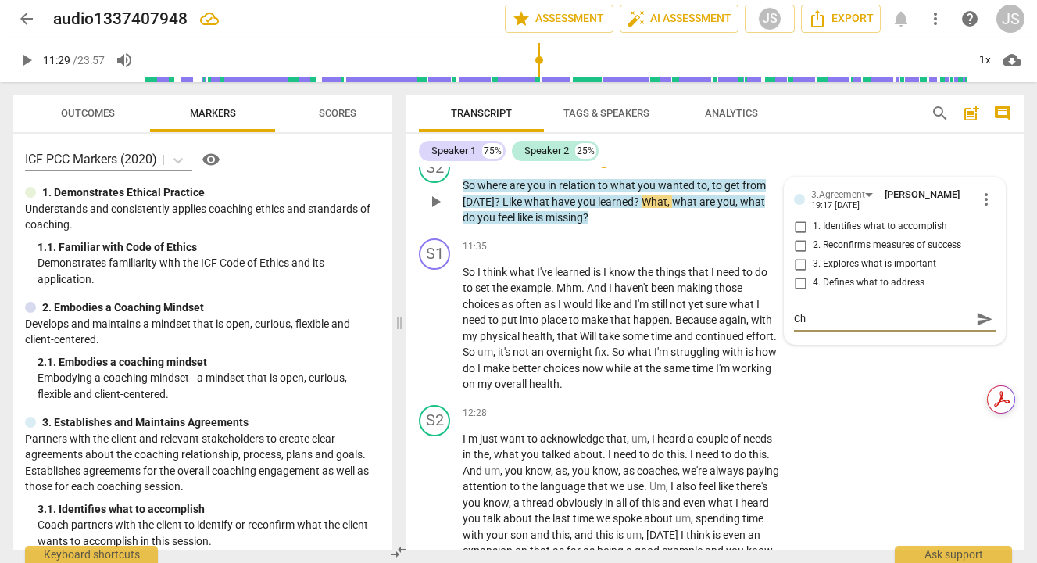
type textarea "Che"
type textarea "Chec"
type textarea "Check"
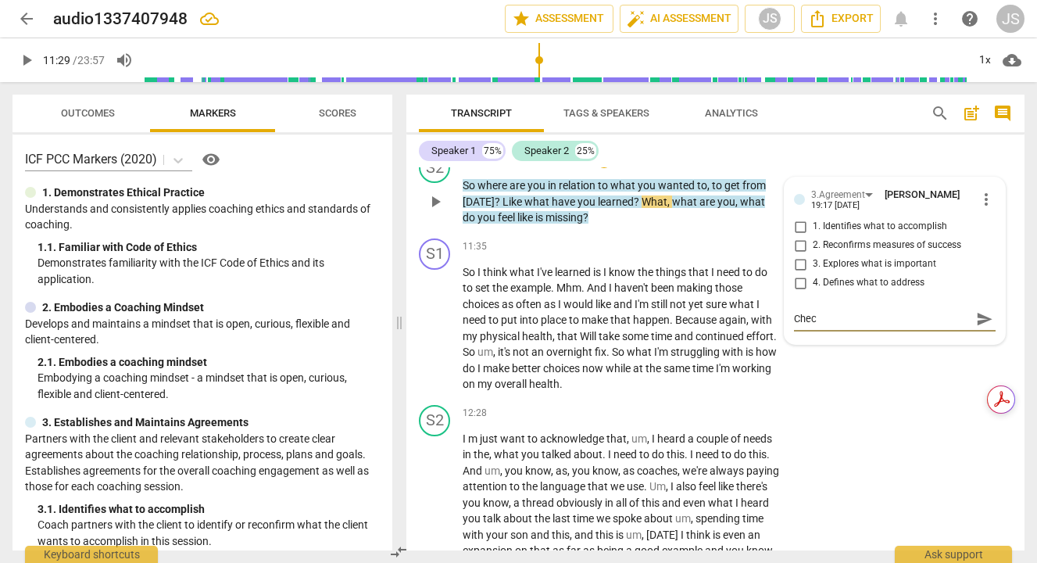
type textarea "Check"
type textarea "[PERSON_NAME]"
type textarea "Checkin"
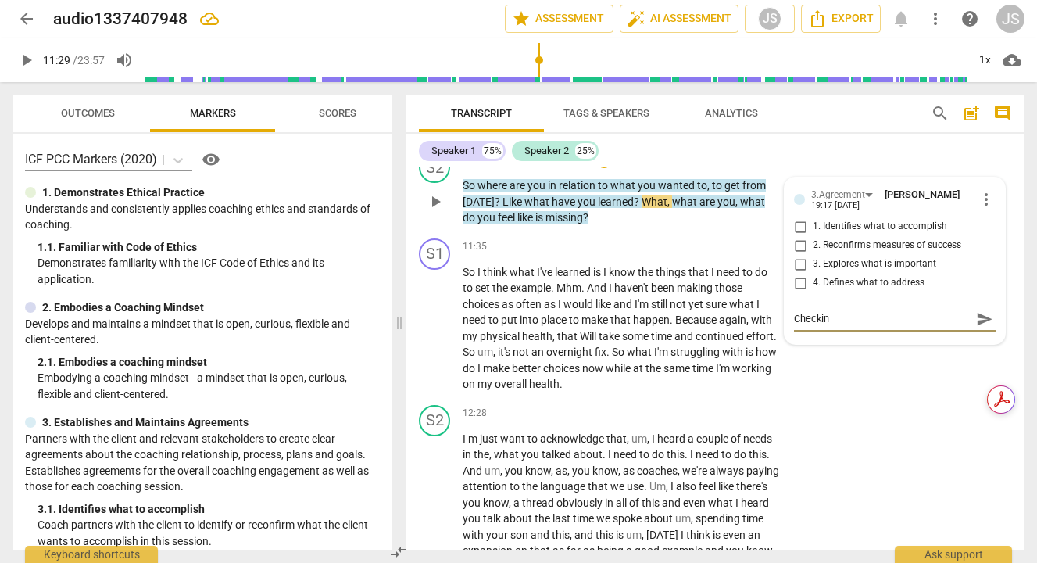
type textarea "Checking"
type textarea "Checking i"
type textarea "Checking in"
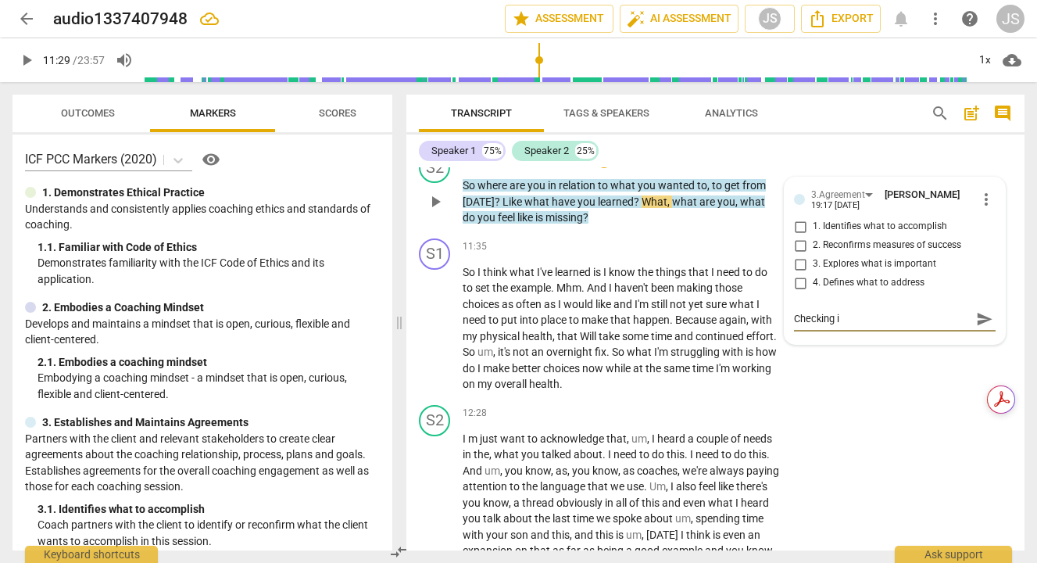
type textarea "Checking in"
type textarea "Checking in w"
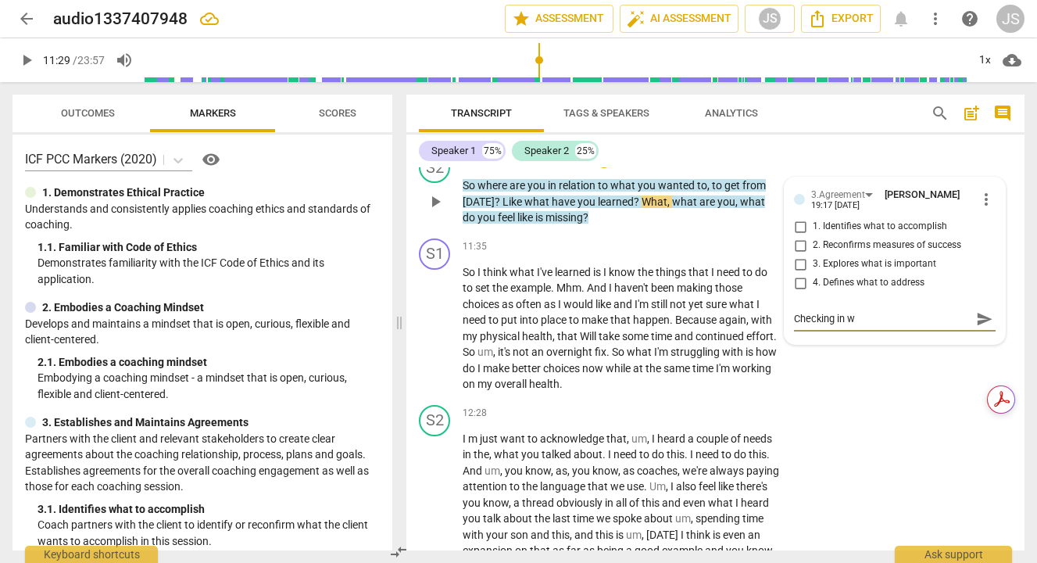
type textarea "Checking in [GEOGRAPHIC_DATA]"
type textarea "Checking in wit"
type textarea "Checking in with"
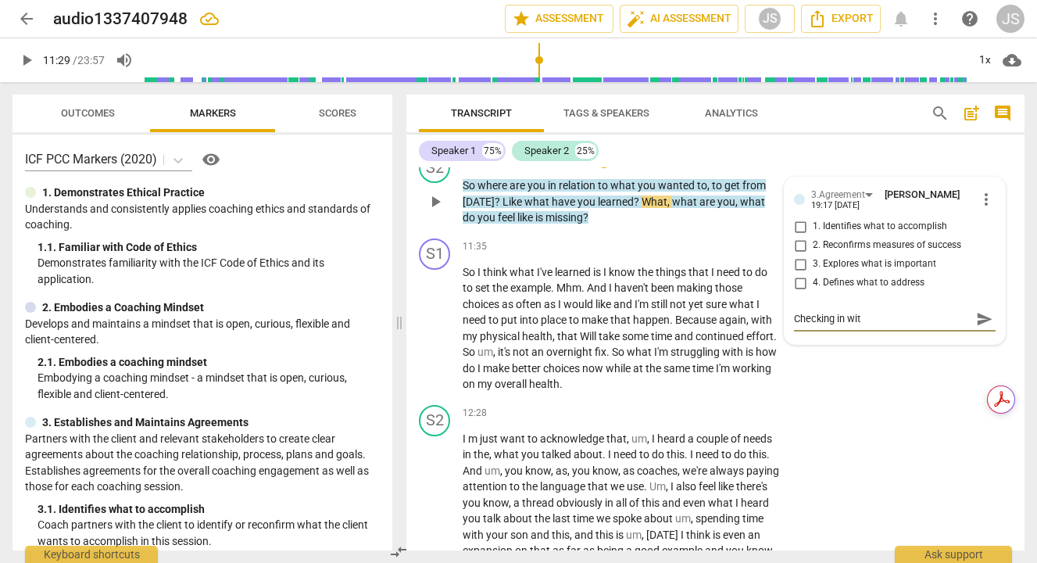
type textarea "Checking in with"
type textarea "Checking in with a"
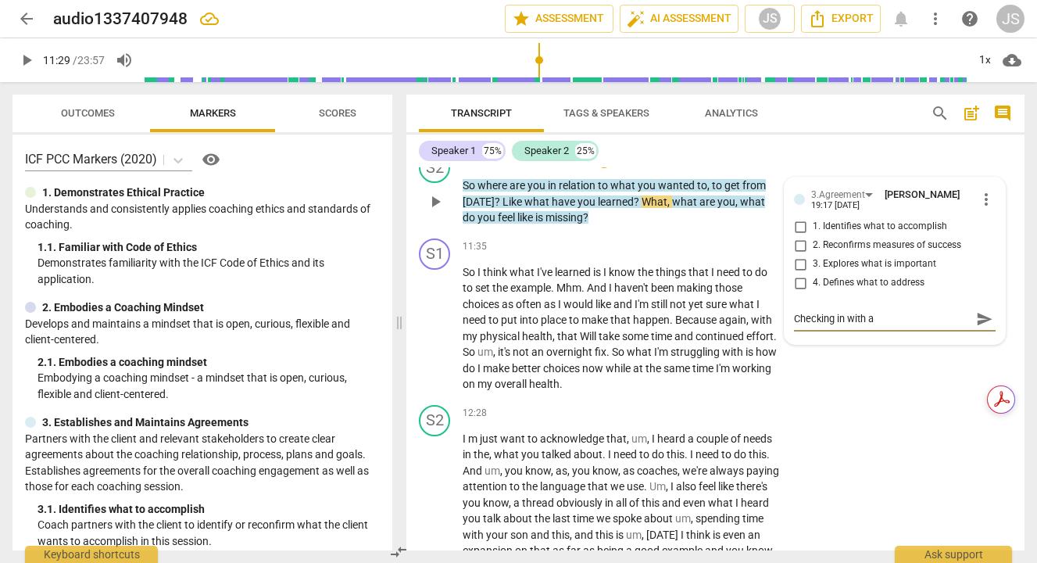
type textarea "Checking in with ag"
type textarea "Checking in with agr"
type textarea "Checking in with agre"
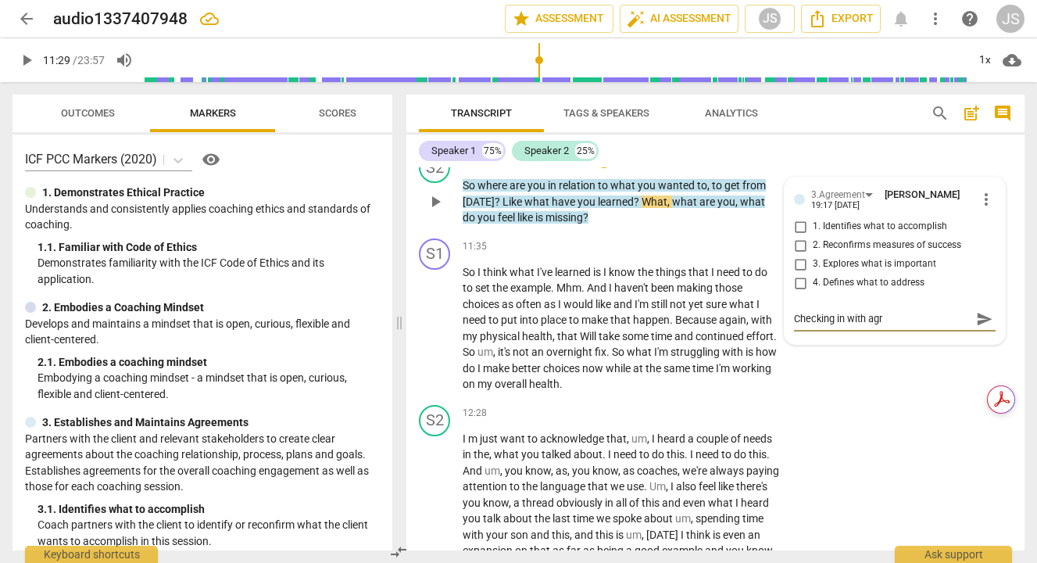
type textarea "Checking in with agre"
type textarea "Checking in with agree"
type textarea "Checking in with agreem"
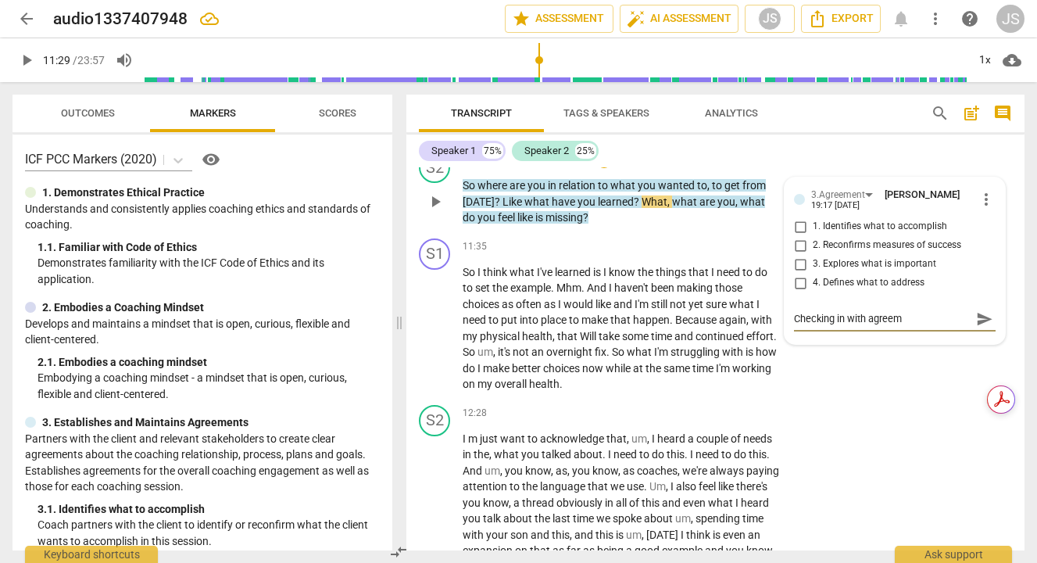
type textarea "Checking in with agreeme"
type textarea "Checking in with agreemen"
type textarea "Checking in with agreement"
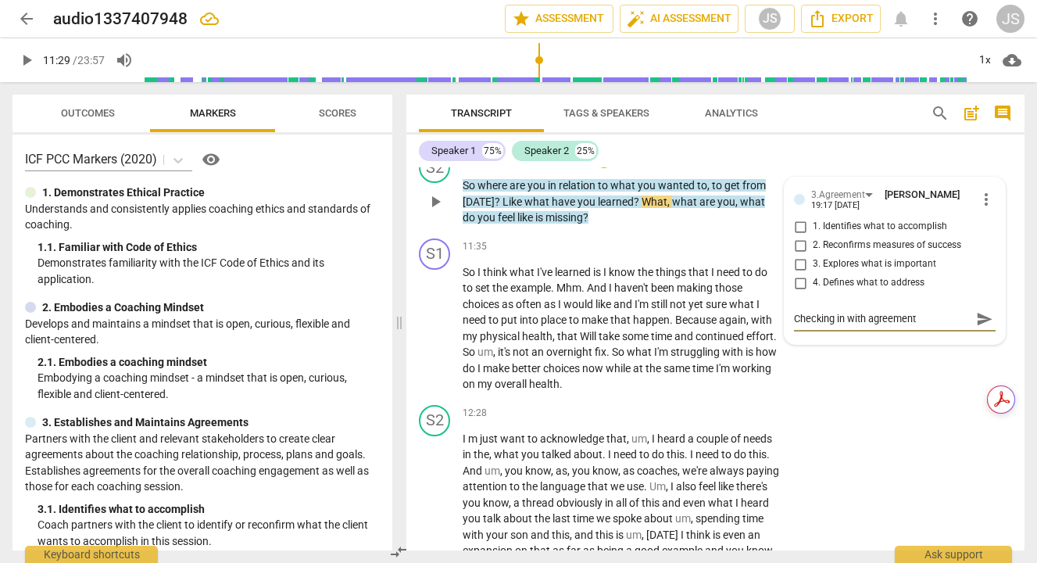
type textarea "Checking in with agreement"
click at [981, 327] on span "send" at bounding box center [984, 318] width 17 height 17
click at [596, 168] on div "+" at bounding box center [604, 160] width 16 height 16
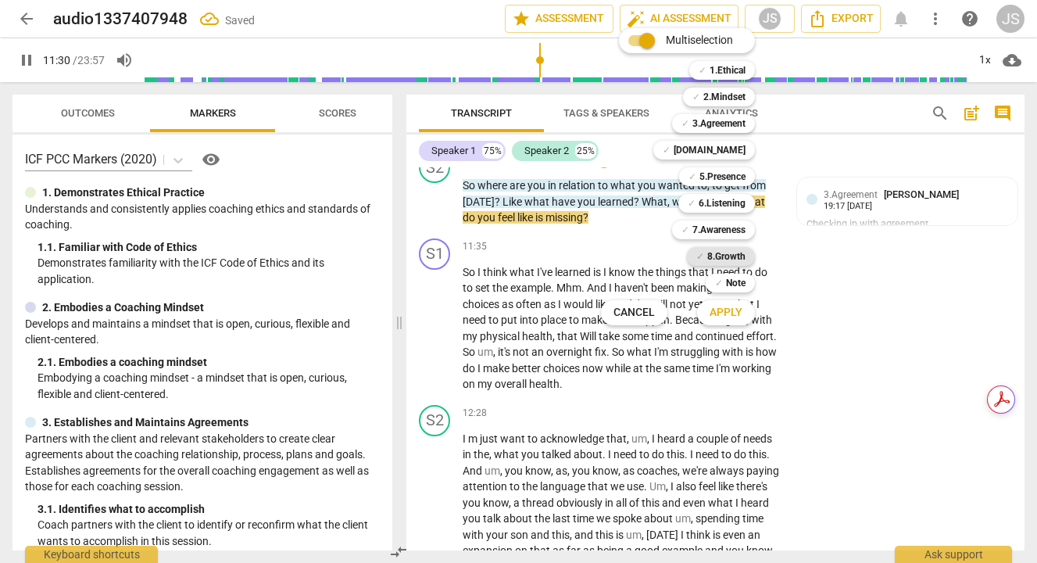
click at [725, 255] on b "8.Growth" at bounding box center [726, 256] width 38 height 19
click at [728, 307] on span "Apply" at bounding box center [725, 313] width 33 height 16
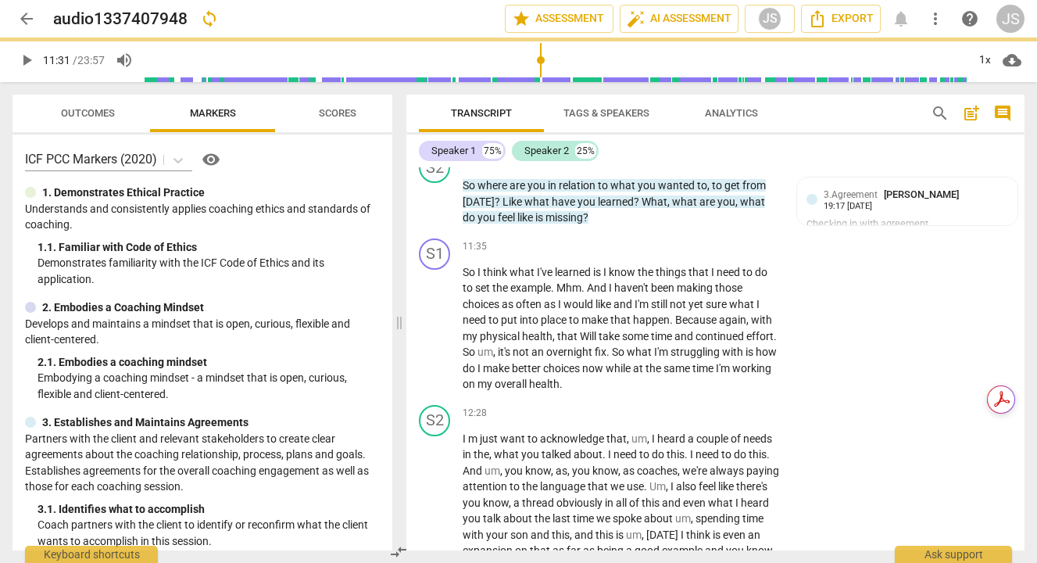
type input "691"
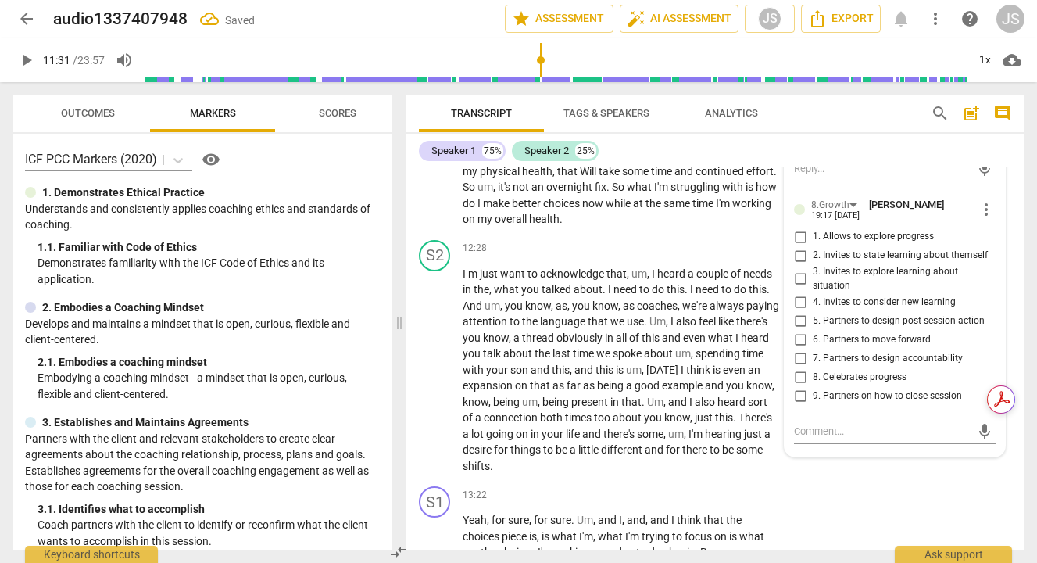
scroll to position [3367, 0]
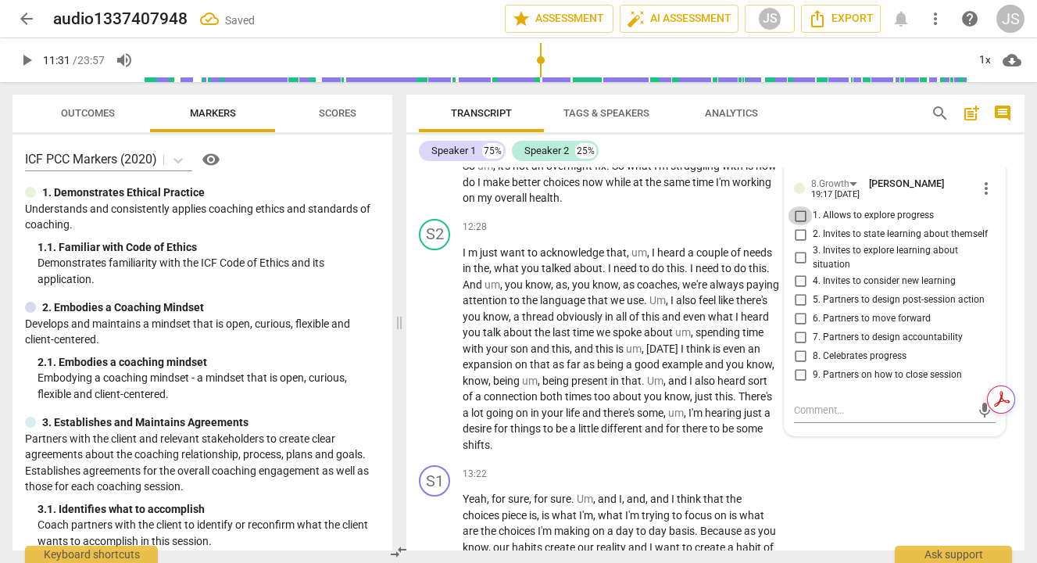
click at [796, 225] on input "1. Allows to explore progress" at bounding box center [800, 215] width 25 height 19
checkbox input "true"
click at [797, 244] on input "2. Invites to state learning about themself" at bounding box center [800, 234] width 25 height 19
checkbox input "true"
click at [797, 267] on input "3. Invites to explore learning about situation" at bounding box center [800, 257] width 25 height 19
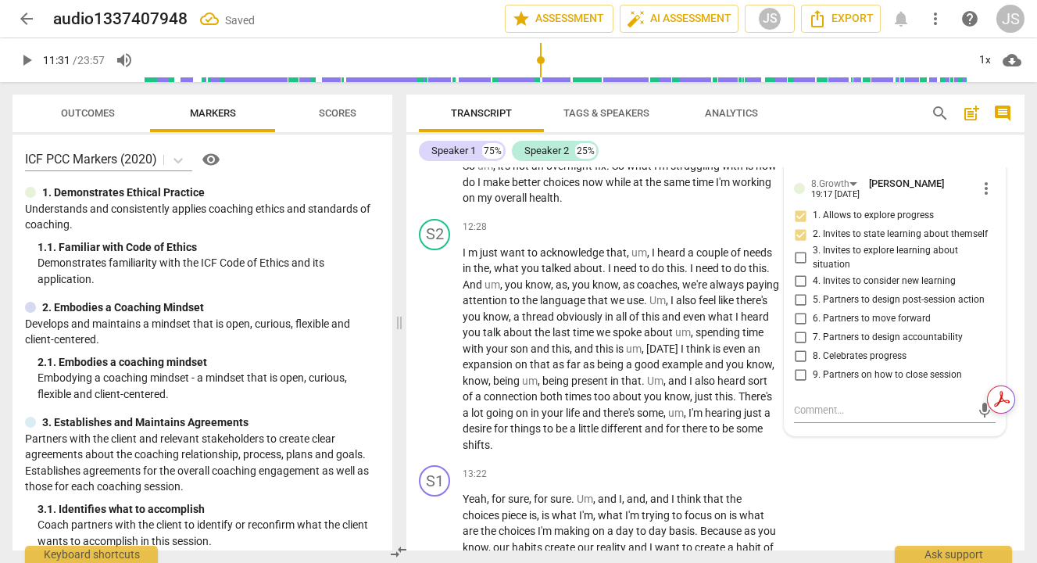
checkbox input "true"
click at [798, 244] on input "2. Invites to state learning about themself" at bounding box center [800, 234] width 25 height 19
click at [801, 244] on input "2. Invites to state learning about themself" at bounding box center [800, 234] width 25 height 19
checkbox input "false"
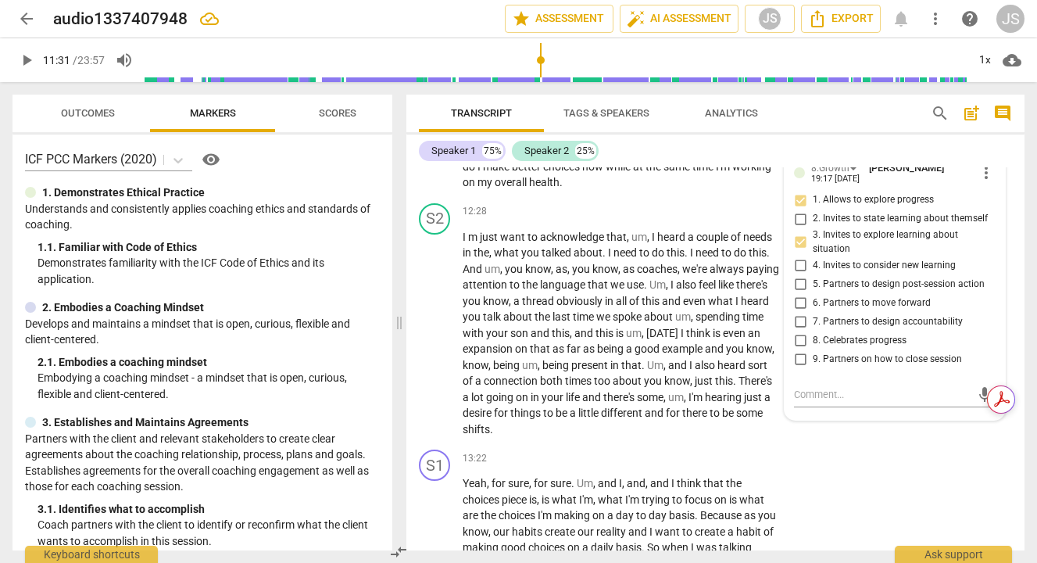
scroll to position [3383, 0]
click at [797, 273] on input "4. Invites to consider new learning" at bounding box center [800, 264] width 25 height 19
checkbox input "true"
click at [799, 251] on input "3. Invites to explore learning about situation" at bounding box center [800, 241] width 25 height 19
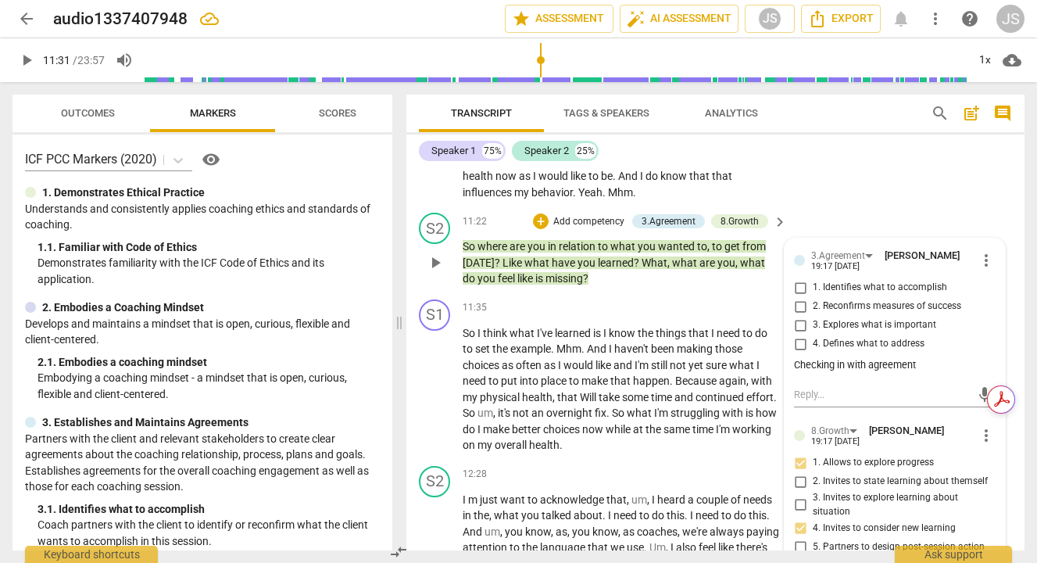
scroll to position [3110, 0]
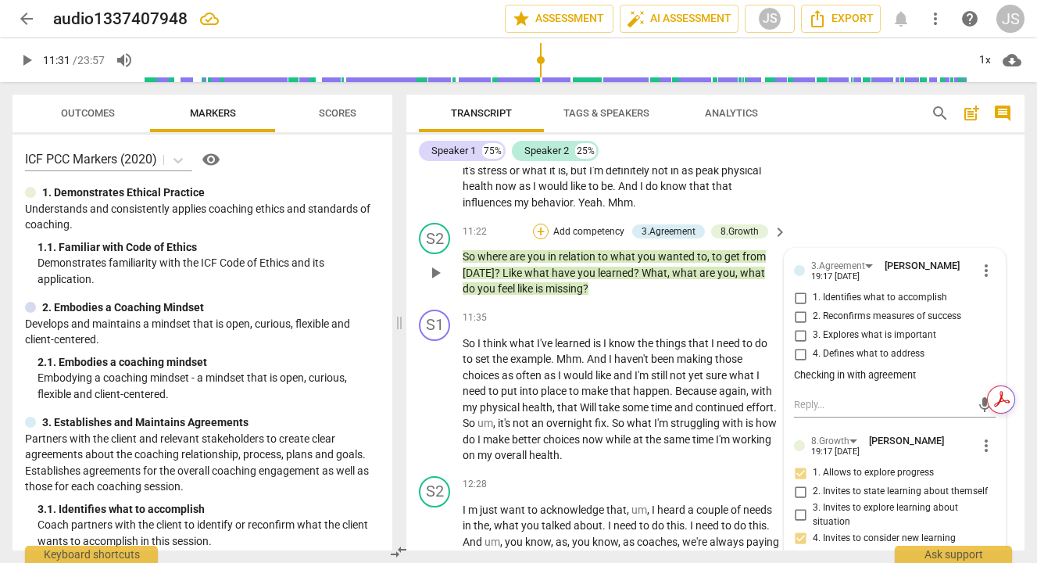
click at [543, 239] on div "+" at bounding box center [541, 231] width 16 height 16
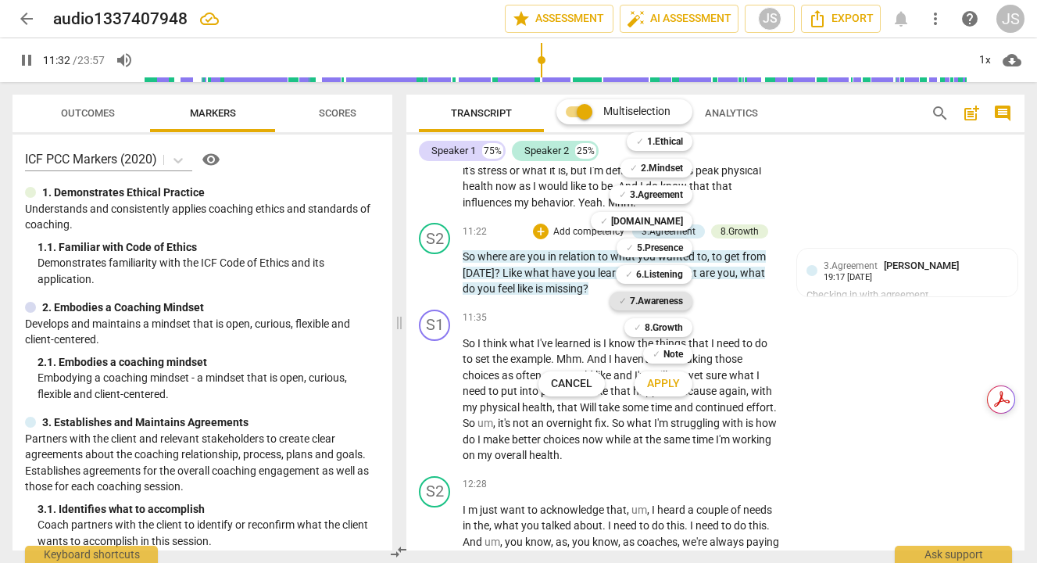
click at [666, 294] on b "7.Awareness" at bounding box center [656, 300] width 53 height 19
click at [670, 395] on button "Apply" at bounding box center [663, 384] width 58 height 28
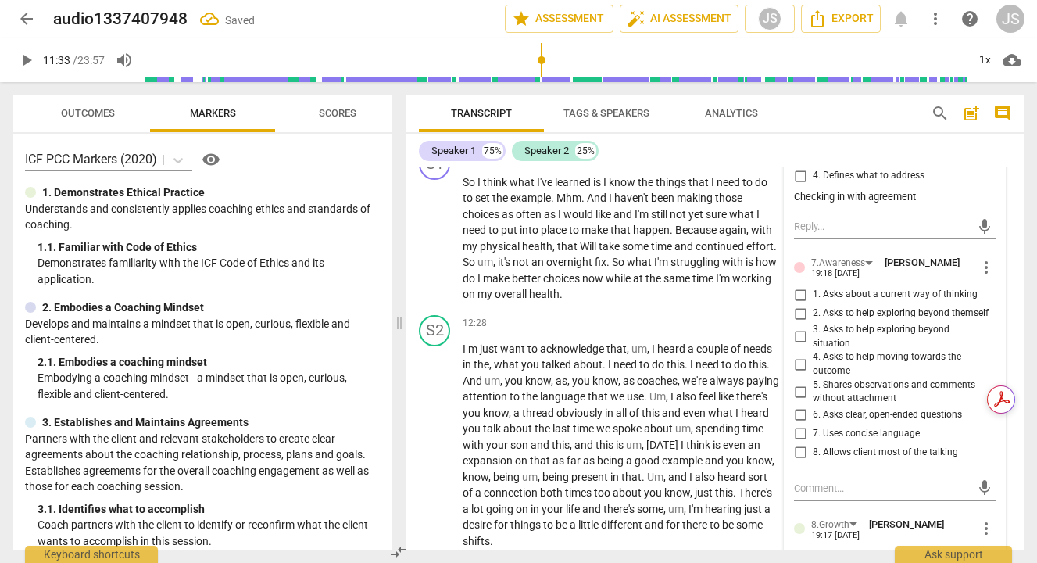
scroll to position [3291, 0]
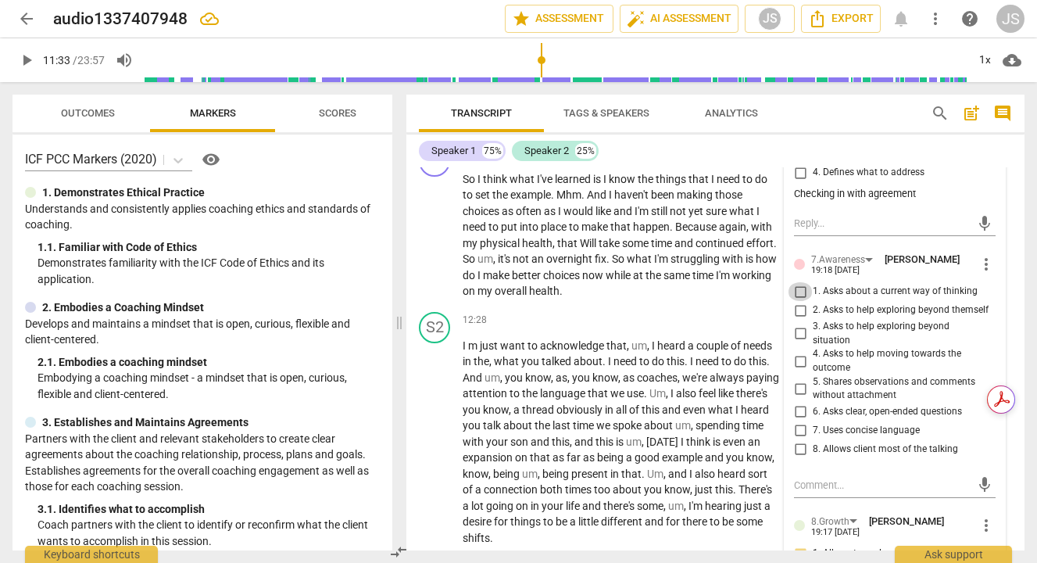
click at [797, 301] on input "1. Asks about a current way of thinking" at bounding box center [800, 291] width 25 height 19
click at [796, 343] on input "3. Asks to help exploring beyond situation" at bounding box center [800, 333] width 25 height 19
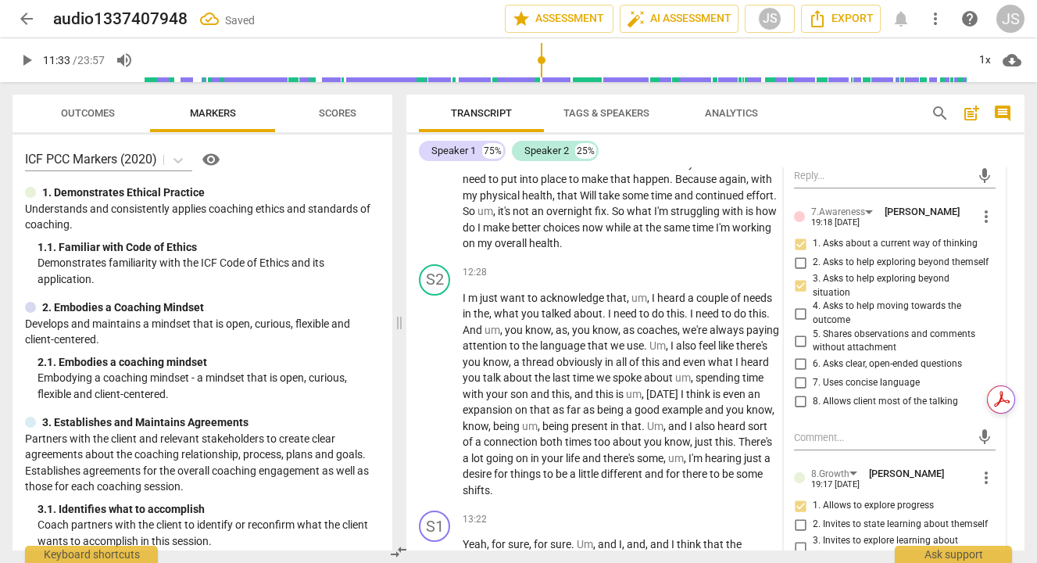
scroll to position [3343, 0]
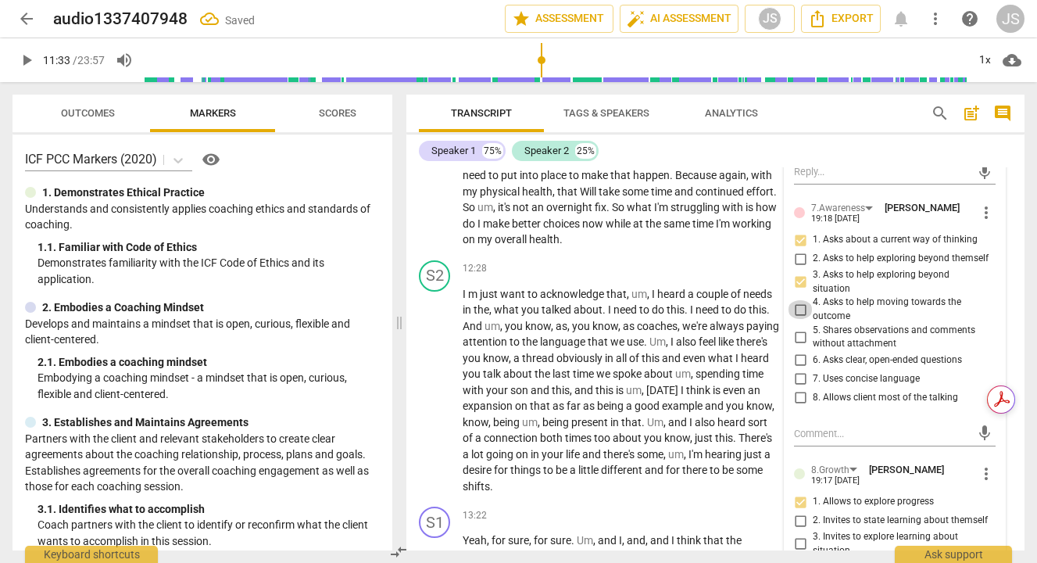
click at [797, 317] on input "4. Asks to help moving towards the outcome" at bounding box center [800, 309] width 25 height 19
click at [793, 366] on input "6. Asks clear, open-ended questions" at bounding box center [800, 360] width 25 height 19
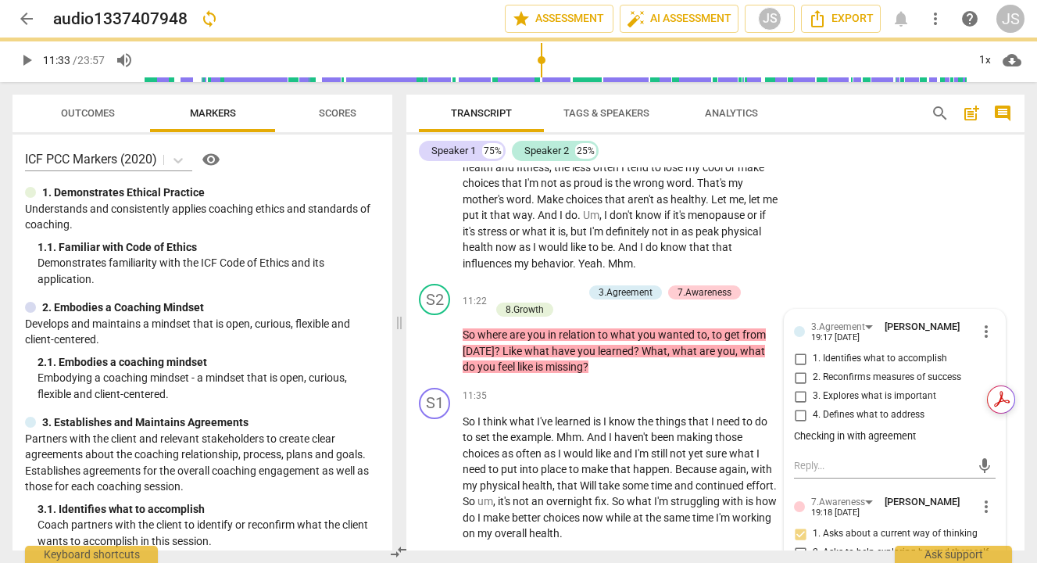
scroll to position [3026, 0]
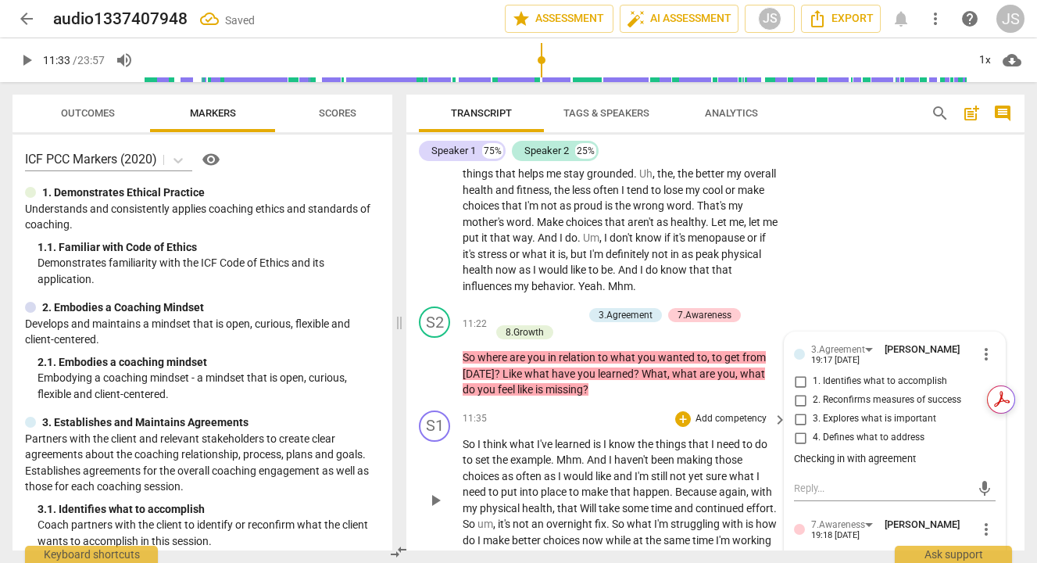
click at [435, 509] on span "play_arrow" at bounding box center [435, 500] width 19 height 19
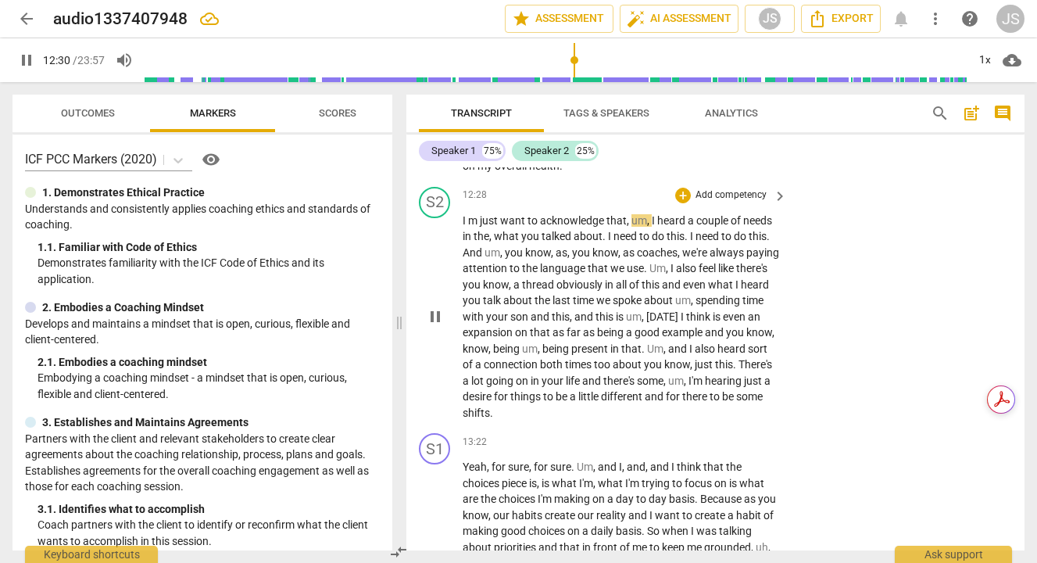
scroll to position [3401, 0]
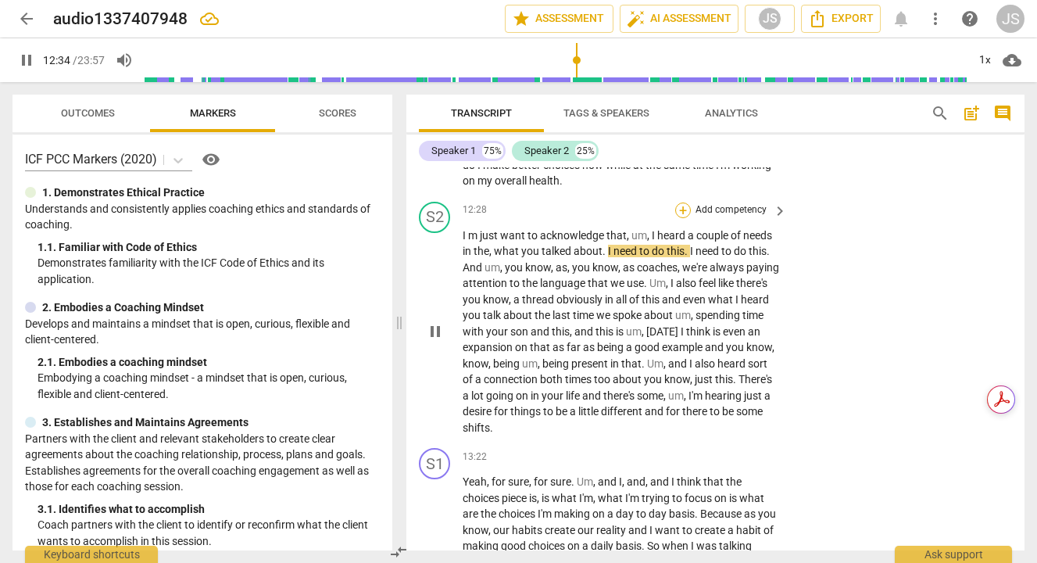
click at [684, 218] on div "+" at bounding box center [683, 210] width 16 height 16
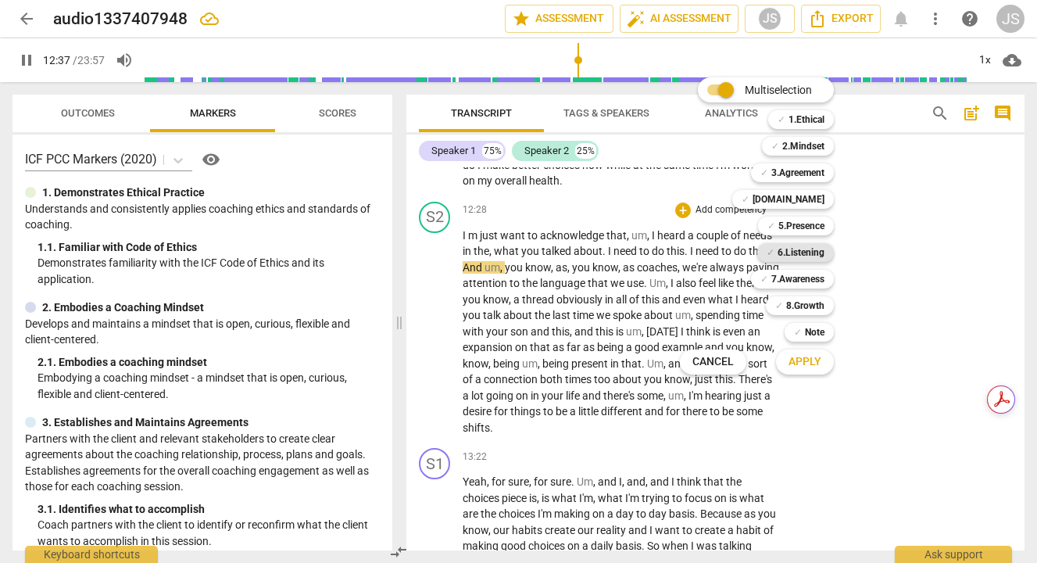
click at [816, 244] on b "6.Listening" at bounding box center [800, 252] width 47 height 19
click at [806, 357] on span "Apply" at bounding box center [804, 362] width 33 height 16
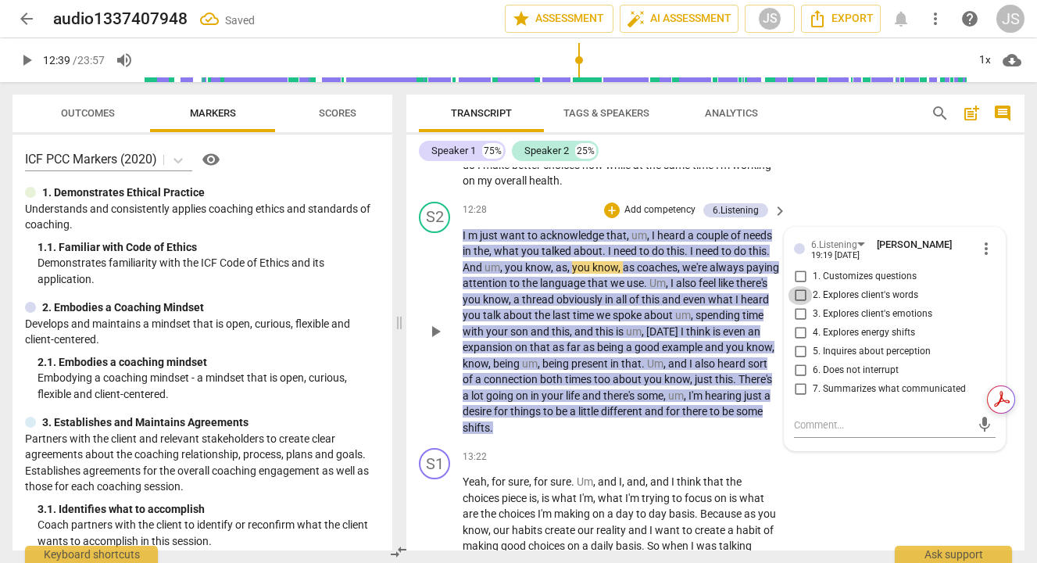
click at [796, 305] on input "2. Explores client's words" at bounding box center [800, 295] width 25 height 19
click at [804, 398] on input "7. Summarizes what communicated" at bounding box center [800, 389] width 25 height 19
click at [438, 341] on span "play_arrow" at bounding box center [435, 331] width 19 height 19
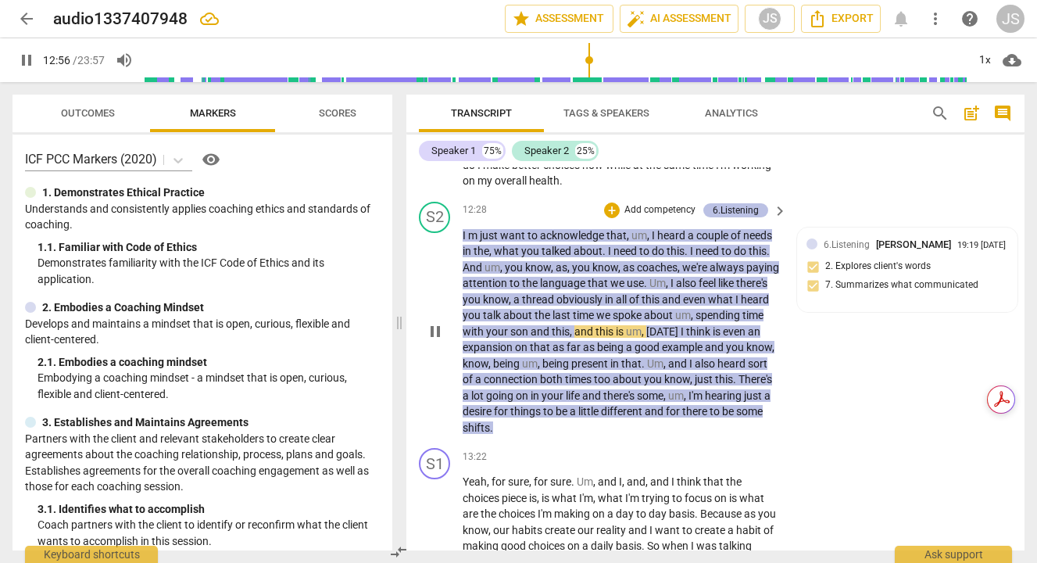
click at [734, 217] on div "6.Listening" at bounding box center [736, 210] width 46 height 14
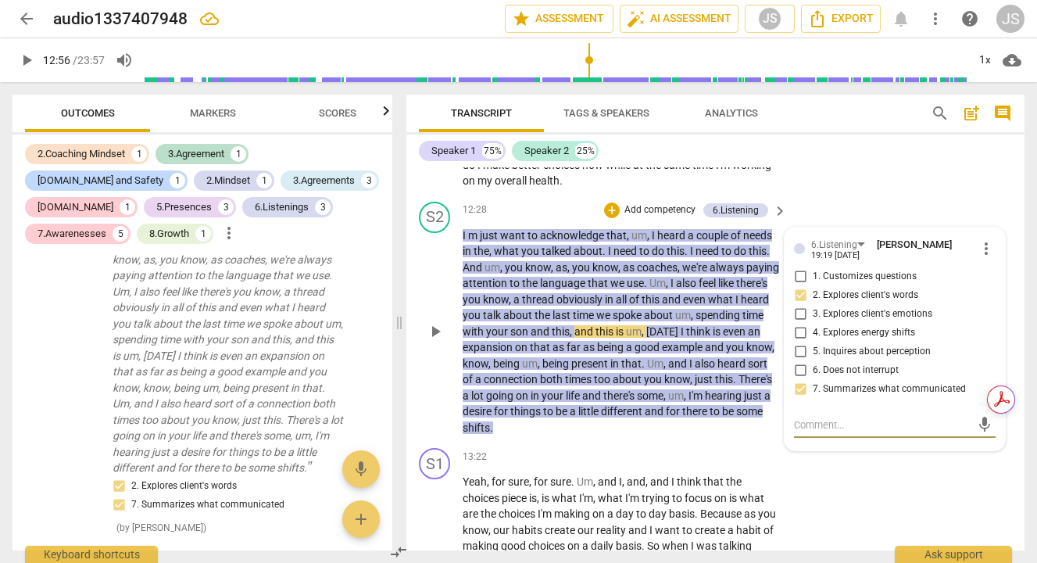
scroll to position [3110, 0]
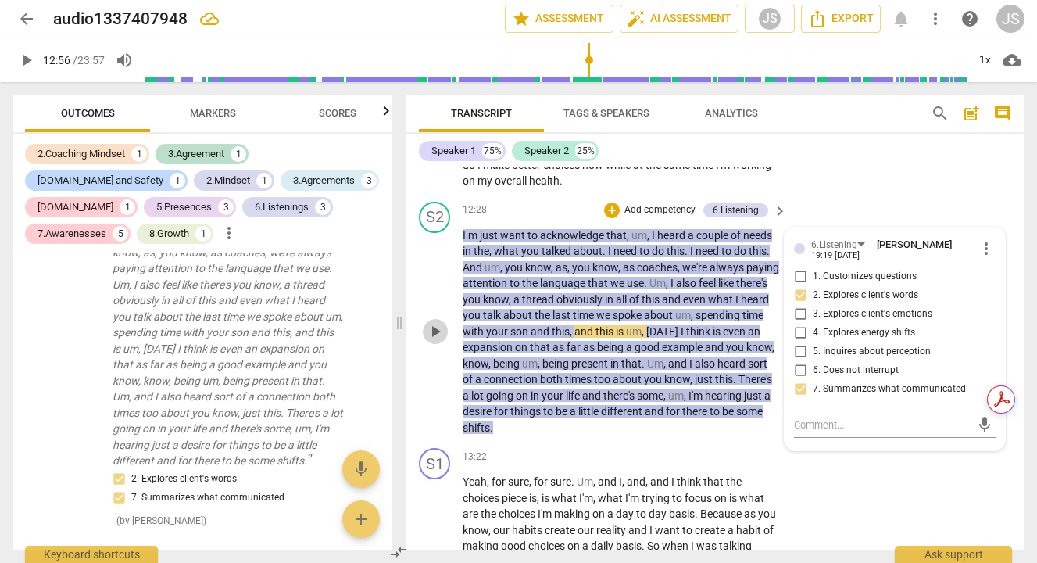
click at [436, 341] on span "play_arrow" at bounding box center [435, 331] width 19 height 19
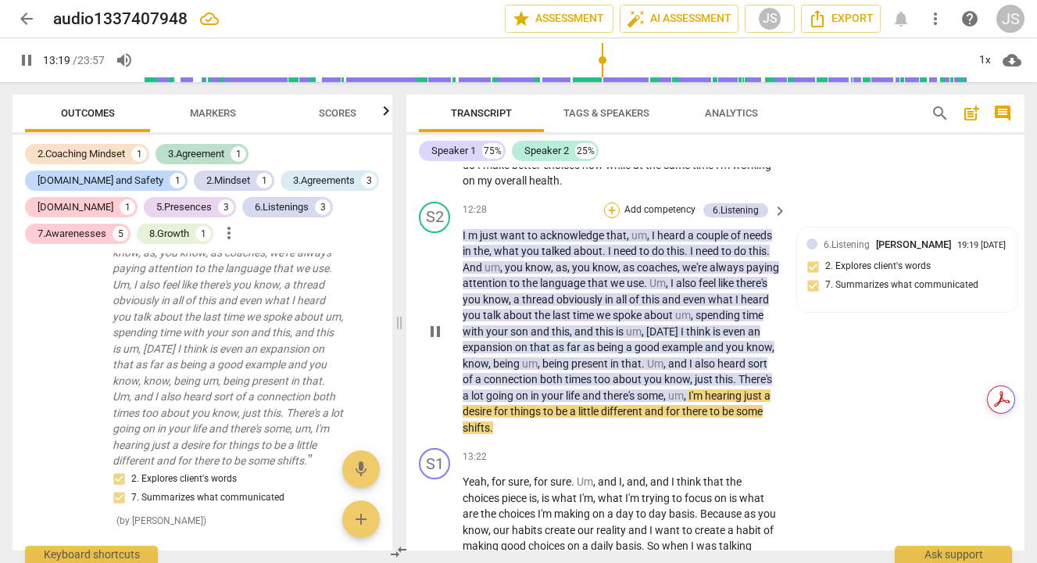
click at [613, 218] on div "+" at bounding box center [612, 210] width 16 height 16
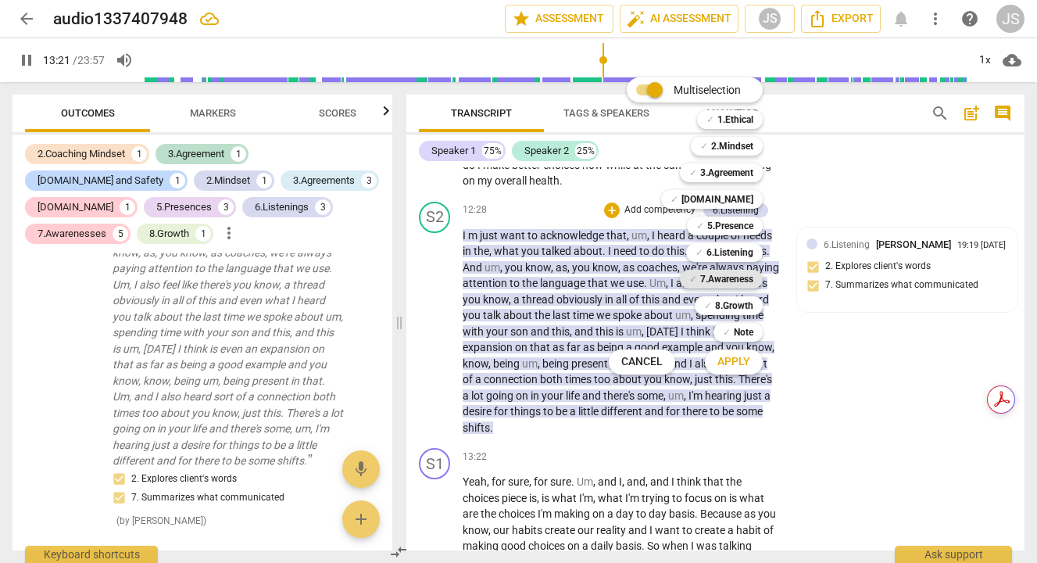
click at [725, 281] on b "7.Awareness" at bounding box center [726, 279] width 53 height 19
click at [752, 366] on button "Apply" at bounding box center [734, 362] width 58 height 28
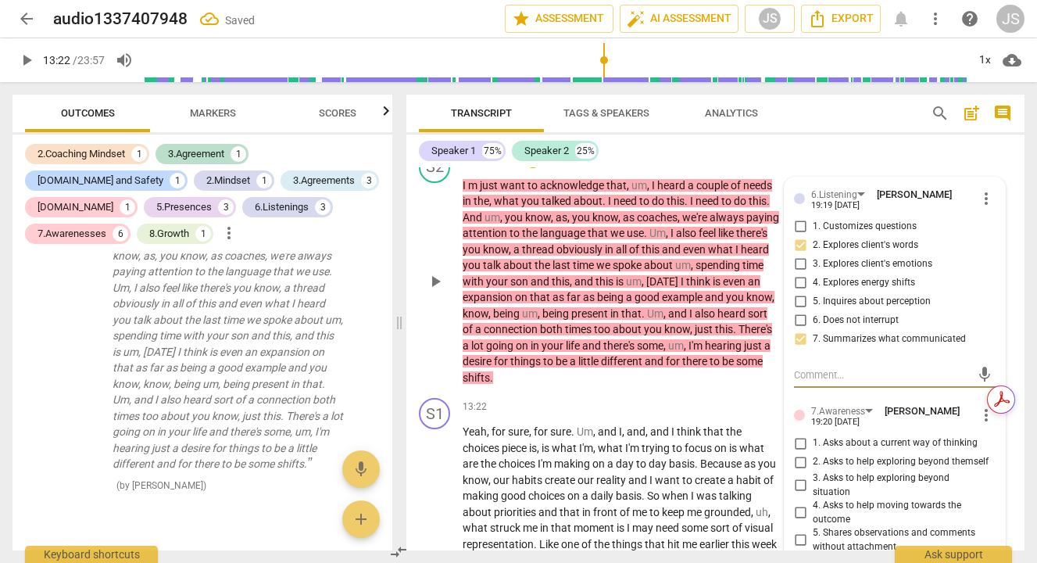
scroll to position [3436, 0]
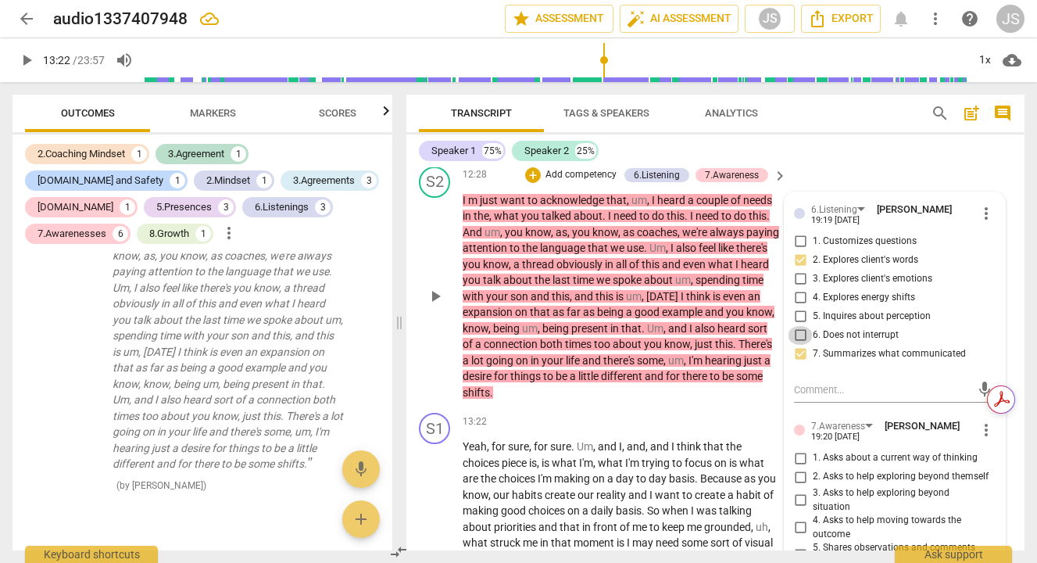
click at [799, 345] on input "6. Does not interrupt" at bounding box center [800, 335] width 25 height 19
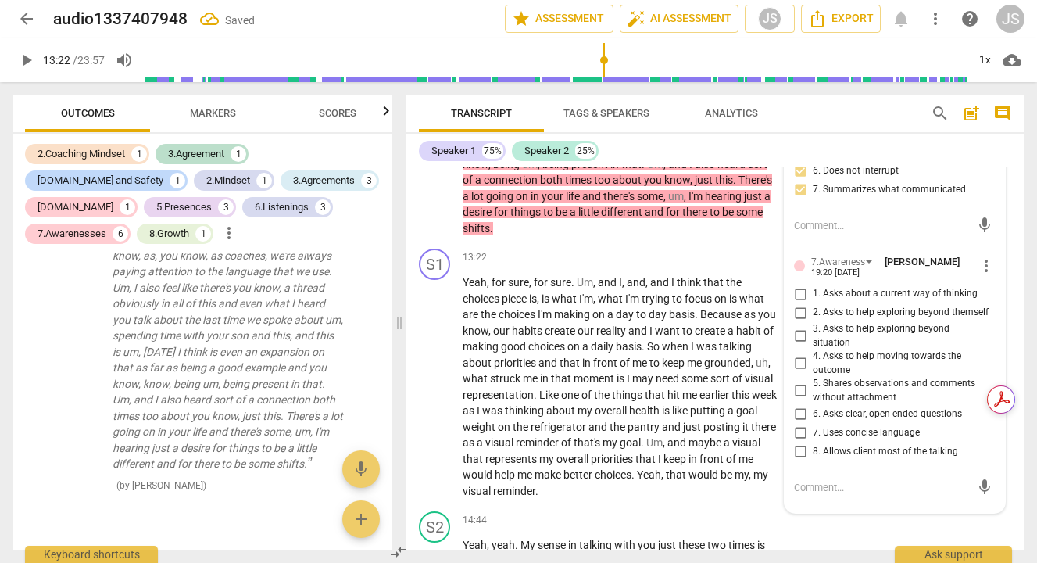
scroll to position [3601, 0]
click at [799, 399] on input "5. Shares observations and comments without attachment" at bounding box center [800, 390] width 25 height 19
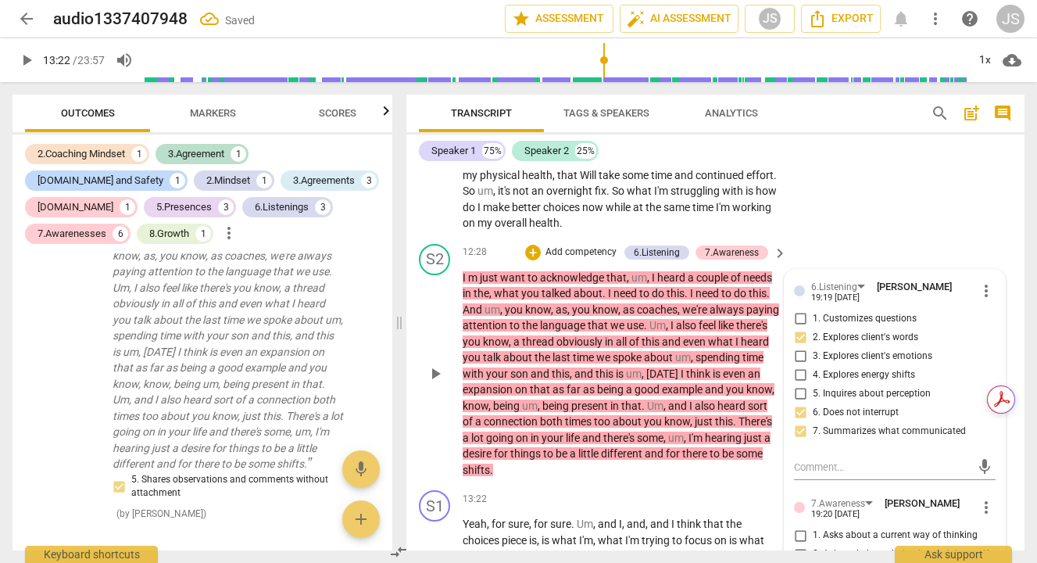
scroll to position [3356, 0]
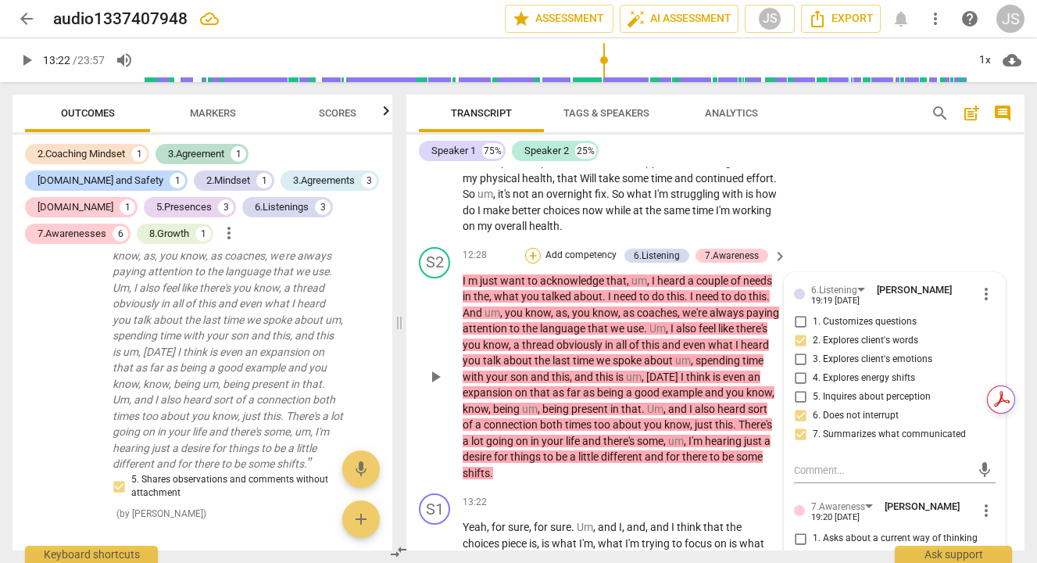
click at [532, 263] on div "+" at bounding box center [533, 256] width 16 height 16
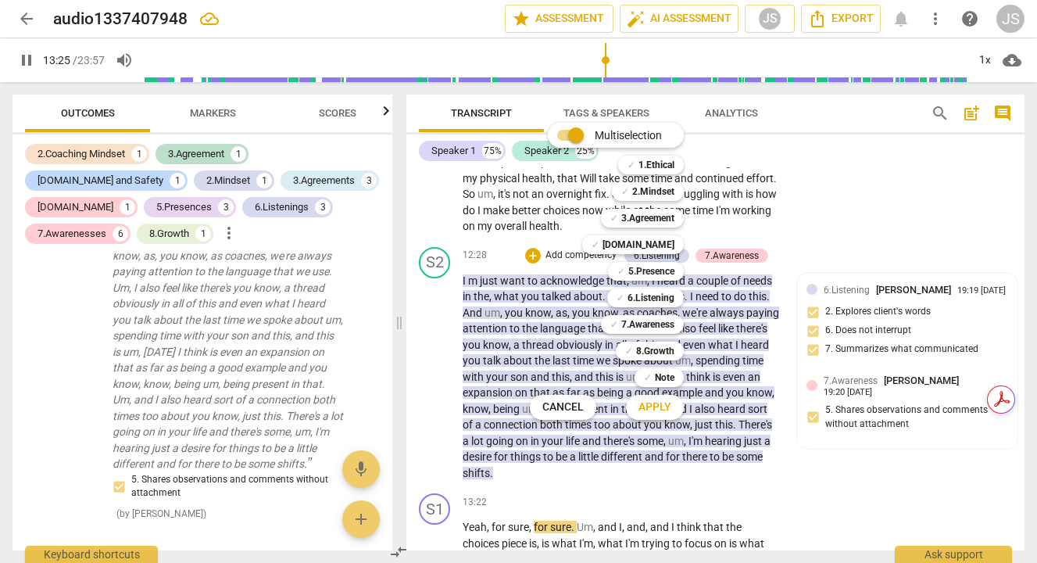
click at [607, 496] on div at bounding box center [518, 281] width 1037 height 563
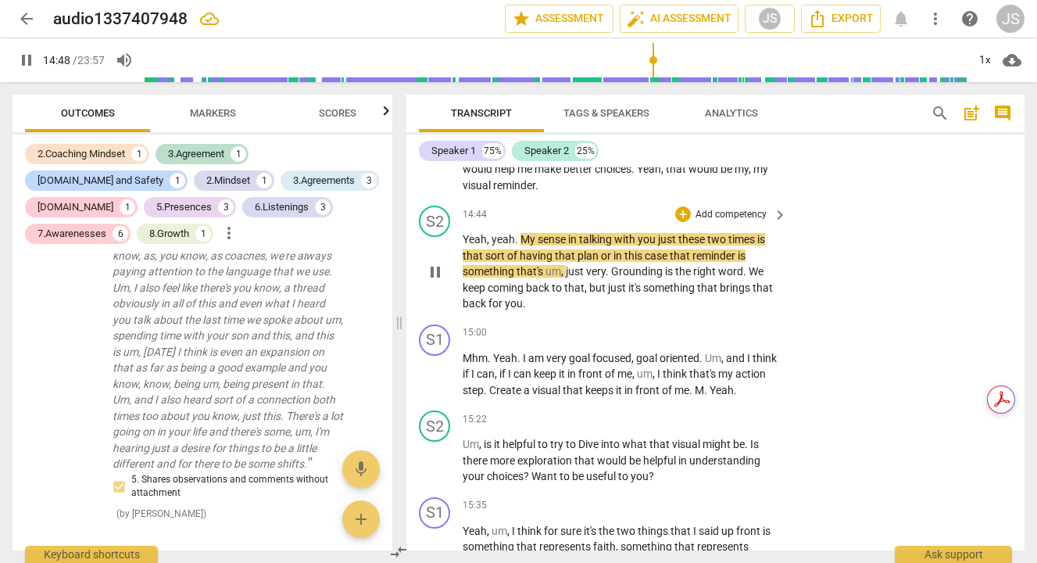
scroll to position [3911, 0]
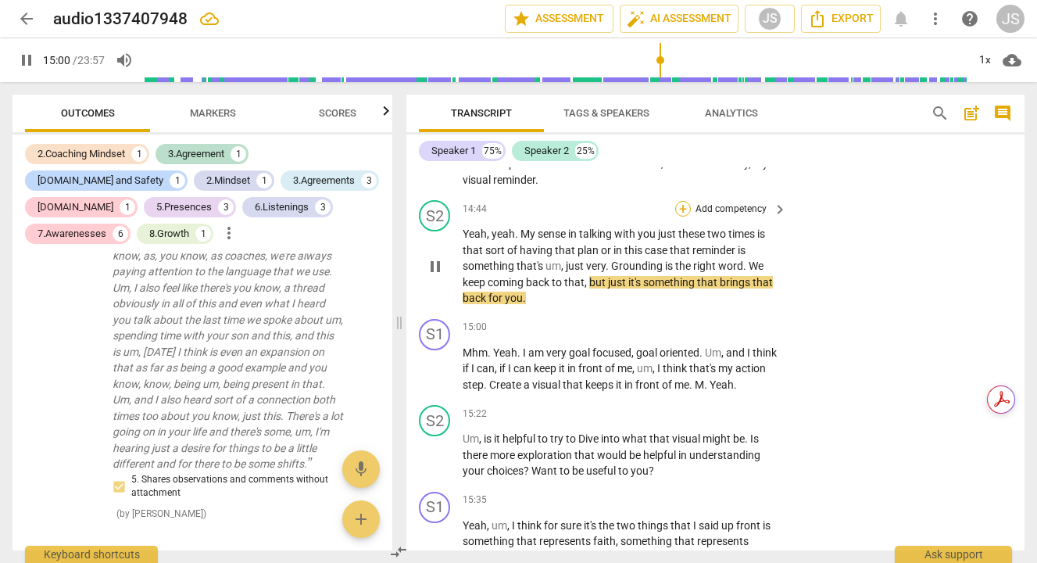
click at [681, 216] on div "+" at bounding box center [683, 209] width 16 height 16
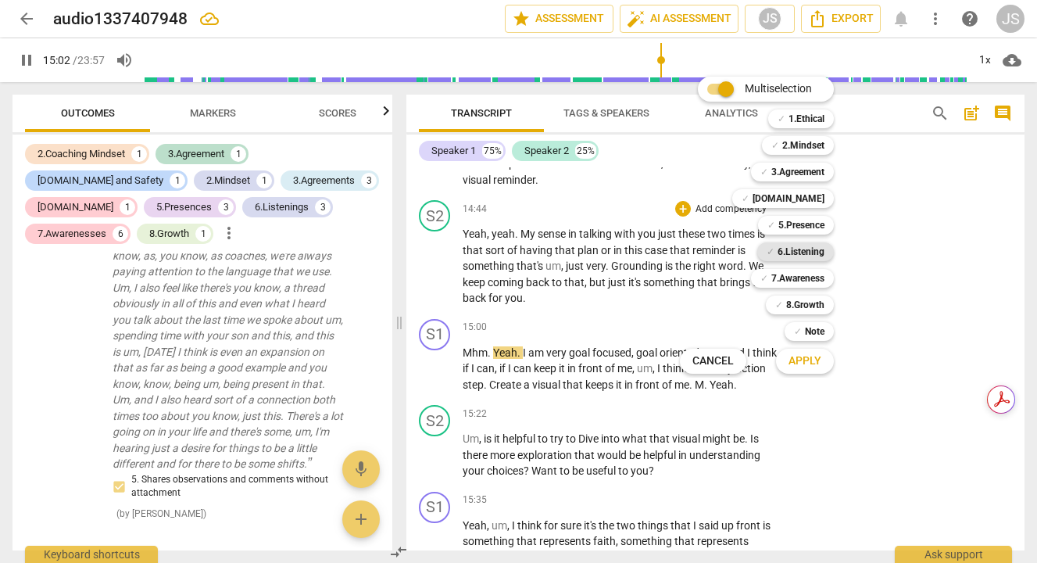
click at [789, 253] on b "6.Listening" at bounding box center [800, 251] width 47 height 19
click at [804, 357] on span "Apply" at bounding box center [804, 361] width 33 height 16
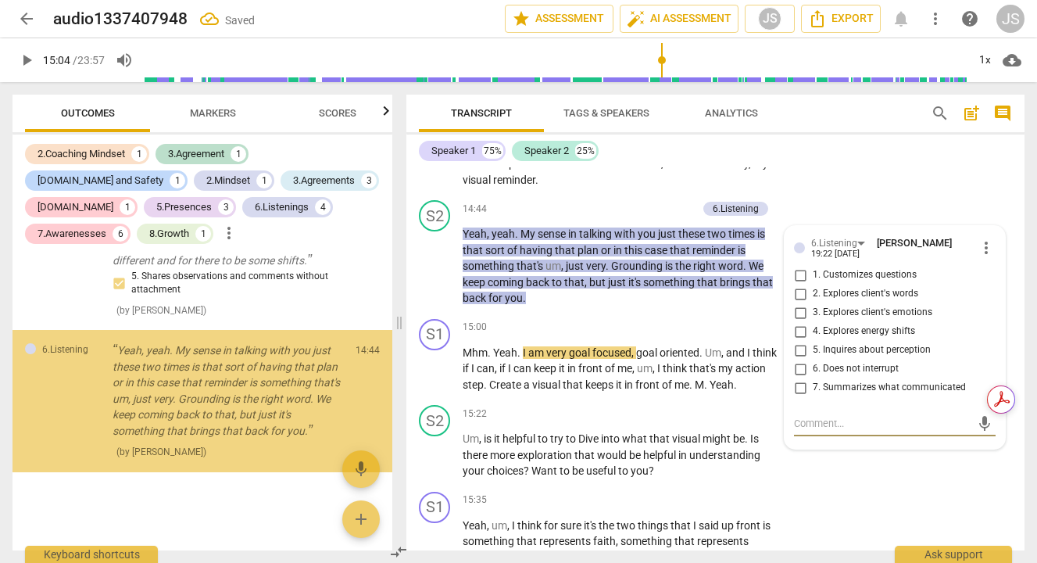
scroll to position [3749, 0]
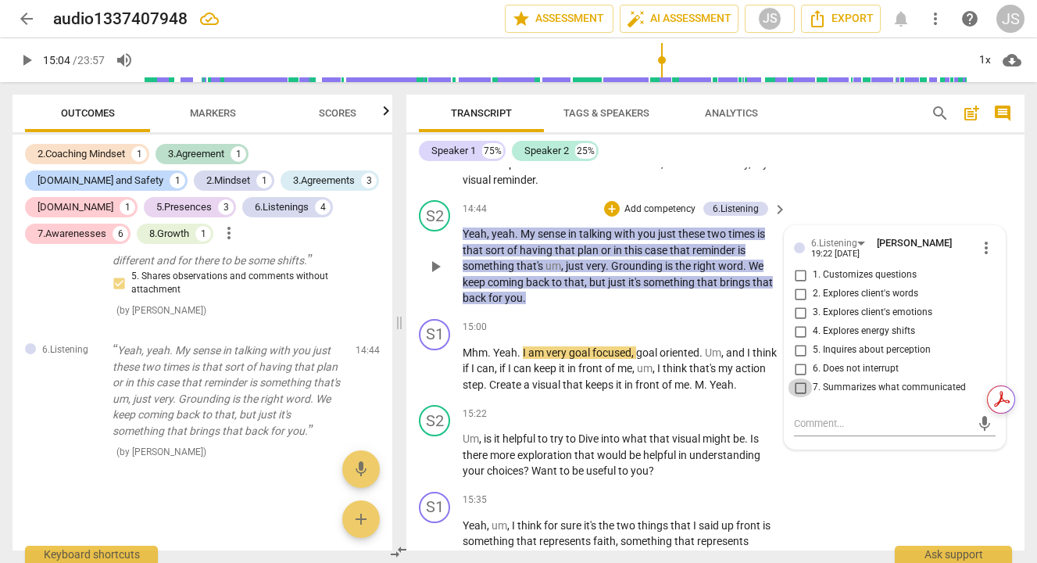
click at [799, 397] on input "7. Summarizes what communicated" at bounding box center [800, 387] width 25 height 19
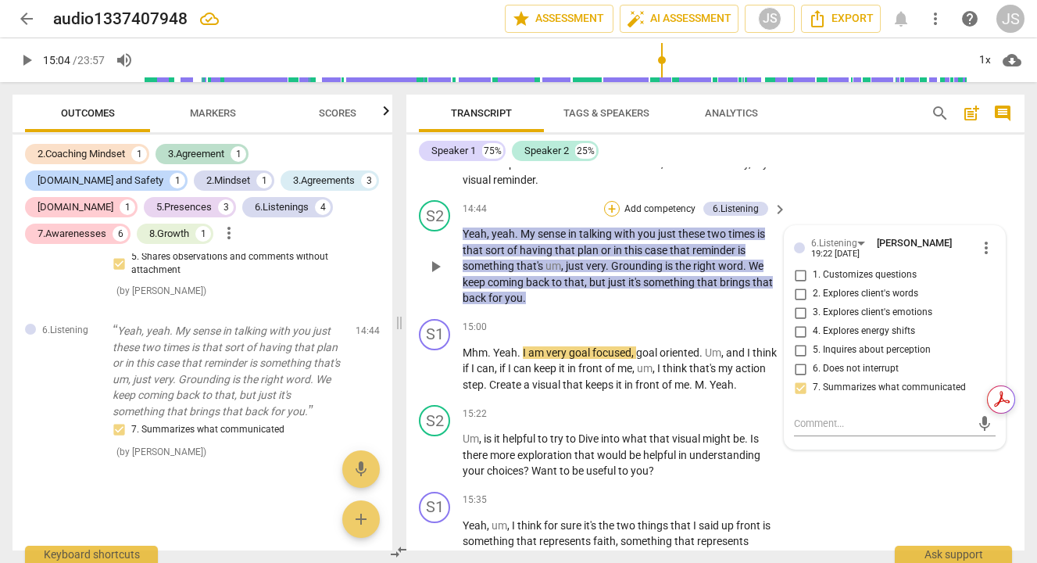
click at [609, 216] on div "+" at bounding box center [612, 209] width 16 height 16
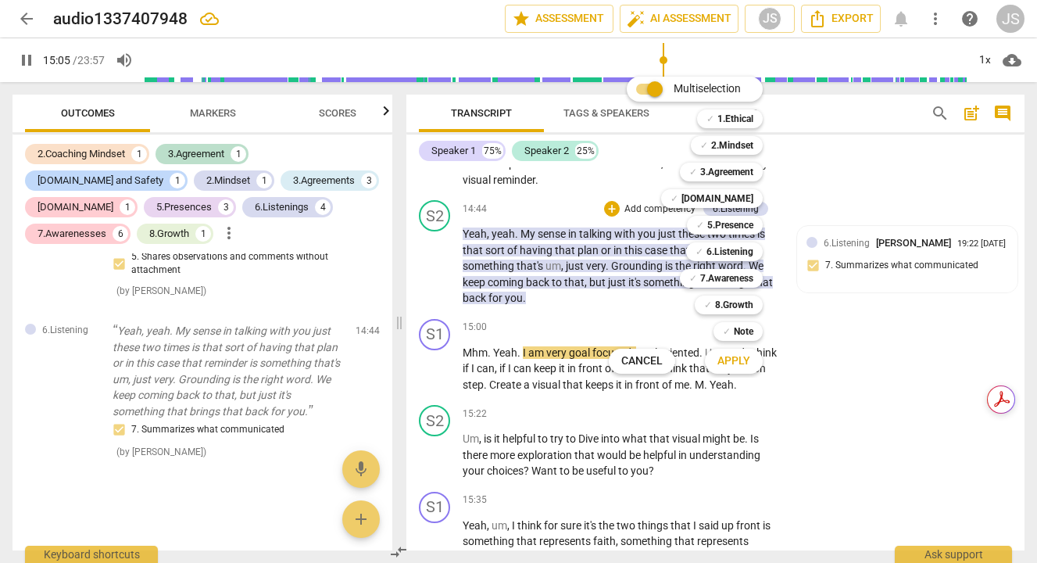
click at [545, 331] on div at bounding box center [518, 281] width 1037 height 563
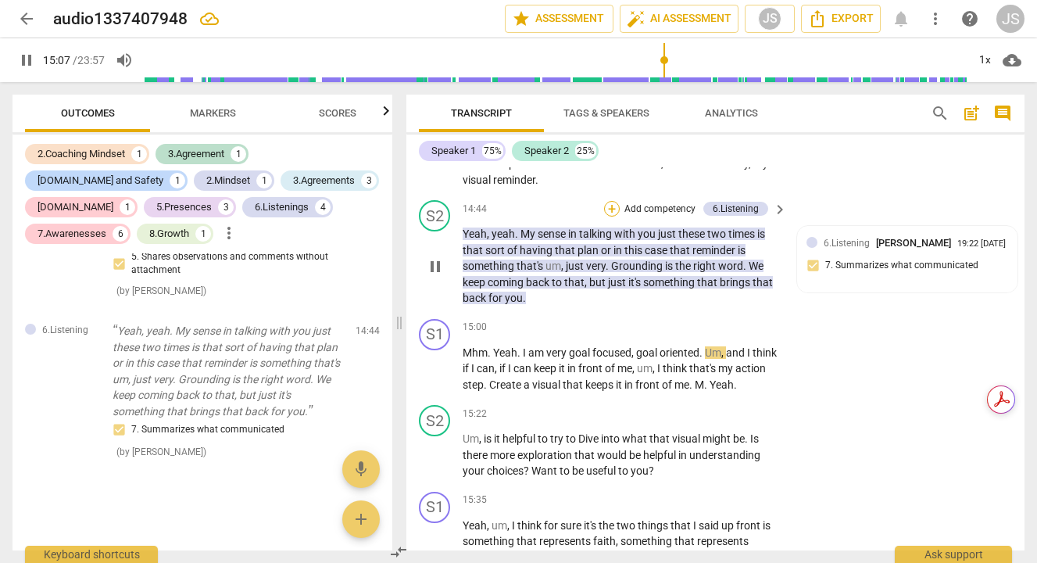
click at [615, 216] on div "+" at bounding box center [612, 209] width 16 height 16
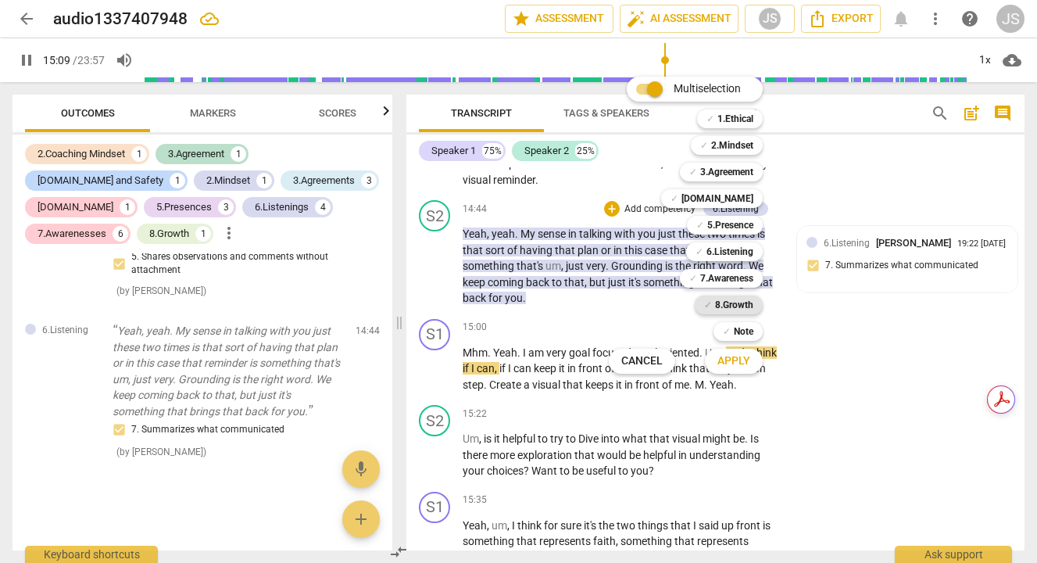
click at [730, 298] on b "8.Growth" at bounding box center [734, 304] width 38 height 19
click at [734, 365] on span "Apply" at bounding box center [733, 361] width 33 height 16
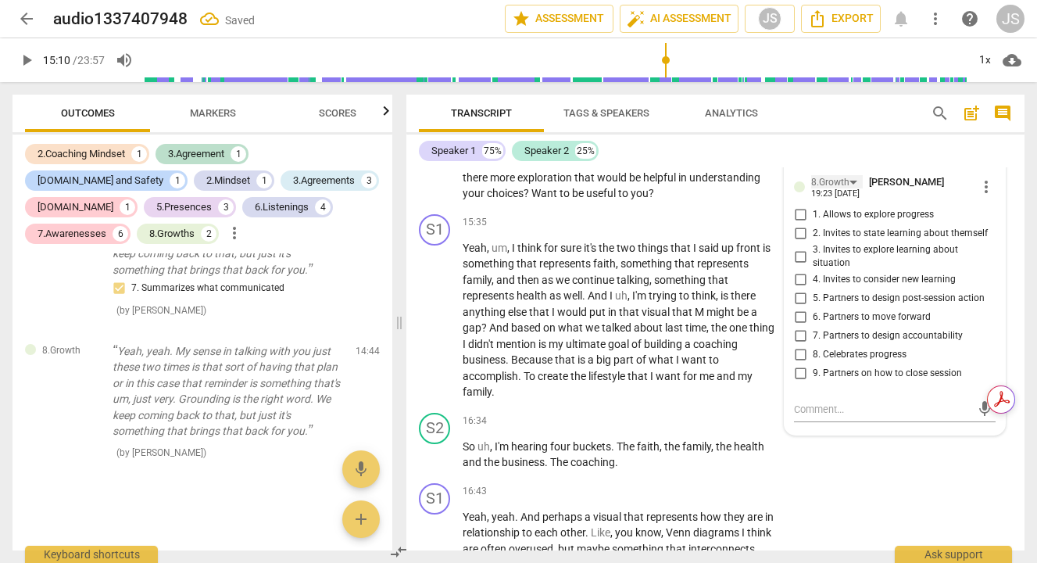
scroll to position [4189, 0]
click at [846, 413] on div "mic" at bounding box center [895, 408] width 202 height 25
click at [795, 416] on textarea at bounding box center [882, 408] width 177 height 15
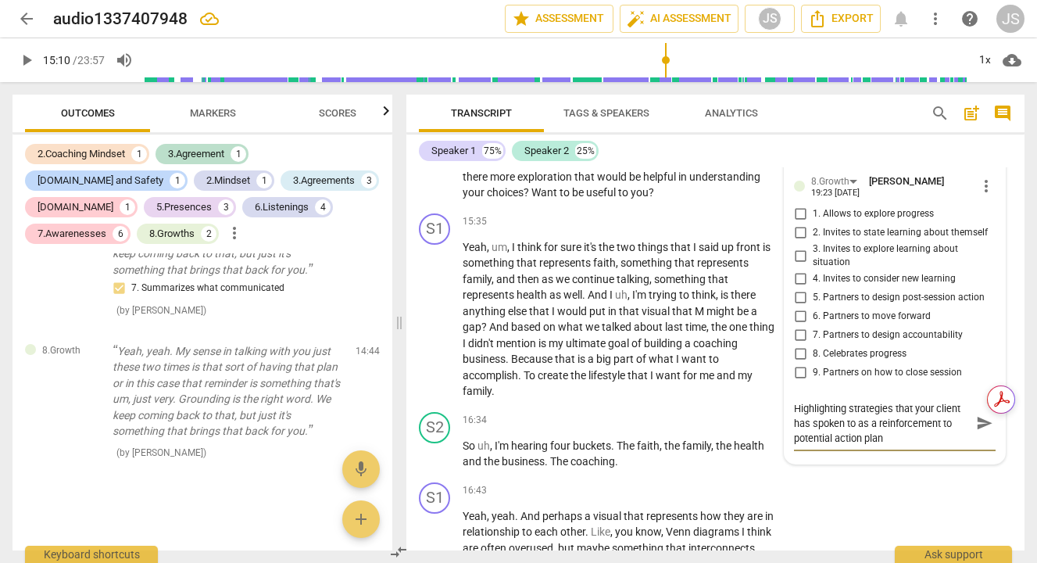
click at [979, 431] on span "send" at bounding box center [984, 422] width 17 height 17
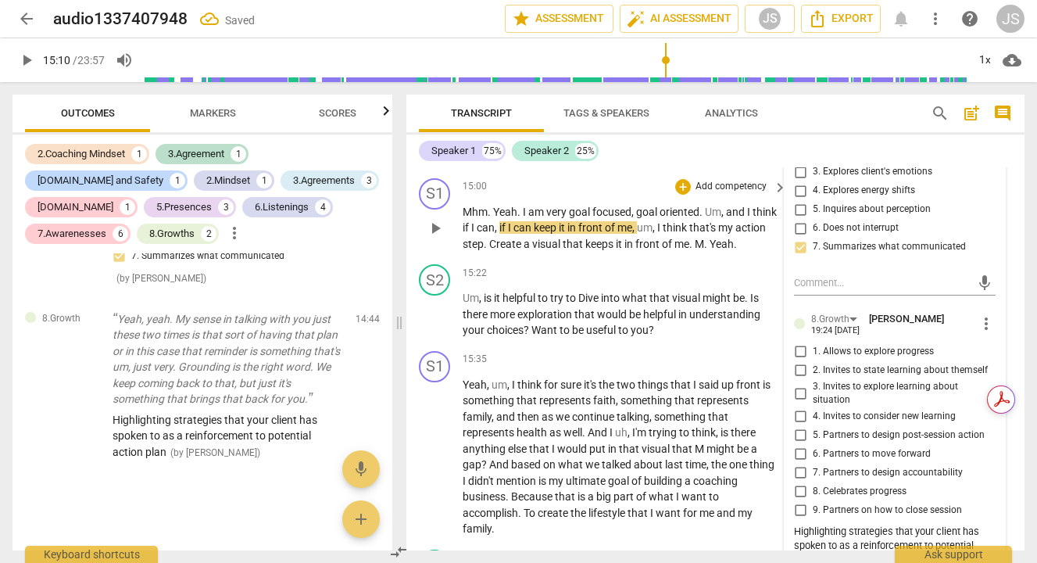
scroll to position [4050, 0]
click at [437, 239] on span "play_arrow" at bounding box center [435, 229] width 19 height 19
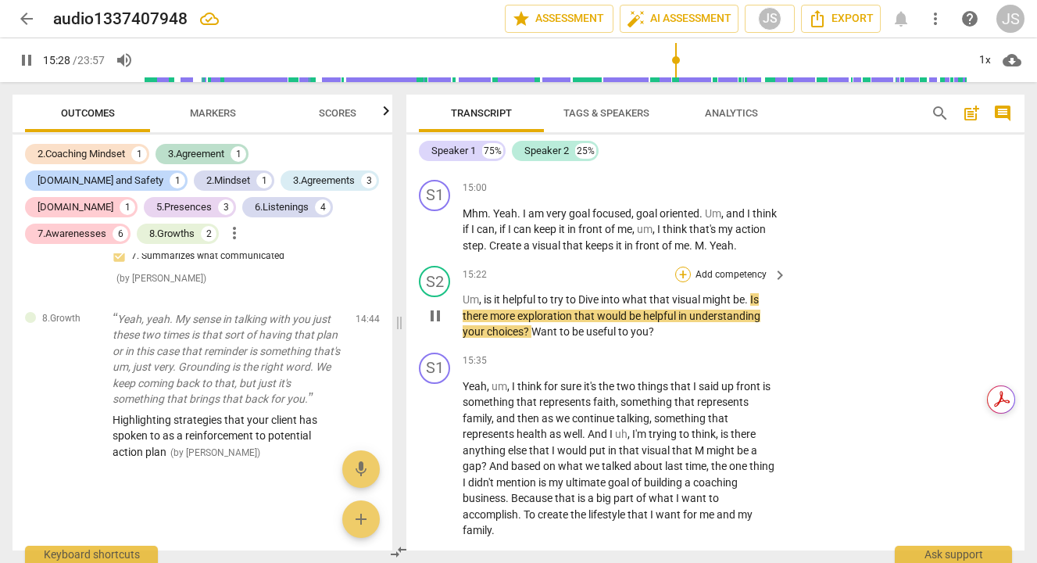
click at [684, 282] on div "+" at bounding box center [683, 274] width 16 height 16
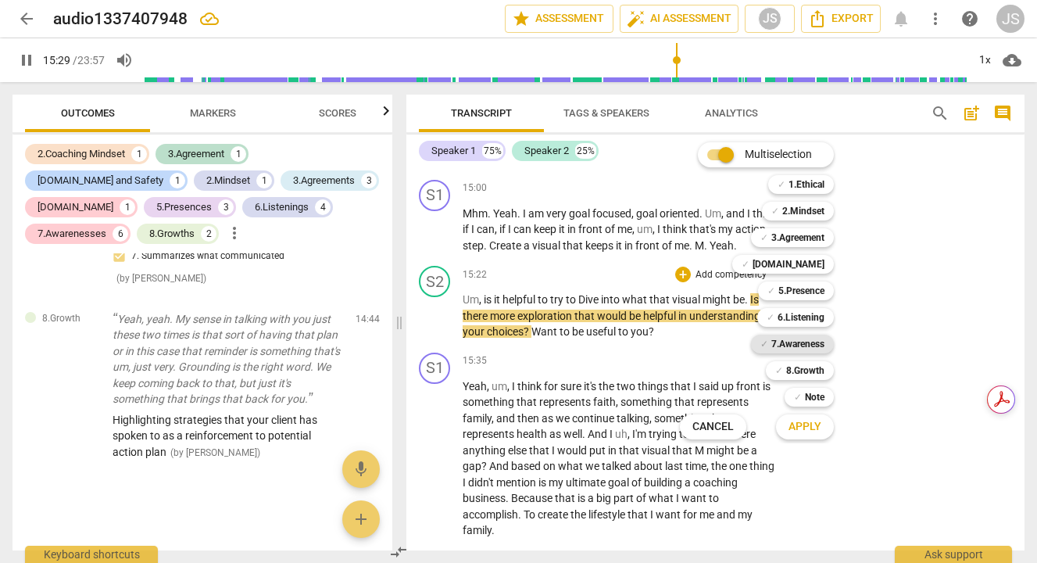
click at [820, 342] on b "7.Awareness" at bounding box center [797, 343] width 53 height 19
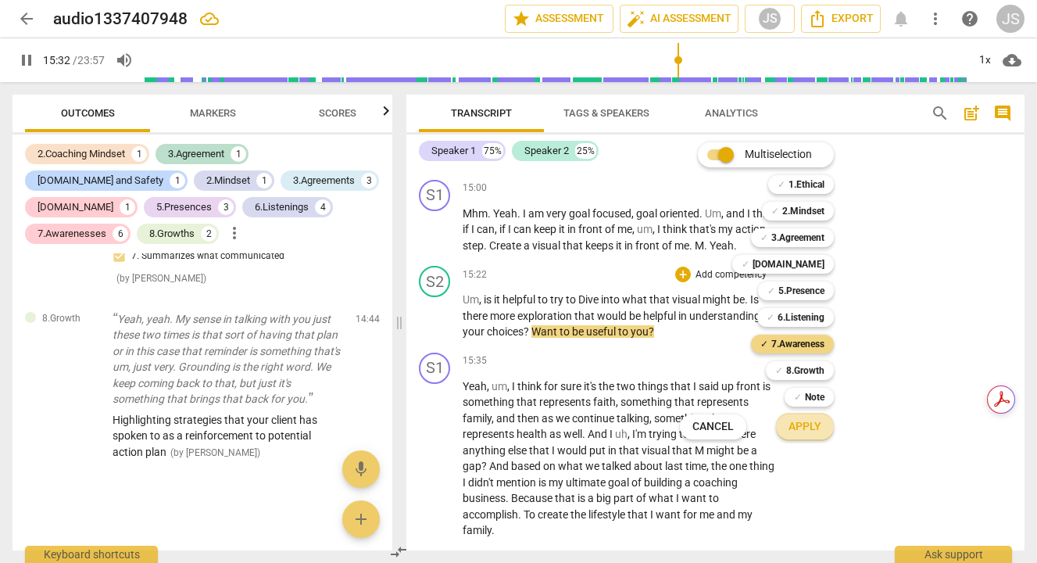
click at [806, 426] on span "Apply" at bounding box center [804, 427] width 33 height 16
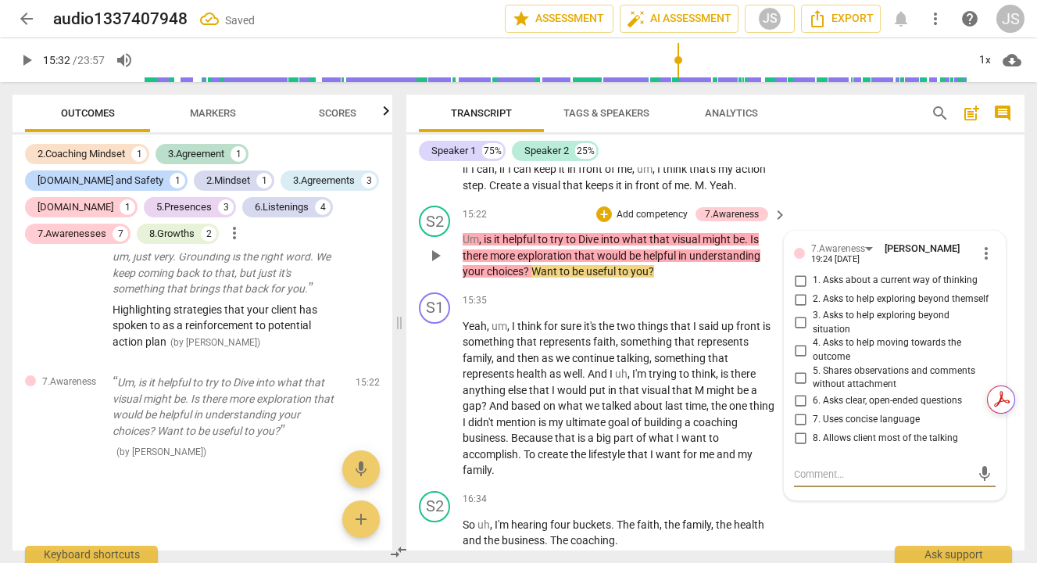
scroll to position [4114, 0]
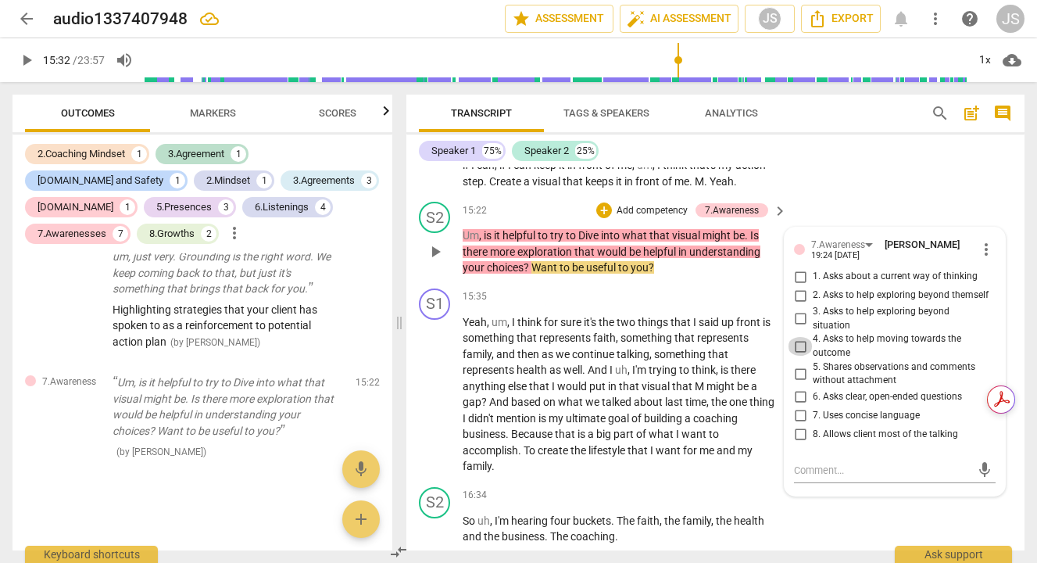
click at [796, 352] on input "4. Asks to help moving towards the outcome" at bounding box center [800, 346] width 25 height 19
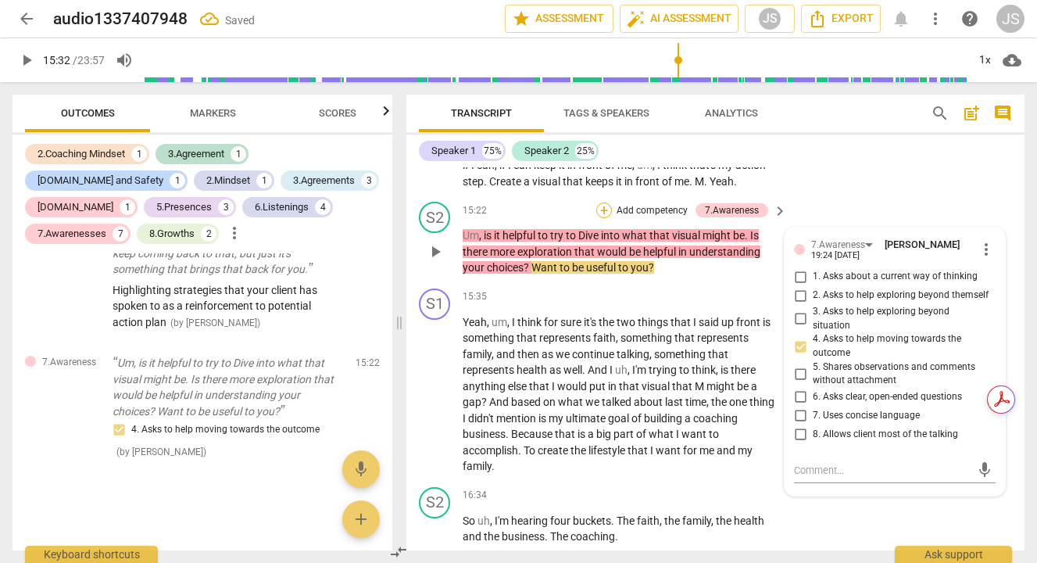
click at [601, 218] on div "+" at bounding box center [604, 210] width 16 height 16
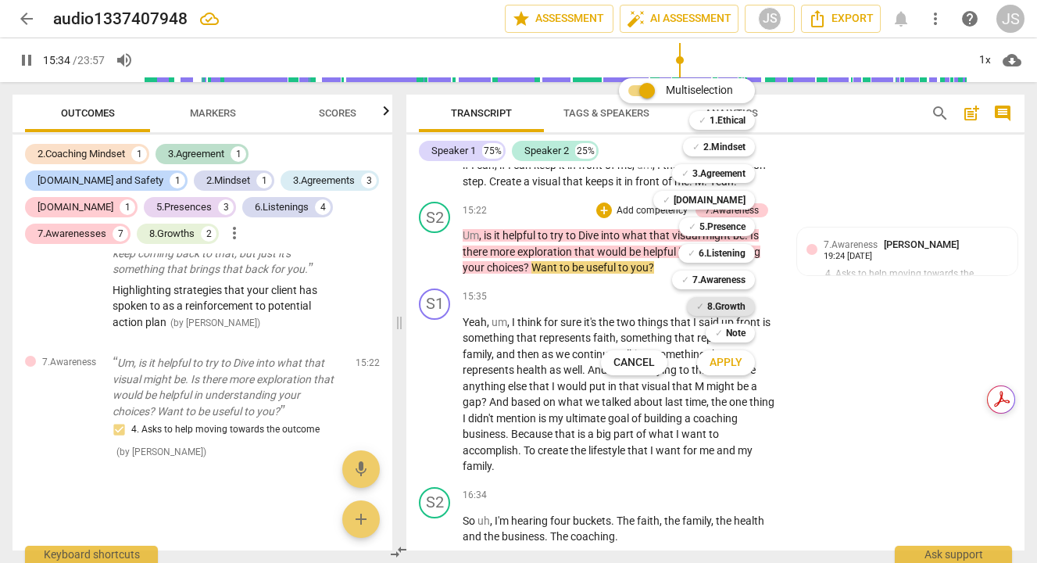
click at [730, 309] on b "8.Growth" at bounding box center [726, 306] width 38 height 19
click at [734, 371] on button "Apply" at bounding box center [726, 362] width 58 height 28
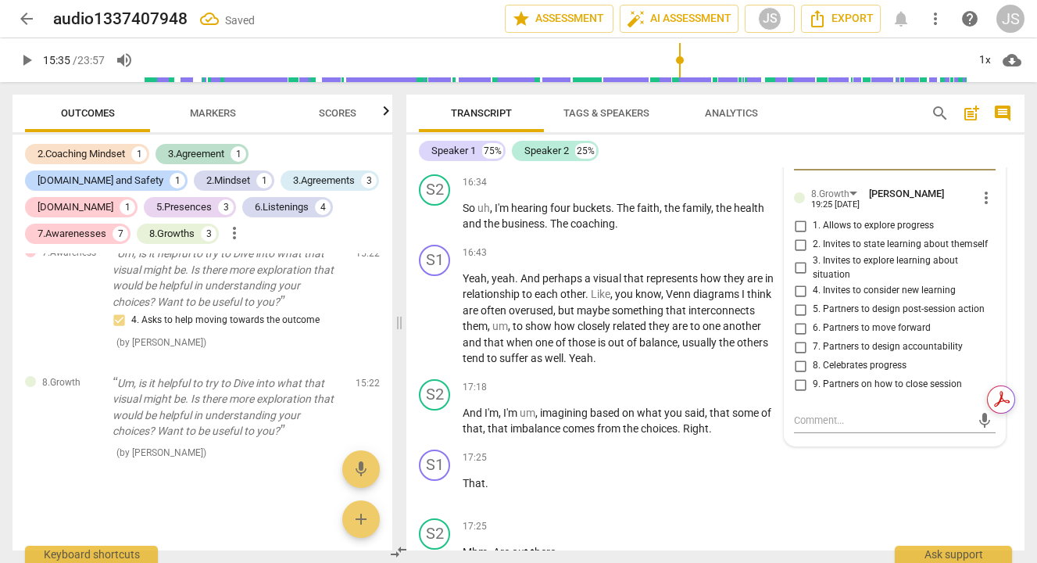
scroll to position [4424, 0]
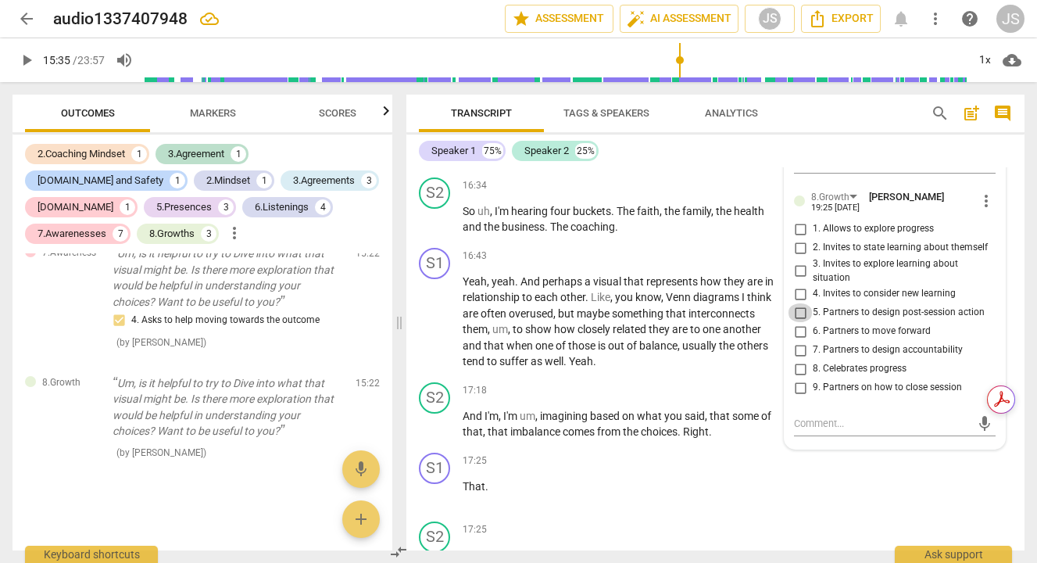
click at [798, 322] on input "5. Partners to design post-session action" at bounding box center [800, 312] width 25 height 19
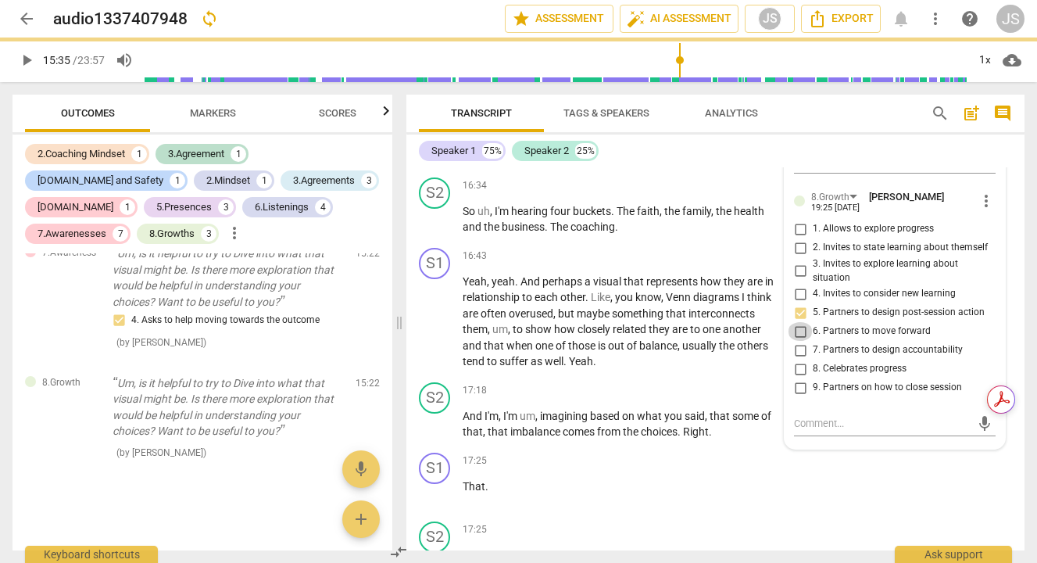
click at [796, 337] on input "6. Partners to move forward" at bounding box center [800, 331] width 25 height 19
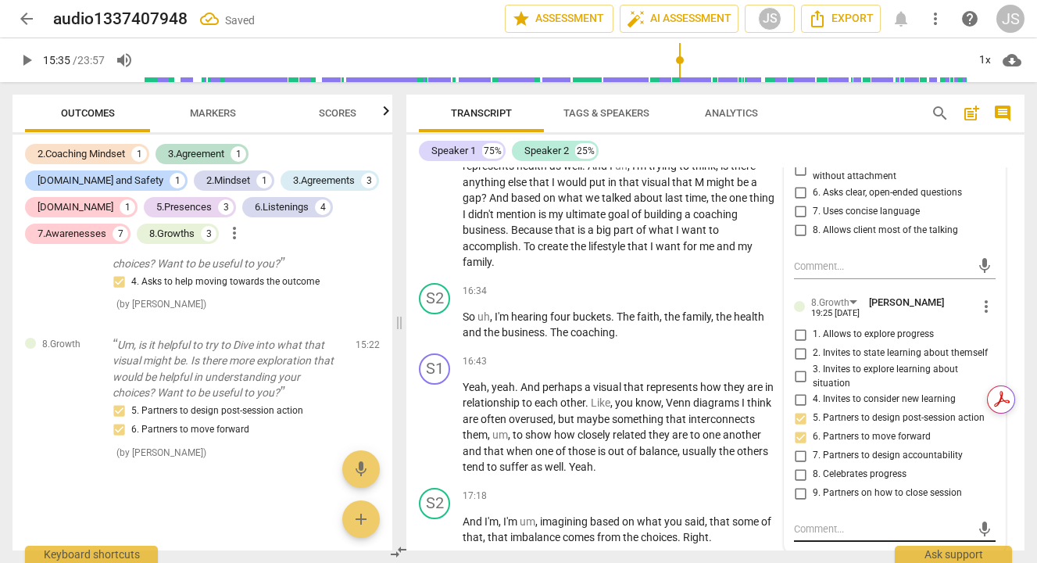
scroll to position [4318, 0]
click at [828, 435] on label "6. Partners to move forward" at bounding box center [889, 437] width 202 height 19
click at [813, 435] on input "6. Partners to move forward" at bounding box center [800, 437] width 25 height 19
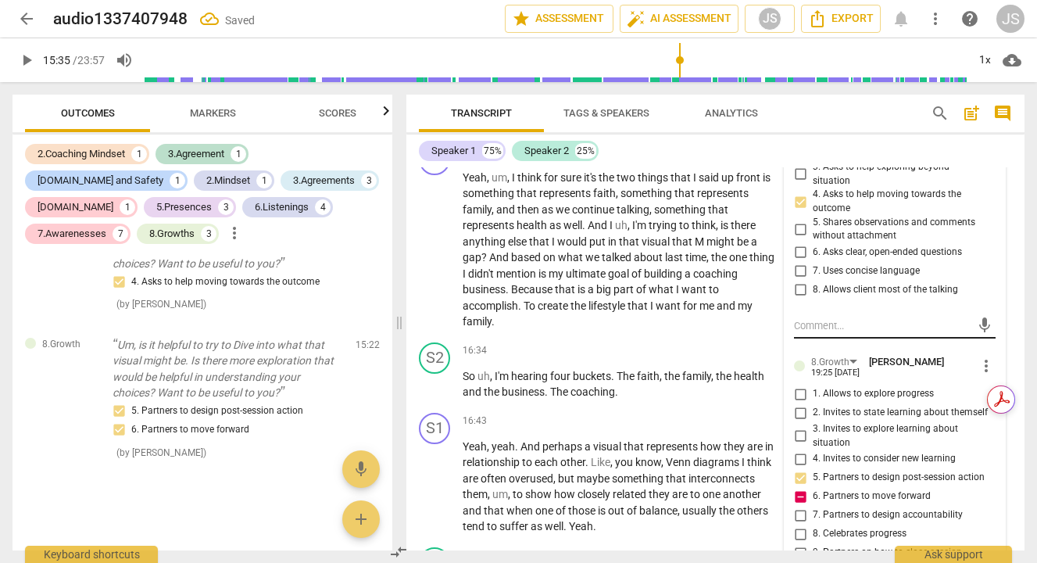
scroll to position [4261, 0]
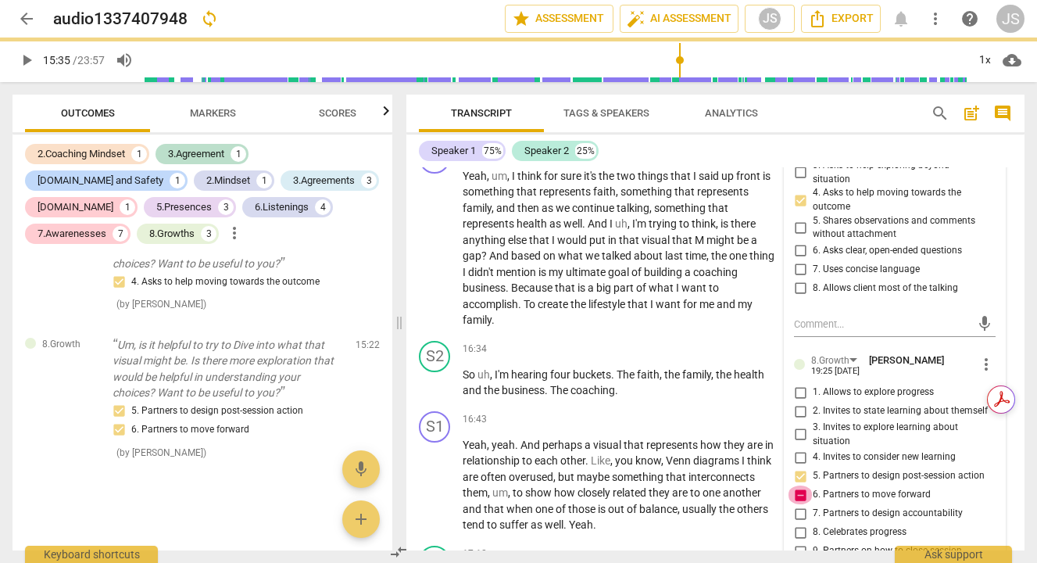
click at [797, 503] on input "6. Partners to move forward" at bounding box center [800, 494] width 25 height 19
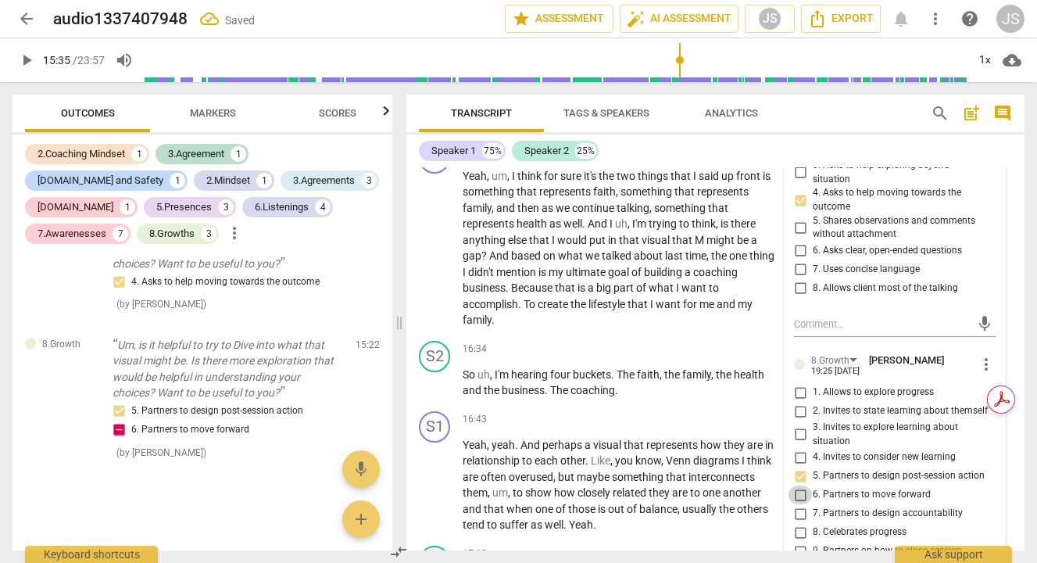
click at [797, 503] on input "6. Partners to move forward" at bounding box center [800, 494] width 25 height 19
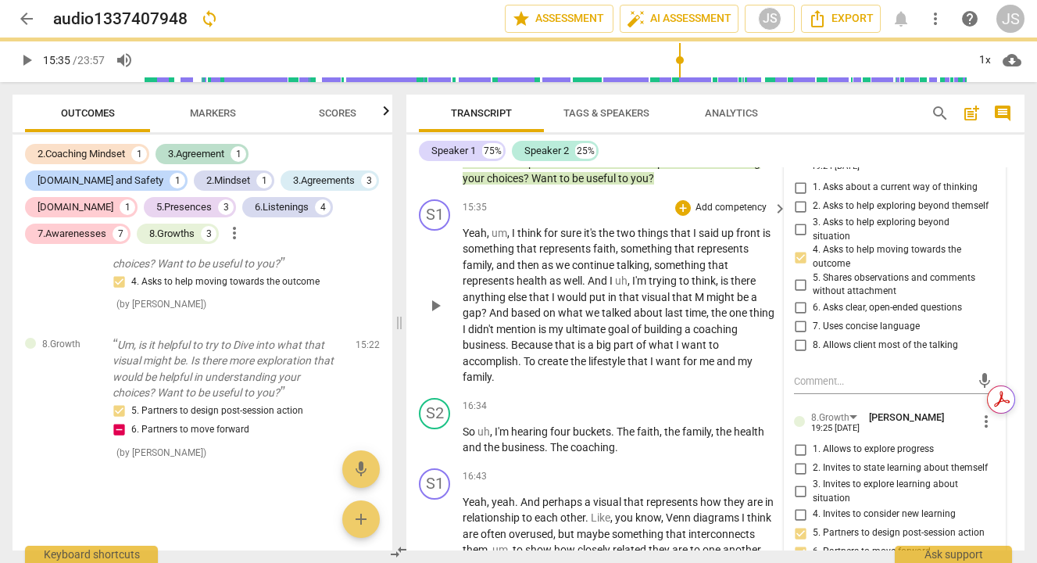
scroll to position [4102, 0]
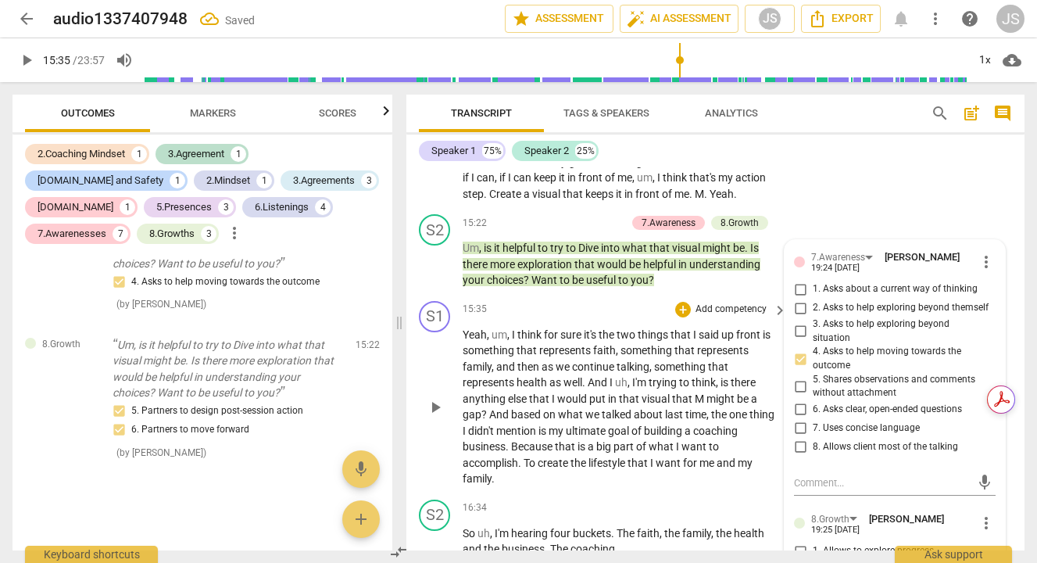
click at [434, 416] on span "play_arrow" at bounding box center [435, 407] width 19 height 19
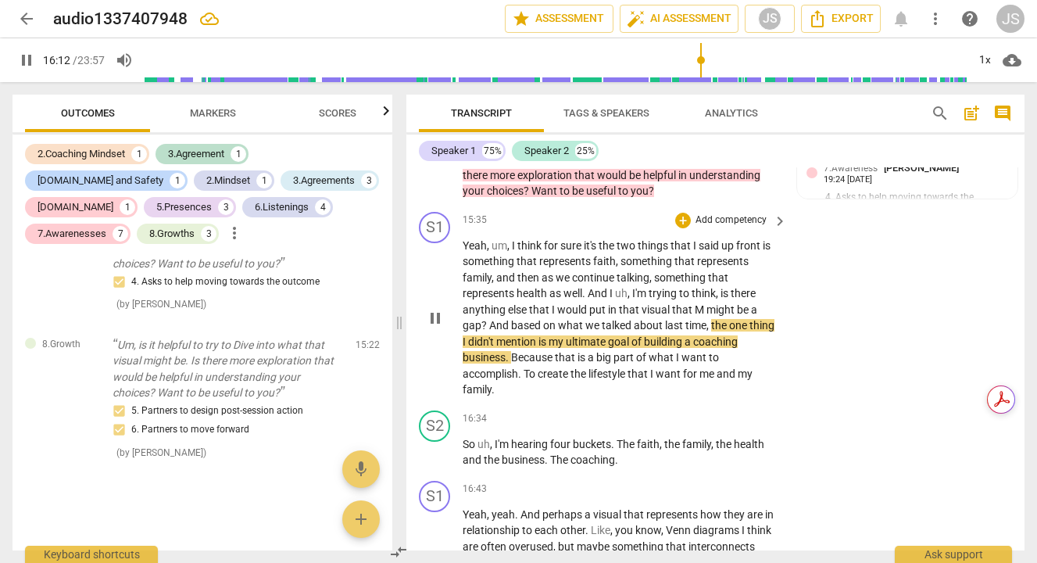
scroll to position [4193, 0]
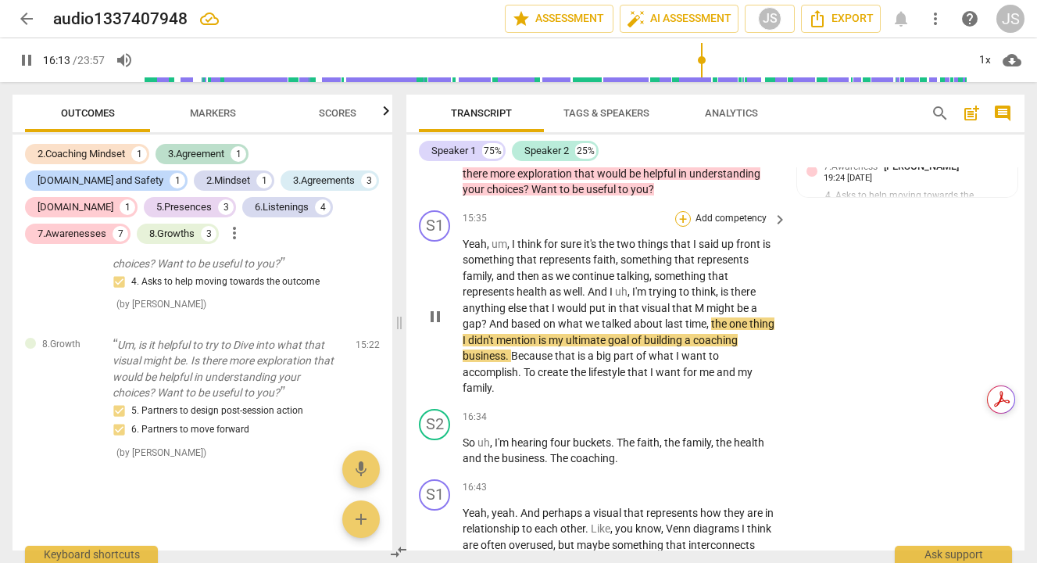
click at [675, 227] on div "+" at bounding box center [683, 219] width 16 height 16
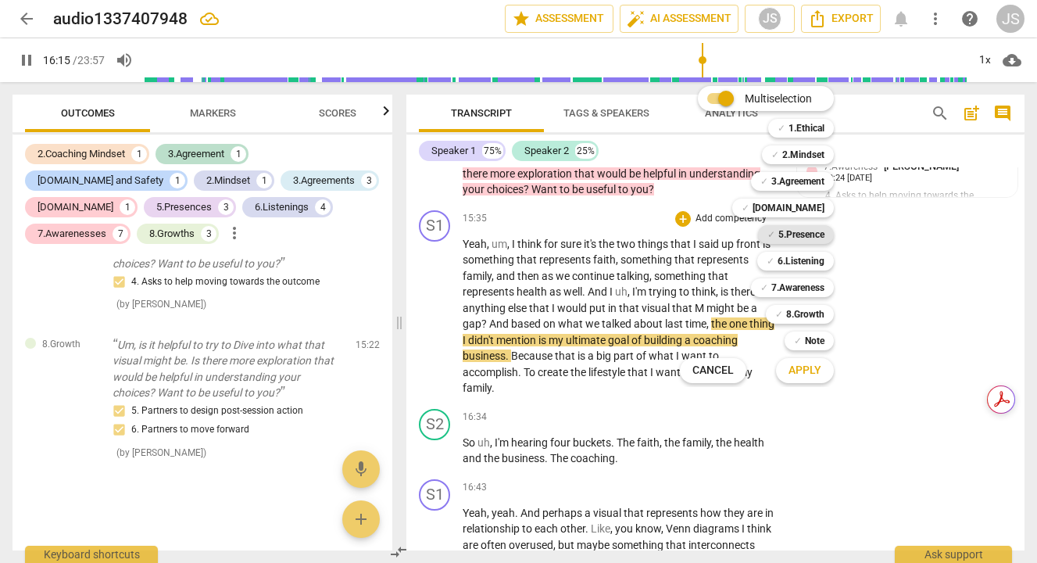
click at [806, 230] on b "5.Presence" at bounding box center [801, 234] width 46 height 19
click at [814, 376] on span "Apply" at bounding box center [804, 371] width 33 height 16
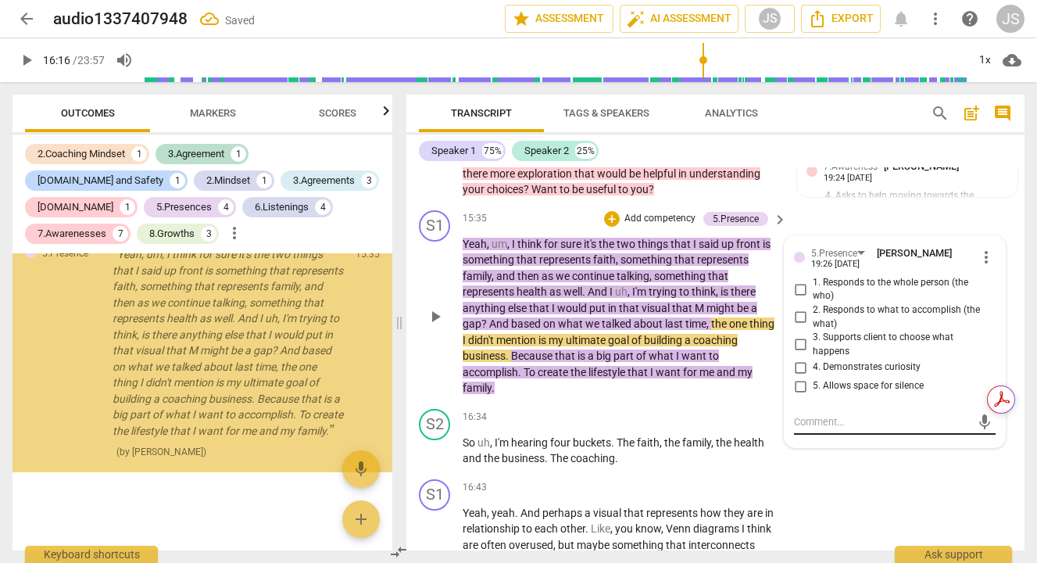
scroll to position [4418, 0]
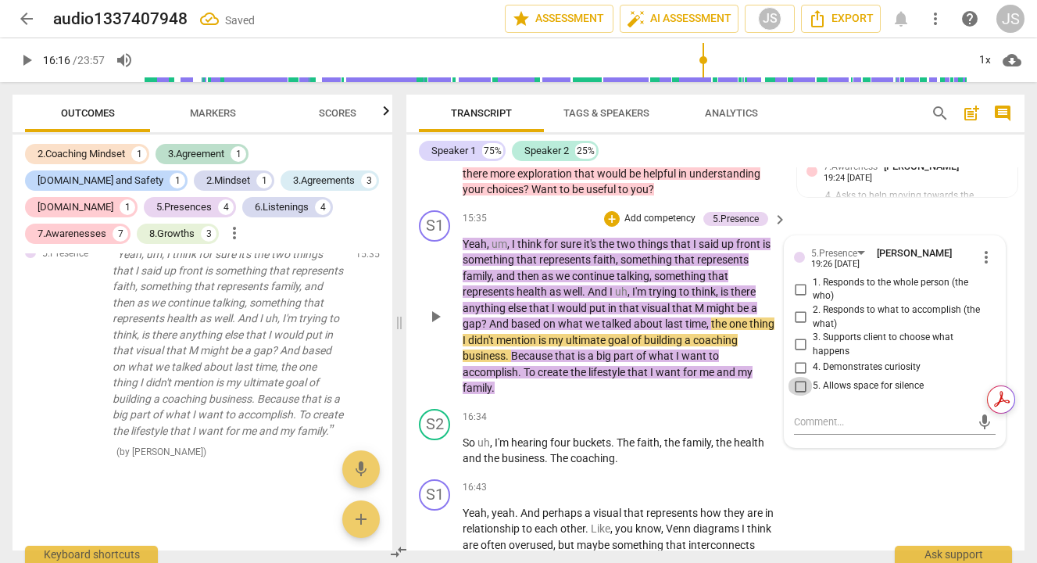
click at [799, 395] on input "5. Allows space for silence" at bounding box center [800, 386] width 25 height 19
click at [431, 326] on span "play_arrow" at bounding box center [435, 316] width 19 height 19
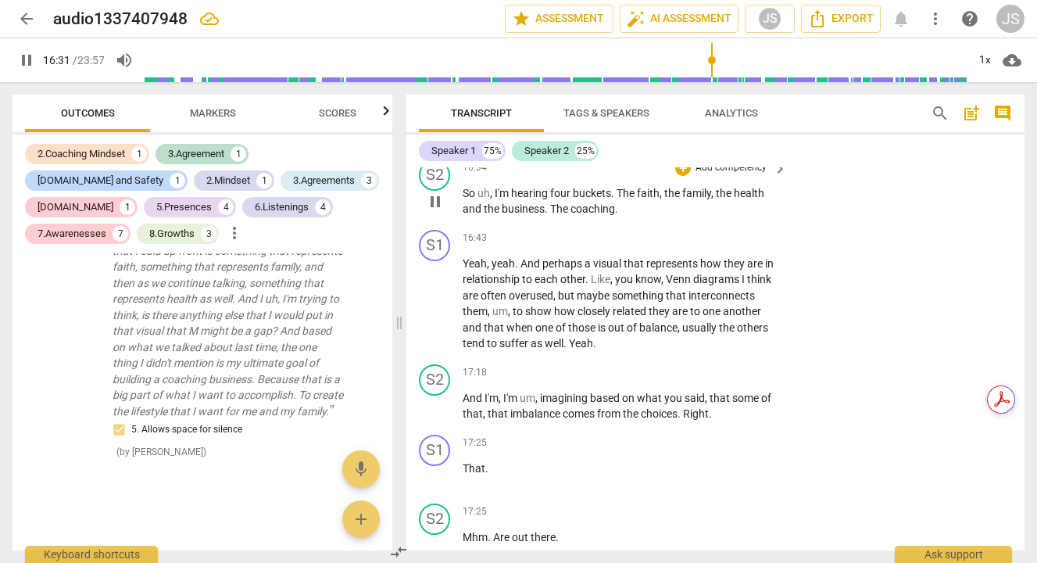
scroll to position [4440, 0]
click at [682, 177] on div "+" at bounding box center [683, 170] width 16 height 16
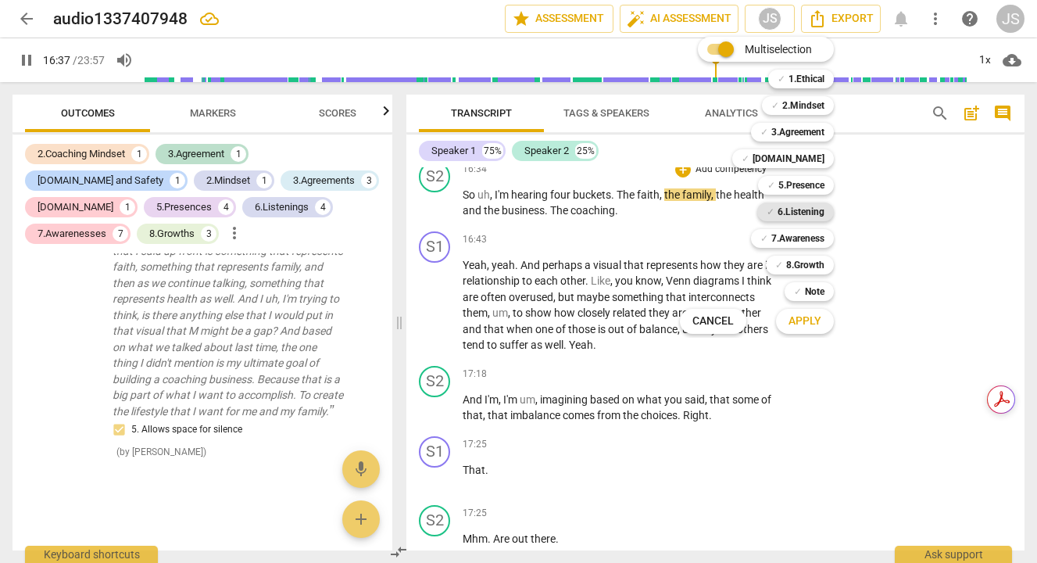
click at [808, 211] on b "6.Listening" at bounding box center [800, 211] width 47 height 19
click at [806, 319] on span "Apply" at bounding box center [804, 321] width 33 height 16
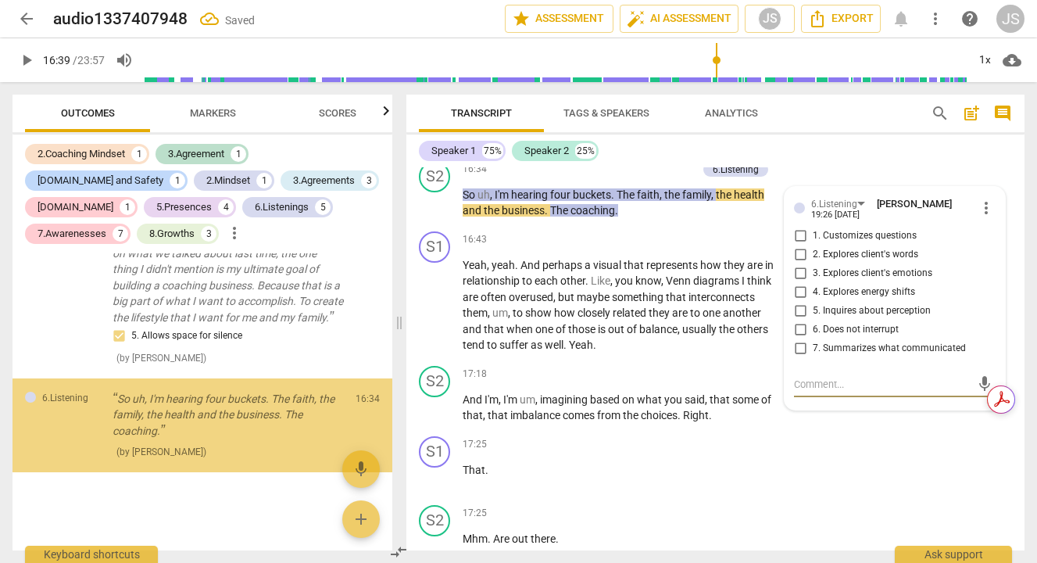
scroll to position [4587, 0]
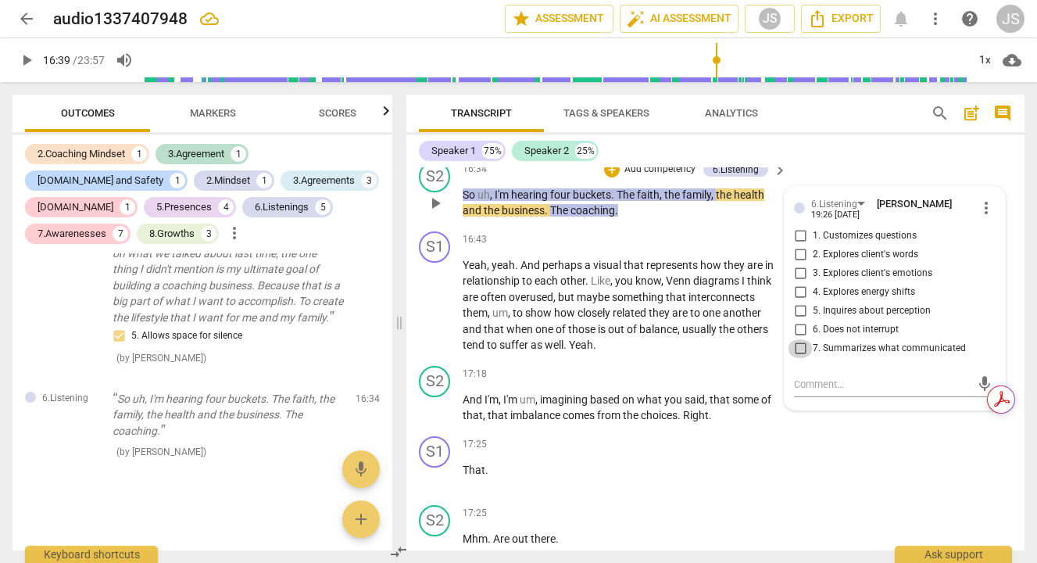
click at [801, 358] on input "7. Summarizes what communicated" at bounding box center [800, 348] width 25 height 19
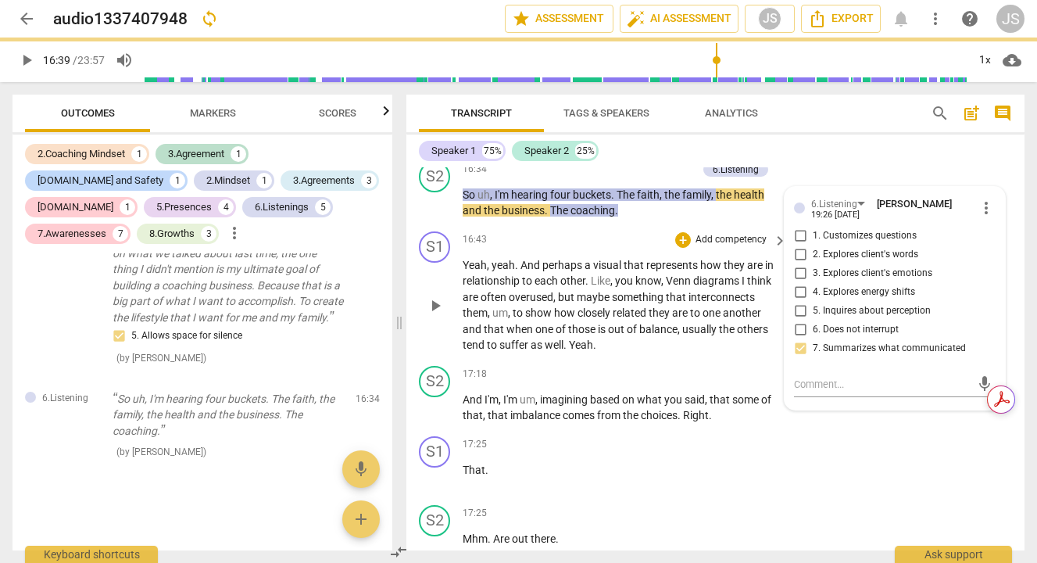
click at [432, 315] on span "play_arrow" at bounding box center [435, 305] width 19 height 19
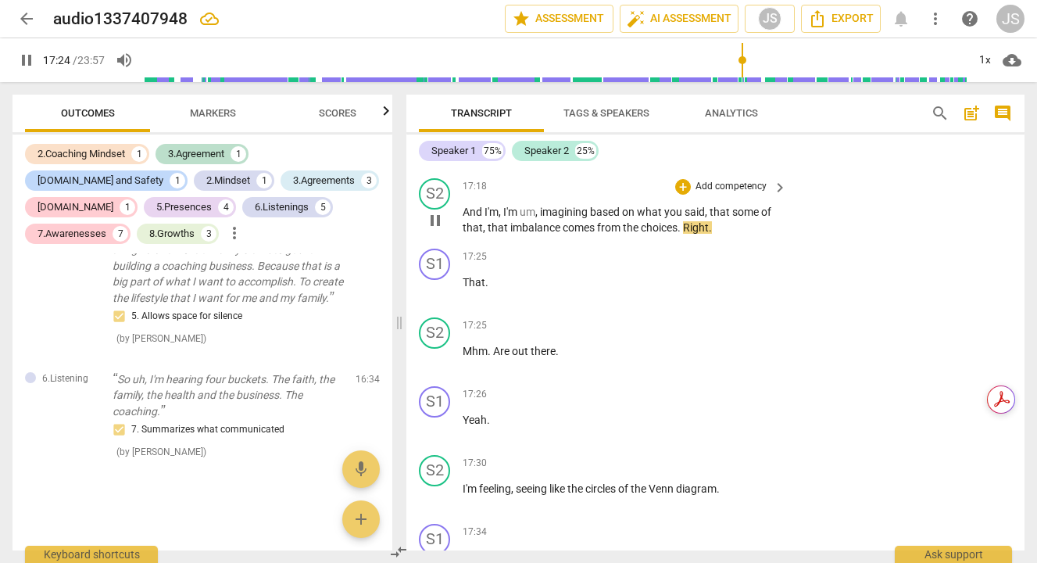
scroll to position [4629, 0]
click at [681, 194] on div "+" at bounding box center [683, 186] width 16 height 16
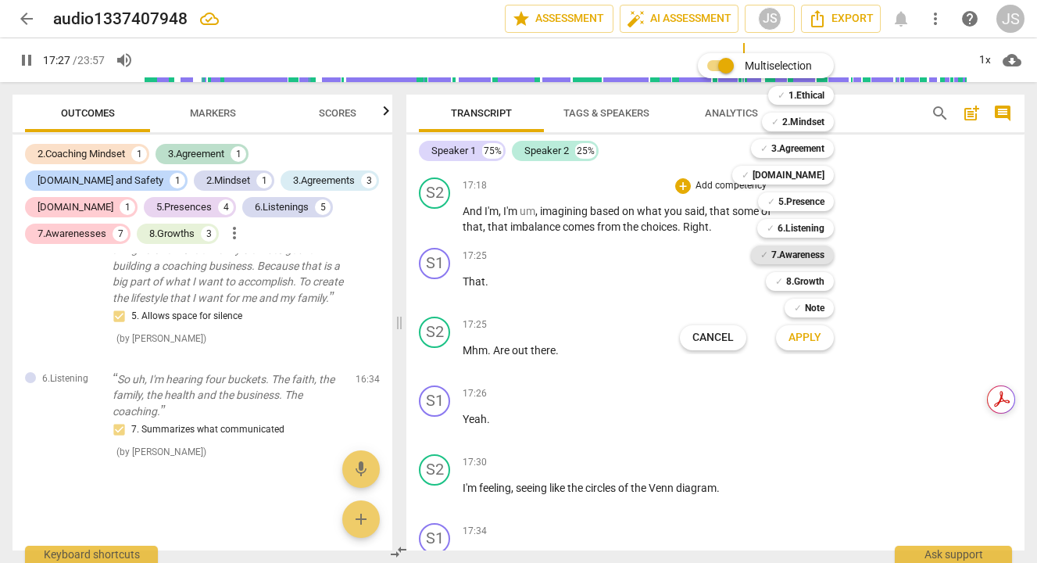
click at [793, 249] on b "7.Awareness" at bounding box center [797, 254] width 53 height 19
click at [806, 331] on span "Apply" at bounding box center [804, 338] width 33 height 16
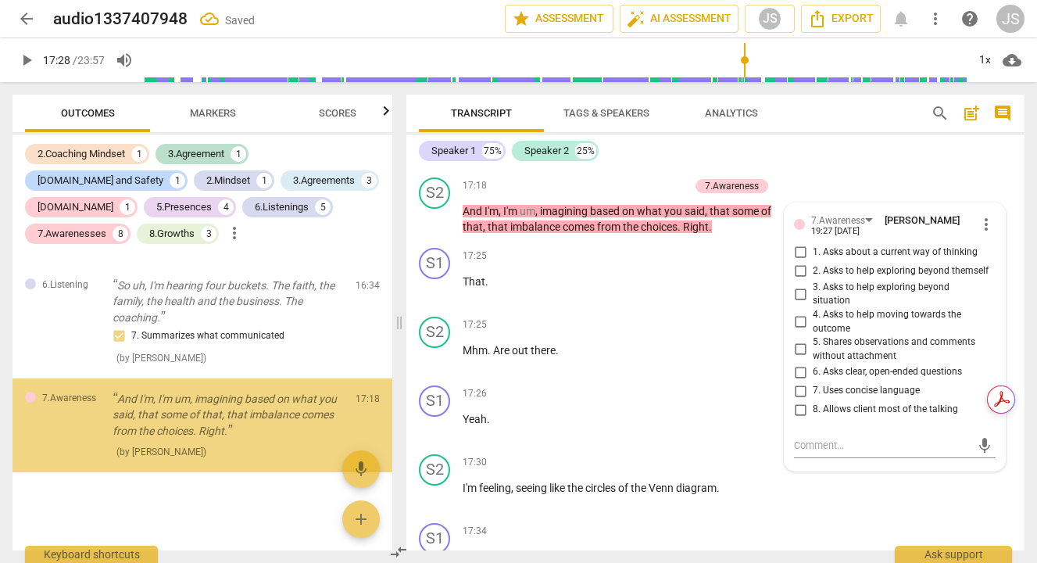
scroll to position [4700, 0]
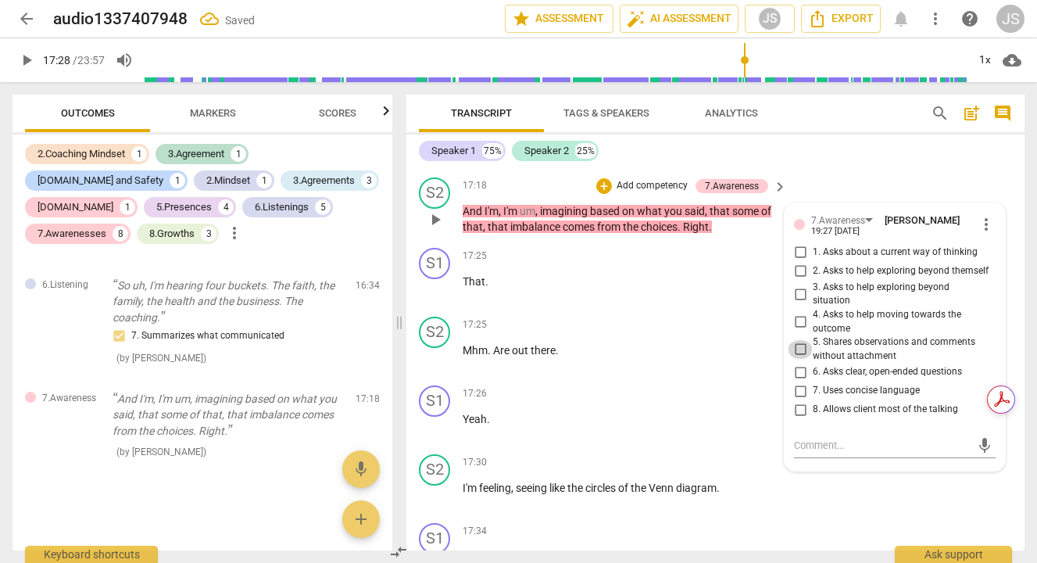
click at [795, 359] on input "5. Shares observations and comments without attachment" at bounding box center [800, 349] width 25 height 19
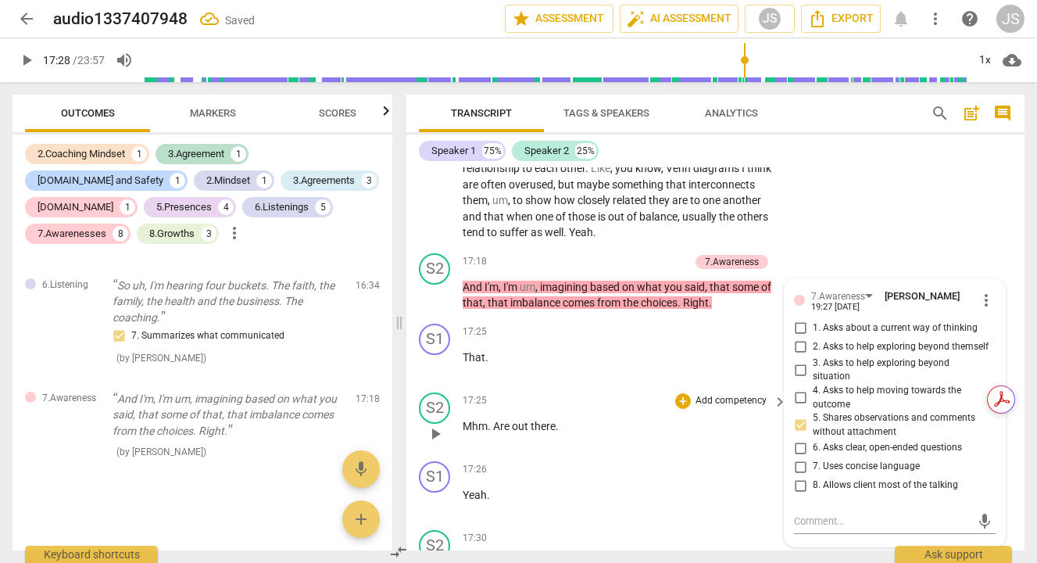
scroll to position [4555, 0]
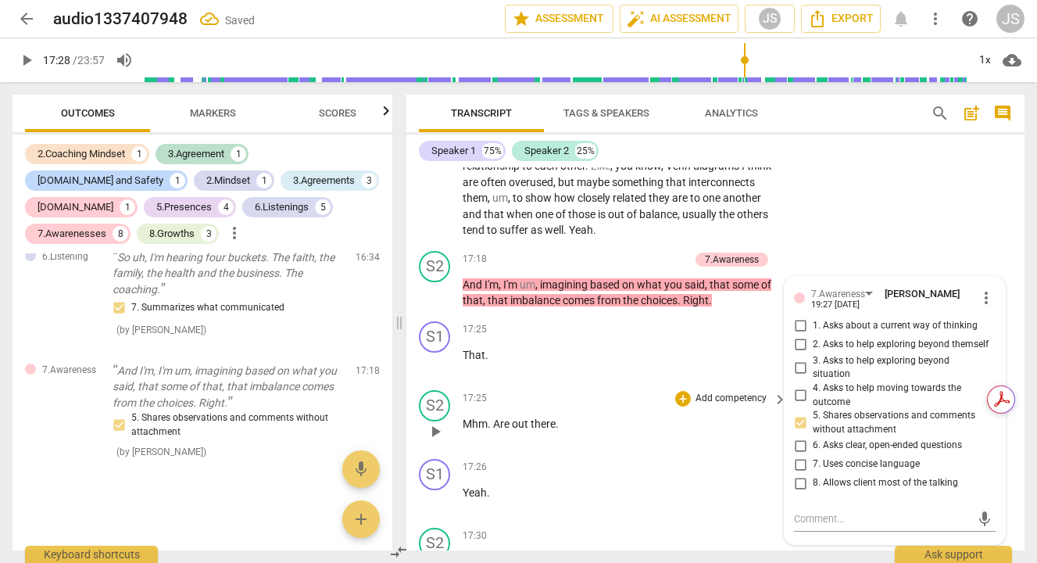
click at [437, 441] on span "play_arrow" at bounding box center [435, 431] width 19 height 19
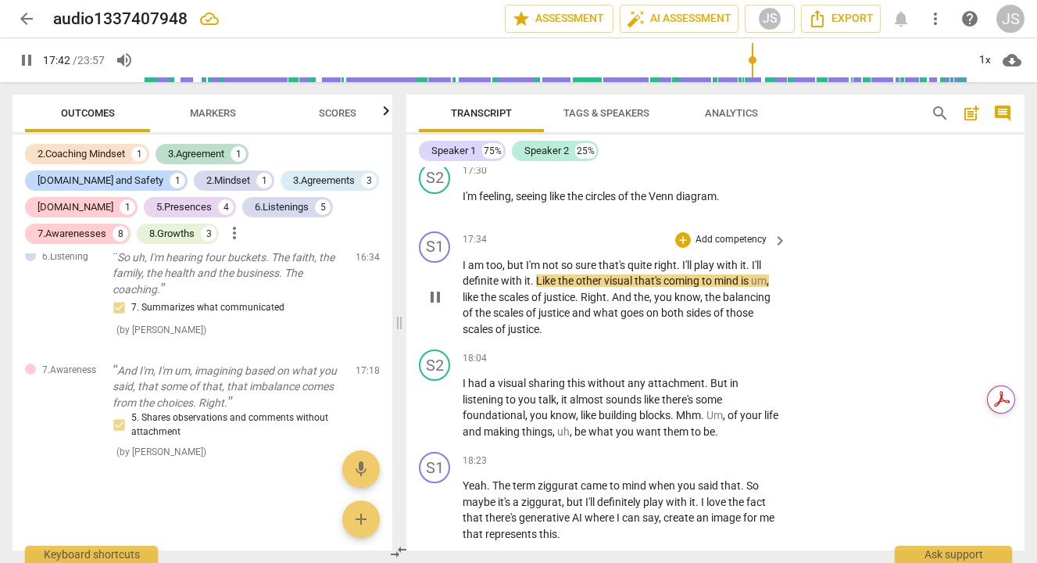
scroll to position [4908, 0]
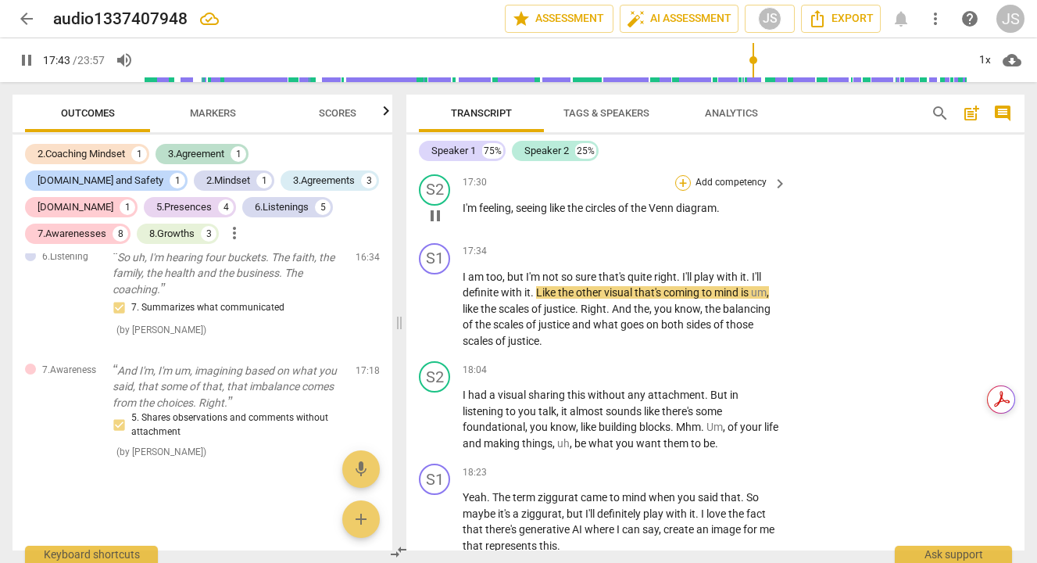
click at [684, 191] on div "+" at bounding box center [683, 183] width 16 height 16
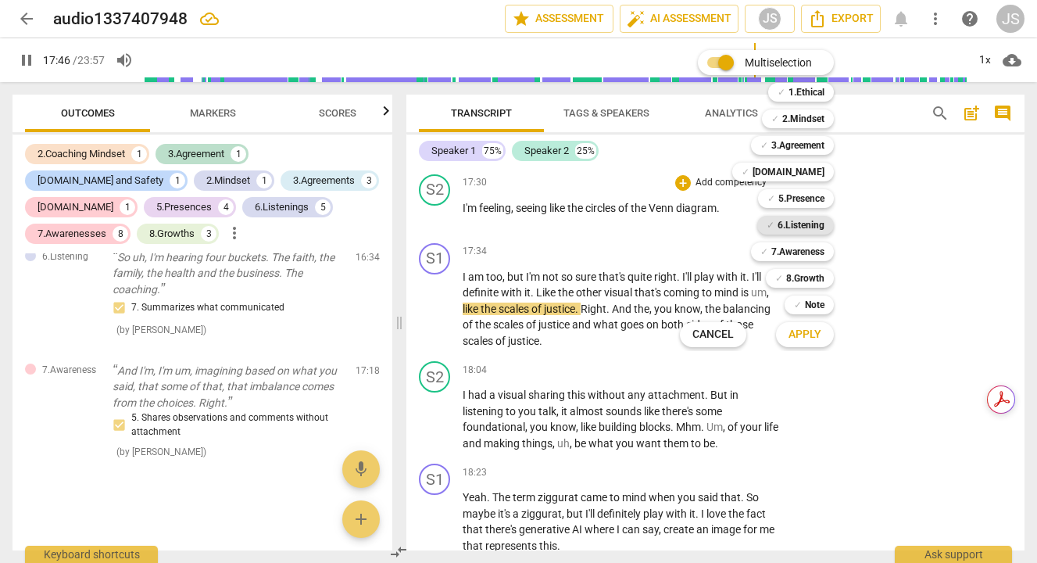
click at [810, 223] on b "6.Listening" at bounding box center [800, 225] width 47 height 19
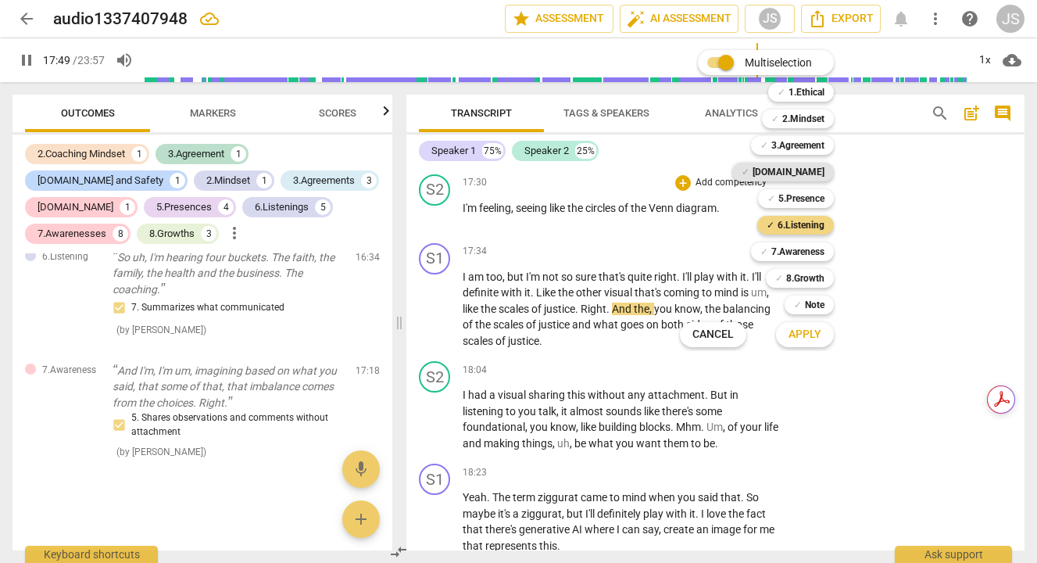
click at [808, 171] on b "[DOMAIN_NAME]" at bounding box center [788, 172] width 72 height 19
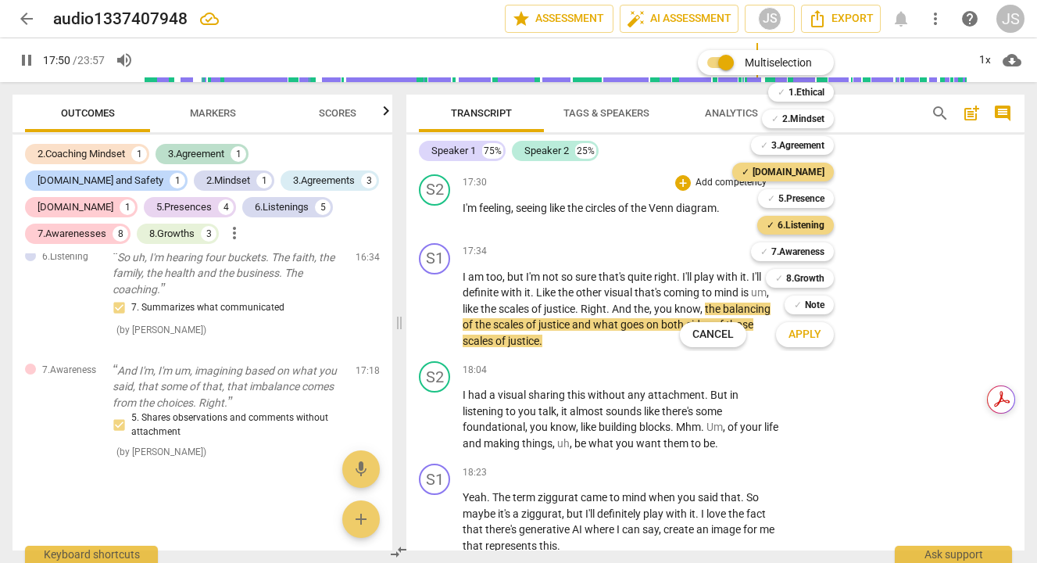
click at [791, 334] on span "Apply" at bounding box center [804, 335] width 33 height 16
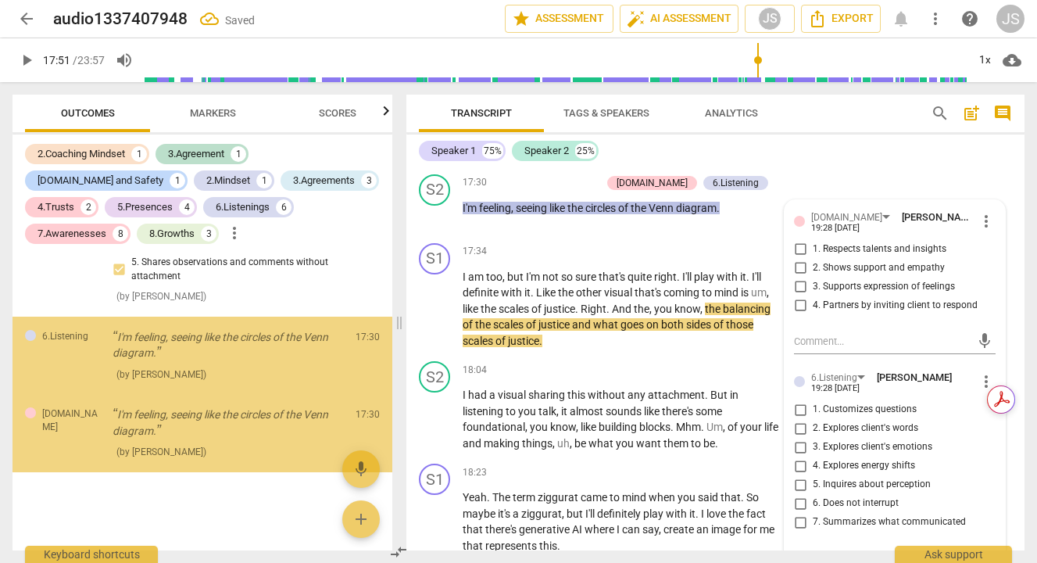
scroll to position [4884, 0]
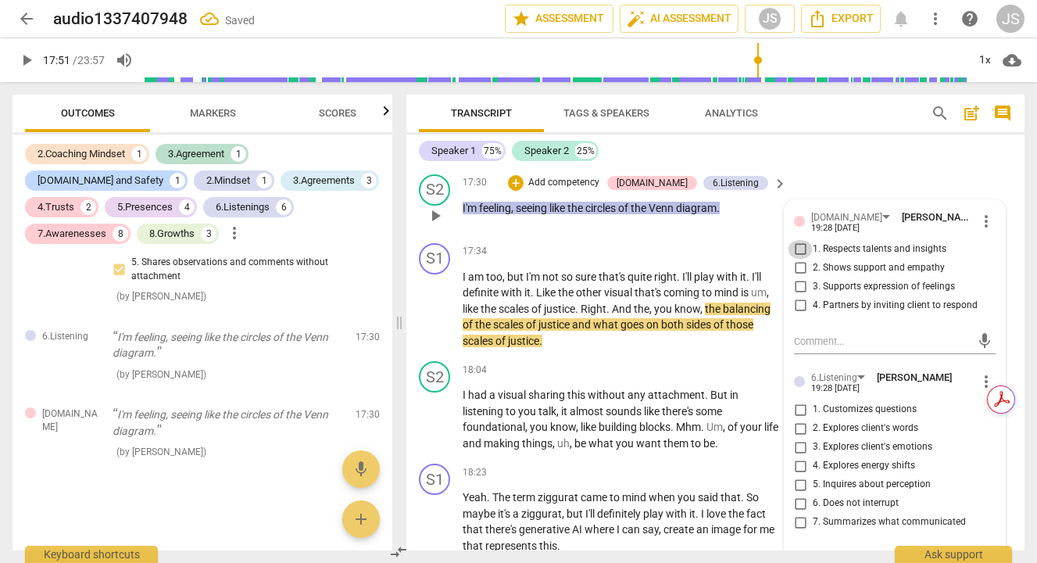
click at [798, 259] on input "1. Respects talents and insights" at bounding box center [800, 249] width 25 height 19
click at [799, 277] on input "2. Shows support and empathy" at bounding box center [800, 268] width 25 height 19
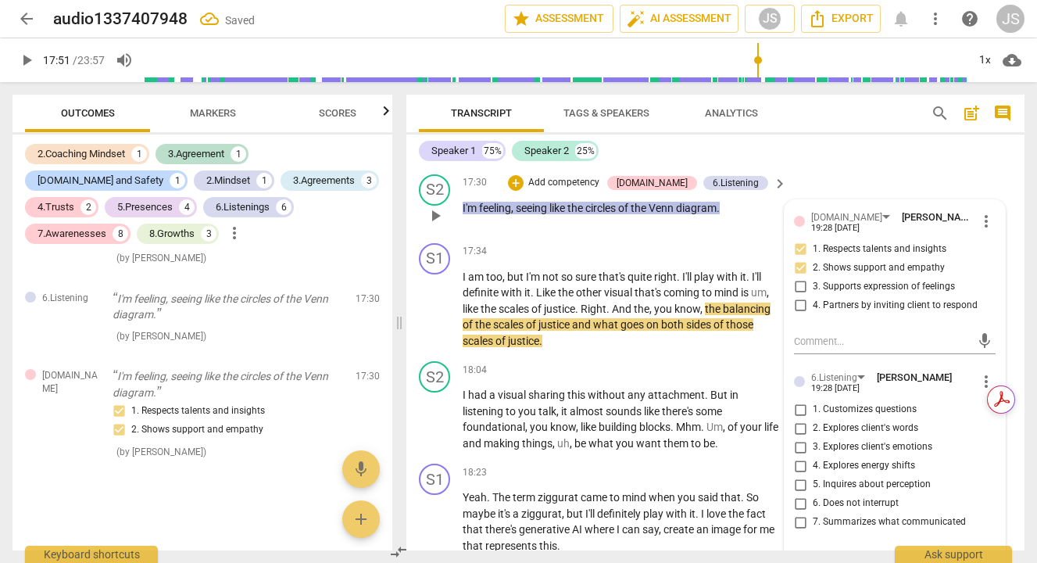
click at [796, 315] on input "4. Partners by inviting client to respond" at bounding box center [800, 305] width 25 height 19
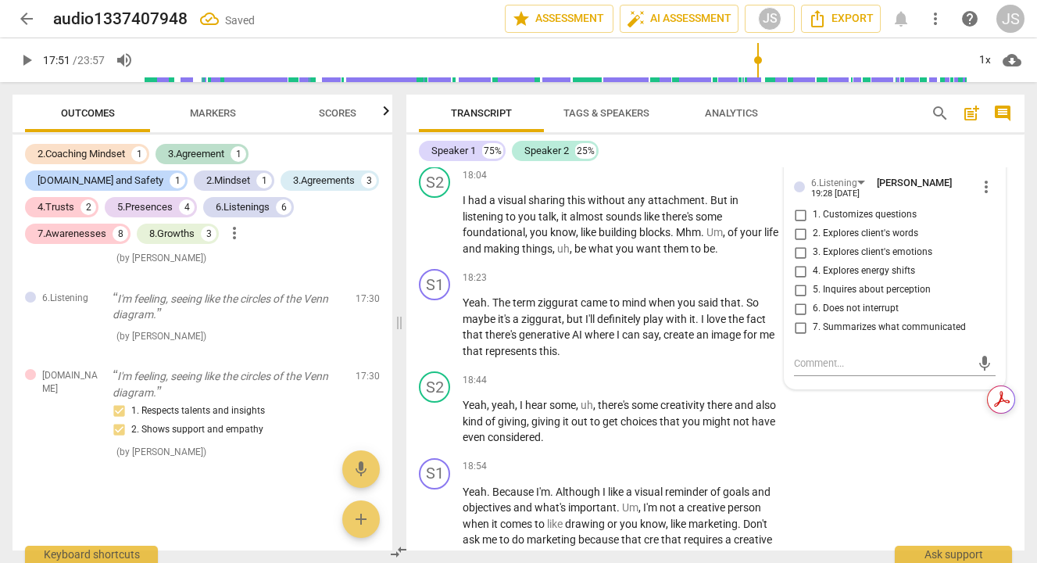
scroll to position [5104, 0]
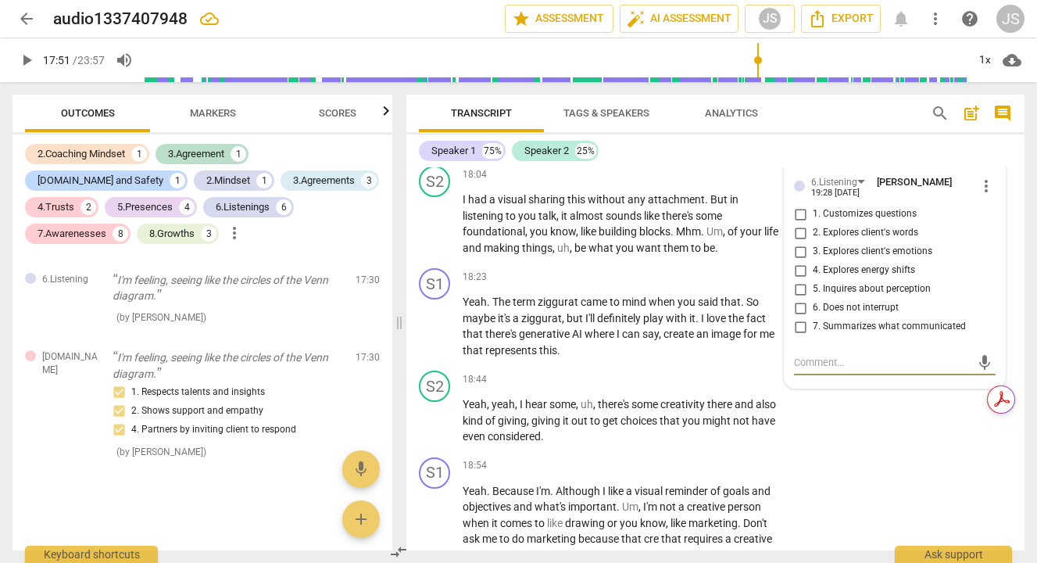
click at [802, 370] on textarea at bounding box center [882, 362] width 177 height 15
click at [987, 195] on span "more_vert" at bounding box center [986, 186] width 19 height 19
click at [992, 234] on li "Delete" at bounding box center [997, 232] width 54 height 30
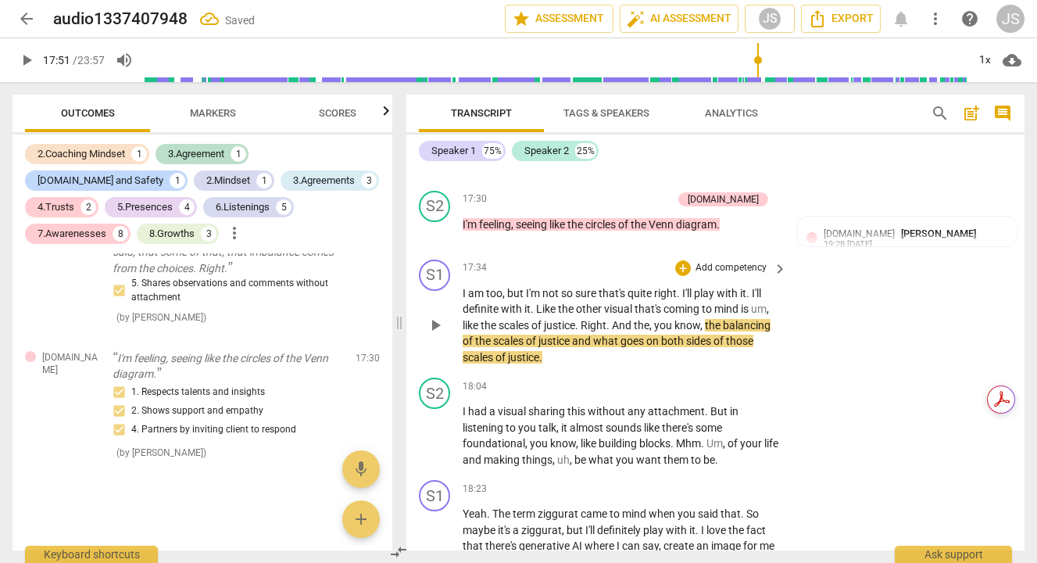
scroll to position [4889, 0]
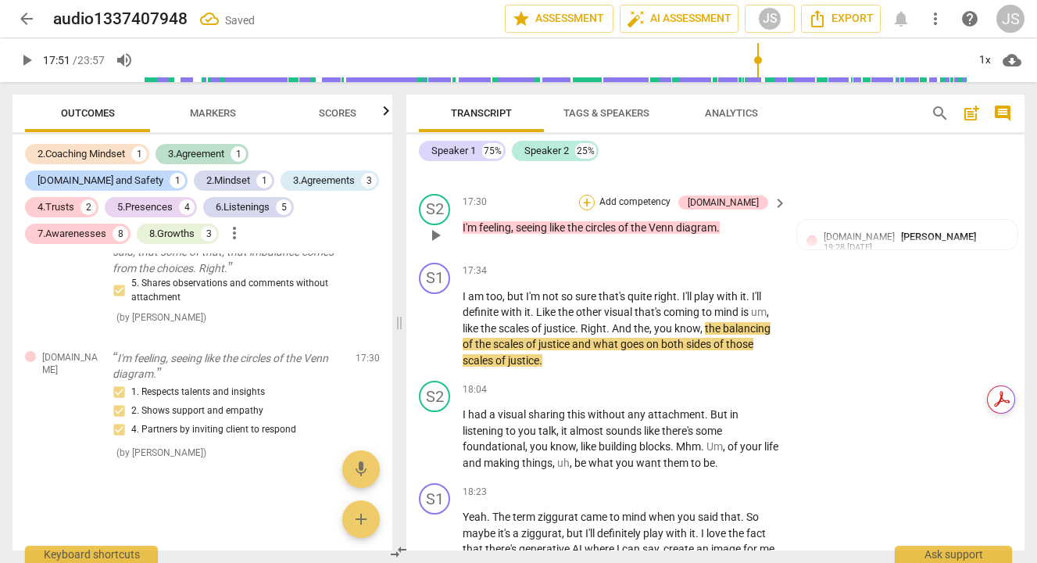
click at [595, 210] on div "+" at bounding box center [587, 203] width 16 height 16
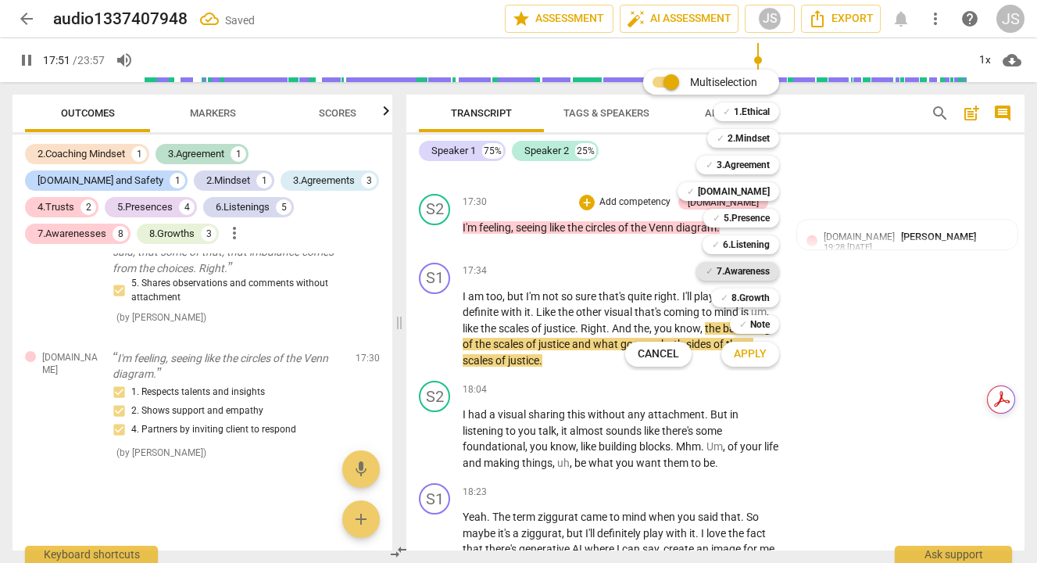
click at [741, 268] on b "7.Awareness" at bounding box center [742, 271] width 53 height 19
click at [753, 356] on span "Apply" at bounding box center [750, 354] width 33 height 16
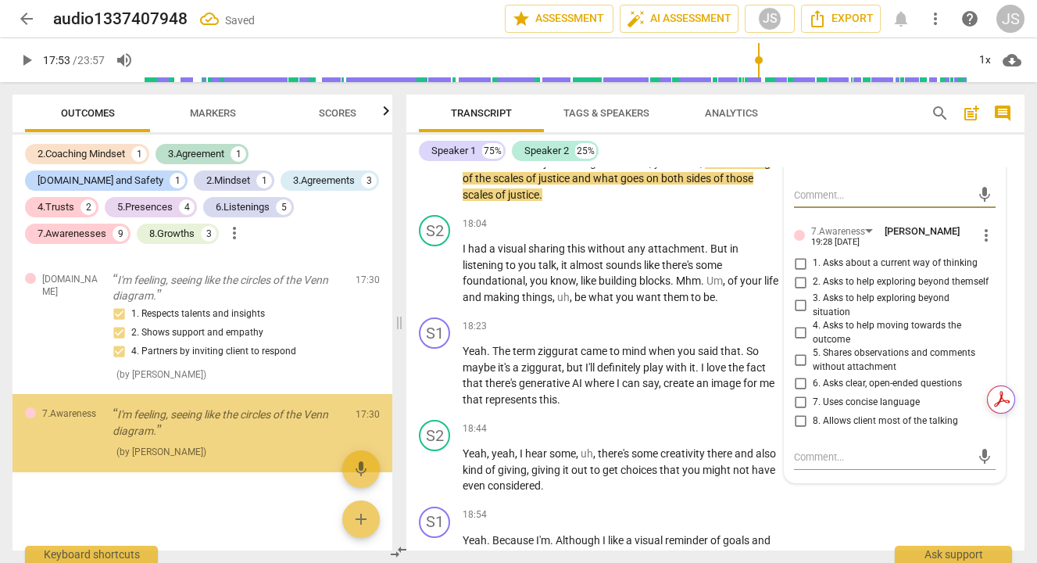
scroll to position [5059, 0]
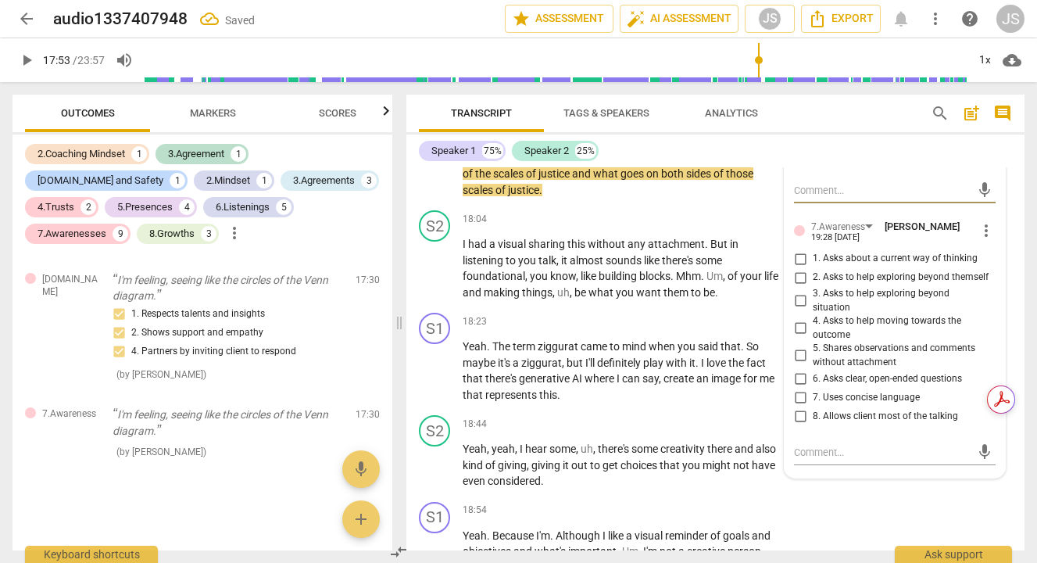
click at [799, 364] on input "5. Shares observations and comments without attachment" at bounding box center [800, 355] width 25 height 19
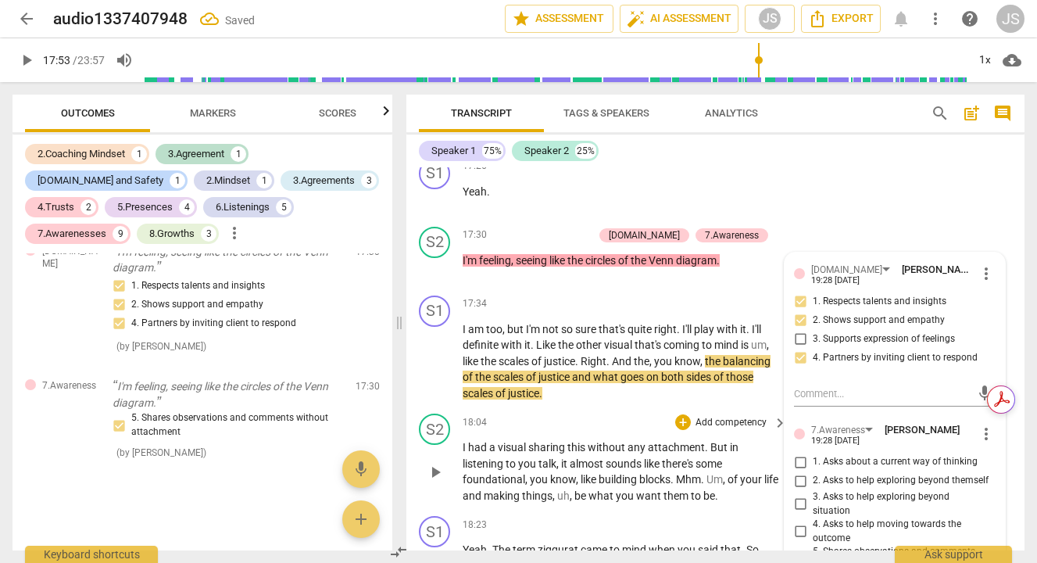
scroll to position [4857, 0]
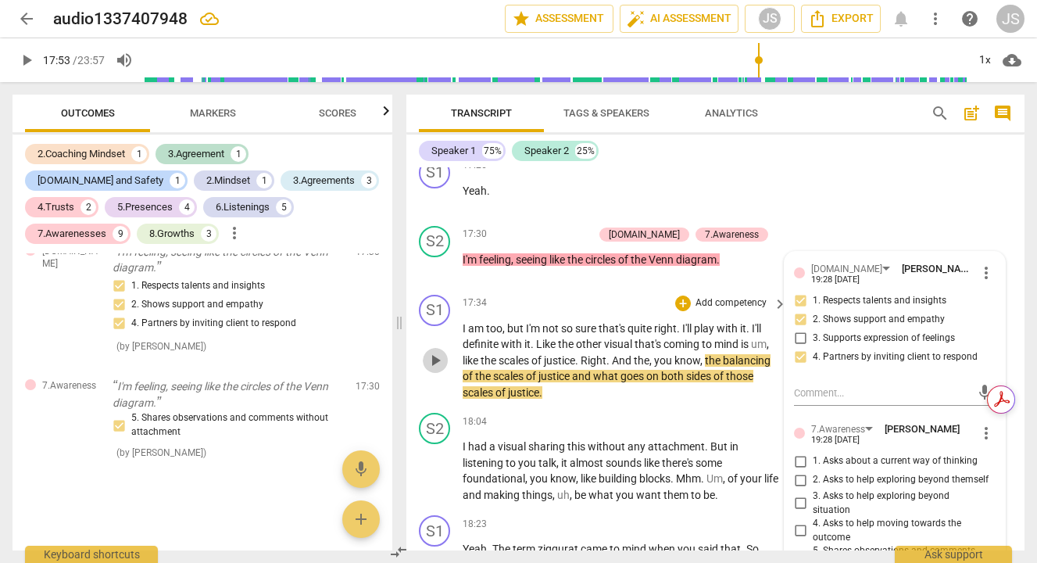
click at [432, 370] on span "play_arrow" at bounding box center [435, 360] width 19 height 19
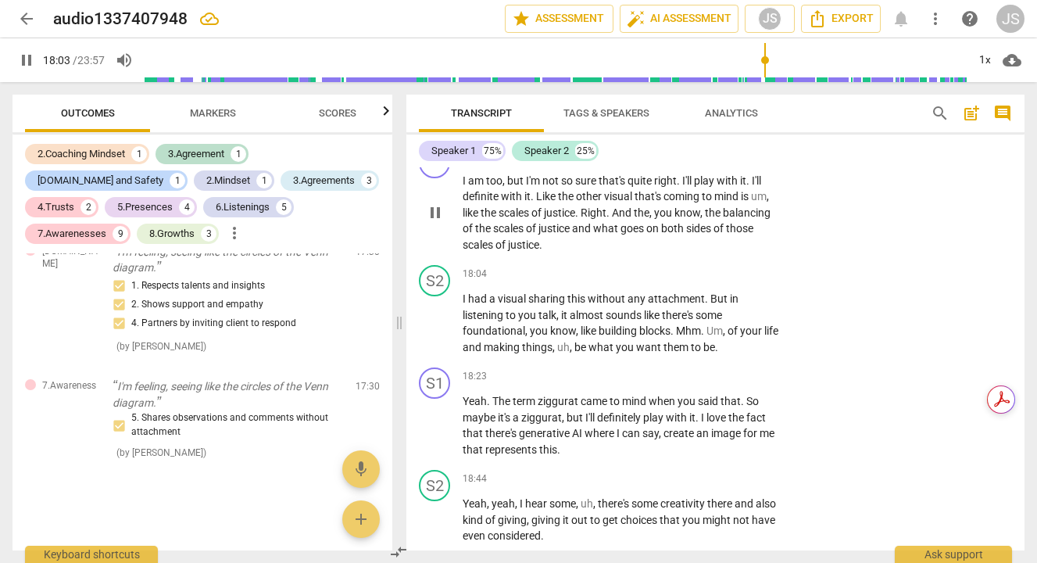
scroll to position [5007, 0]
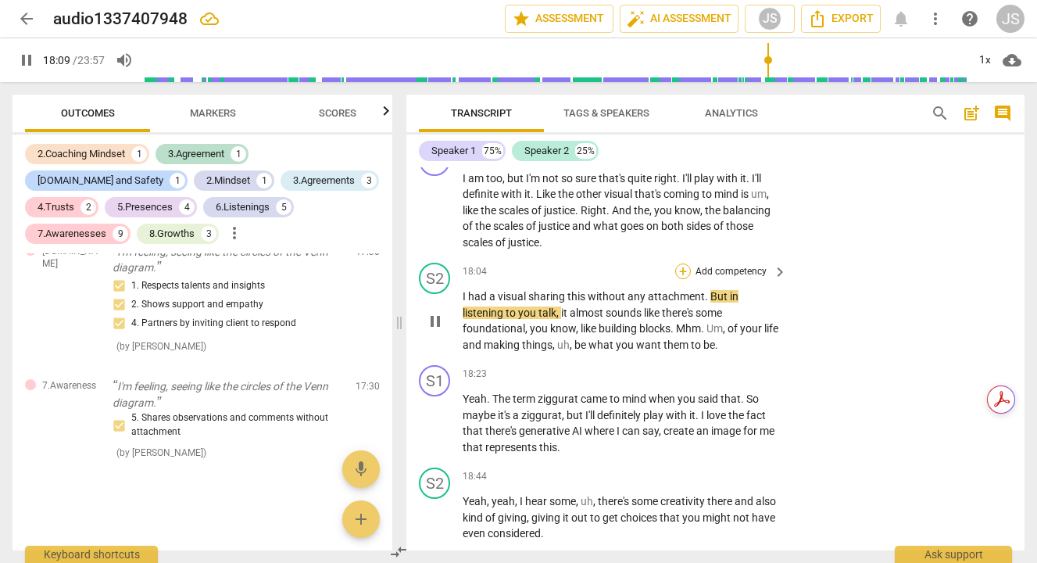
click at [683, 279] on div "+" at bounding box center [683, 271] width 16 height 16
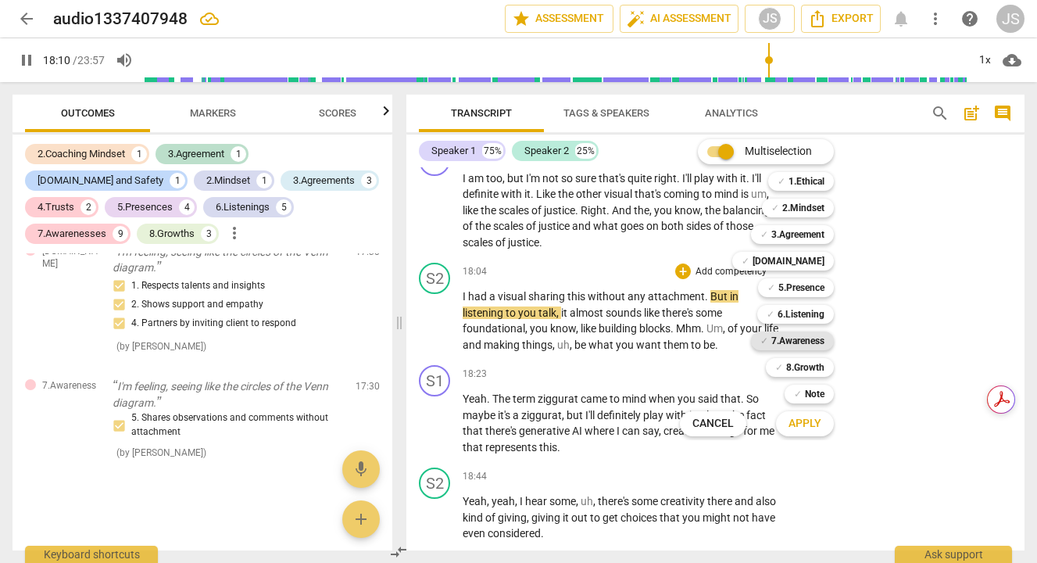
click at [784, 340] on b "7.Awareness" at bounding box center [797, 340] width 53 height 19
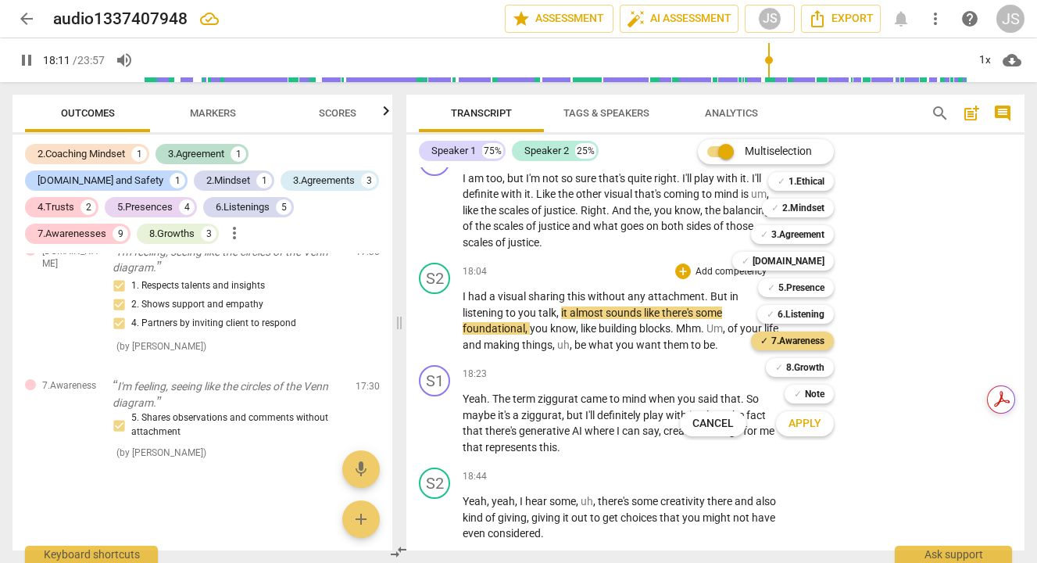
click at [796, 428] on span "Apply" at bounding box center [804, 424] width 33 height 16
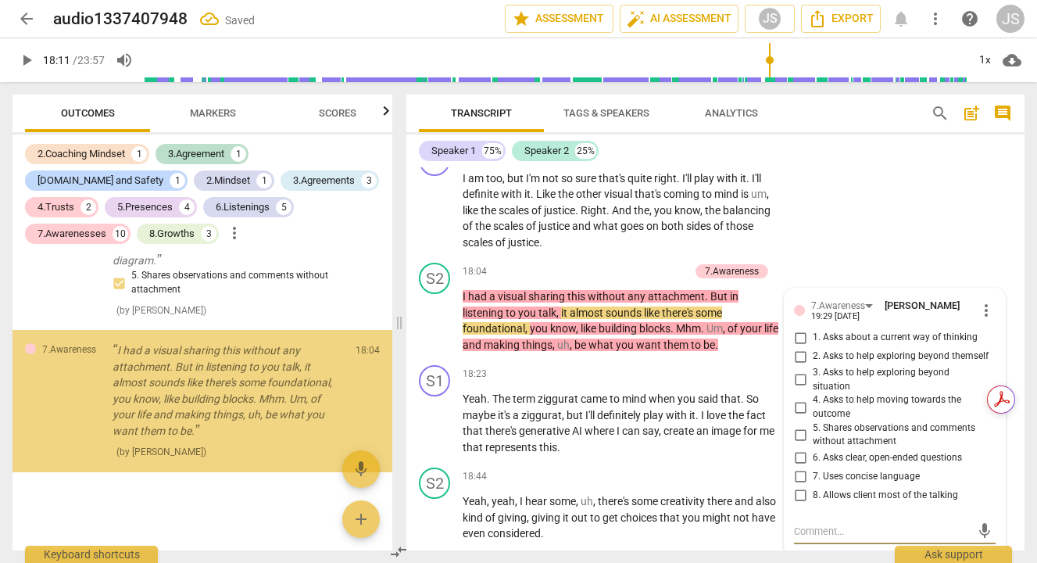
scroll to position [5111, 0]
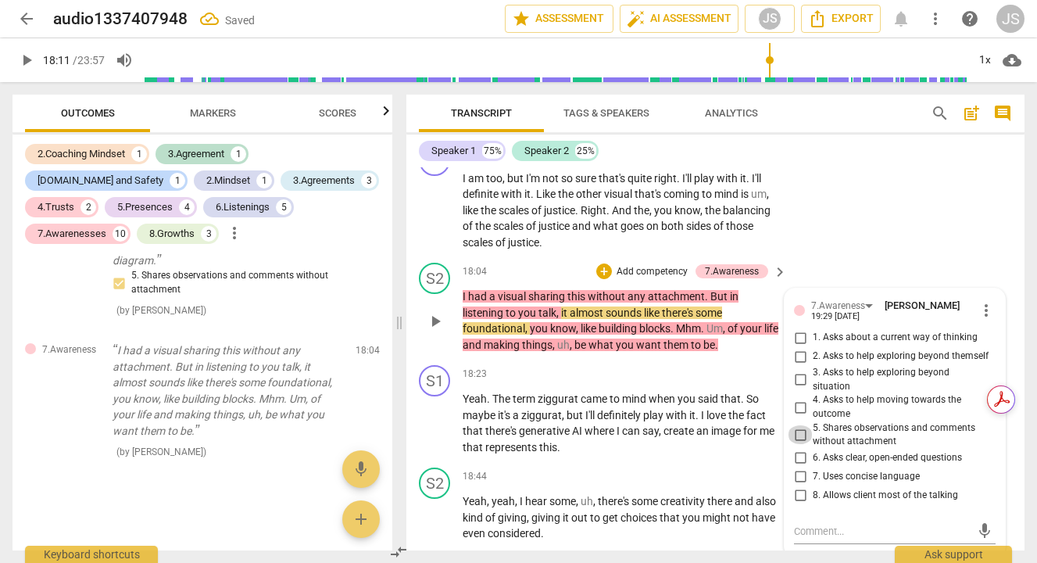
click at [799, 439] on input "5. Shares observations and comments without attachment" at bounding box center [800, 434] width 25 height 19
click at [598, 279] on div "+" at bounding box center [604, 271] width 16 height 16
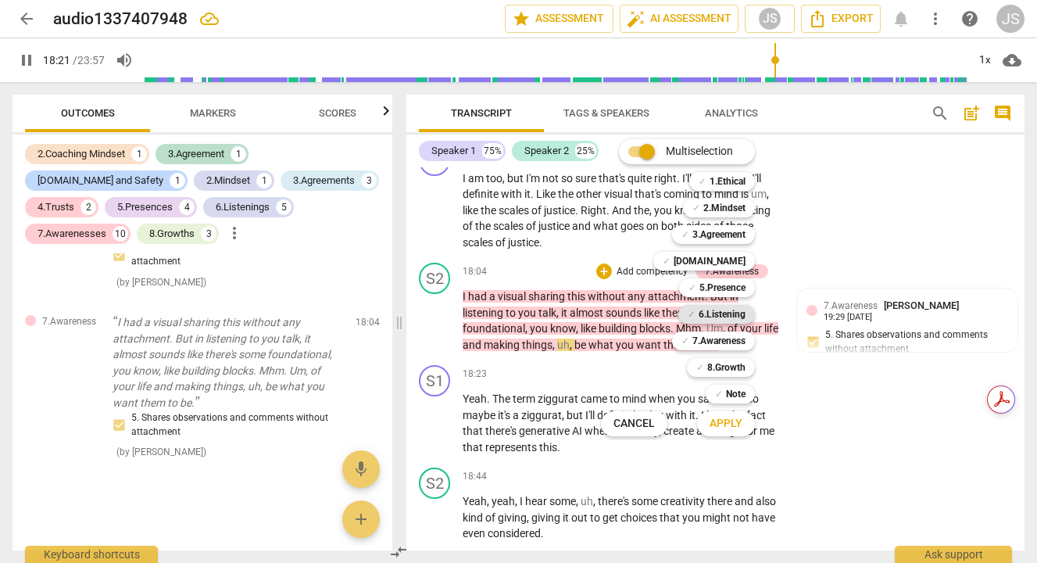
click at [719, 313] on b "6.Listening" at bounding box center [722, 314] width 47 height 19
click at [727, 422] on span "Apply" at bounding box center [725, 424] width 33 height 16
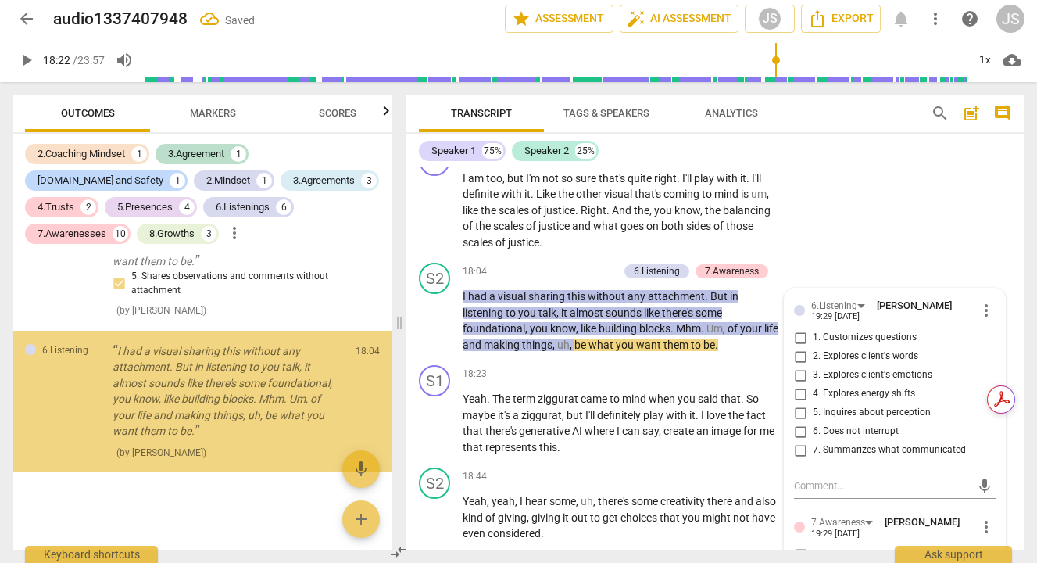
scroll to position [5281, 0]
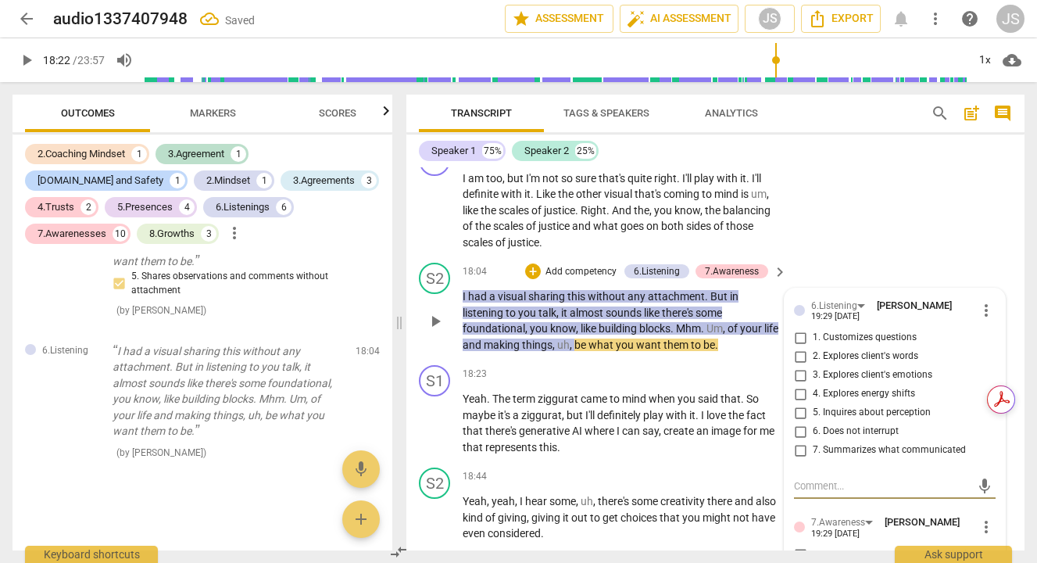
click at [800, 459] on input "7. Summarizes what communicated" at bounding box center [800, 450] width 25 height 19
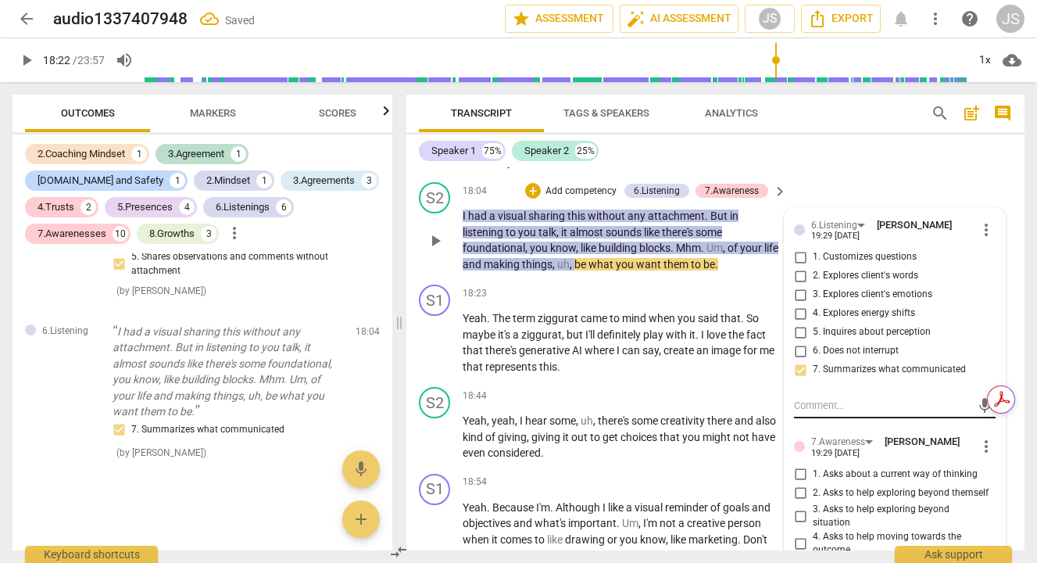
scroll to position [5092, 0]
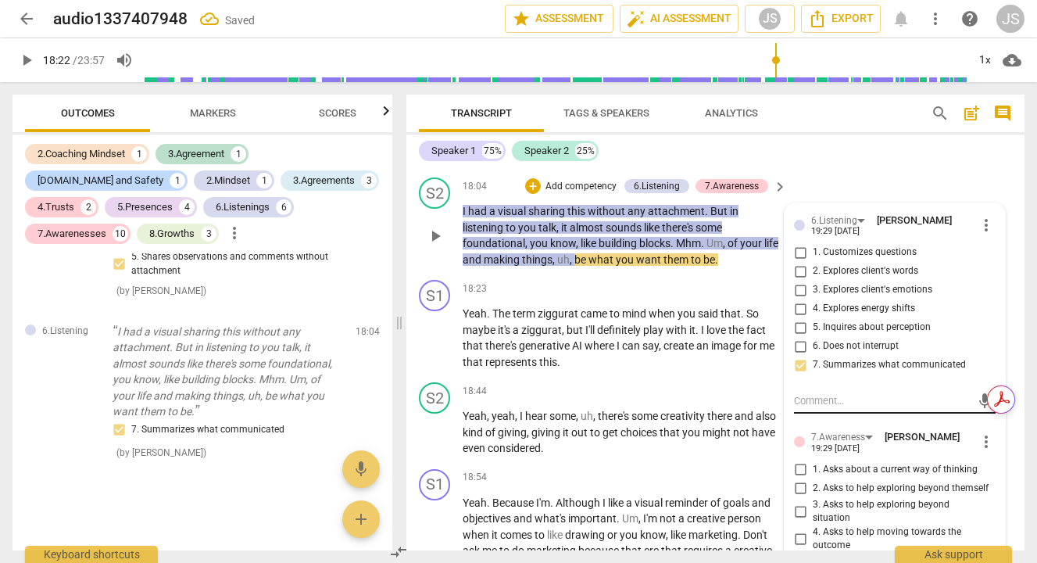
click at [799, 408] on textarea at bounding box center [882, 400] width 177 height 15
click at [977, 409] on span "send" at bounding box center [984, 400] width 17 height 17
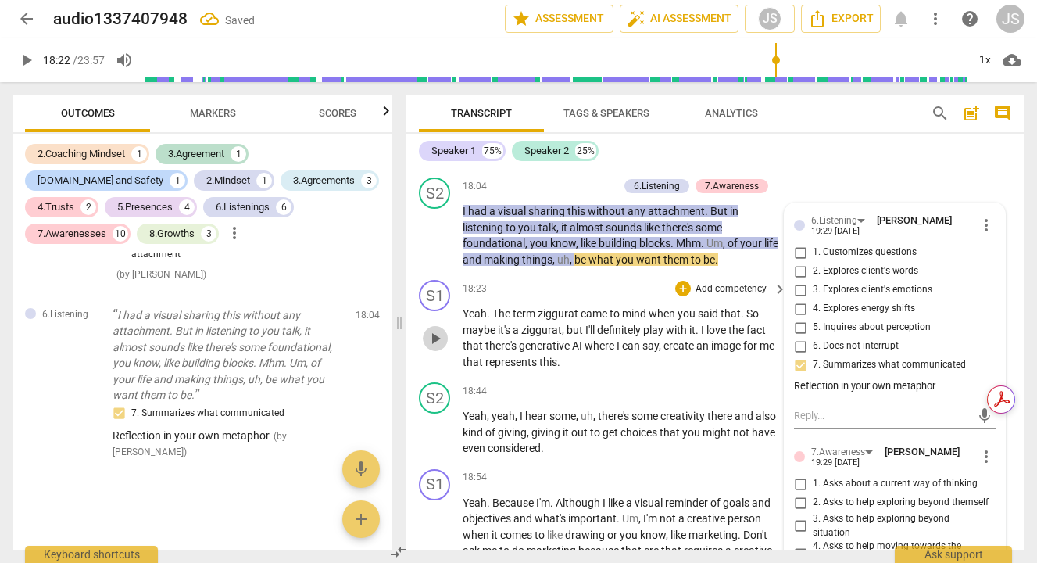
click at [438, 348] on span "play_arrow" at bounding box center [435, 338] width 19 height 19
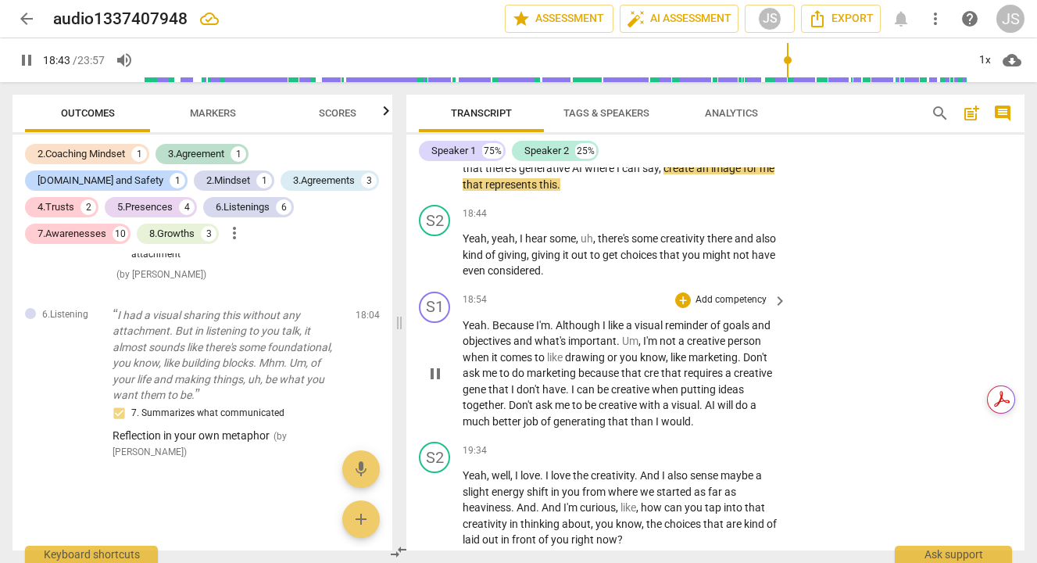
scroll to position [5270, 0]
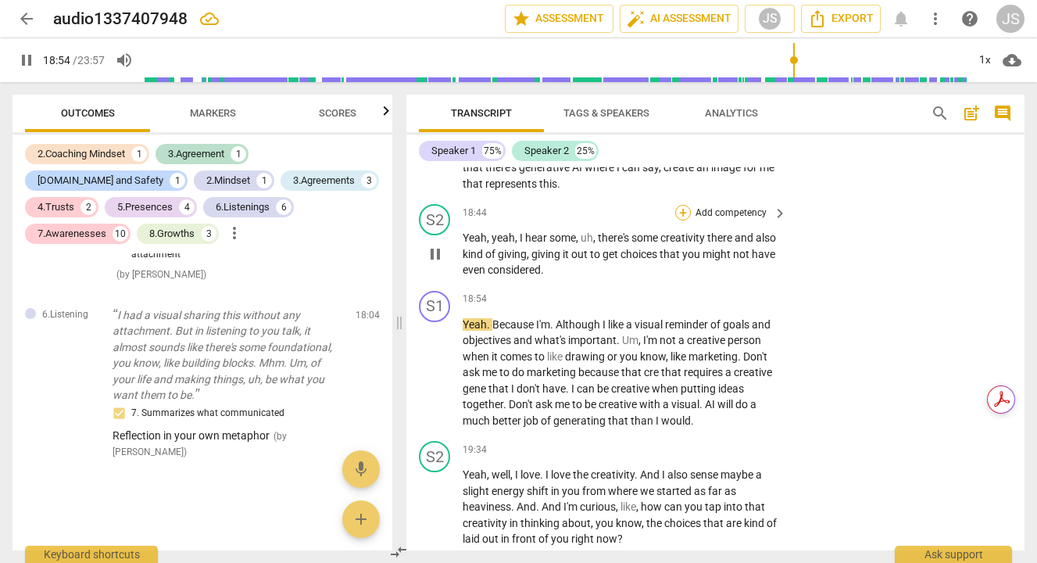
click at [681, 220] on div "+" at bounding box center [683, 213] width 16 height 16
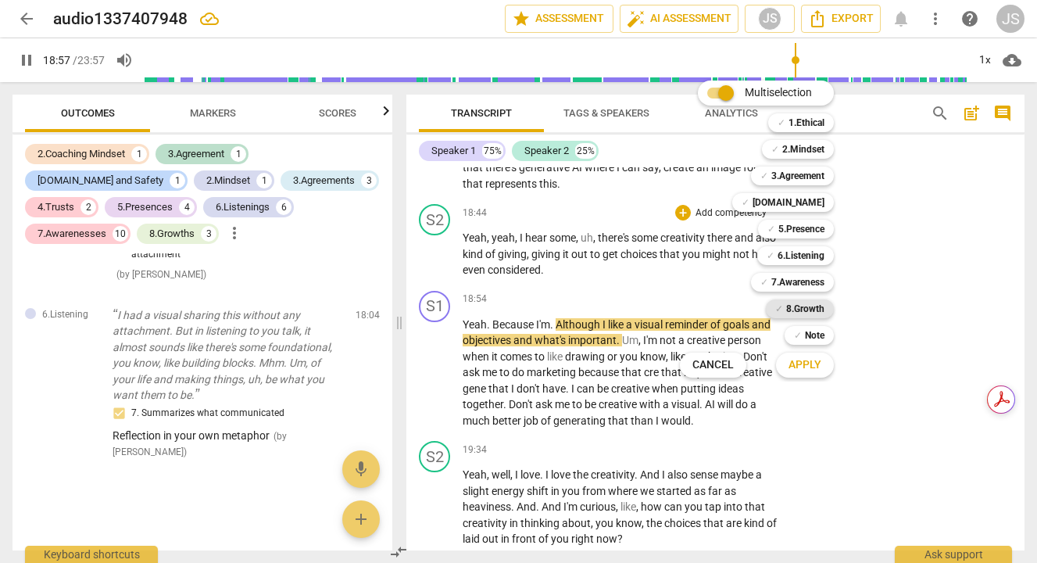
click at [797, 309] on b "8.Growth" at bounding box center [805, 308] width 38 height 19
click at [804, 353] on button "Apply" at bounding box center [805, 365] width 58 height 28
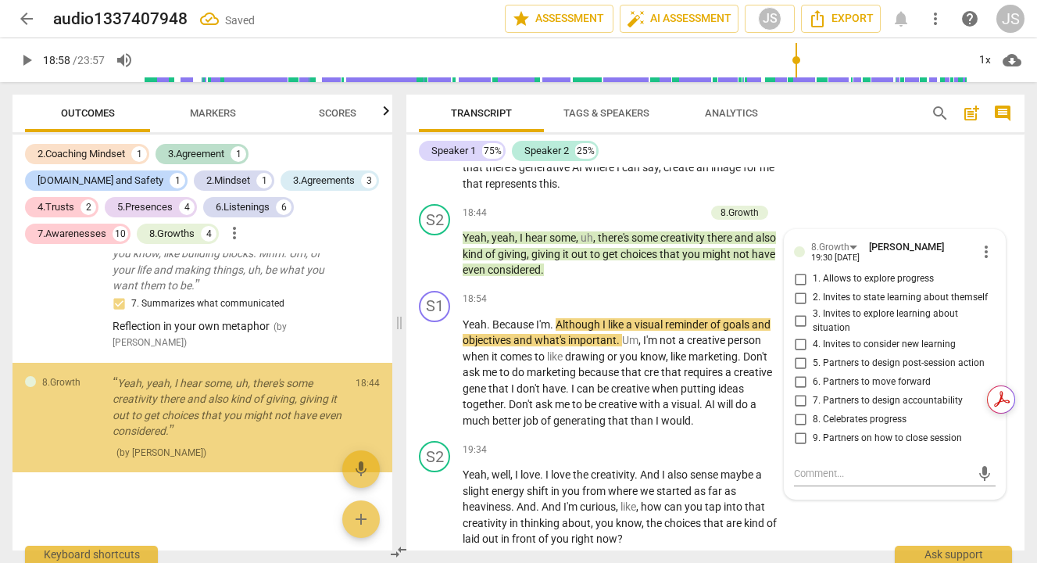
scroll to position [5426, 0]
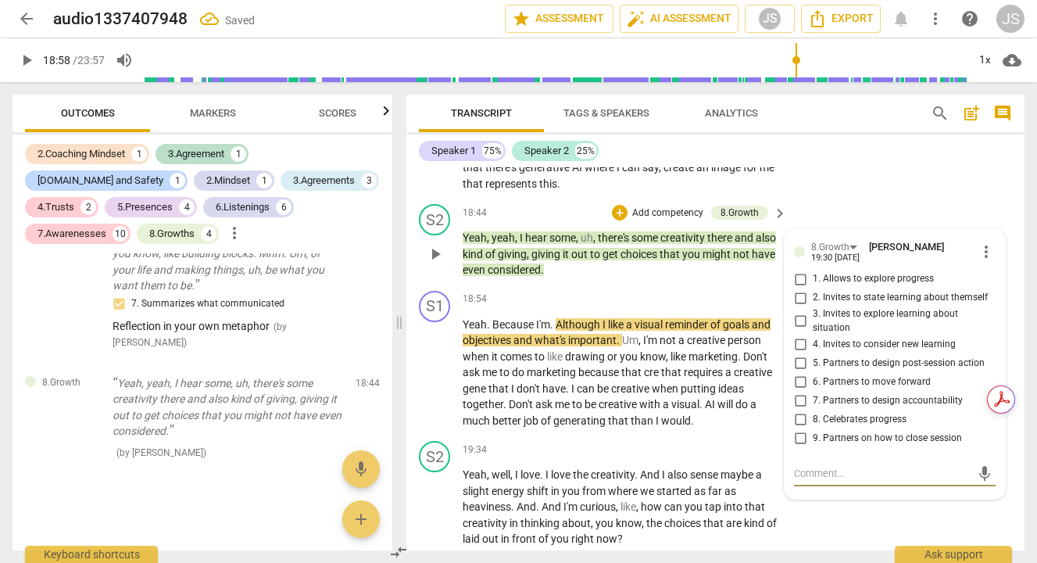
click at [802, 428] on input "8. Celebrates progress" at bounding box center [800, 418] width 25 height 19
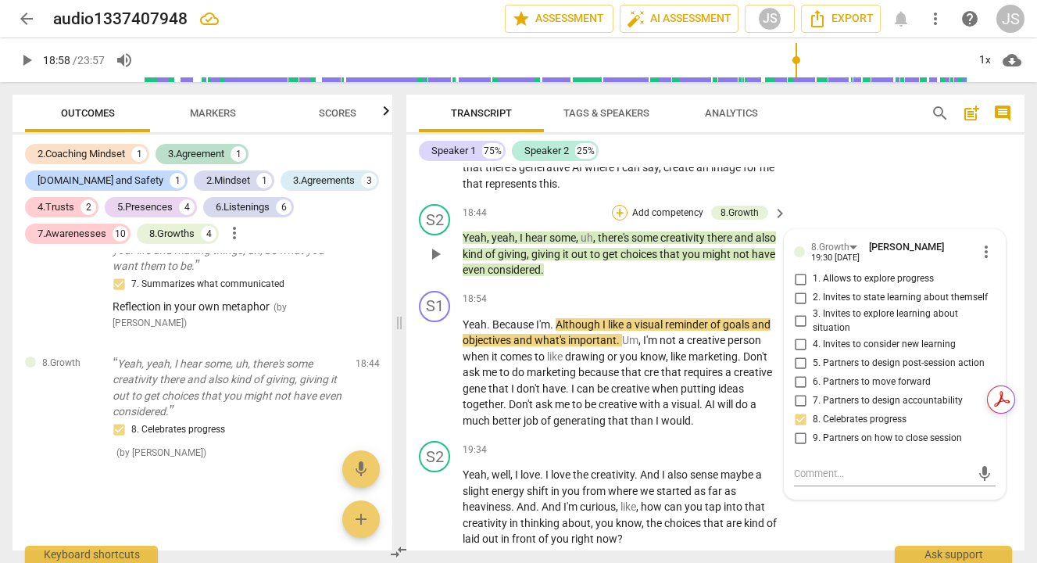
click at [617, 220] on div "+" at bounding box center [620, 213] width 16 height 16
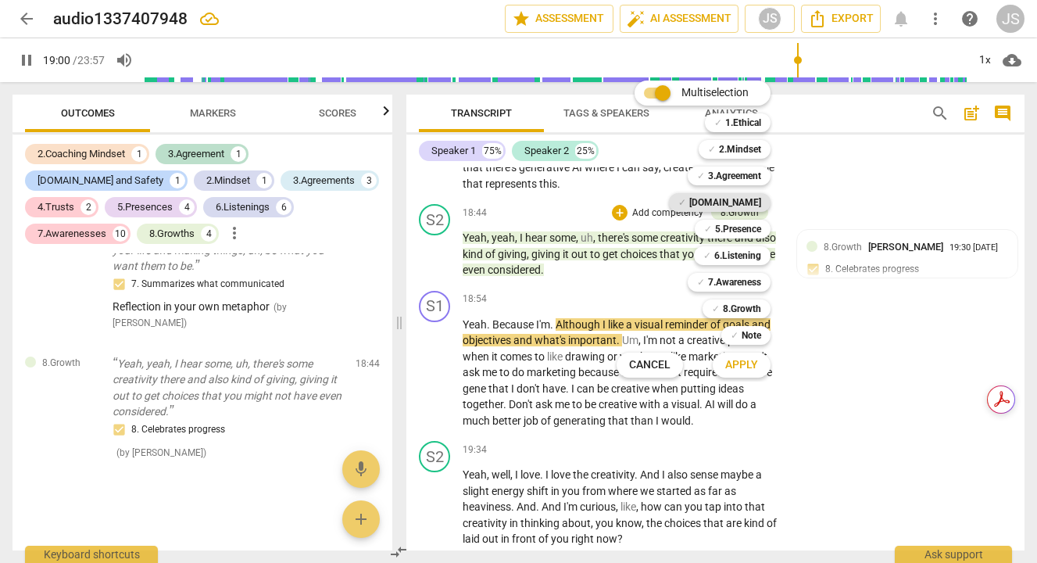
click at [760, 196] on b "[DOMAIN_NAME]" at bounding box center [725, 202] width 72 height 19
click at [744, 369] on span "Apply" at bounding box center [741, 365] width 33 height 16
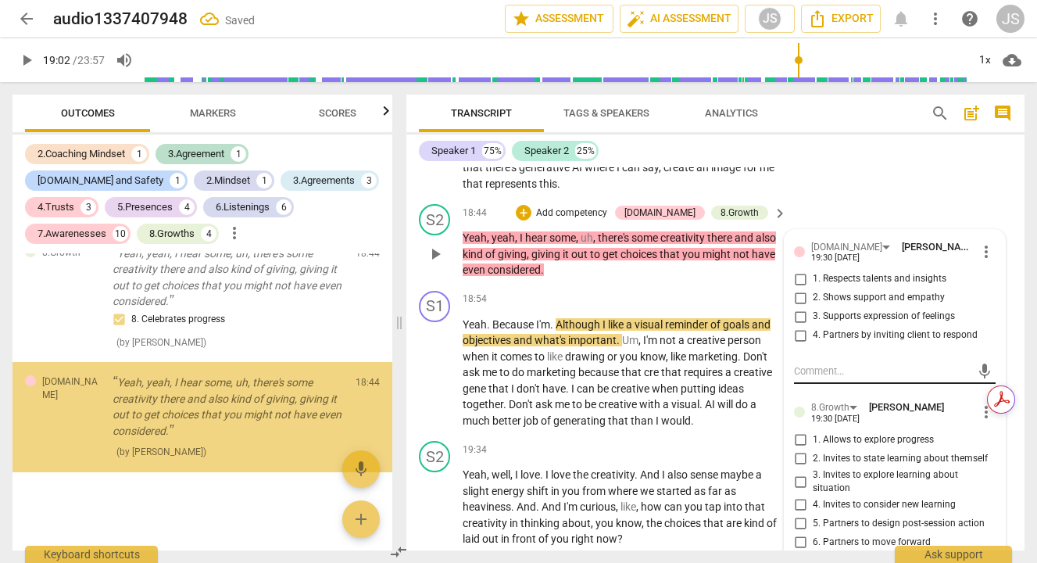
scroll to position [5556, 0]
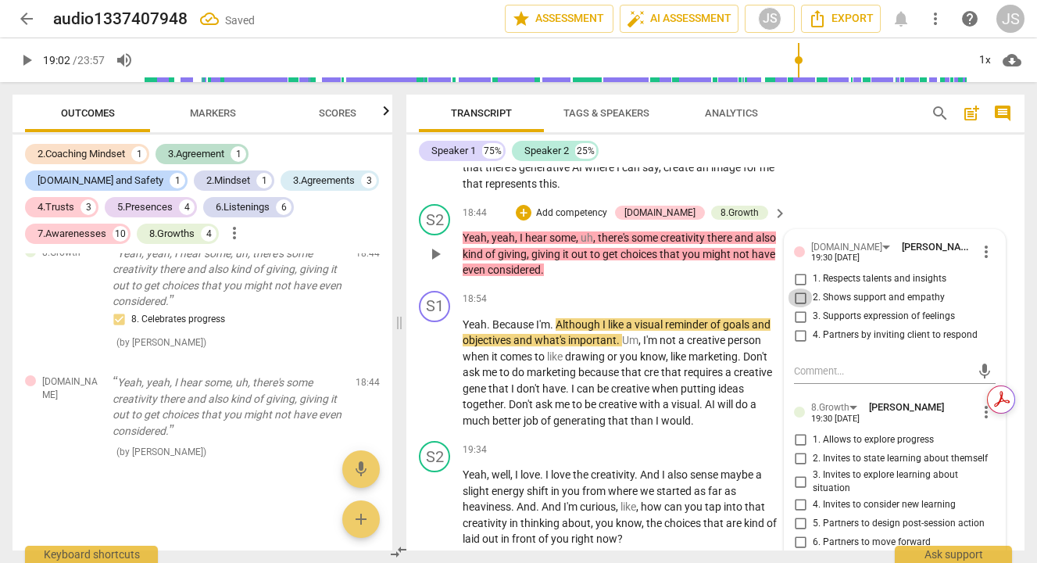
click at [795, 307] on input "2. Shows support and empathy" at bounding box center [800, 297] width 25 height 19
click at [796, 288] on input "1. Respects talents and insights" at bounding box center [800, 279] width 25 height 19
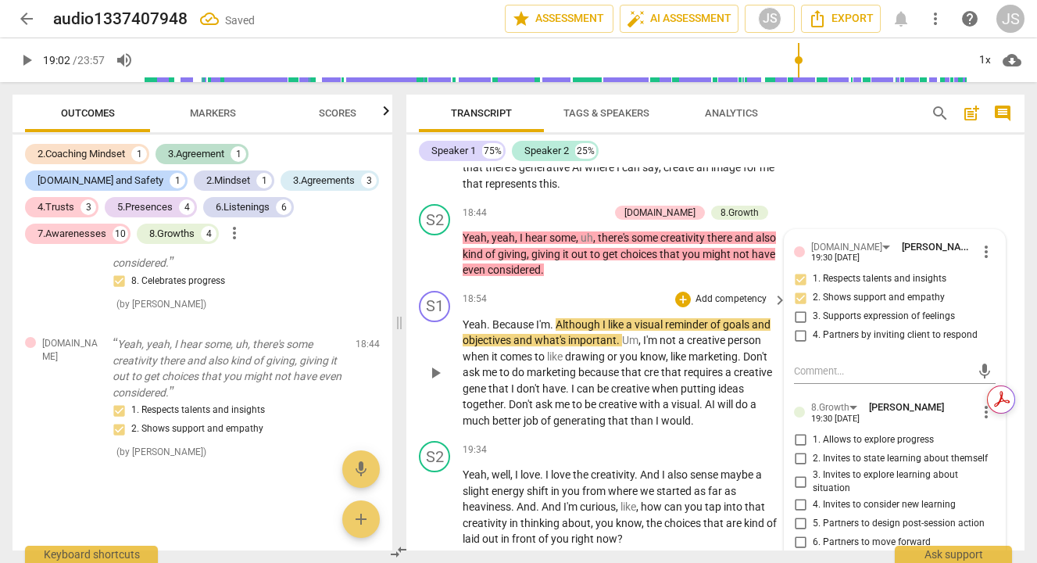
click at [434, 382] on span "play_arrow" at bounding box center [435, 372] width 19 height 19
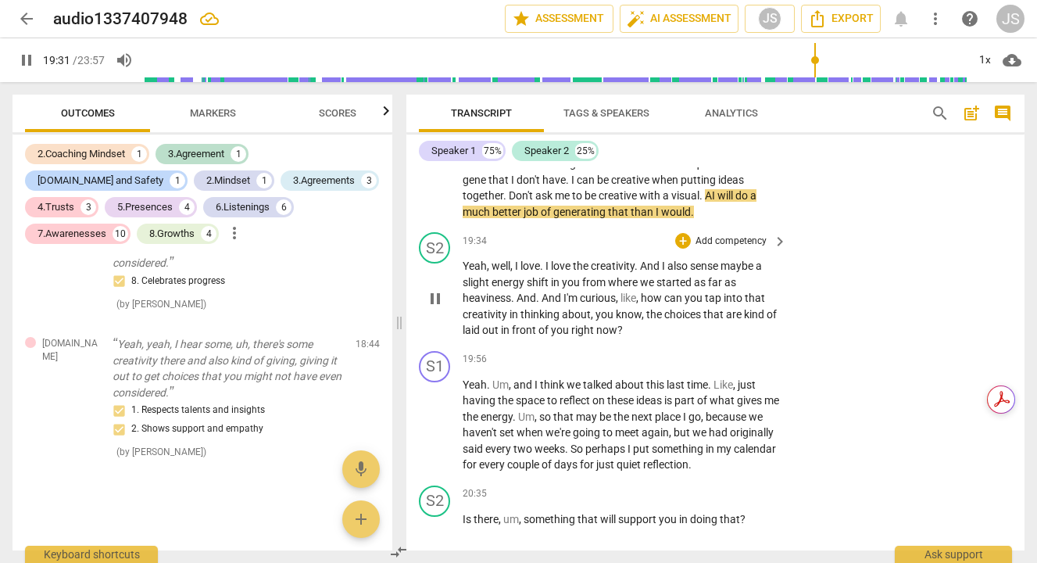
scroll to position [5480, 0]
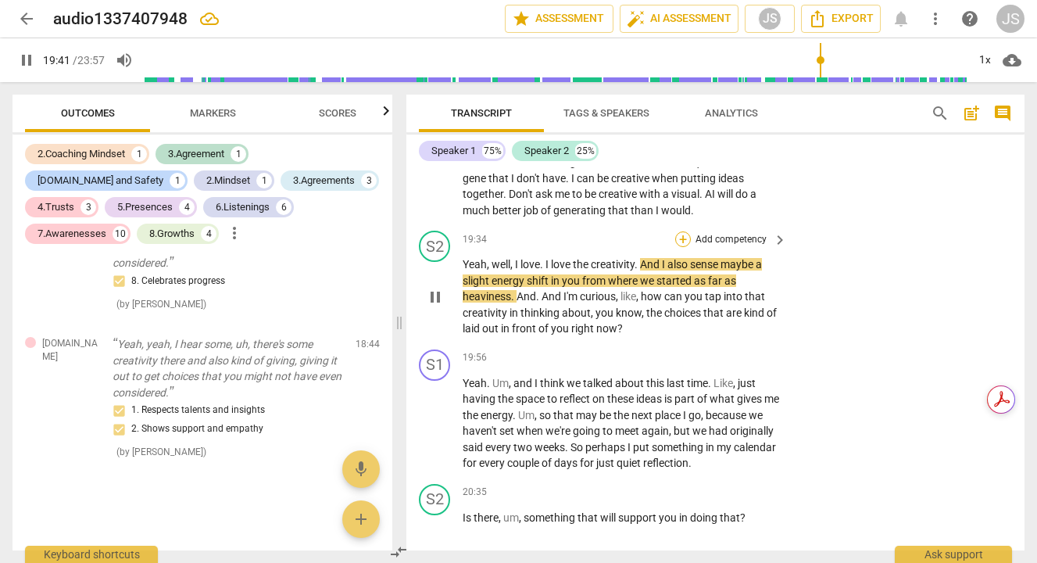
click at [684, 247] on div "+" at bounding box center [683, 239] width 16 height 16
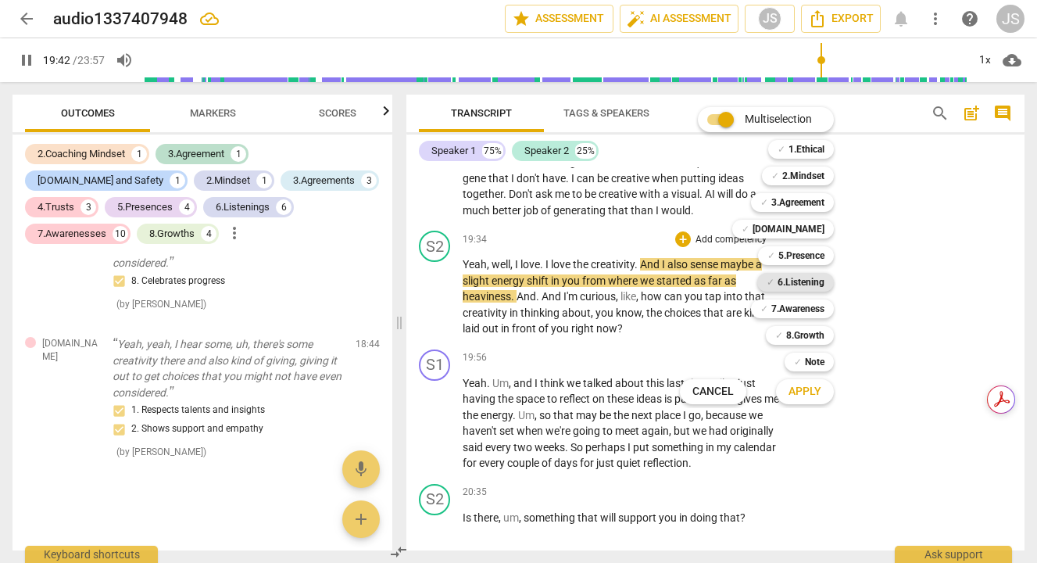
click at [802, 280] on b "6.Listening" at bounding box center [800, 282] width 47 height 19
click at [813, 394] on span "Apply" at bounding box center [804, 392] width 33 height 16
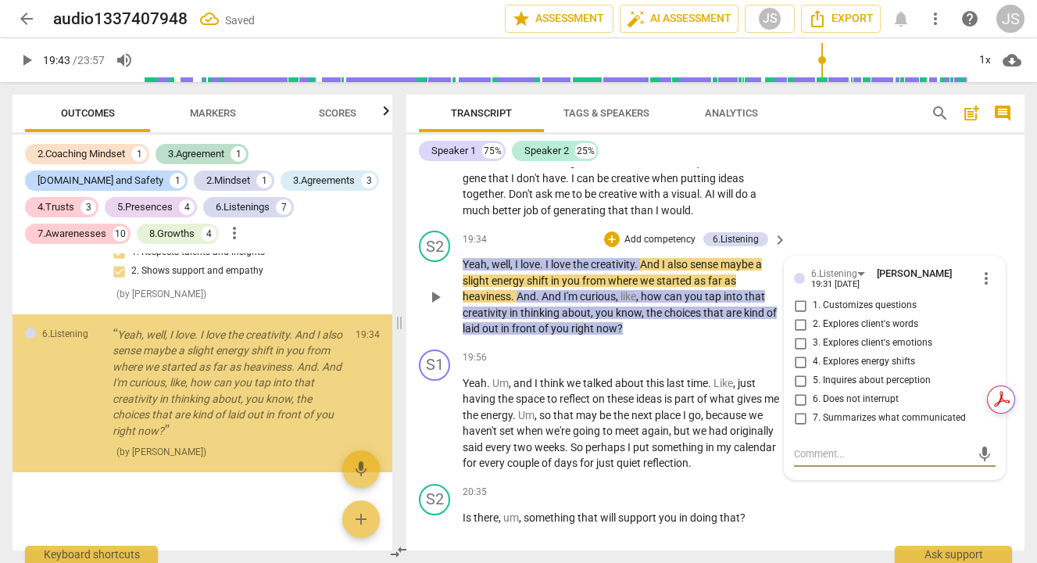
scroll to position [5744, 0]
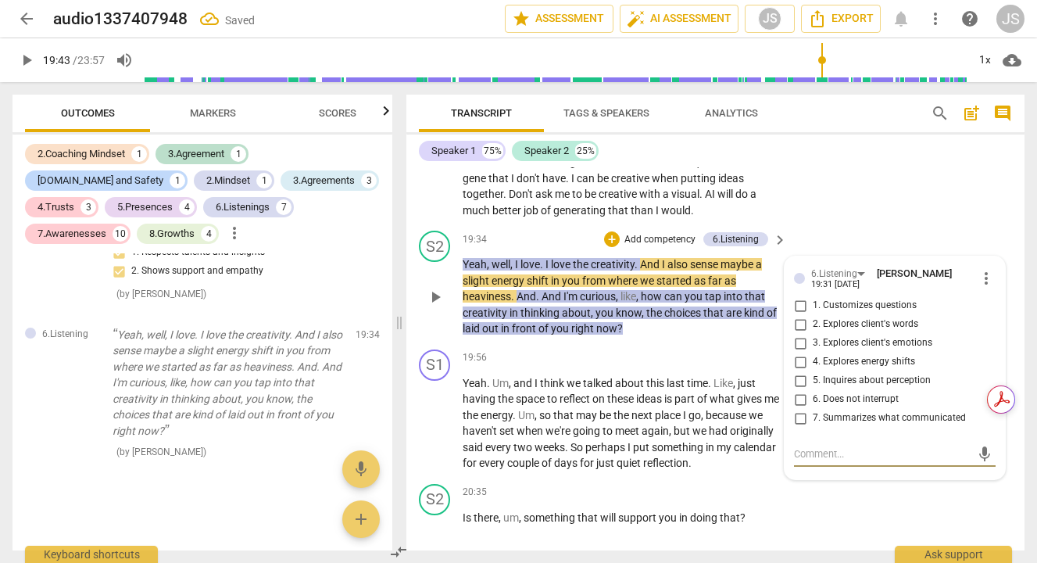
click at [797, 371] on input "4. Explores energy shifts" at bounding box center [800, 361] width 25 height 19
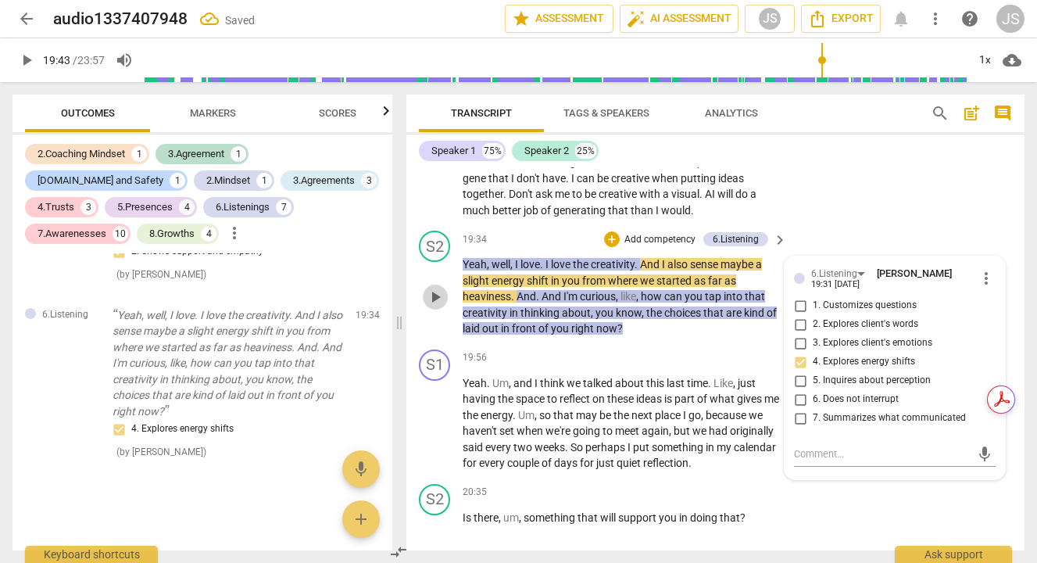
click at [436, 306] on span "play_arrow" at bounding box center [435, 297] width 19 height 19
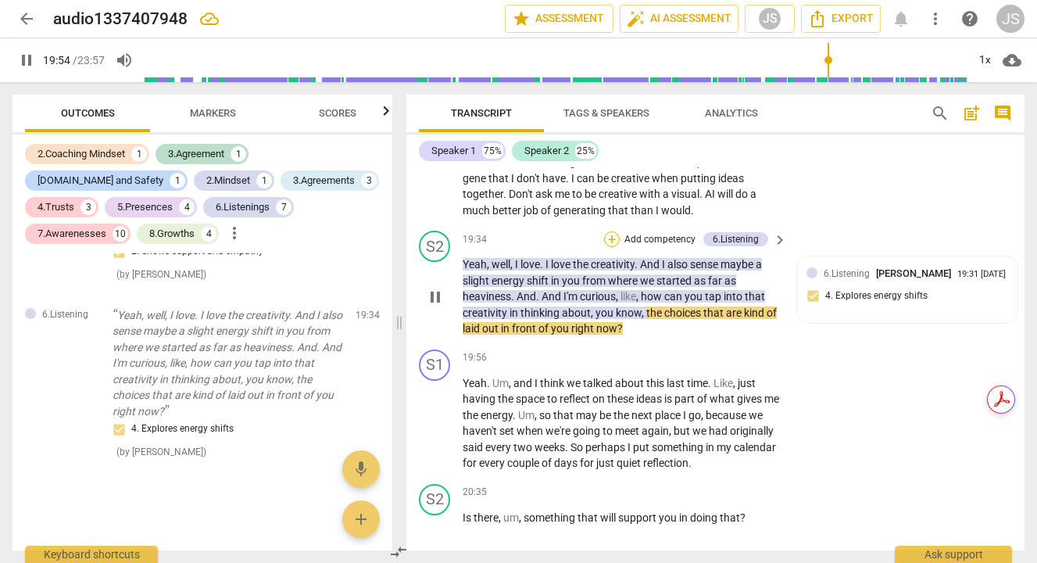
click at [615, 247] on div "+" at bounding box center [612, 239] width 16 height 16
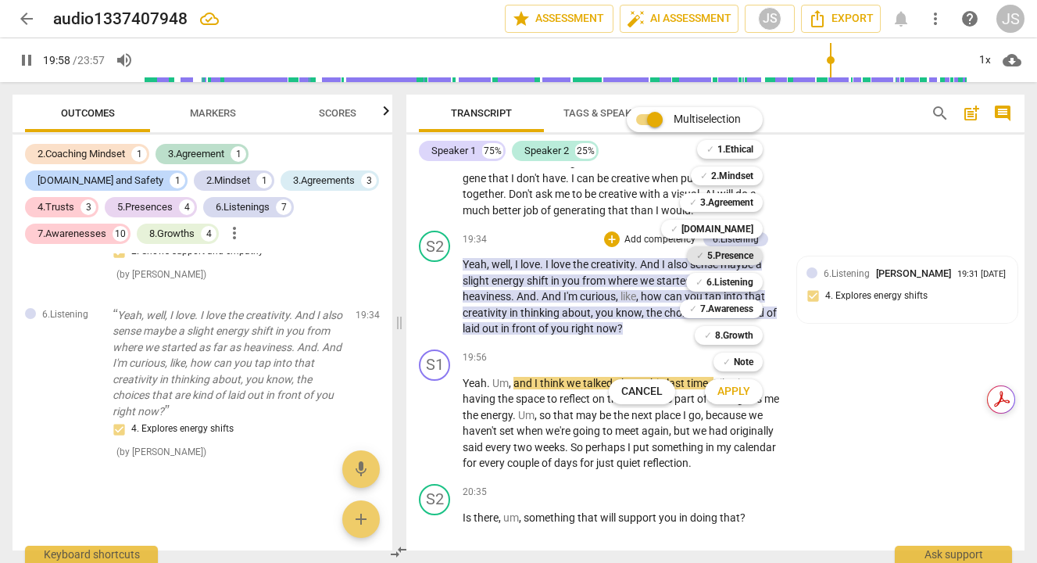
click at [738, 256] on b "5.Presence" at bounding box center [730, 255] width 46 height 19
click at [739, 399] on button "Apply" at bounding box center [734, 391] width 58 height 28
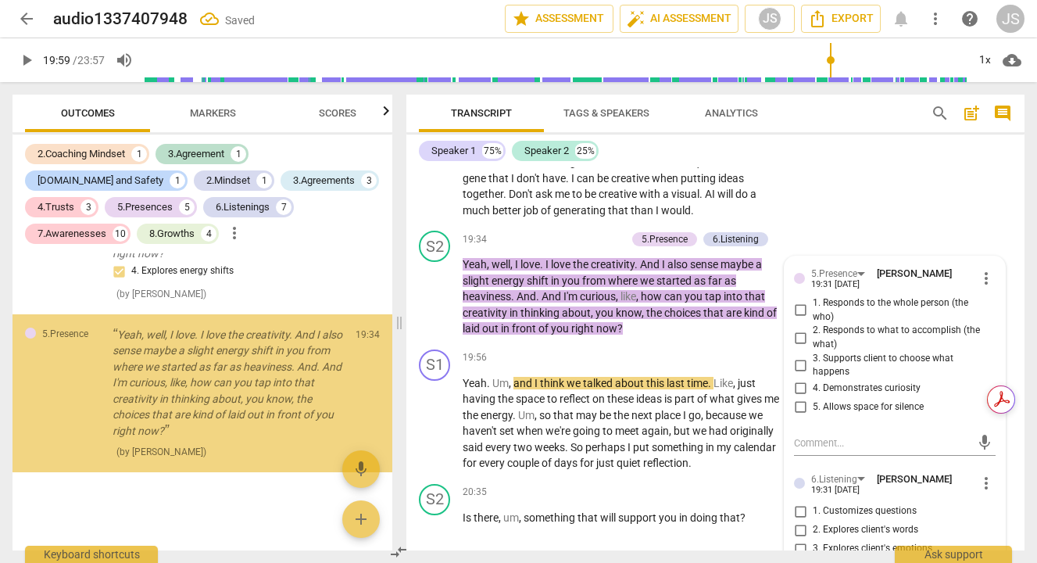
scroll to position [5921, 0]
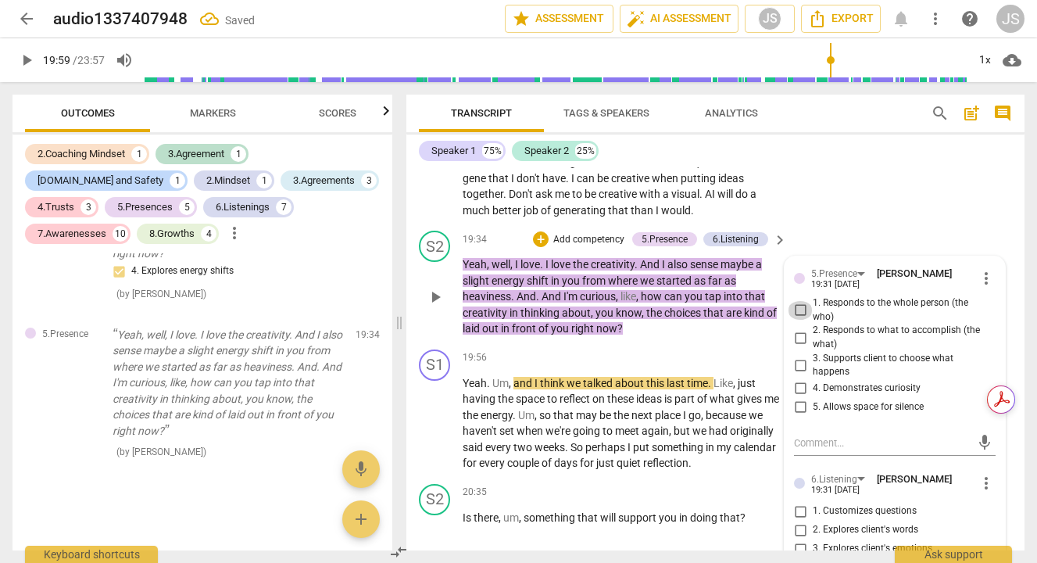
click at [796, 320] on input "1. Responds to the whole person (the who)" at bounding box center [800, 310] width 25 height 19
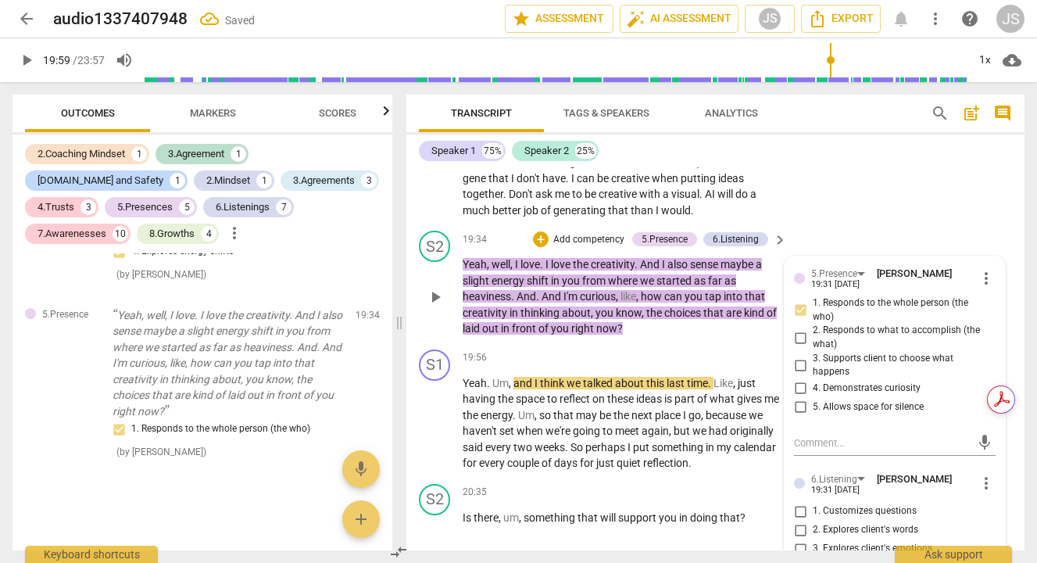
click at [798, 347] on input "2. Responds to what to accomplish (the what)" at bounding box center [800, 337] width 25 height 19
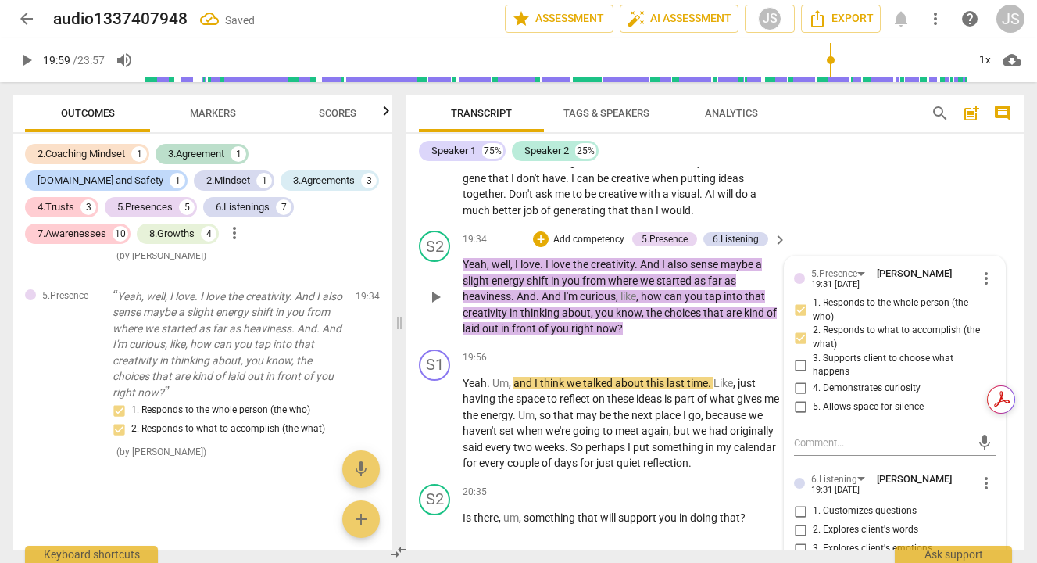
click at [798, 374] on input "3. Supports client to choose what happens" at bounding box center [800, 365] width 25 height 19
click at [801, 398] on input "4. Demonstrates curiosity" at bounding box center [800, 388] width 25 height 19
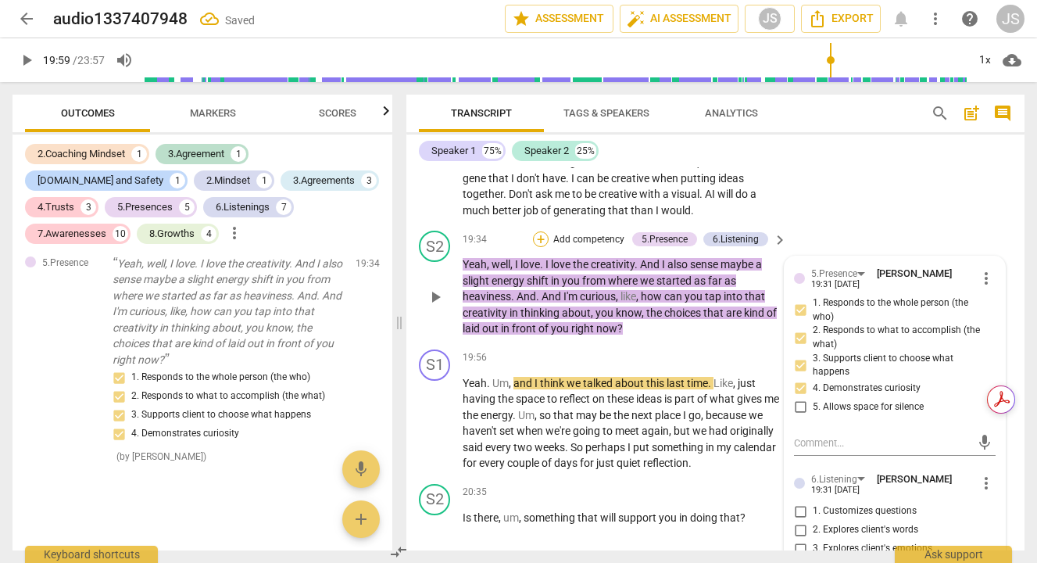
click at [544, 247] on div "+" at bounding box center [541, 239] width 16 height 16
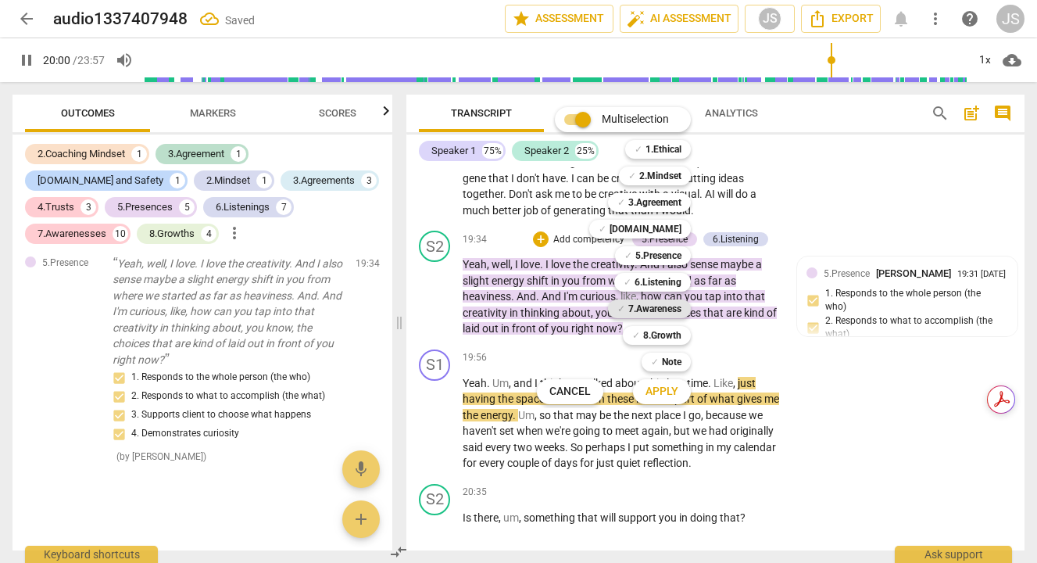
click at [674, 305] on b "7.Awareness" at bounding box center [654, 308] width 53 height 19
click at [678, 388] on button "Apply" at bounding box center [662, 391] width 58 height 28
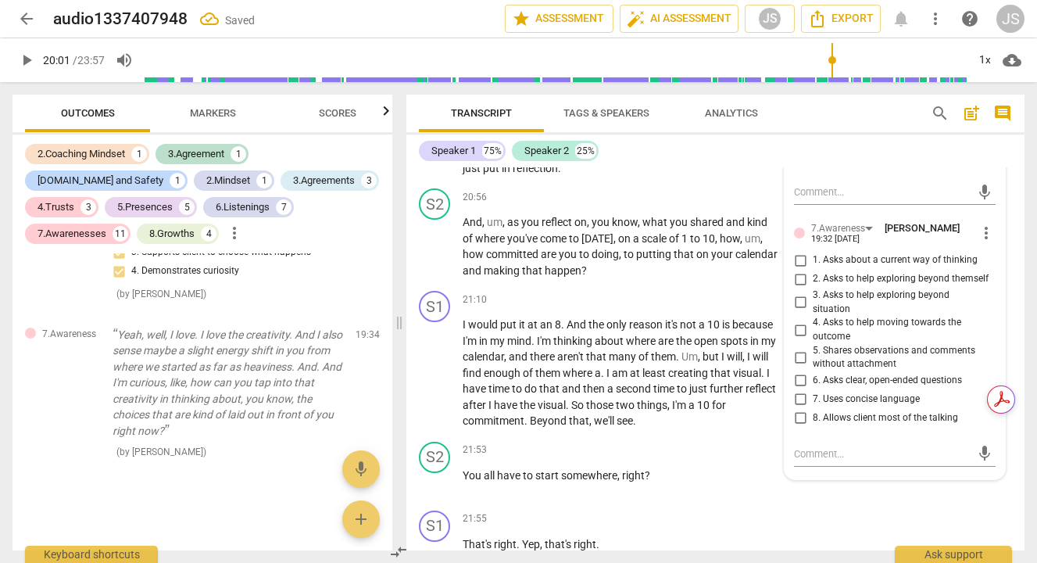
scroll to position [5951, 0]
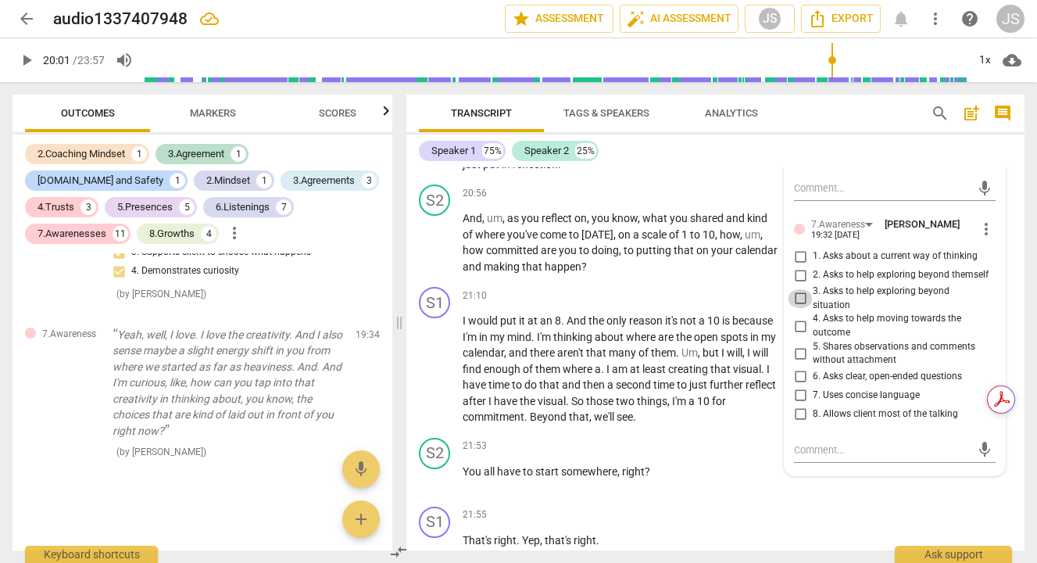
click at [797, 307] on input "3. Asks to help exploring beyond situation" at bounding box center [800, 298] width 25 height 19
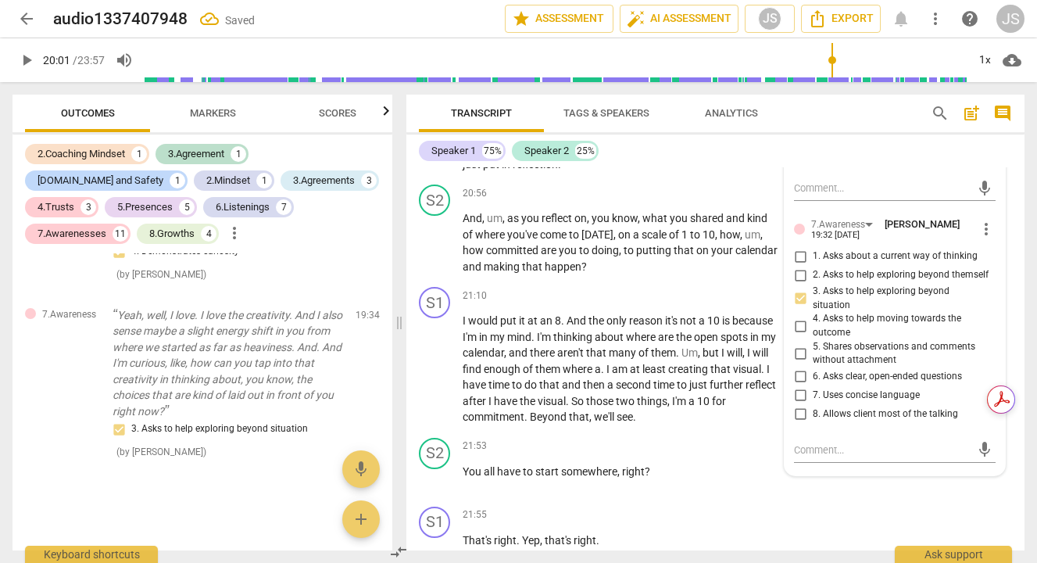
click at [799, 334] on input "4. Asks to help moving towards the outcome" at bounding box center [800, 325] width 25 height 19
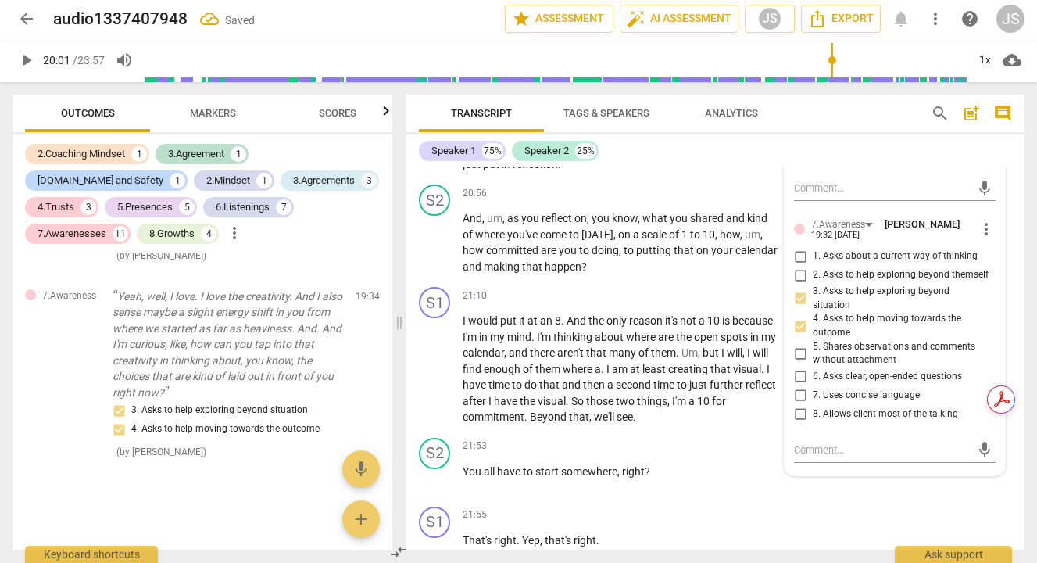
click at [795, 362] on input "5. Shares observations and comments without attachment" at bounding box center [800, 353] width 25 height 19
click at [801, 380] on input "6. Asks clear, open-ended questions" at bounding box center [800, 376] width 25 height 19
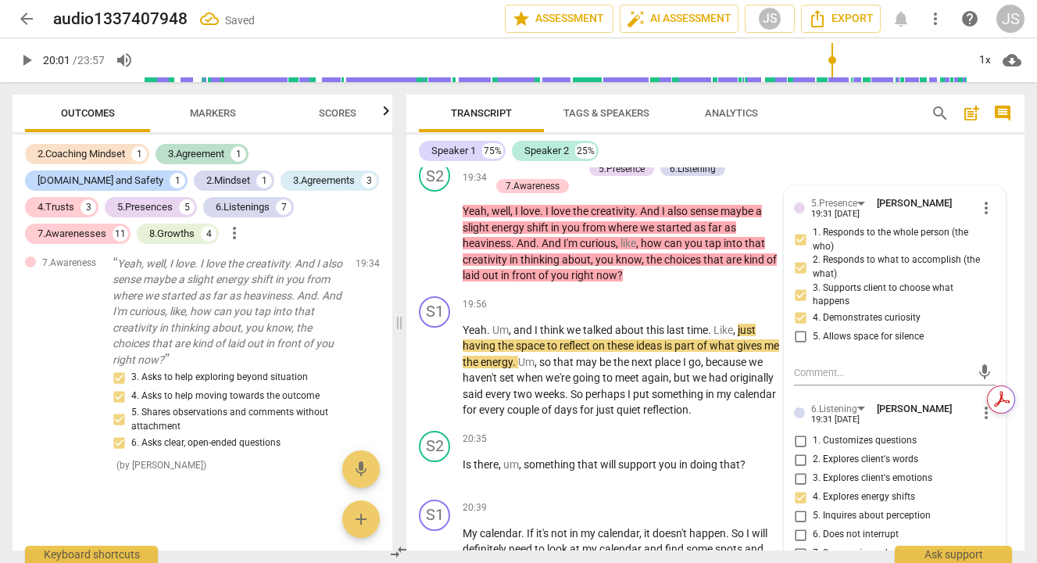
scroll to position [5549, 0]
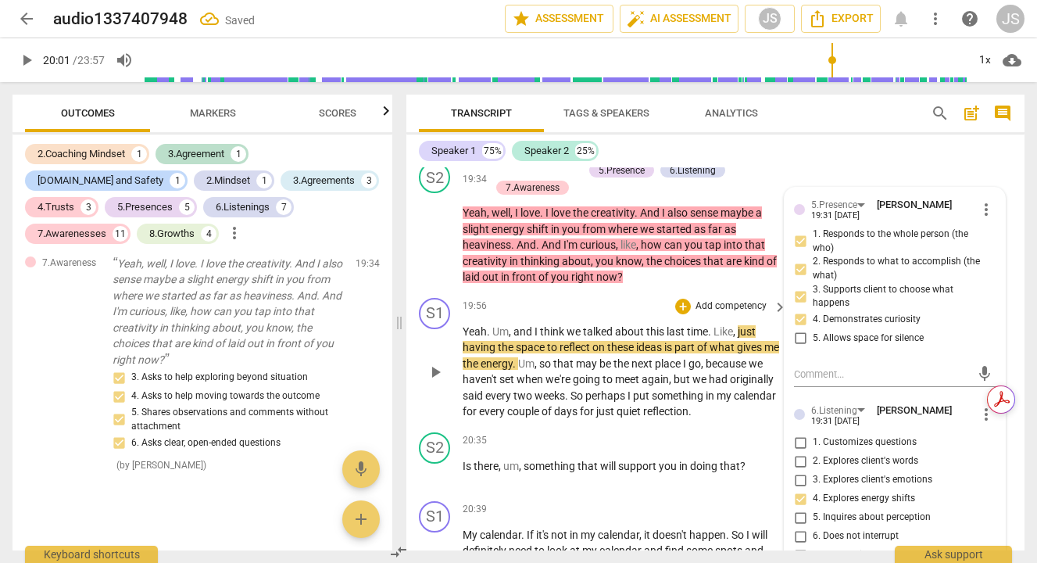
click at [445, 377] on div "play_arrow pause" at bounding box center [443, 372] width 40 height 86
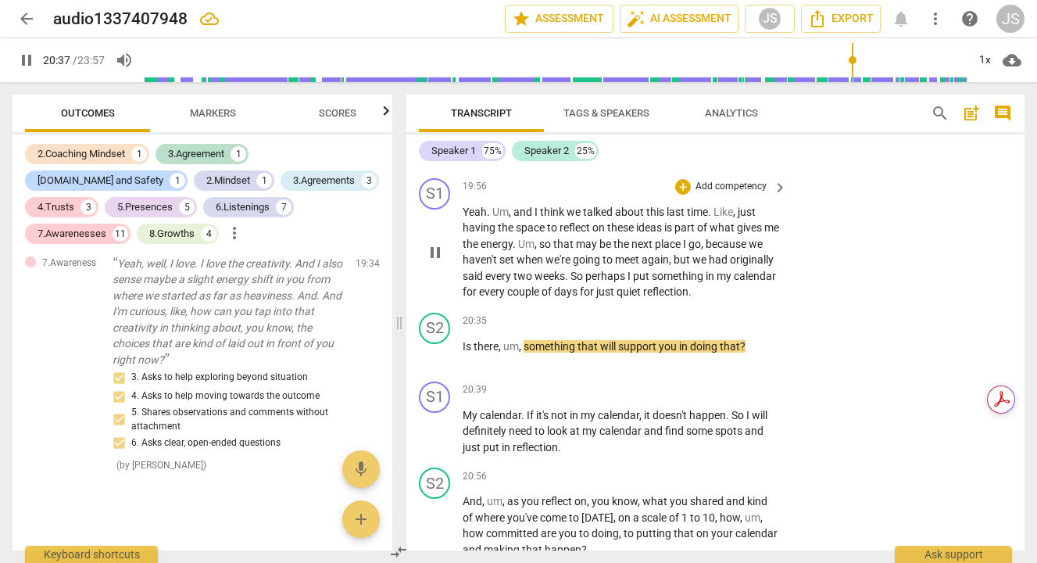
scroll to position [5684, 0]
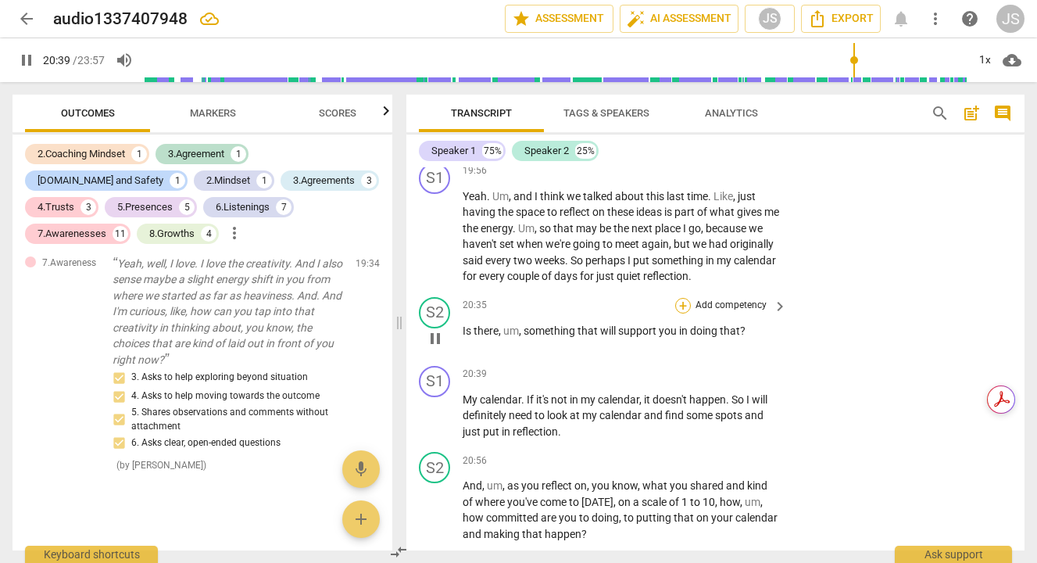
click at [681, 313] on div "+" at bounding box center [683, 306] width 16 height 16
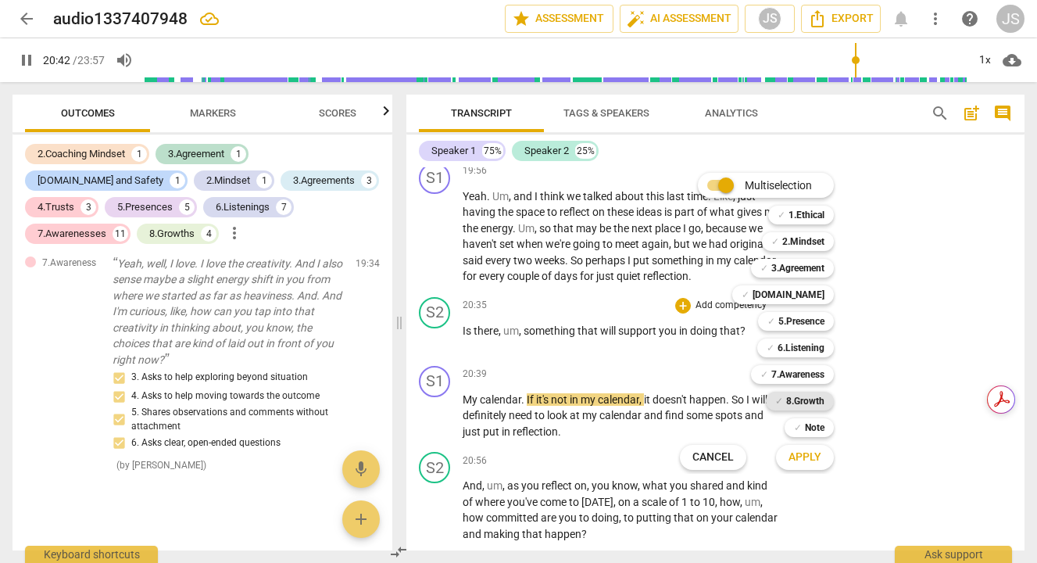
click at [801, 400] on b "8.Growth" at bounding box center [805, 400] width 38 height 19
click at [805, 460] on span "Apply" at bounding box center [804, 457] width 33 height 16
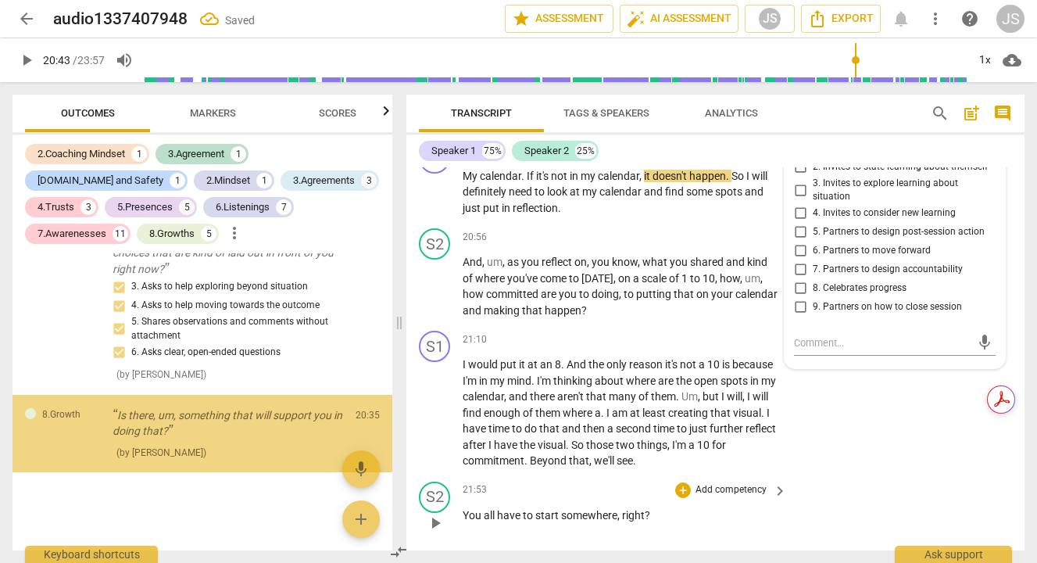
scroll to position [6326, 0]
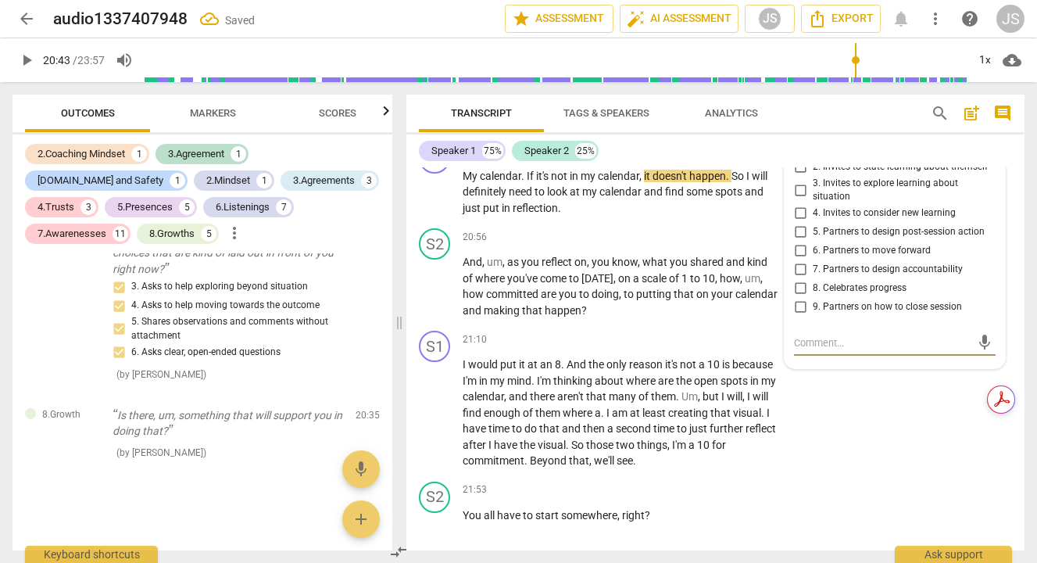
click at [794, 279] on input "7. Partners to design accountability" at bounding box center [800, 269] width 25 height 19
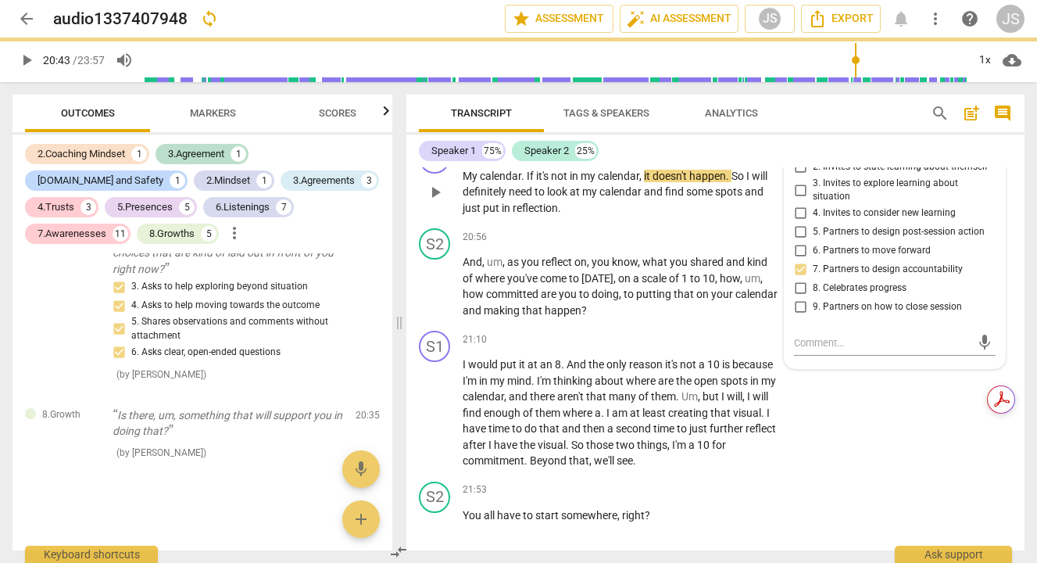
click at [431, 202] on span "play_arrow" at bounding box center [435, 192] width 19 height 19
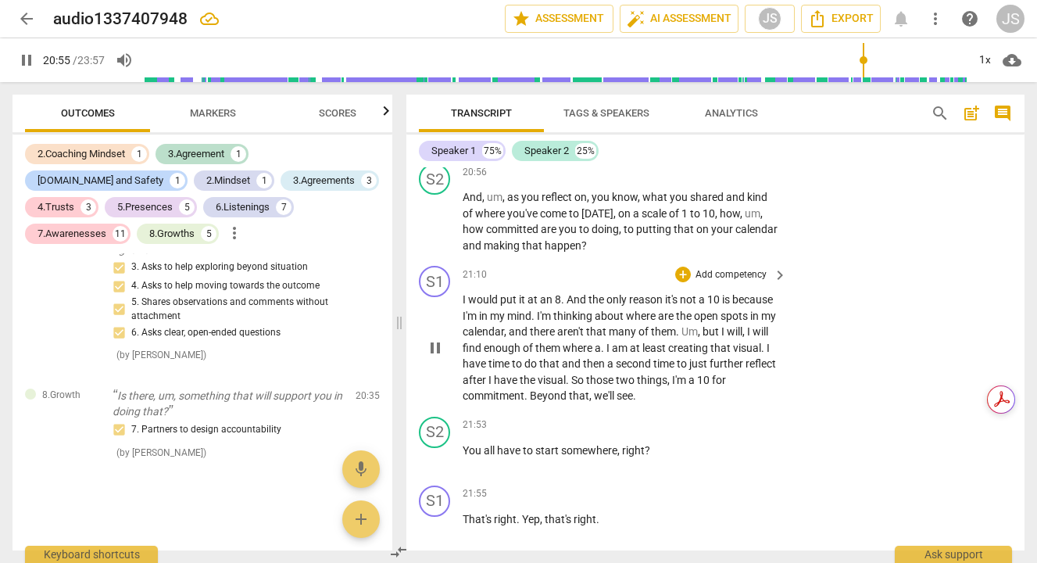
scroll to position [5971, 0]
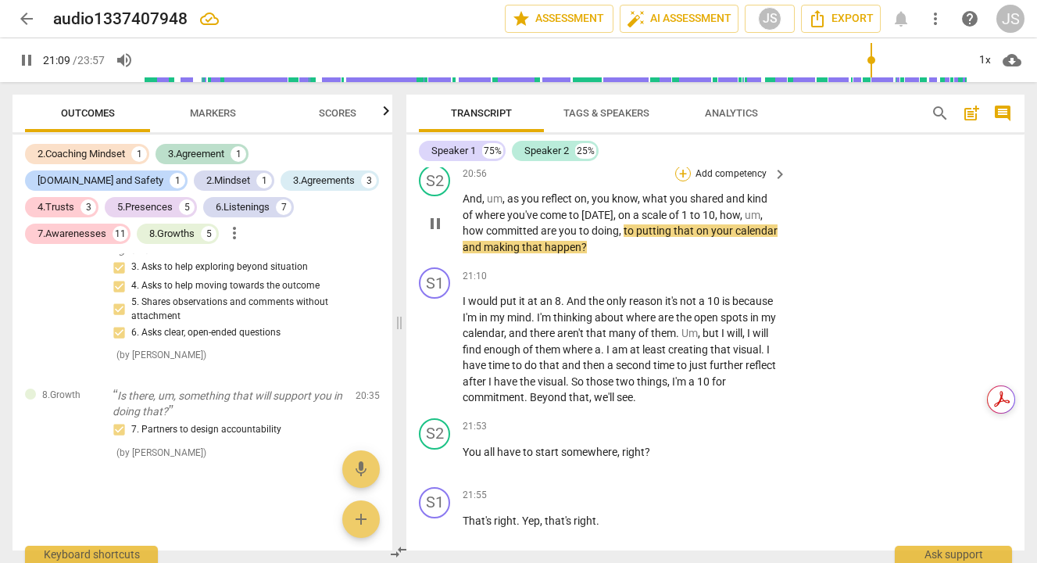
click at [684, 181] on div "+" at bounding box center [683, 174] width 16 height 16
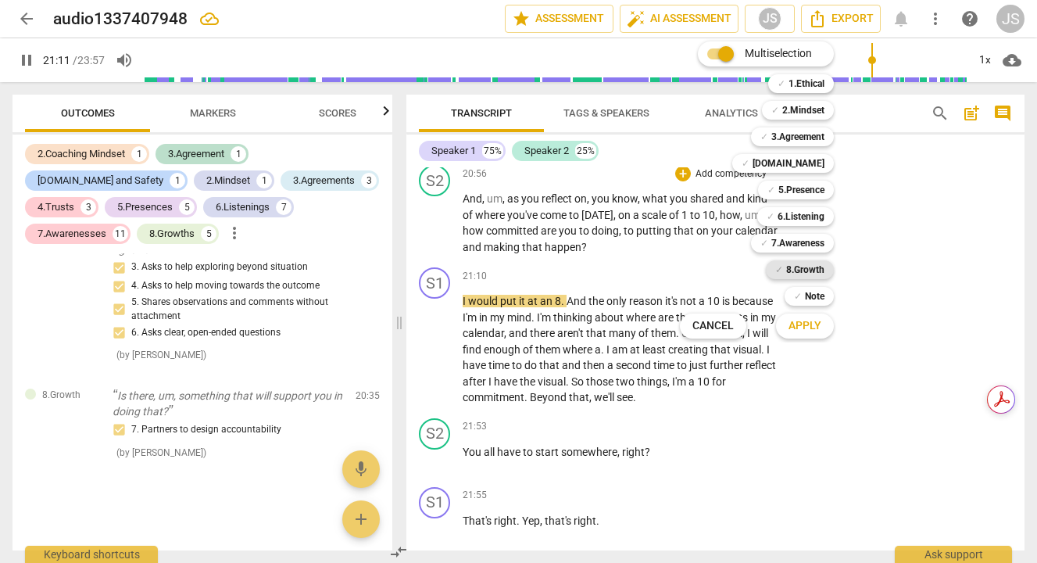
click at [807, 271] on b "8.Growth" at bounding box center [805, 269] width 38 height 19
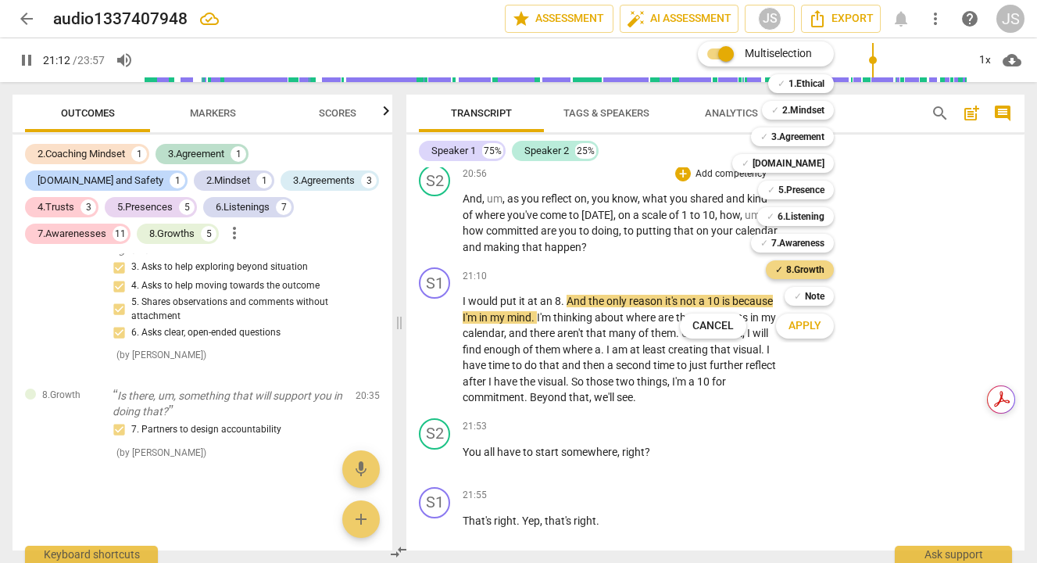
click at [806, 320] on span "Apply" at bounding box center [804, 326] width 33 height 16
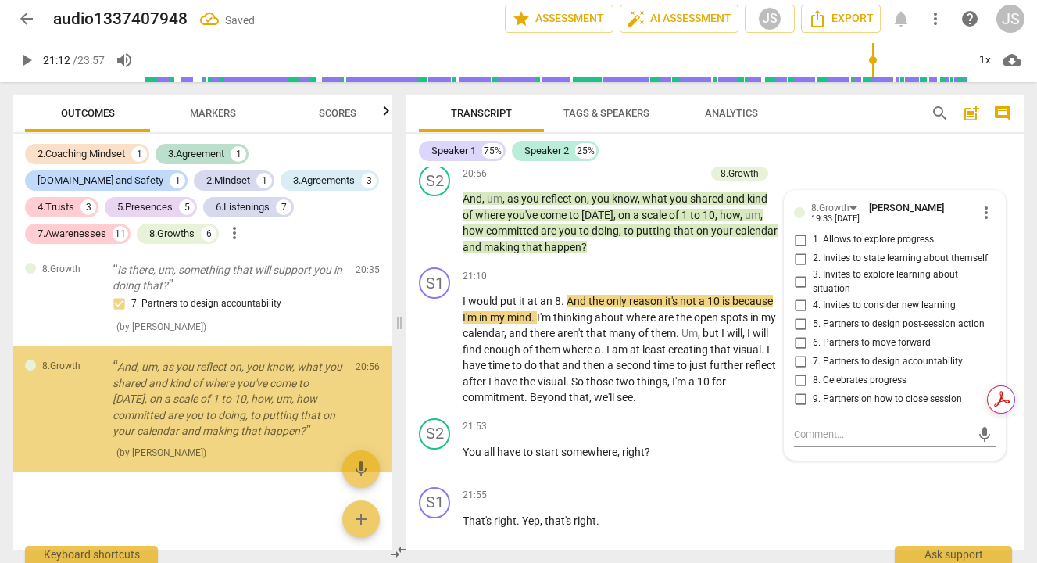
scroll to position [6471, 0]
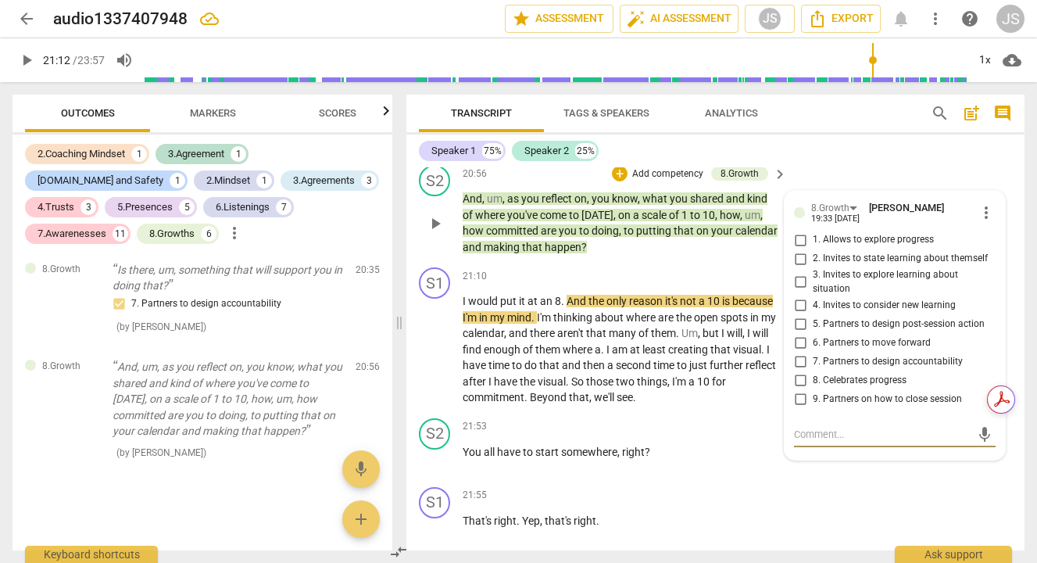
click at [795, 249] on input "1. Allows to explore progress" at bounding box center [800, 239] width 25 height 19
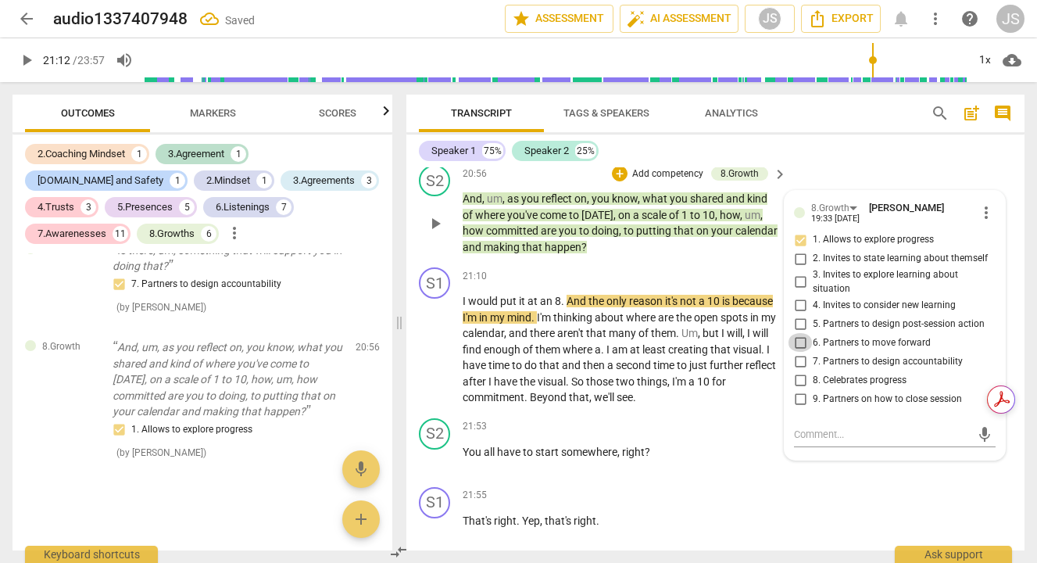
click at [794, 352] on input "6. Partners to move forward" at bounding box center [800, 342] width 25 height 19
click at [795, 370] on input "7. Partners to design accountability" at bounding box center [800, 361] width 25 height 19
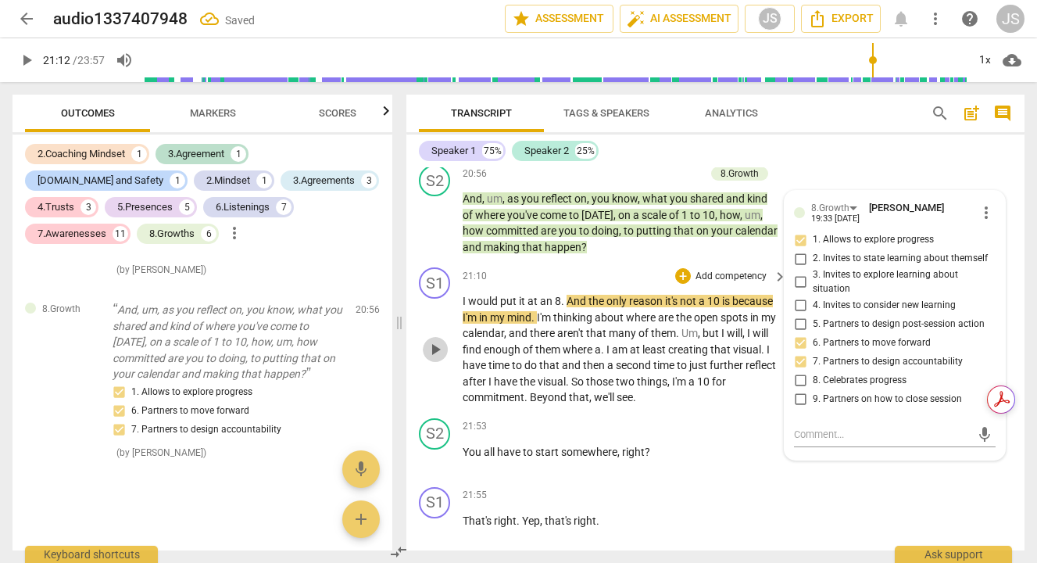
click at [434, 359] on span "play_arrow" at bounding box center [435, 349] width 19 height 19
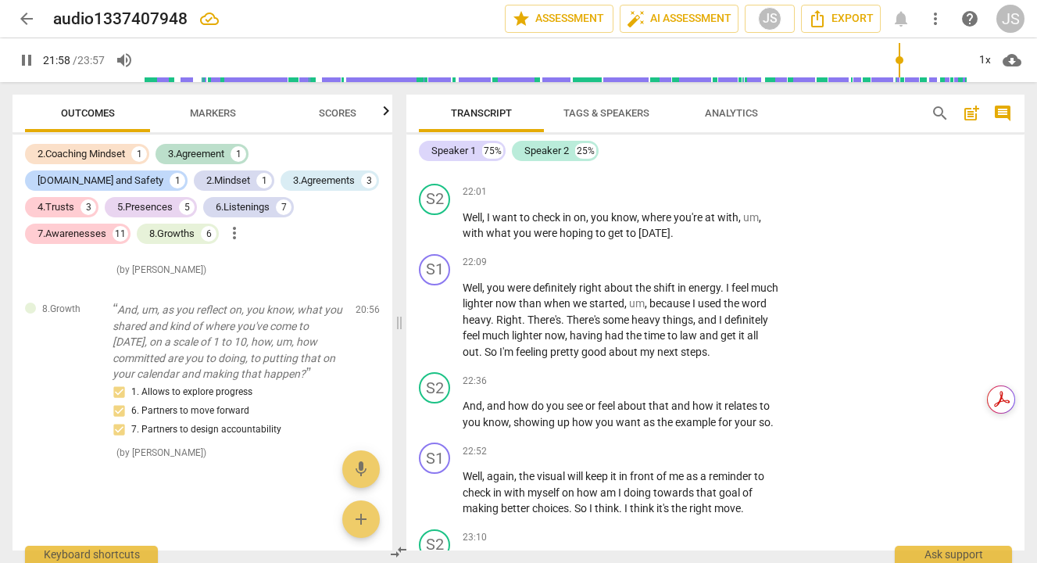
scroll to position [6337, 0]
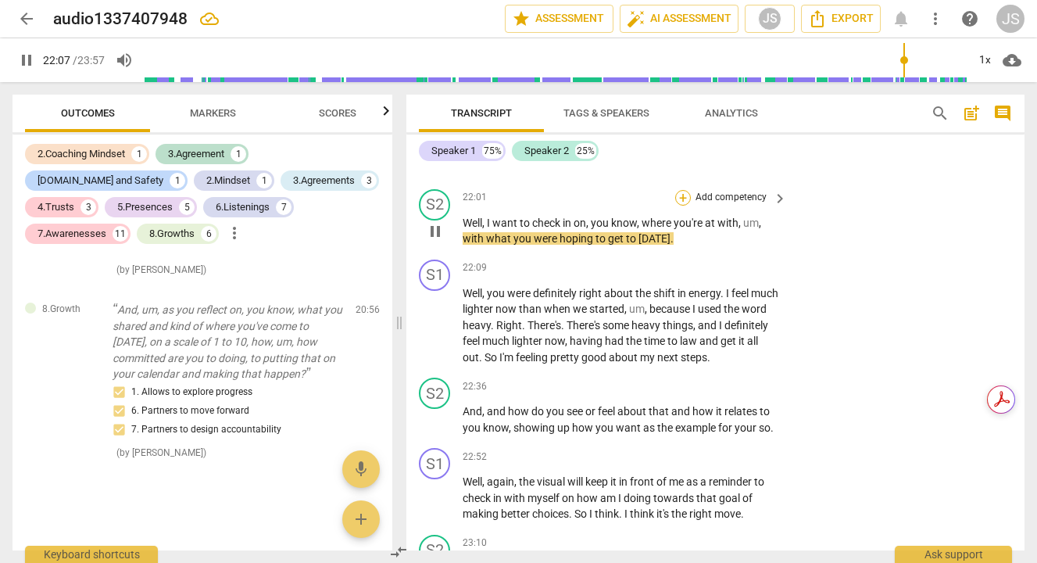
click at [681, 205] on div "+" at bounding box center [683, 198] width 16 height 16
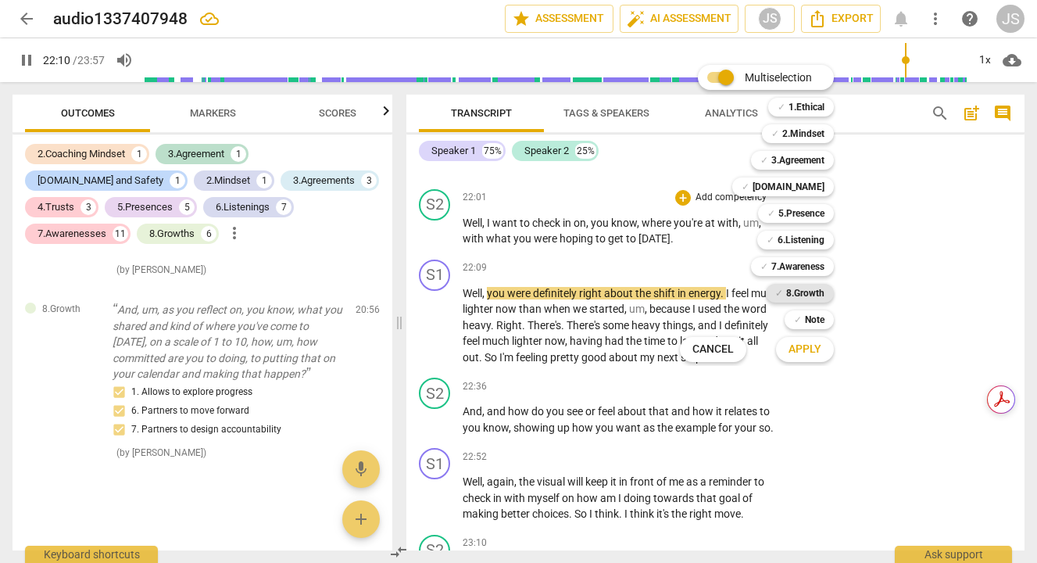
click at [801, 288] on b "8.Growth" at bounding box center [805, 293] width 38 height 19
click at [806, 353] on span "Apply" at bounding box center [804, 349] width 33 height 16
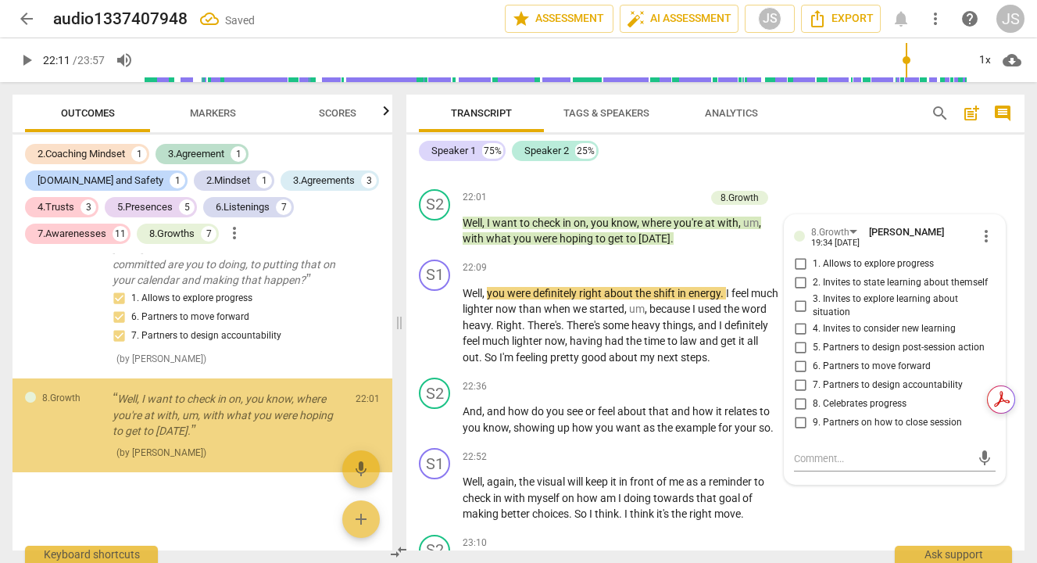
scroll to position [6622, 0]
click at [795, 273] on input "1. Allows to explore progress" at bounding box center [800, 264] width 25 height 19
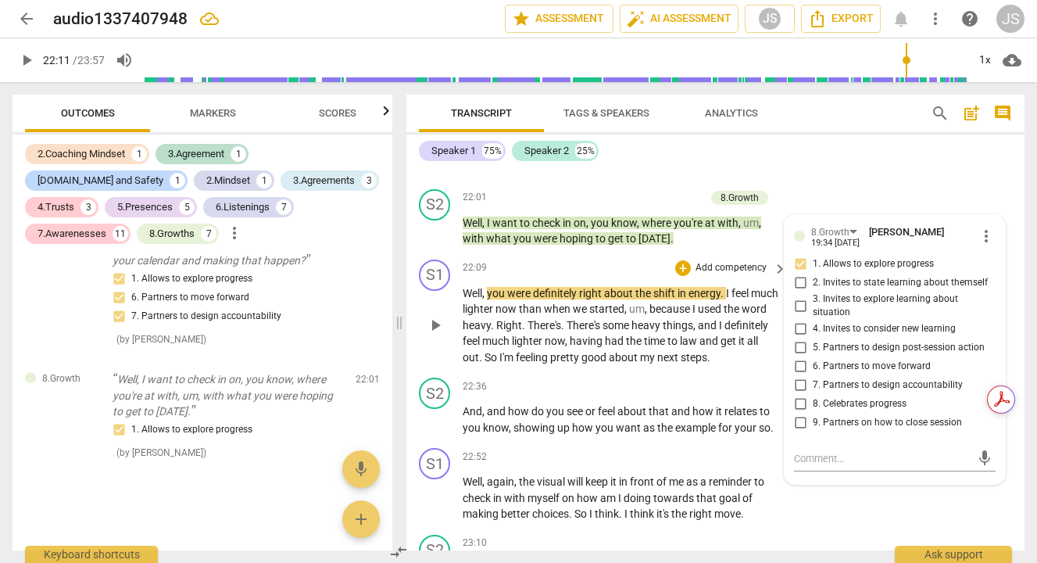
click at [438, 334] on span "play_arrow" at bounding box center [435, 325] width 19 height 19
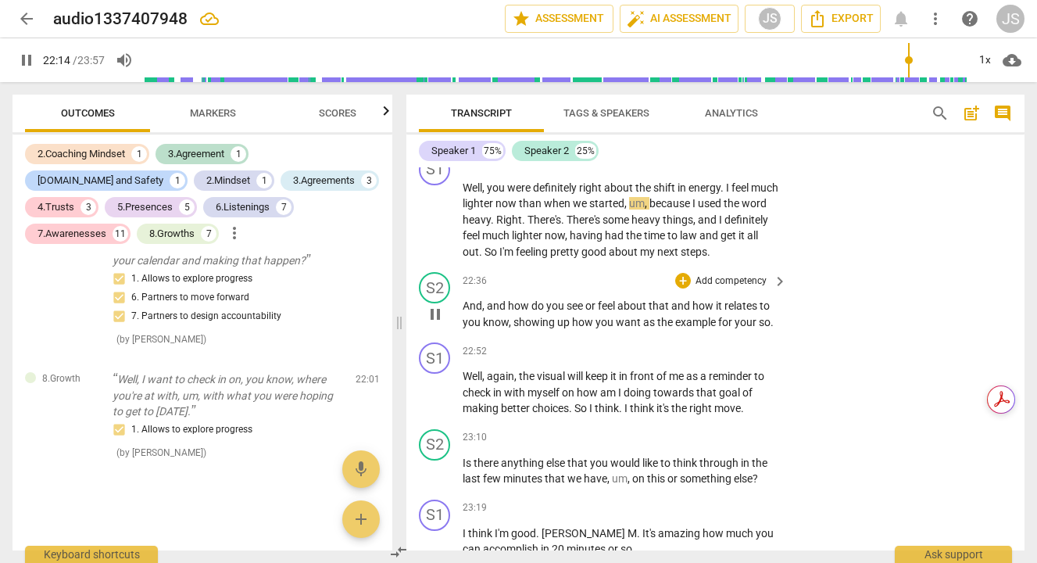
scroll to position [6436, 0]
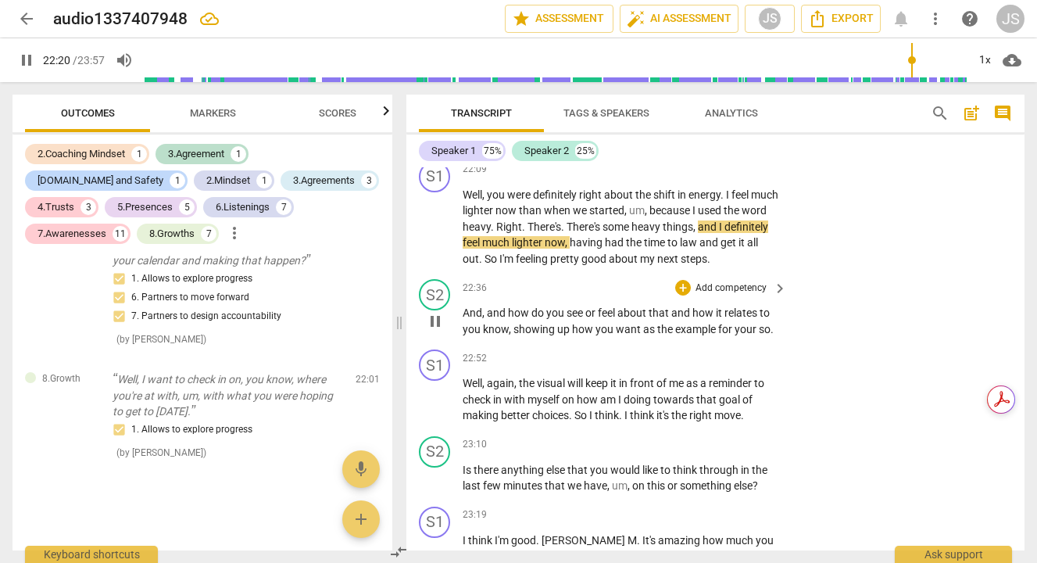
click at [810, 420] on div "S1 play_arrow pause 22:52 + Add competency keyboard_arrow_right Well , again , …" at bounding box center [715, 386] width 618 height 87
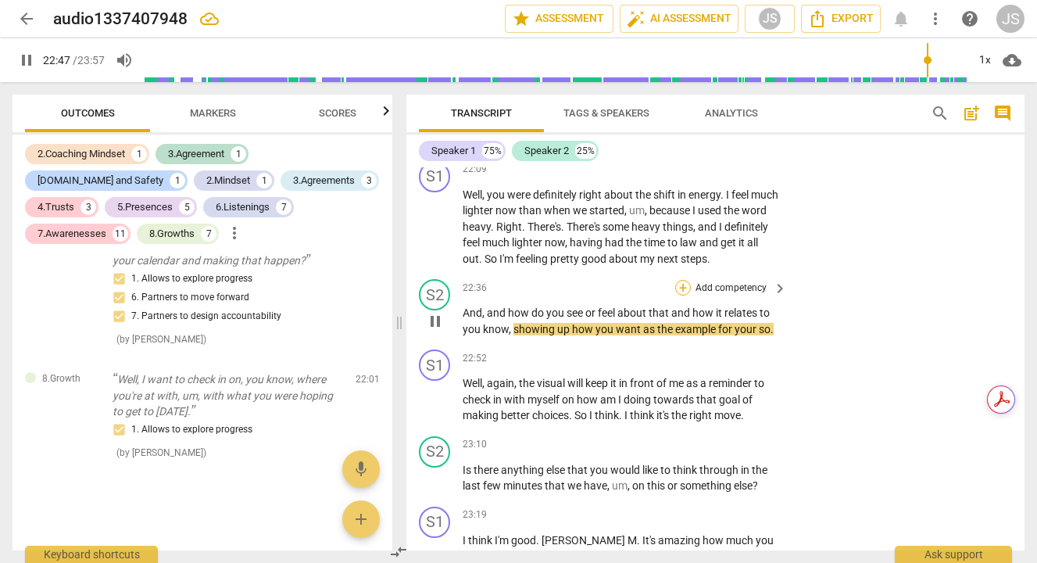
click at [680, 295] on div "+" at bounding box center [683, 288] width 16 height 16
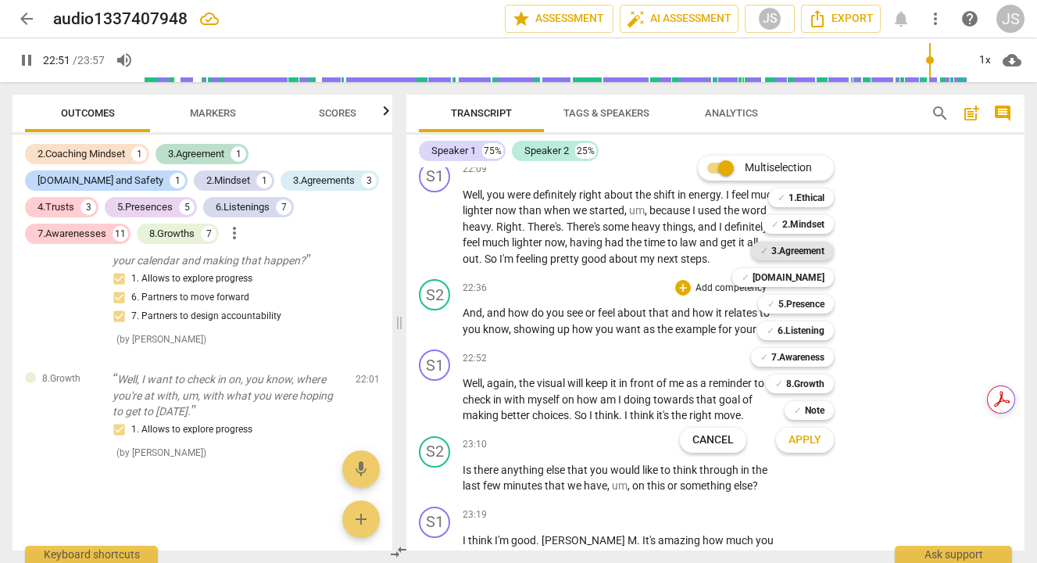
click at [798, 248] on b "3.Agreement" at bounding box center [797, 250] width 53 height 19
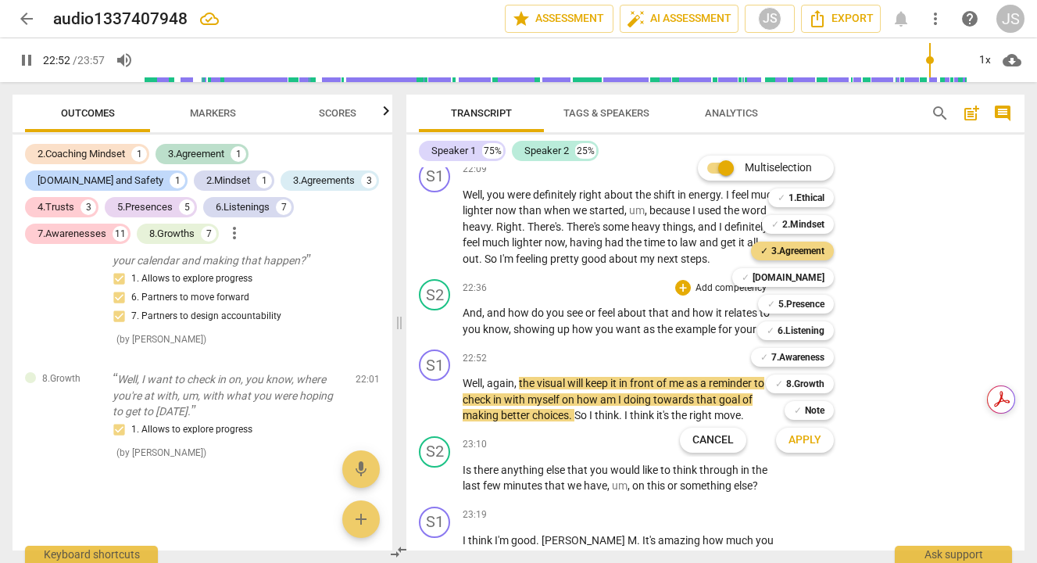
click at [805, 435] on span "Apply" at bounding box center [804, 440] width 33 height 16
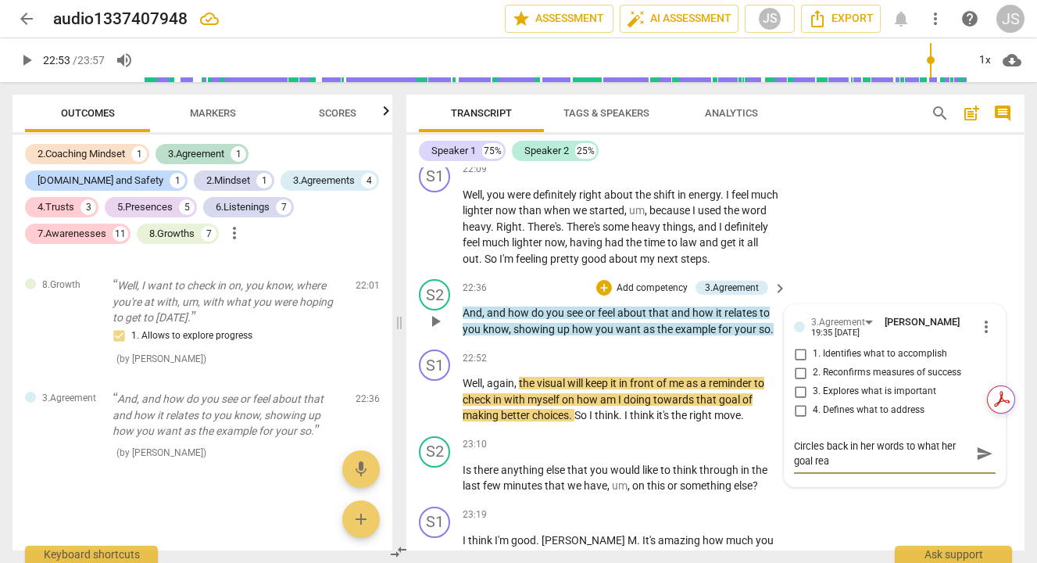
scroll to position [0, 0]
click at [984, 462] on span "send" at bounding box center [984, 453] width 17 height 17
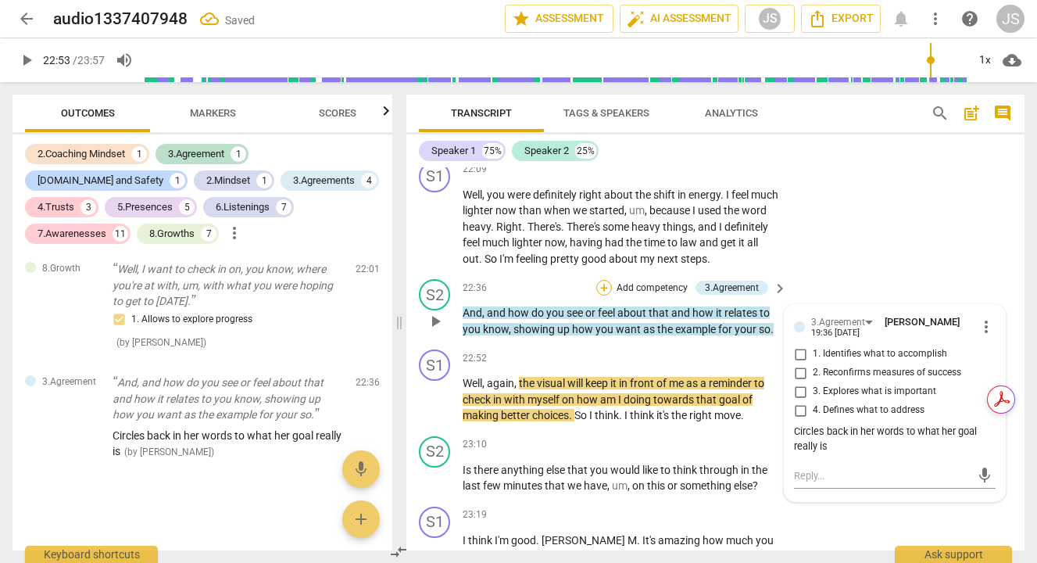
click at [602, 295] on div "+" at bounding box center [604, 288] width 16 height 16
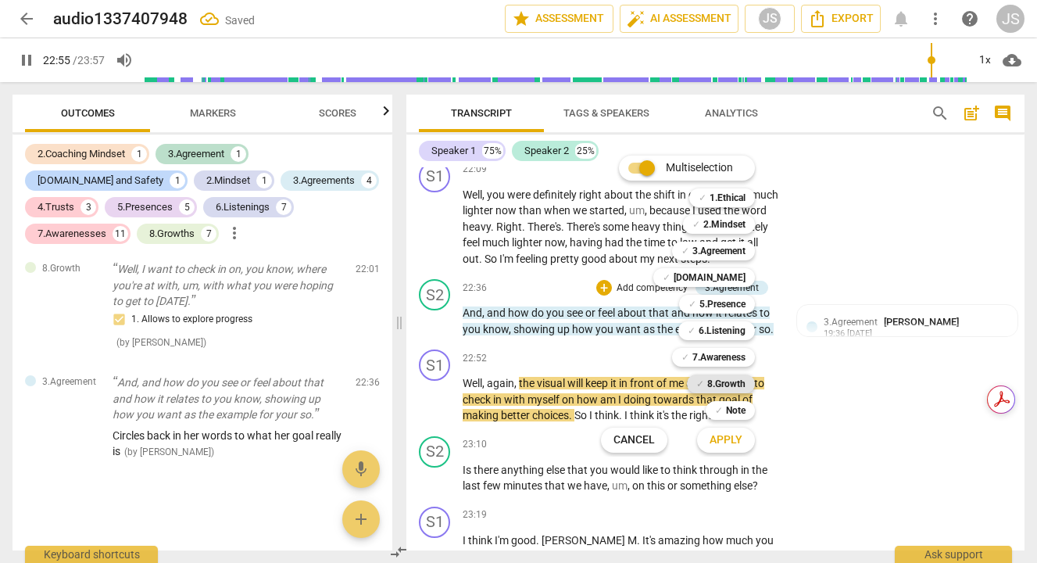
click at [732, 384] on b "8.Growth" at bounding box center [726, 383] width 38 height 19
click at [728, 438] on span "Apply" at bounding box center [725, 440] width 33 height 16
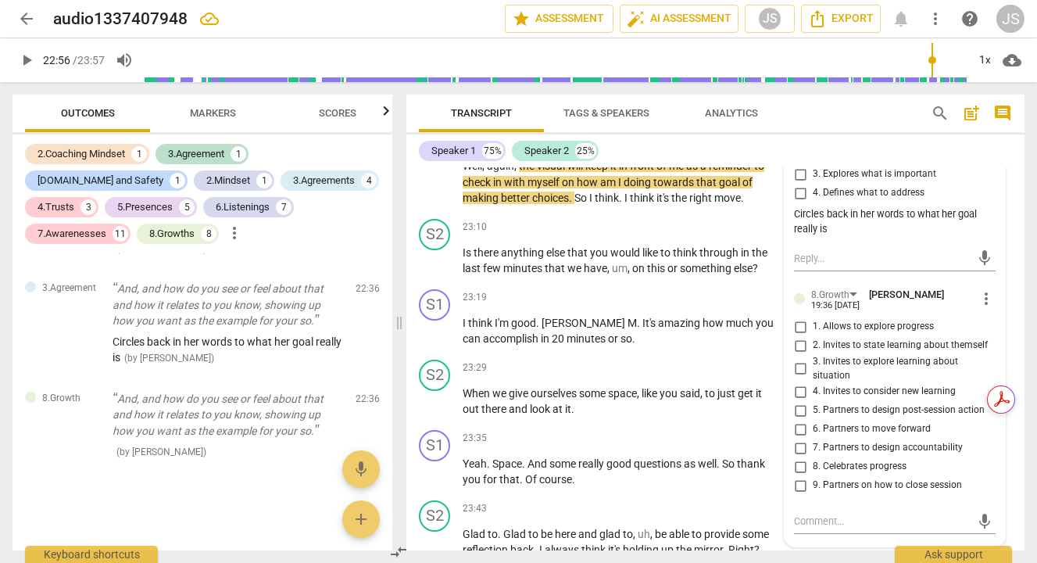
scroll to position [6655, 0]
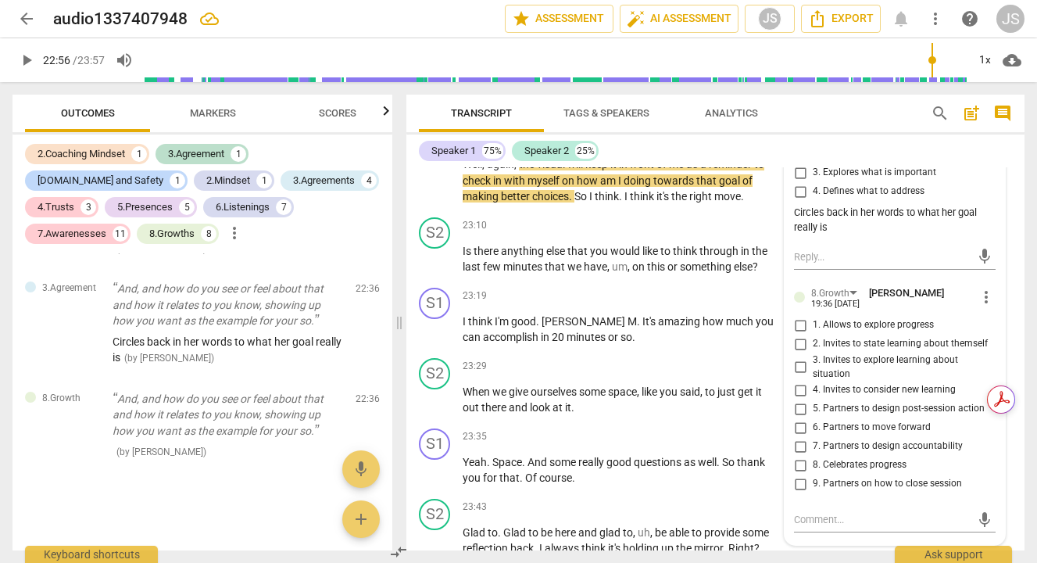
click at [796, 182] on input "3. Explores what is important" at bounding box center [800, 172] width 25 height 19
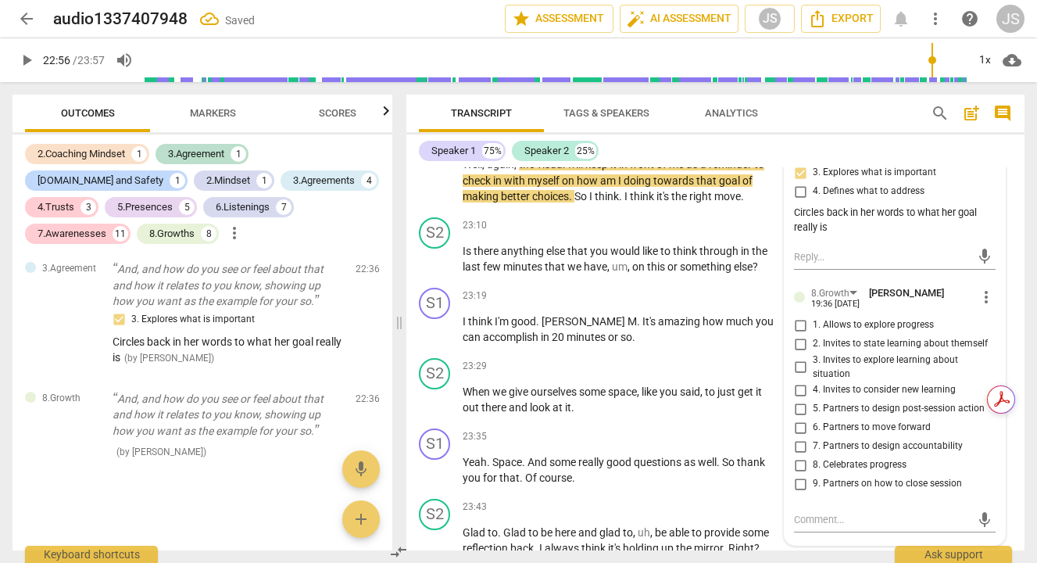
click at [797, 334] on input "1. Allows to explore progress" at bounding box center [800, 325] width 25 height 19
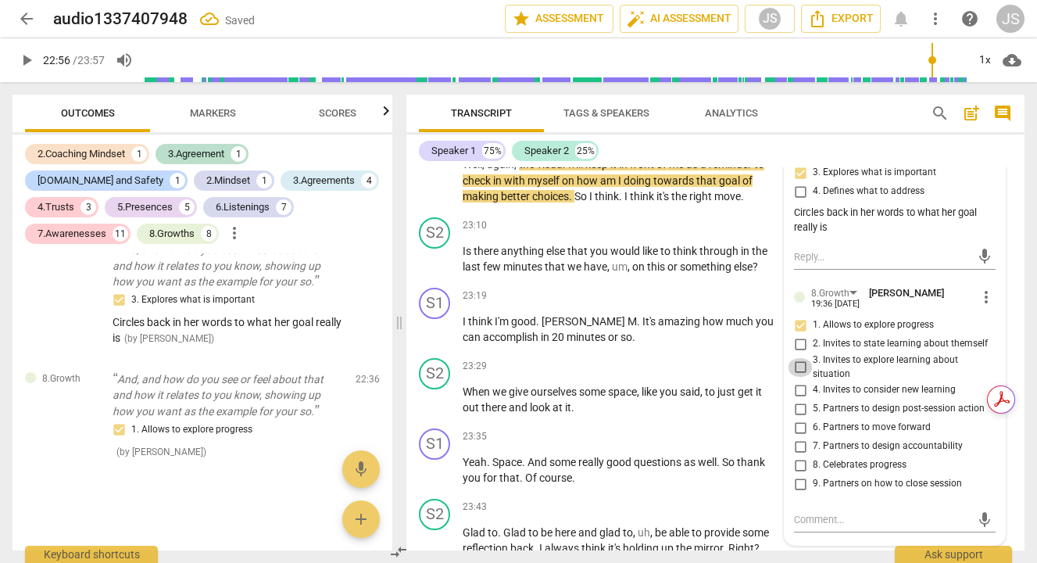
click at [799, 377] on input "3. Invites to explore learning about situation" at bounding box center [800, 367] width 25 height 19
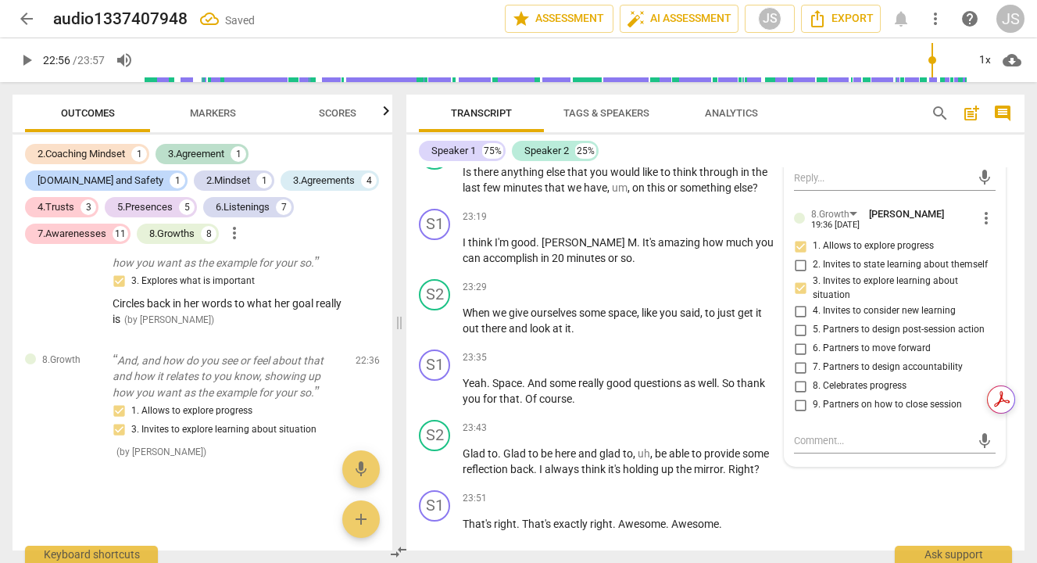
scroll to position [6741, 0]
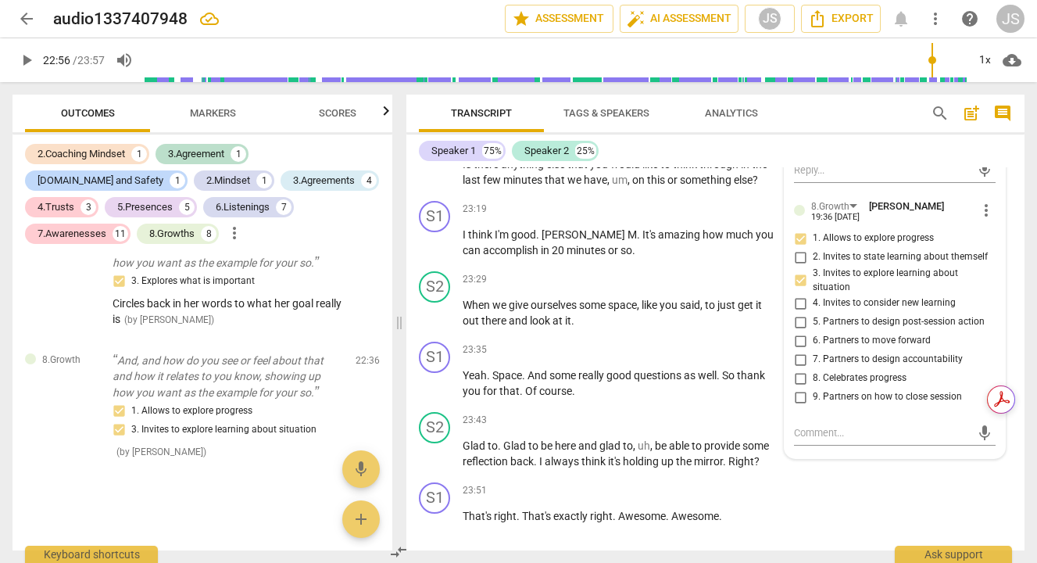
click at [797, 313] on input "4. Invites to consider new learning" at bounding box center [800, 303] width 25 height 19
click at [795, 440] on textarea at bounding box center [882, 432] width 177 height 15
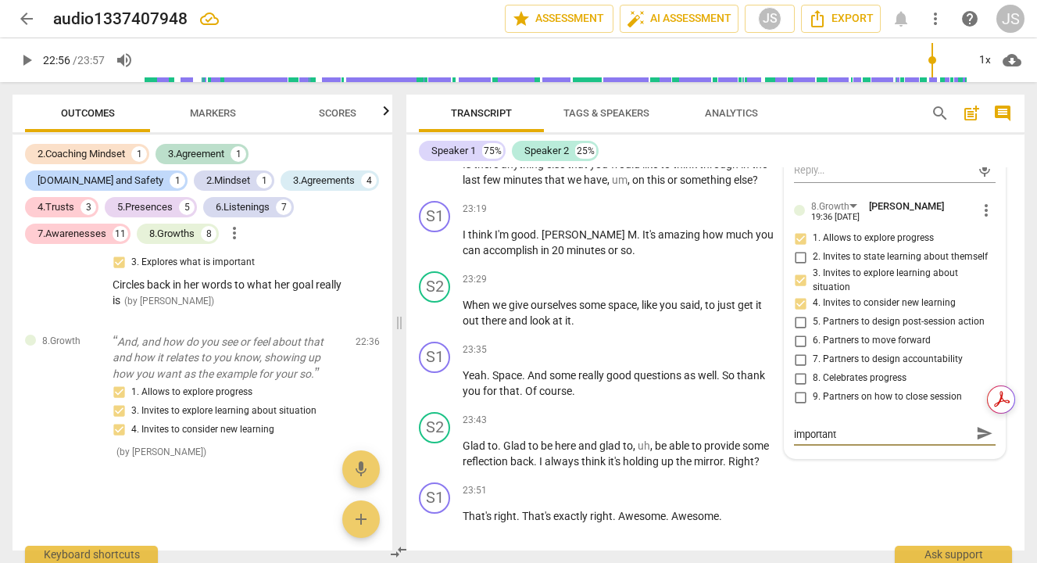
scroll to position [0, 0]
click at [980, 448] on span "send" at bounding box center [984, 439] width 17 height 17
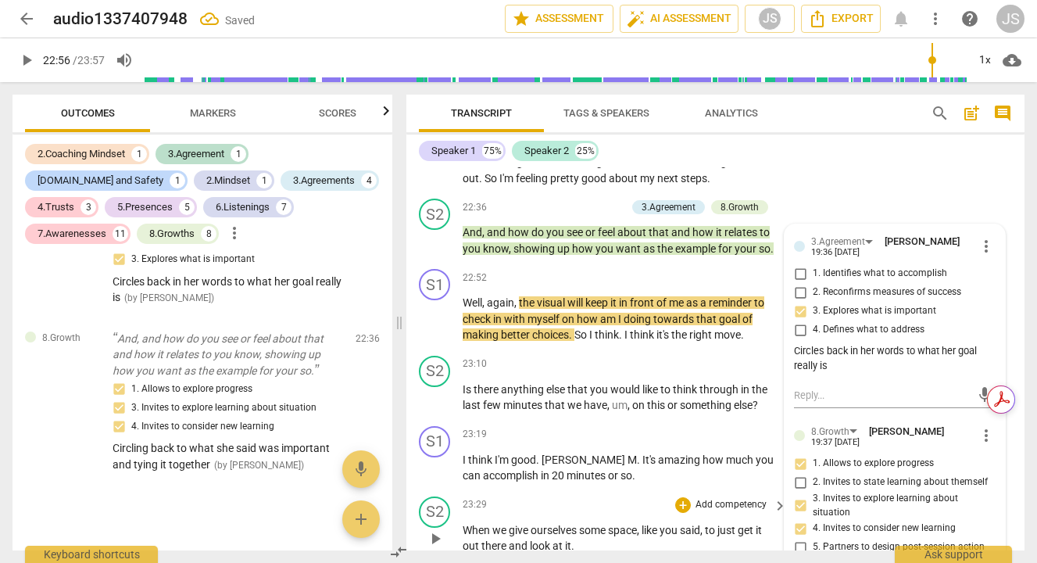
scroll to position [6501, 0]
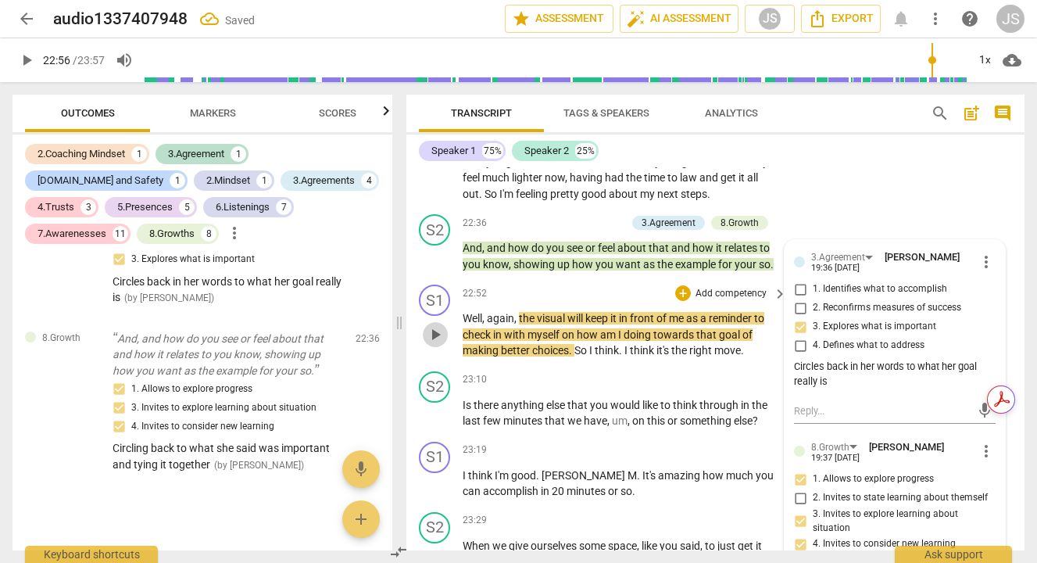
click at [431, 344] on span "play_arrow" at bounding box center [435, 334] width 19 height 19
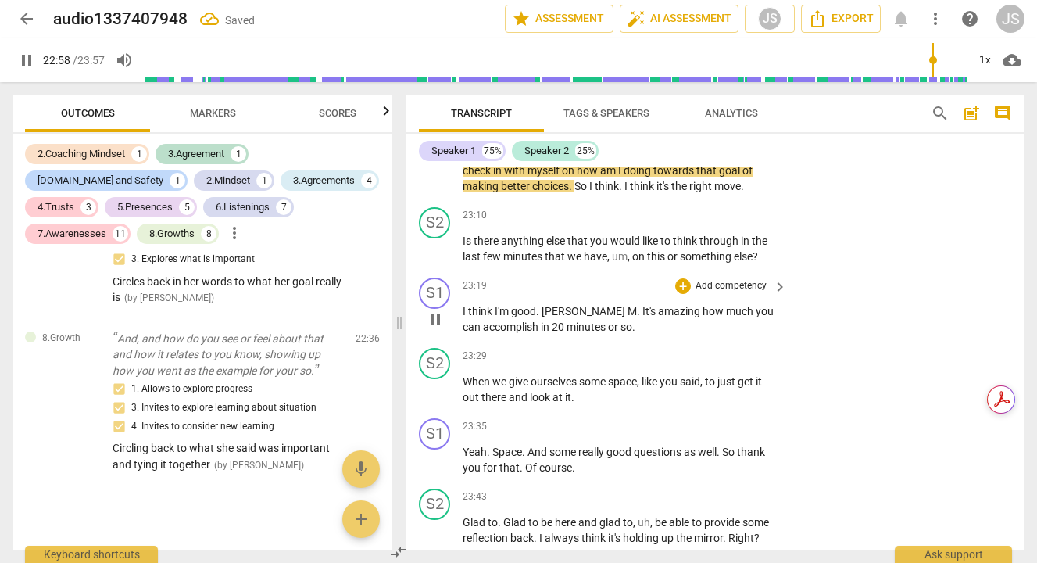
scroll to position [6676, 0]
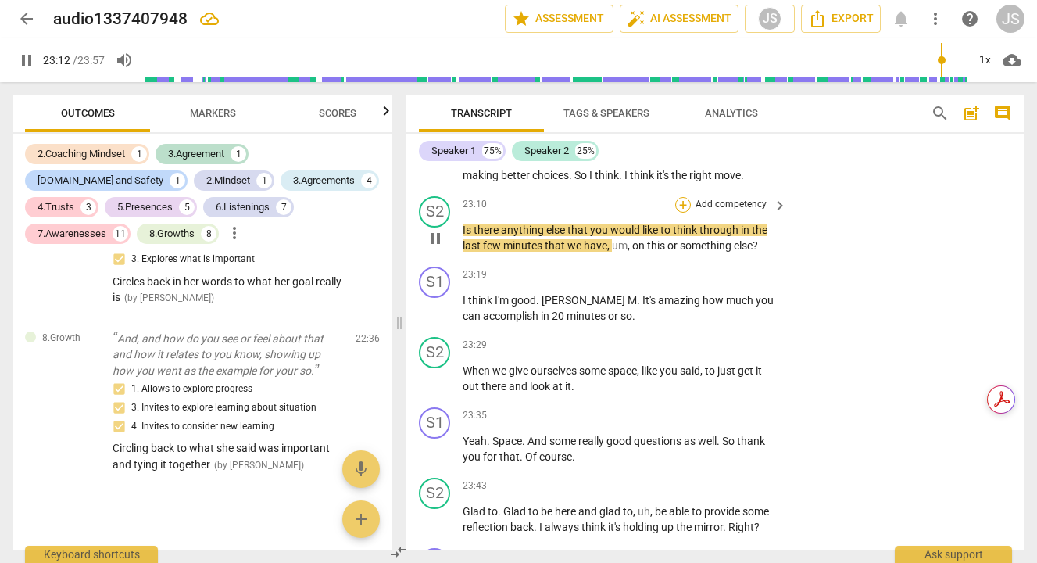
click at [680, 213] on div "+" at bounding box center [683, 205] width 16 height 16
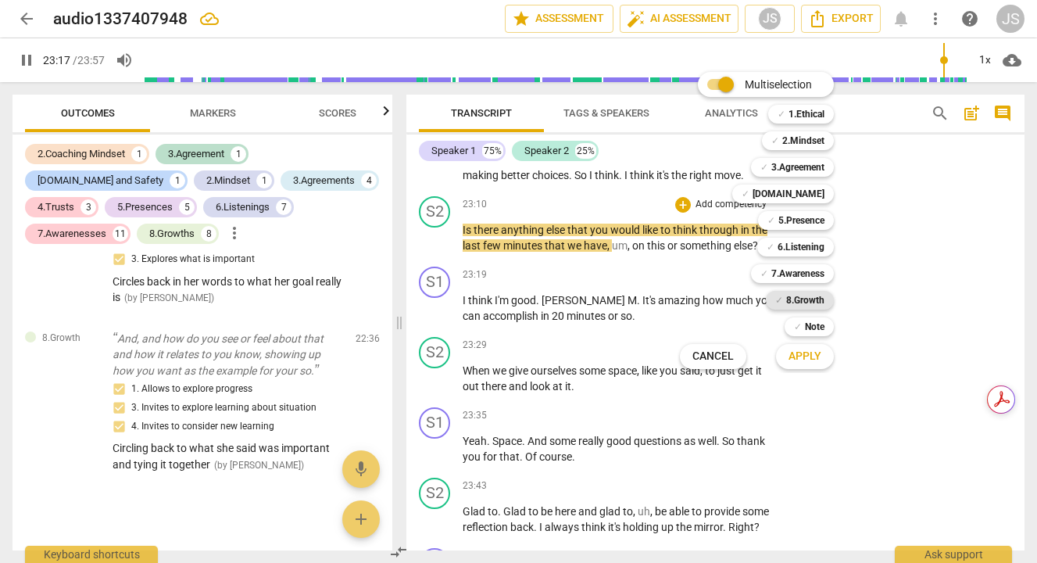
click at [819, 301] on b "8.Growth" at bounding box center [805, 300] width 38 height 19
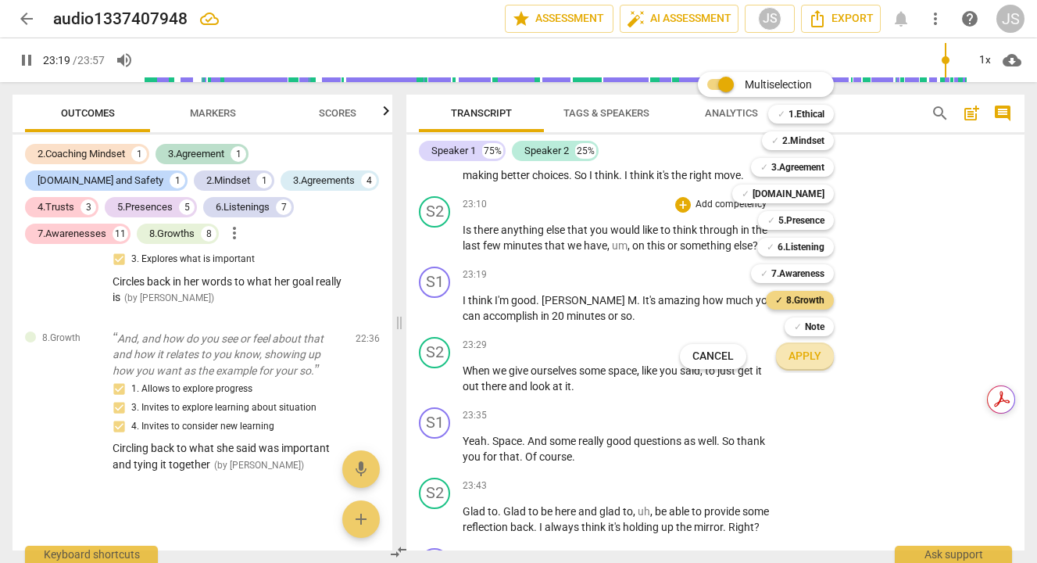
click at [803, 362] on span "Apply" at bounding box center [804, 356] width 33 height 16
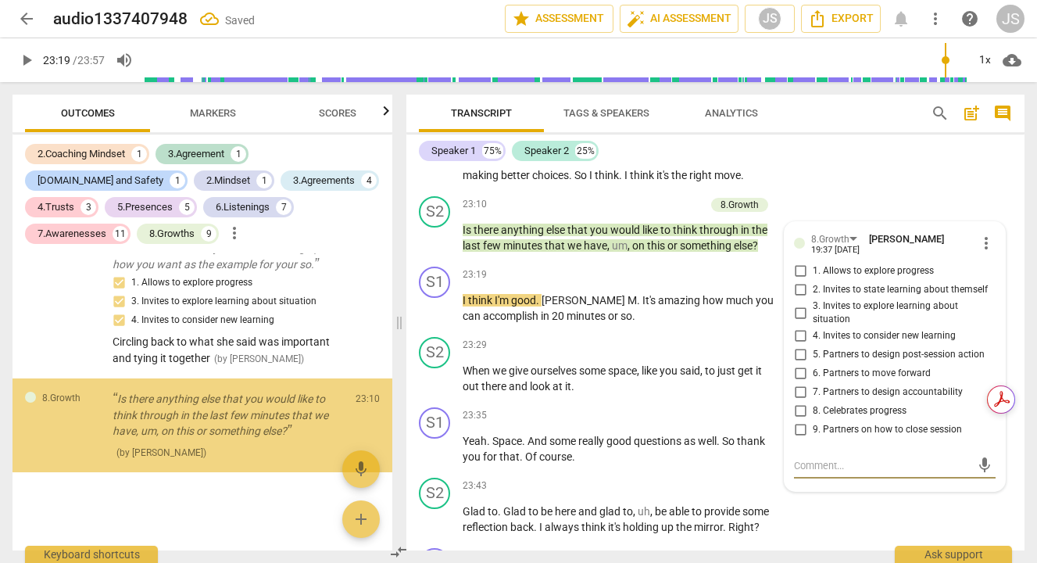
scroll to position [7031, 0]
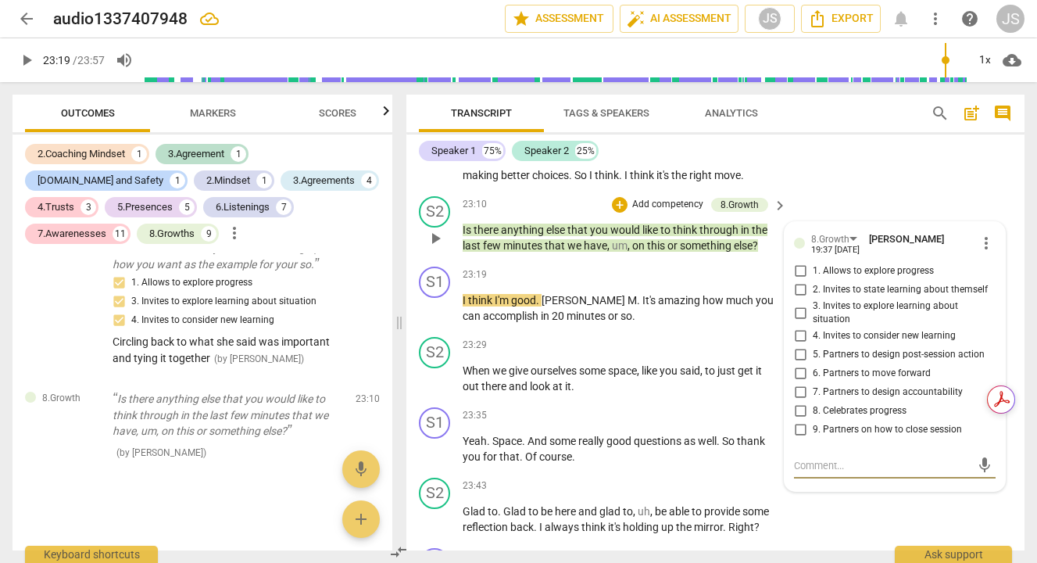
click at [793, 439] on input "9. Partners on how to close session" at bounding box center [800, 429] width 25 height 19
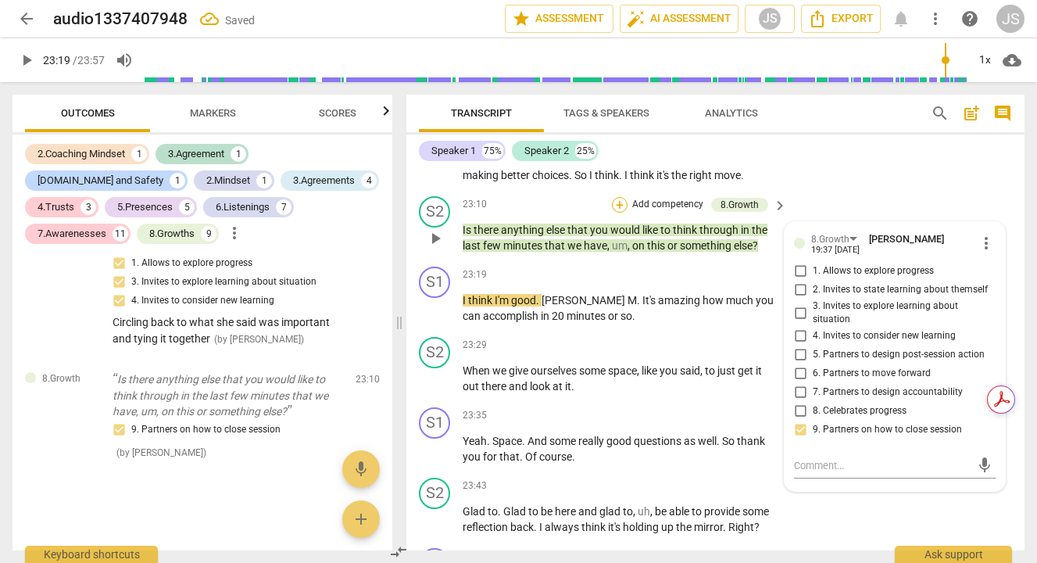
click at [614, 213] on div "+" at bounding box center [620, 205] width 16 height 16
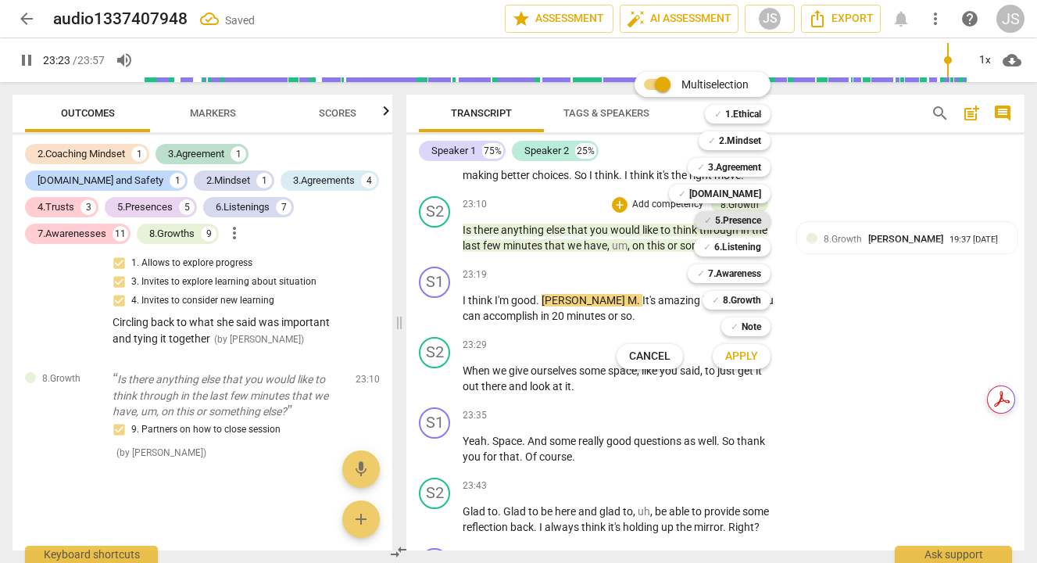
click at [742, 221] on b "5.Presence" at bounding box center [738, 220] width 46 height 19
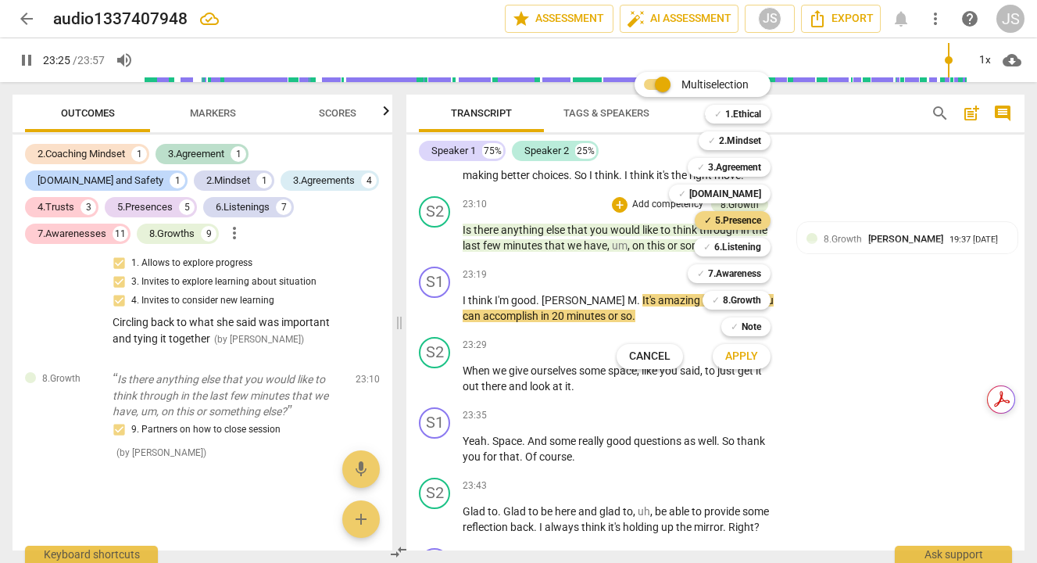
click at [741, 361] on span "Apply" at bounding box center [741, 356] width 33 height 16
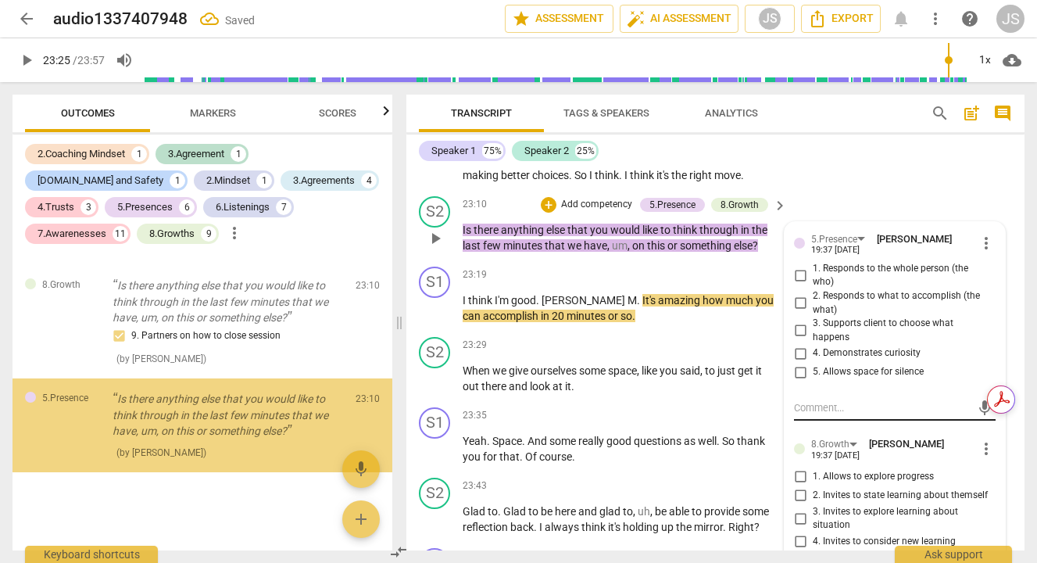
scroll to position [7144, 0]
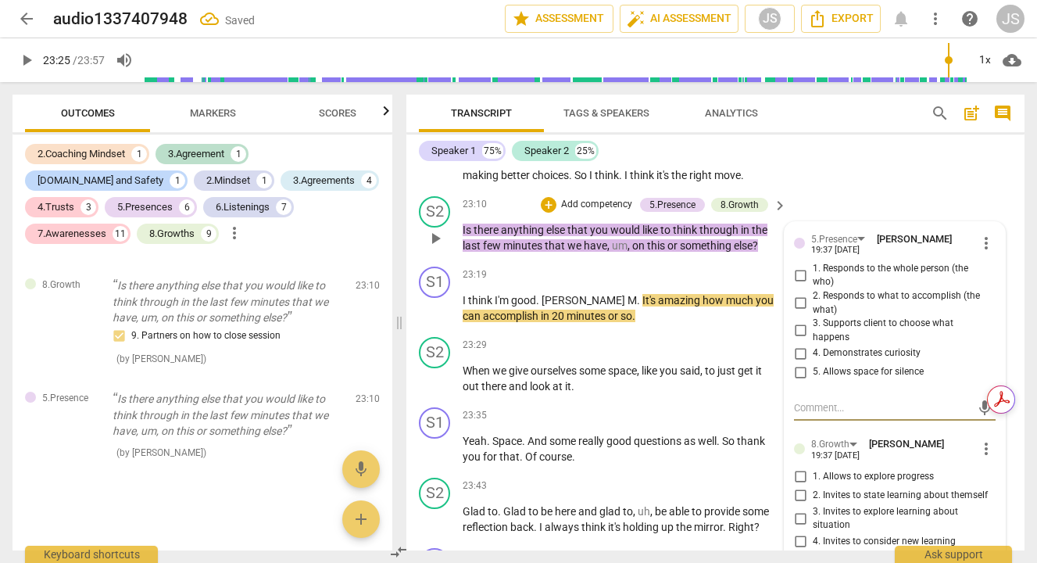
click at [794, 340] on input "3. Supports client to choose what happens" at bounding box center [800, 330] width 25 height 19
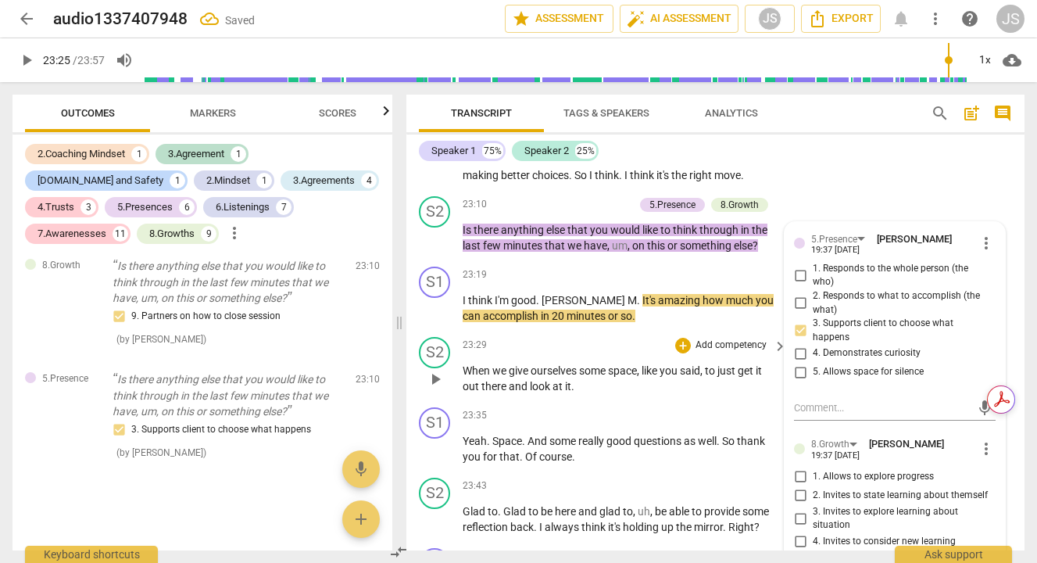
click at [437, 387] on span "play_arrow" at bounding box center [435, 379] width 19 height 19
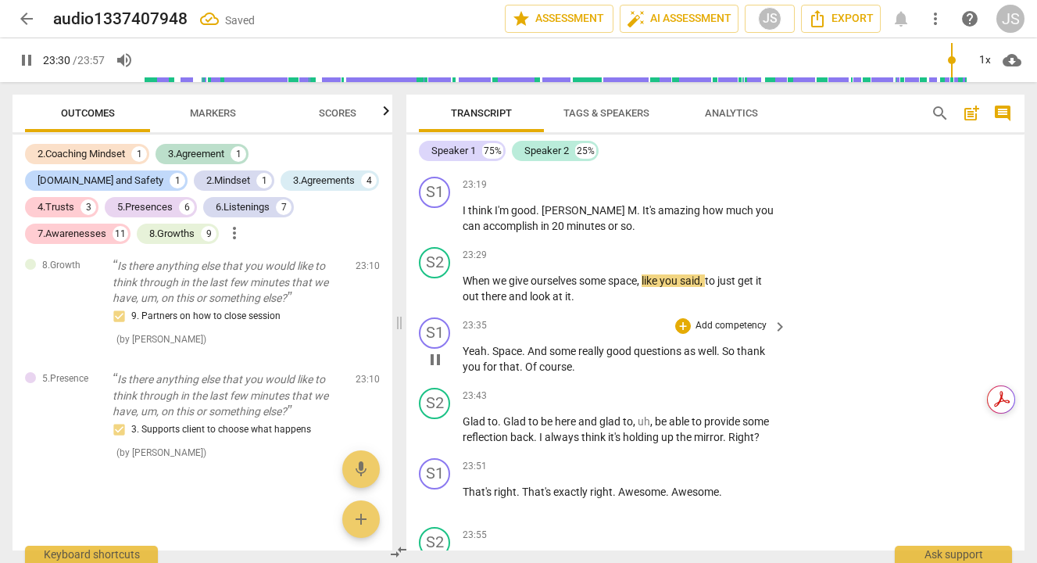
scroll to position [6778, 0]
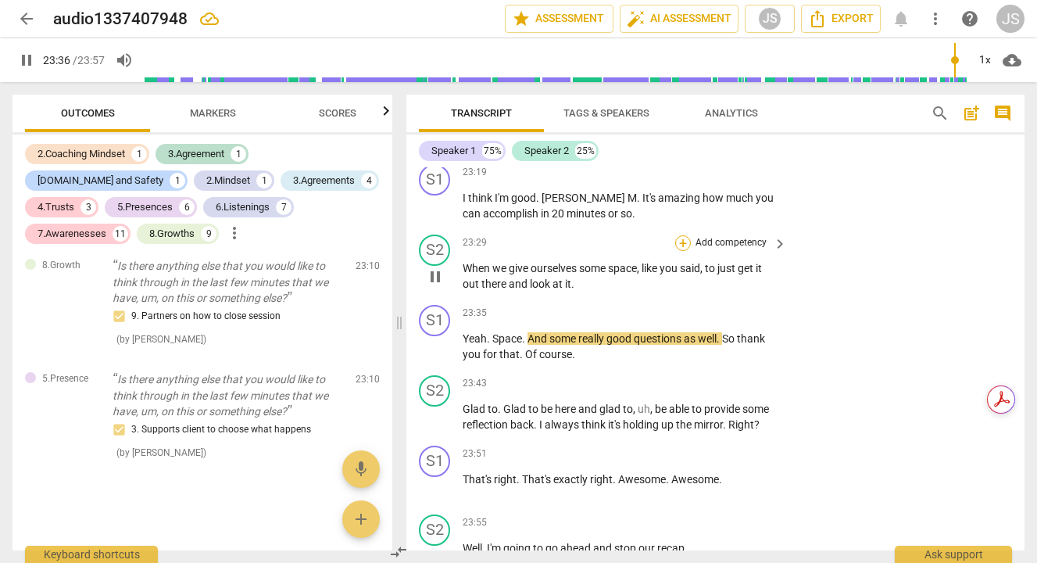
click at [686, 251] on div "+" at bounding box center [683, 243] width 16 height 16
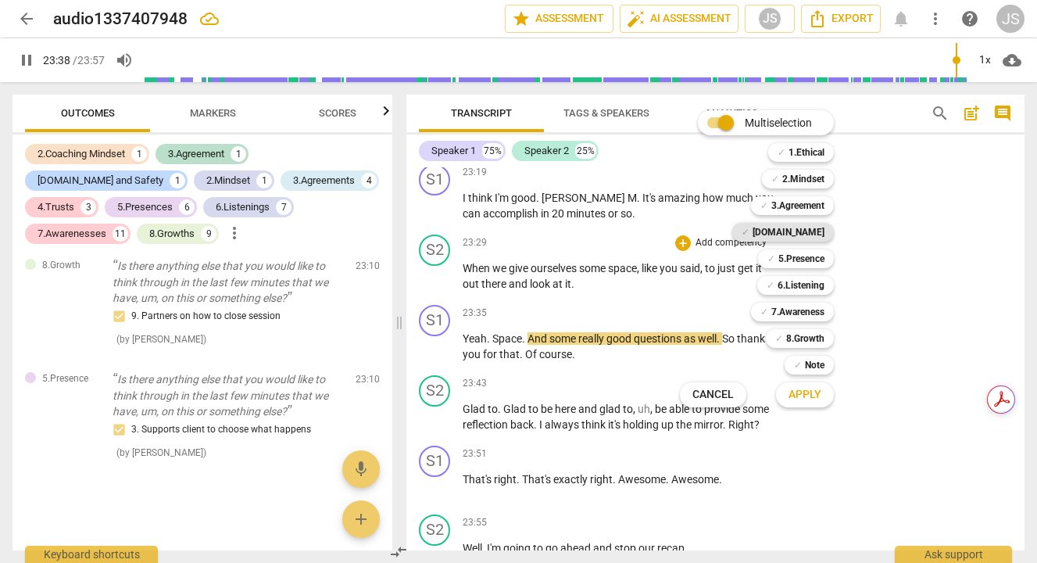
click at [817, 228] on b "[DOMAIN_NAME]" at bounding box center [788, 232] width 72 height 19
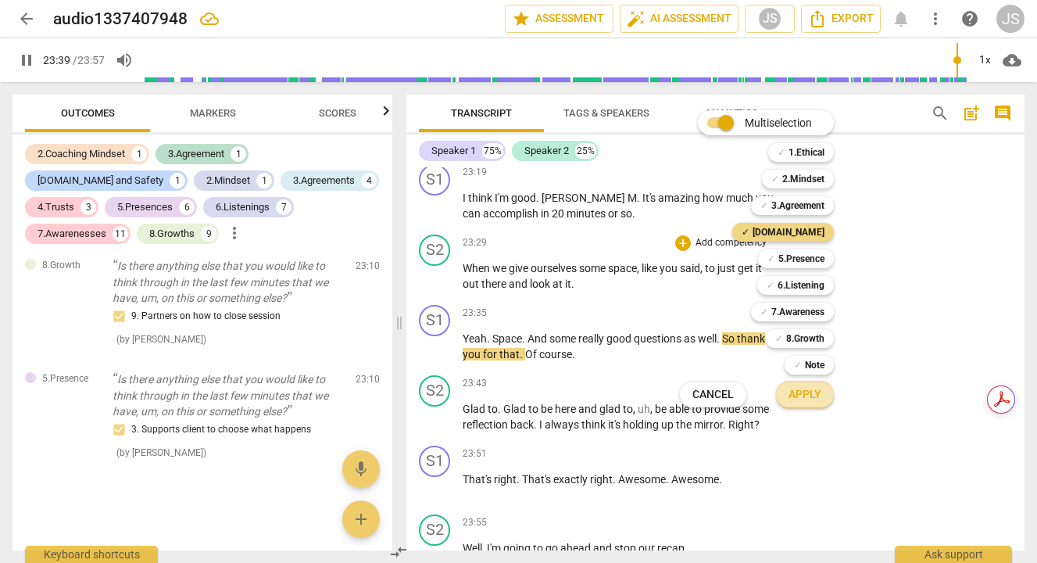
click at [814, 394] on span "Apply" at bounding box center [804, 395] width 33 height 16
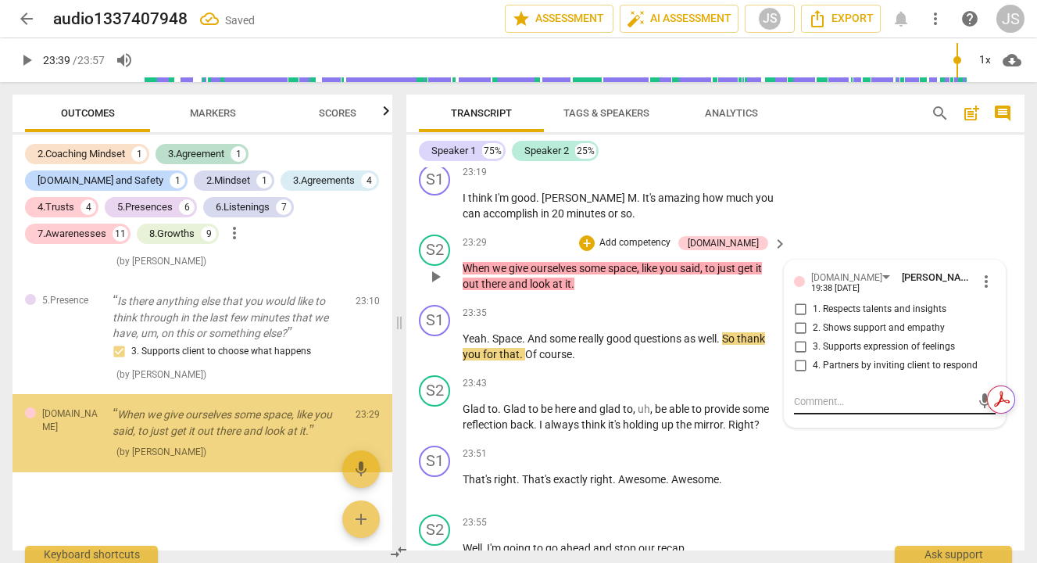
scroll to position [7241, 0]
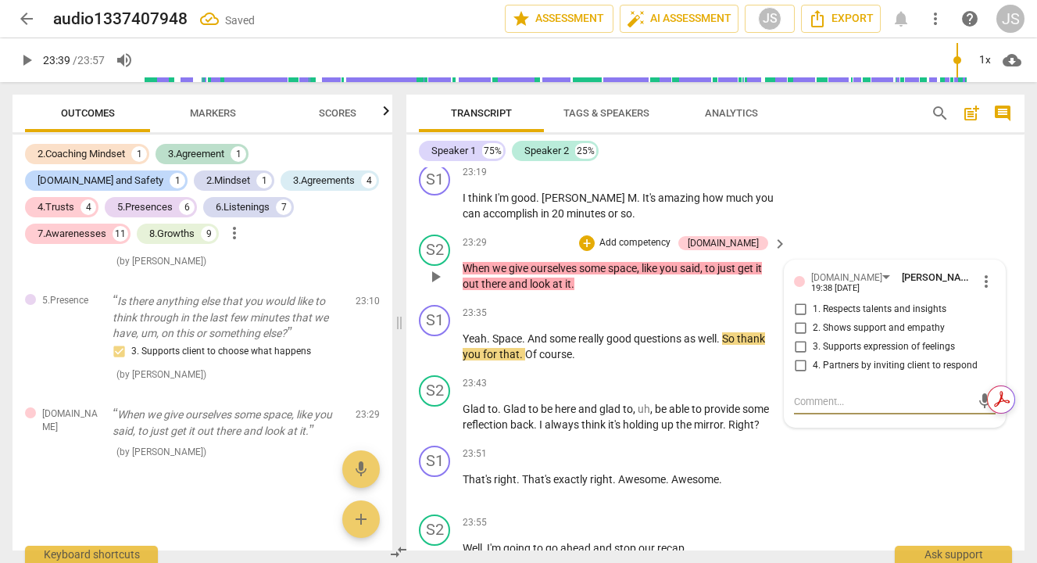
click at [796, 338] on input "2. Shows support and empathy" at bounding box center [800, 328] width 25 height 19
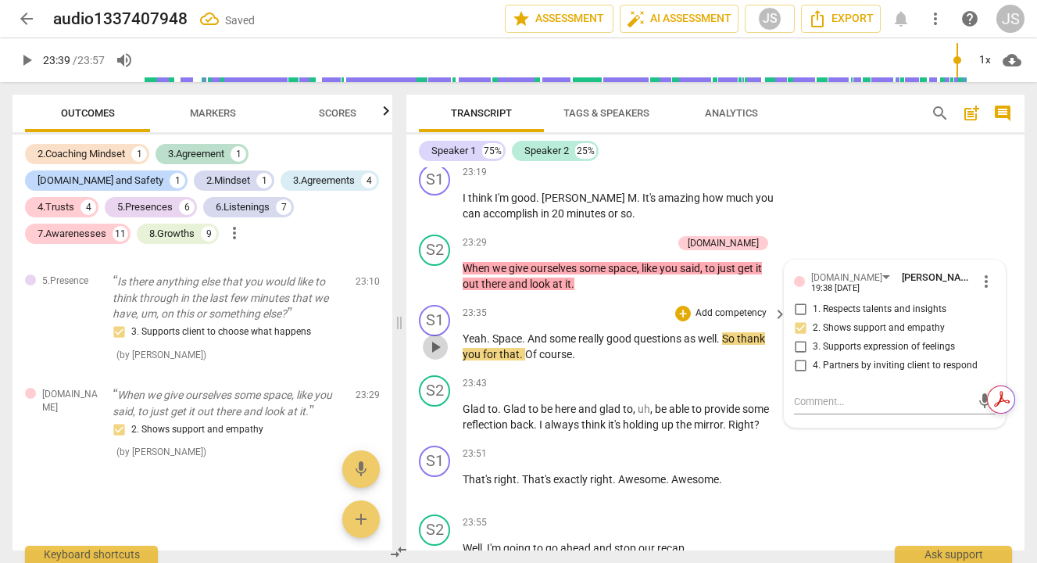
click at [433, 356] on span "play_arrow" at bounding box center [435, 347] width 19 height 19
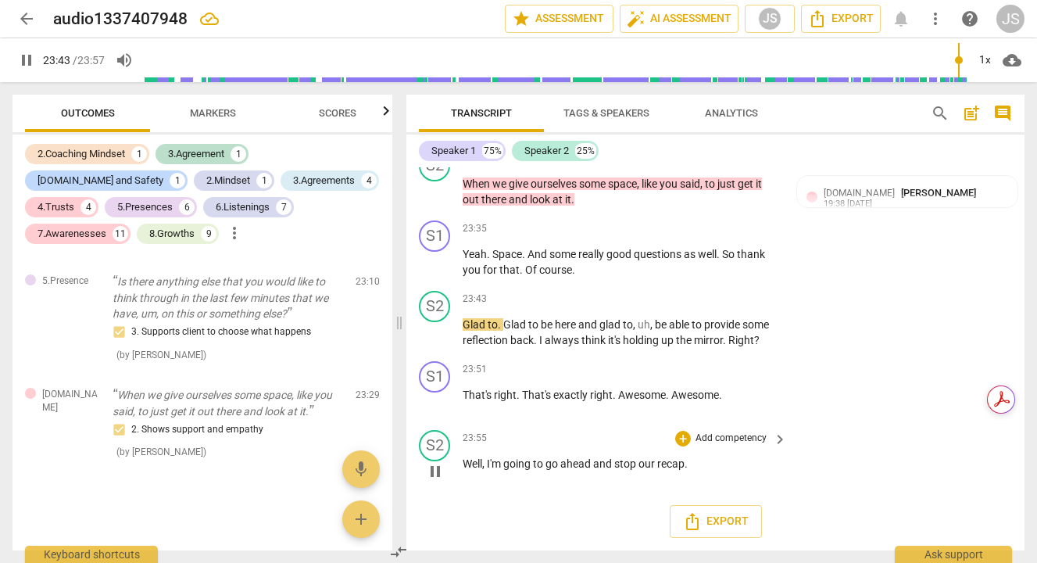
scroll to position [6878, 0]
click at [680, 298] on div "+" at bounding box center [683, 299] width 16 height 16
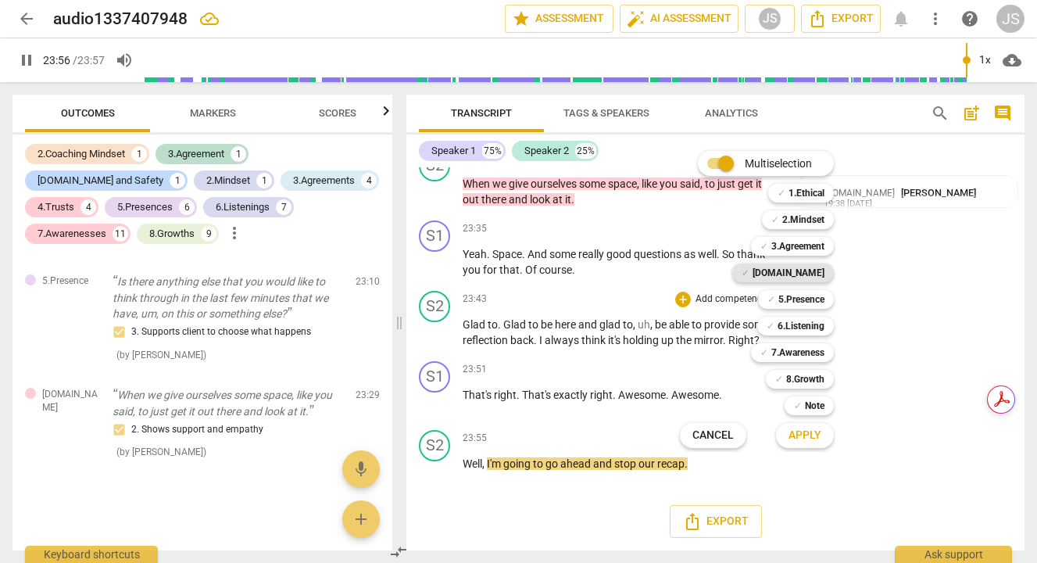
click at [796, 273] on b "[DOMAIN_NAME]" at bounding box center [788, 272] width 72 height 19
click at [803, 441] on span "Apply" at bounding box center [804, 435] width 33 height 16
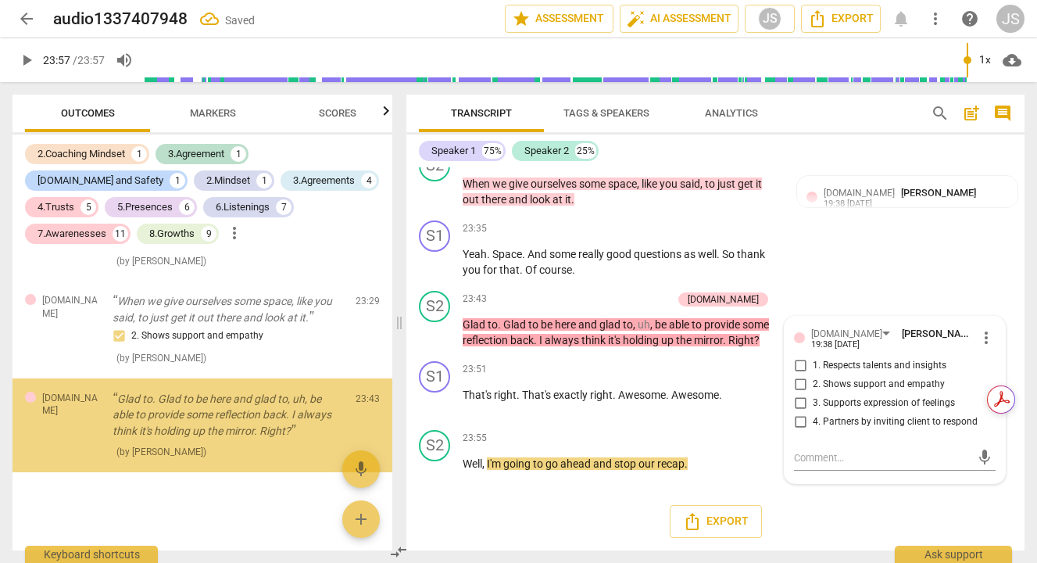
scroll to position [7355, 0]
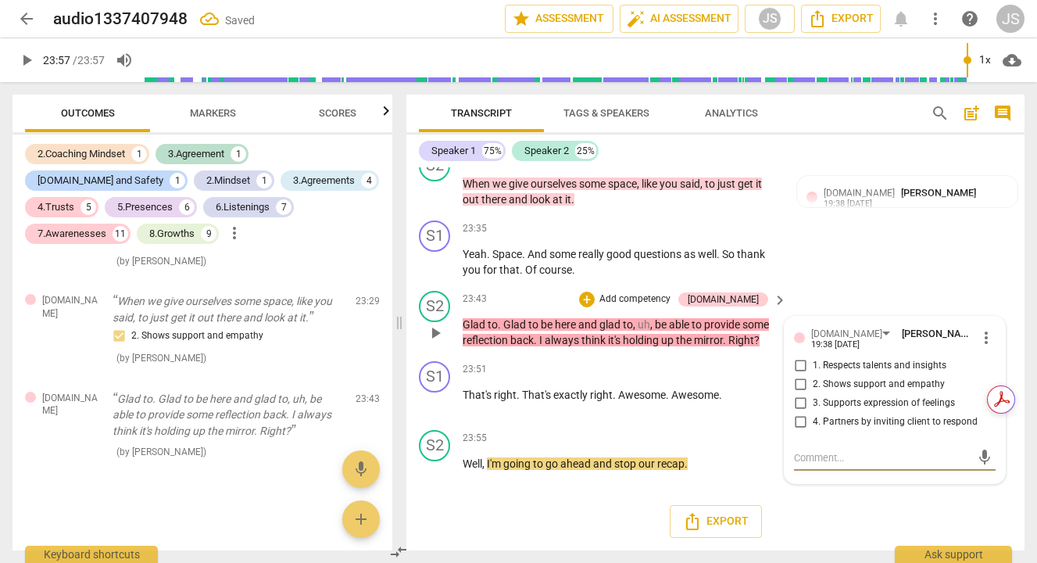
click at [797, 385] on input "2. Shows support and empathy" at bounding box center [800, 384] width 25 height 19
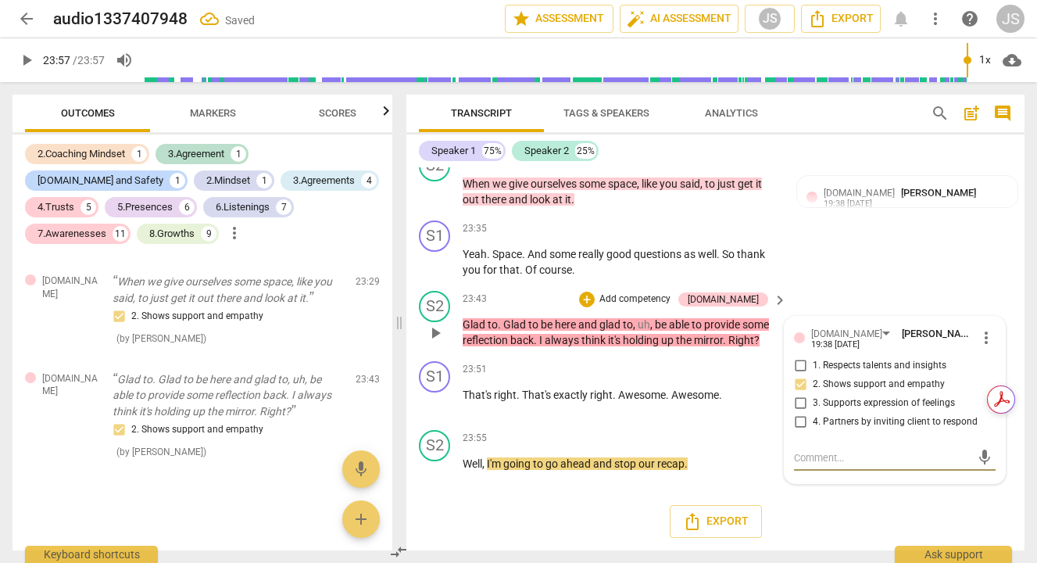
click at [798, 450] on textarea at bounding box center [882, 457] width 177 height 15
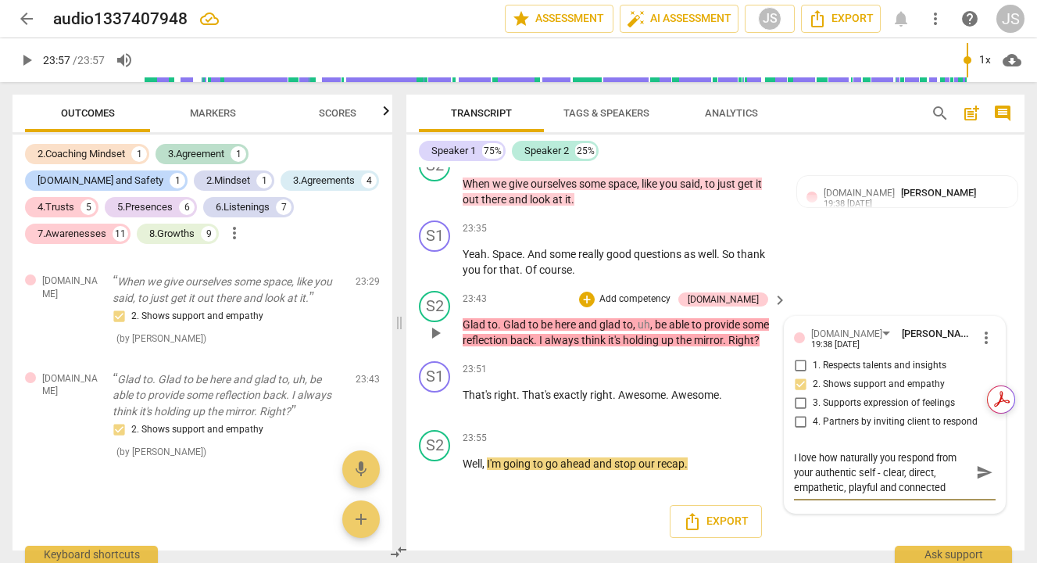
click at [976, 479] on span "send" at bounding box center [984, 471] width 17 height 17
